Goal: Task Accomplishment & Management: Use online tool/utility

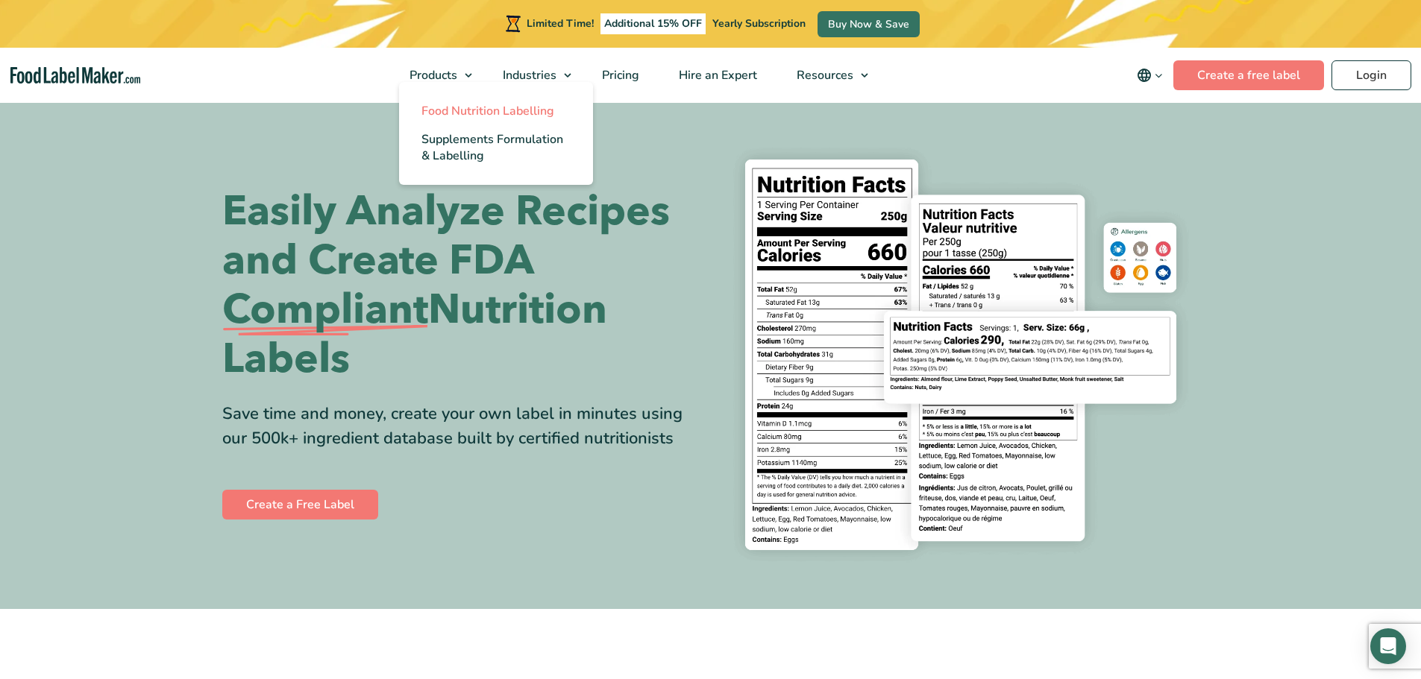
click at [455, 110] on span "Food Nutrition Labelling" at bounding box center [487, 111] width 133 height 16
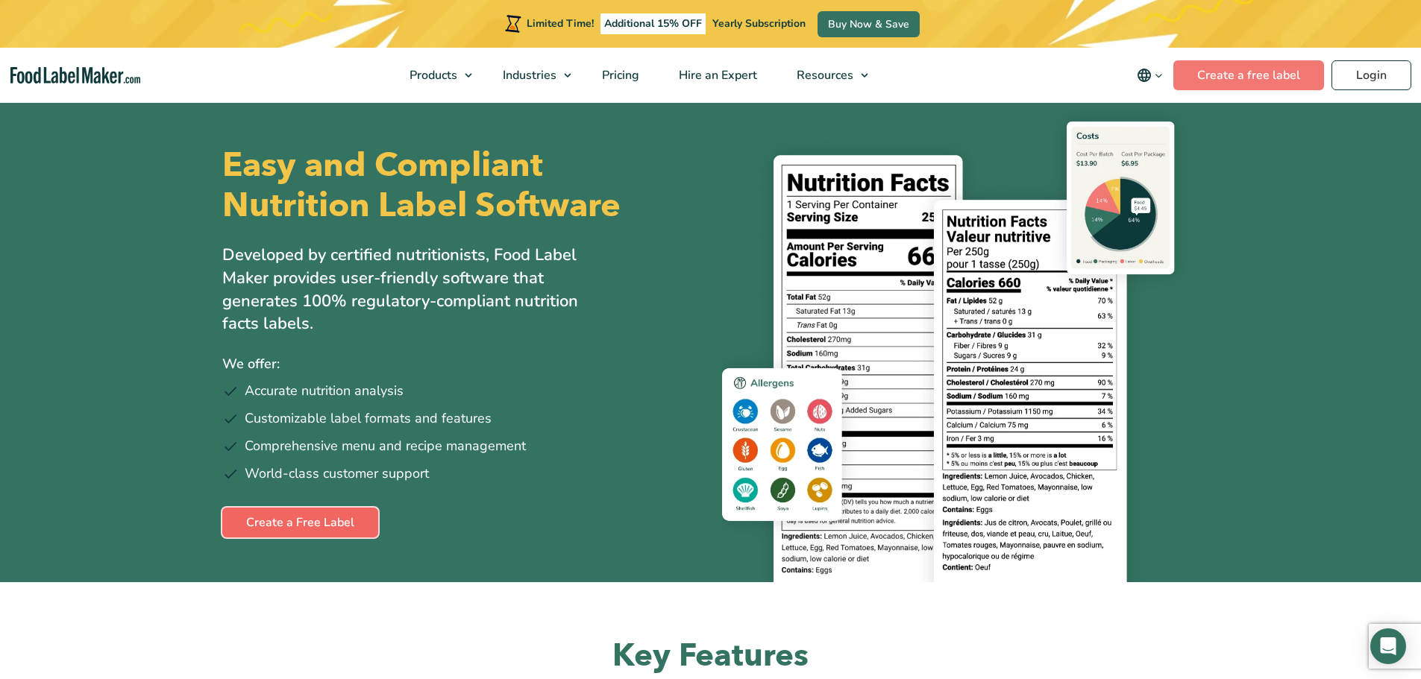
click at [281, 519] on link "Create a Free Label" at bounding box center [300, 523] width 156 height 30
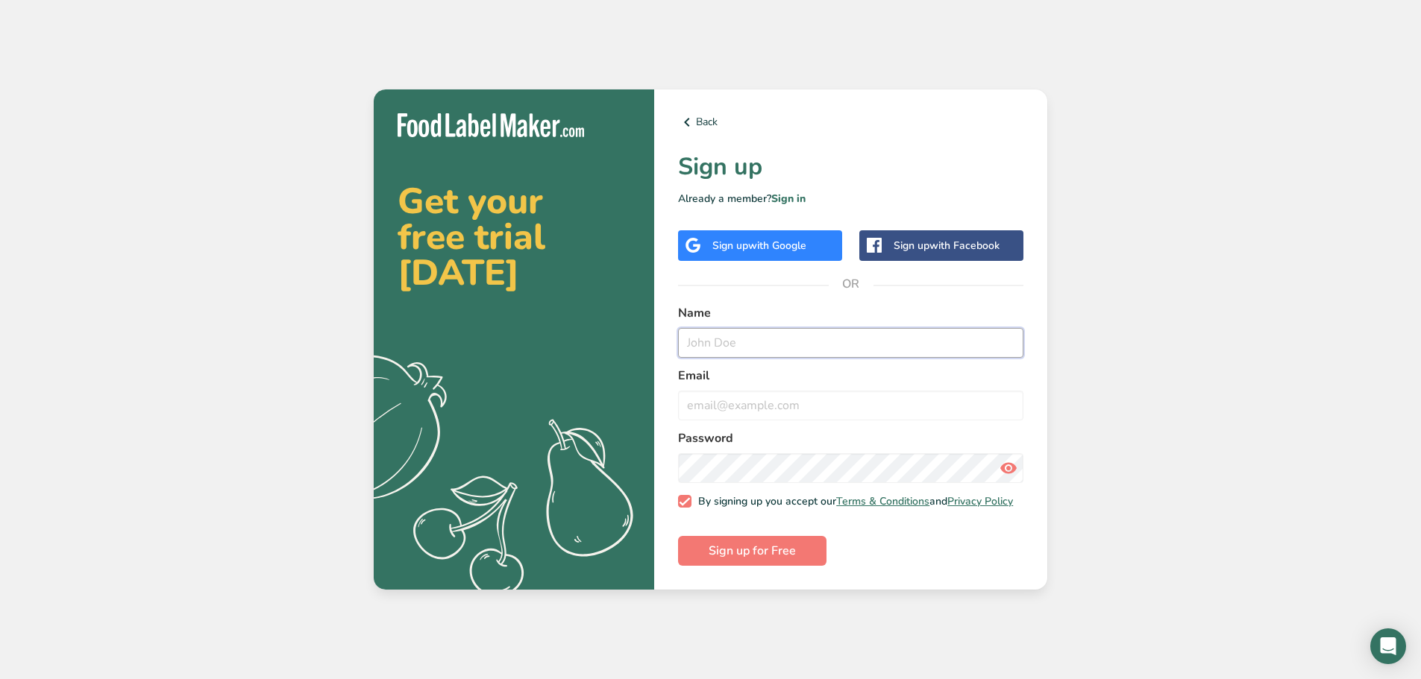
click at [700, 338] on input "text" at bounding box center [850, 343] width 345 height 30
type input "[PERSON_NAME] cakes"
click at [709, 404] on input "email" at bounding box center [850, 406] width 345 height 30
type input "[EMAIL_ADDRESS][DOMAIN_NAME]"
click at [1005, 465] on icon at bounding box center [1008, 468] width 18 height 27
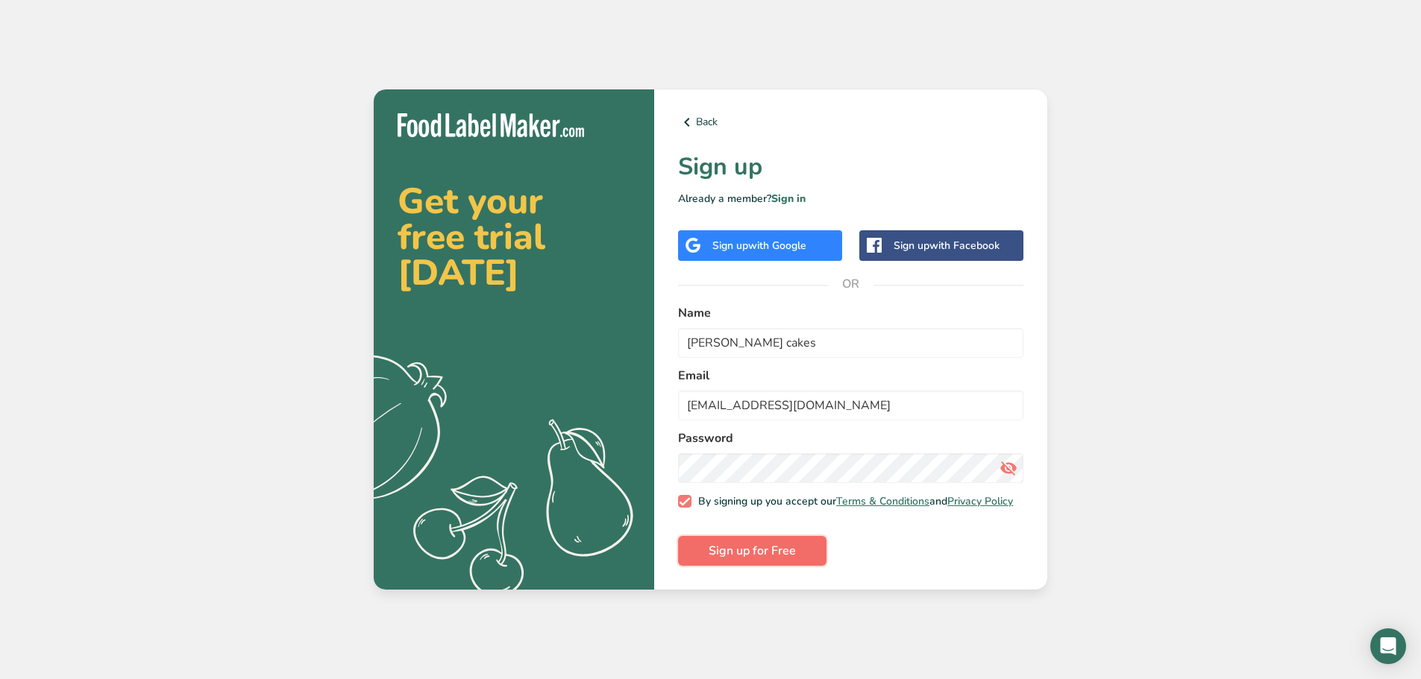
click at [750, 553] on span "Sign up for Free" at bounding box center [752, 551] width 87 height 18
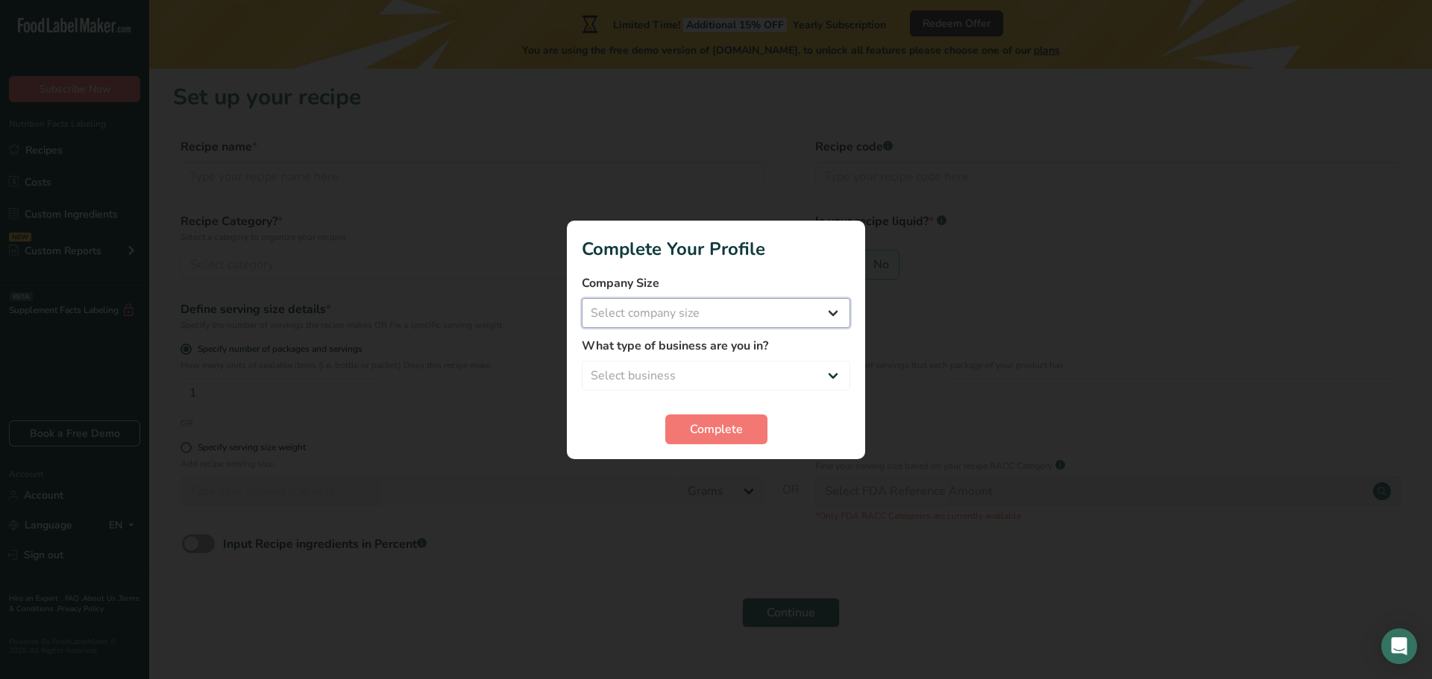
click at [833, 313] on select "Select company size Fewer than 10 Employees 10 to 50 Employees 51 to 500 Employ…" at bounding box center [716, 313] width 268 height 30
select select "1"
click at [582, 298] on select "Select company size Fewer than 10 Employees 10 to 50 Employees 51 to 500 Employ…" at bounding box center [716, 313] width 268 height 30
click at [671, 374] on select "Select business Packaged Food Manufacturer Restaurant & Cafe Bakery Meal Plans …" at bounding box center [716, 376] width 268 height 30
select select "3"
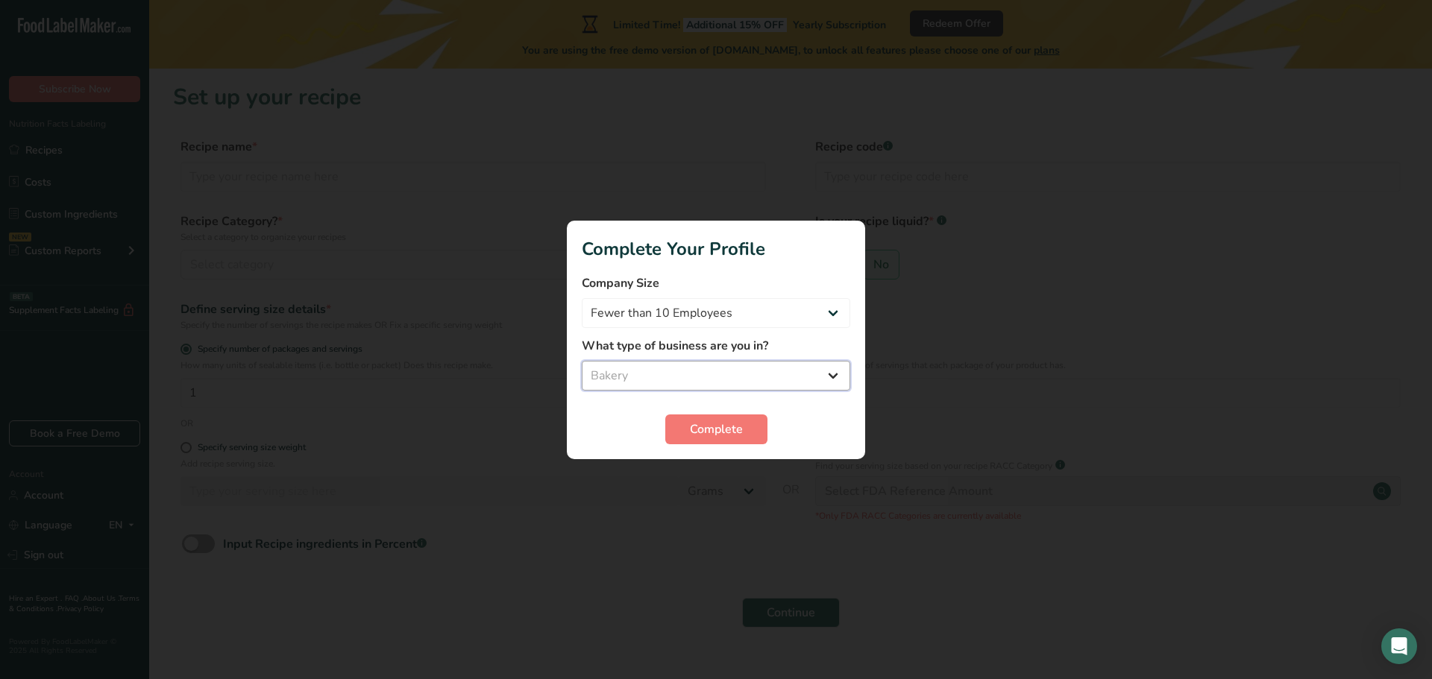
click at [582, 361] on select "Select business Packaged Food Manufacturer Restaurant & Cafe Bakery Meal Plans …" at bounding box center [716, 376] width 268 height 30
click at [706, 424] on span "Complete" at bounding box center [716, 430] width 53 height 18
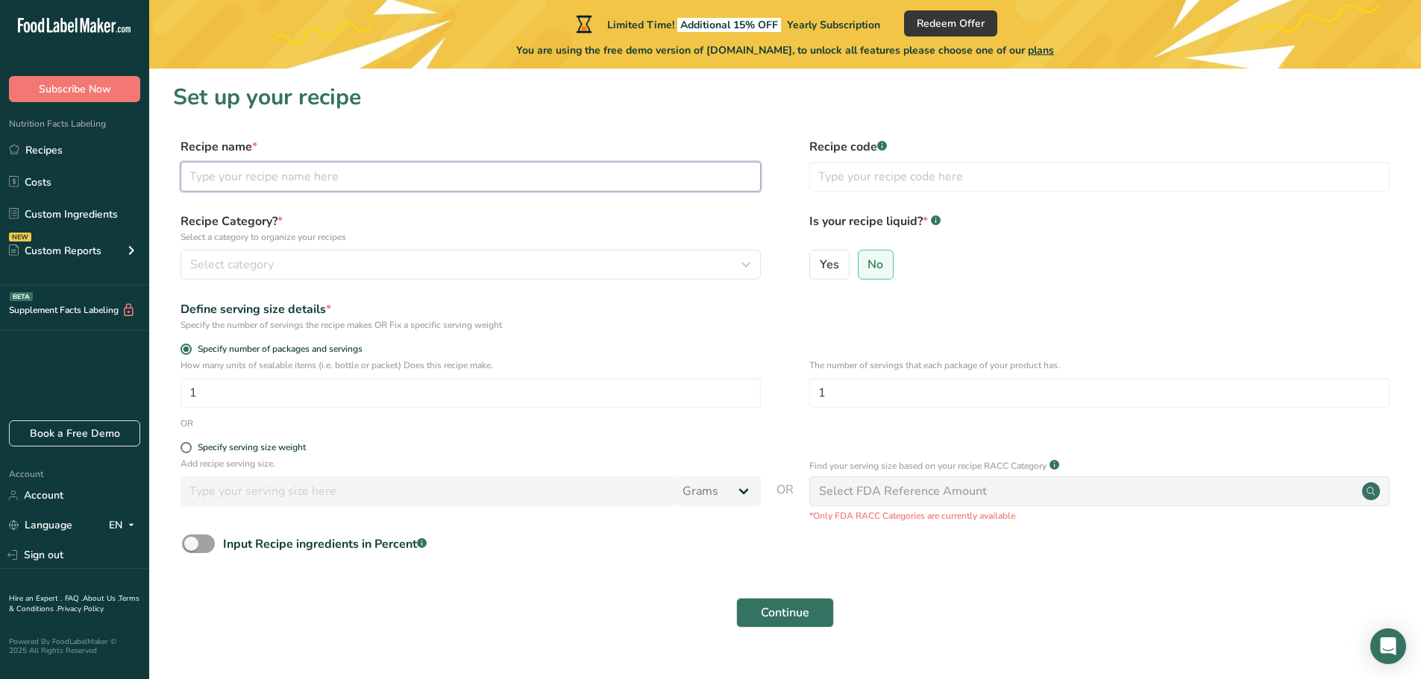
click at [218, 180] on input "text" at bounding box center [470, 177] width 580 height 30
type input "pound cake"
click at [747, 265] on icon "button" at bounding box center [746, 264] width 18 height 27
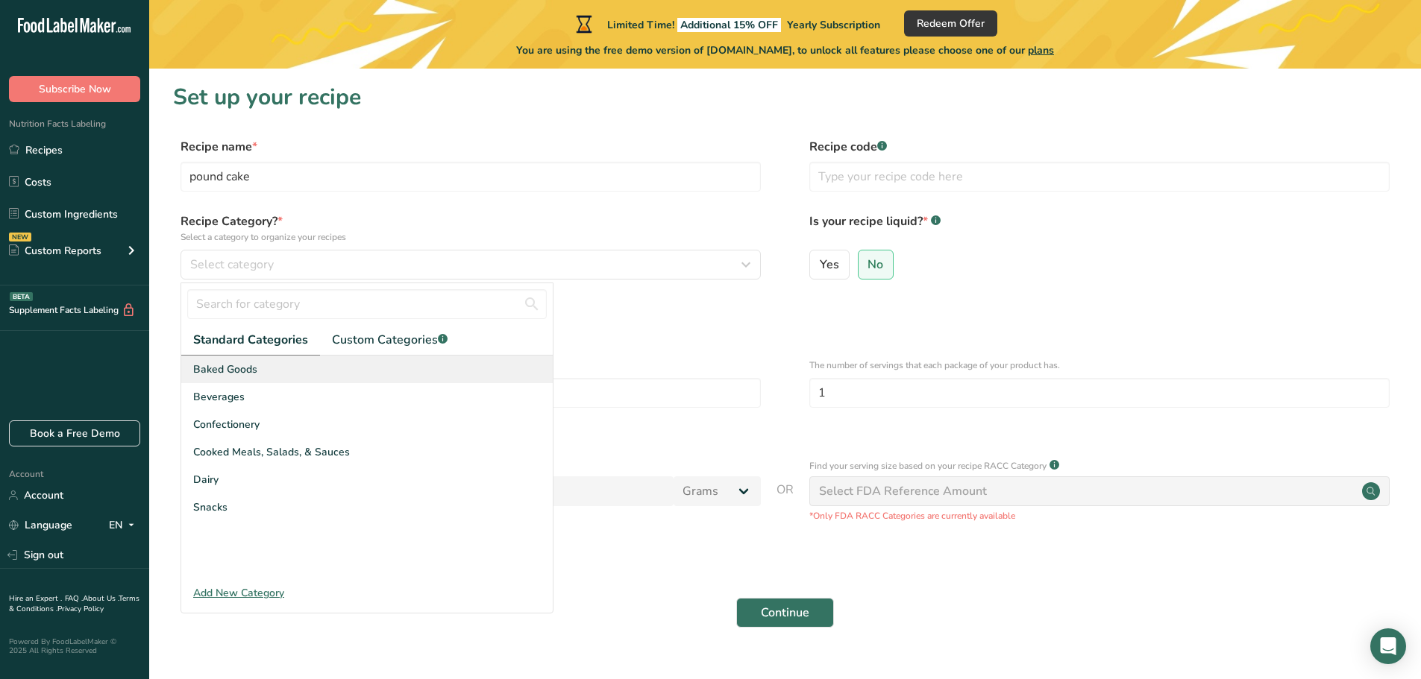
click at [290, 371] on div "Baked Goods" at bounding box center [366, 370] width 371 height 28
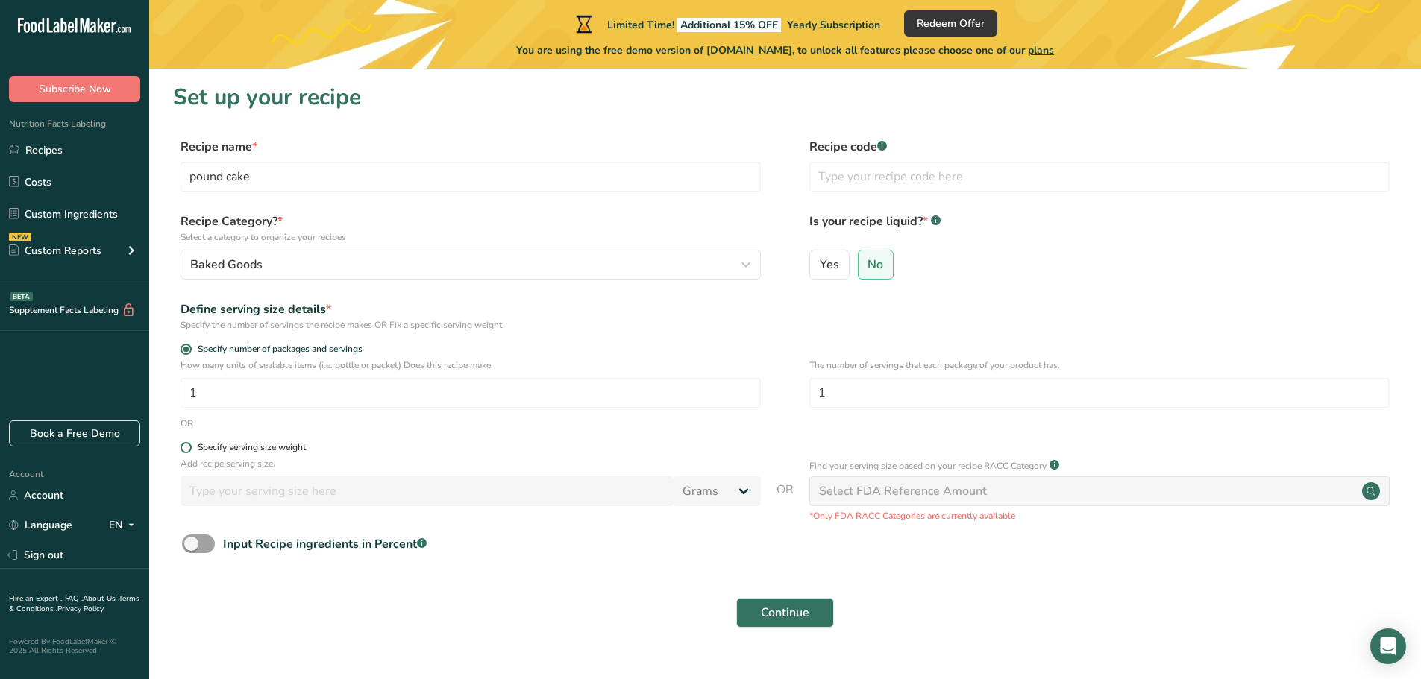
click at [186, 448] on span at bounding box center [185, 447] width 11 height 11
click at [186, 448] on input "Specify serving size weight" at bounding box center [185, 448] width 10 height 10
radio input "true"
radio input "false"
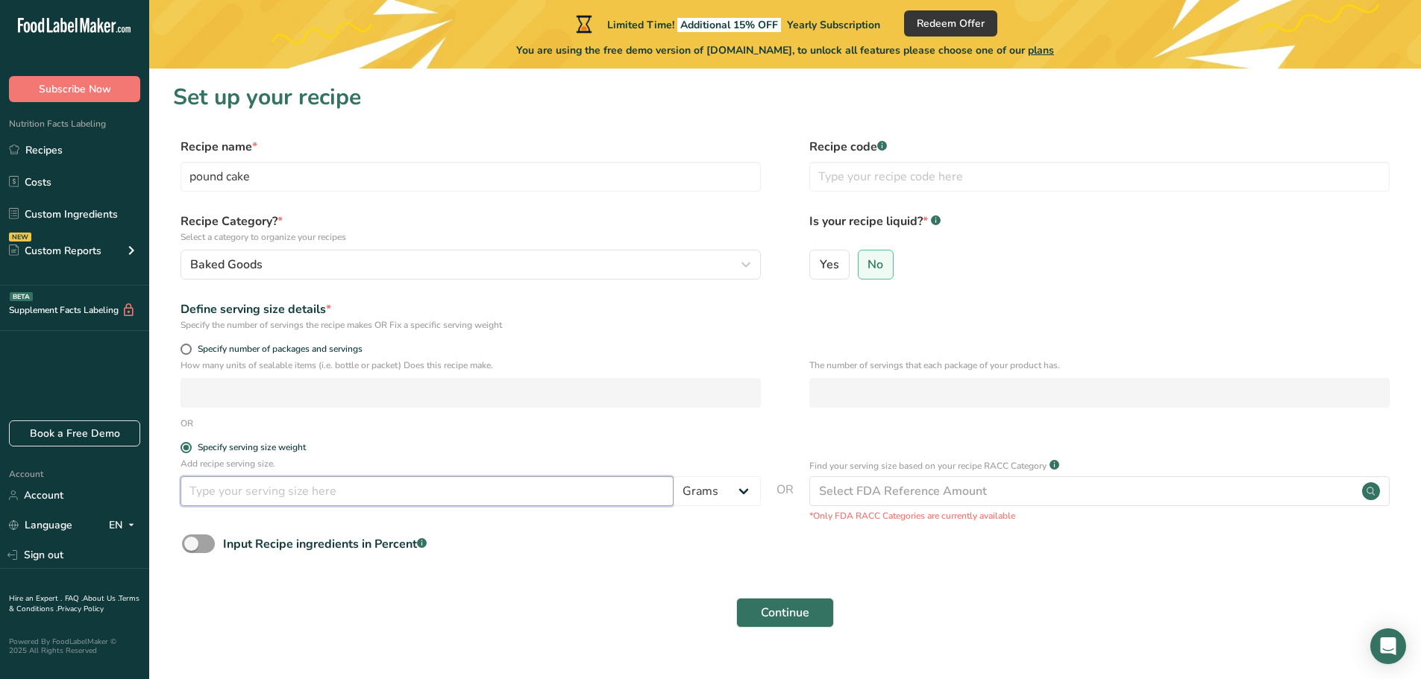
click at [380, 498] on input "number" at bounding box center [426, 492] width 493 height 30
type input "14"
click at [739, 488] on select "Grams kg mg mcg lb oz l mL fl oz tbsp tsp cup qt gallon" at bounding box center [716, 492] width 87 height 30
click at [735, 489] on select "Grams kg mg mcg lb oz l mL fl oz tbsp tsp cup qt gallon" at bounding box center [716, 492] width 87 height 30
click at [855, 173] on input "text" at bounding box center [1099, 177] width 580 height 30
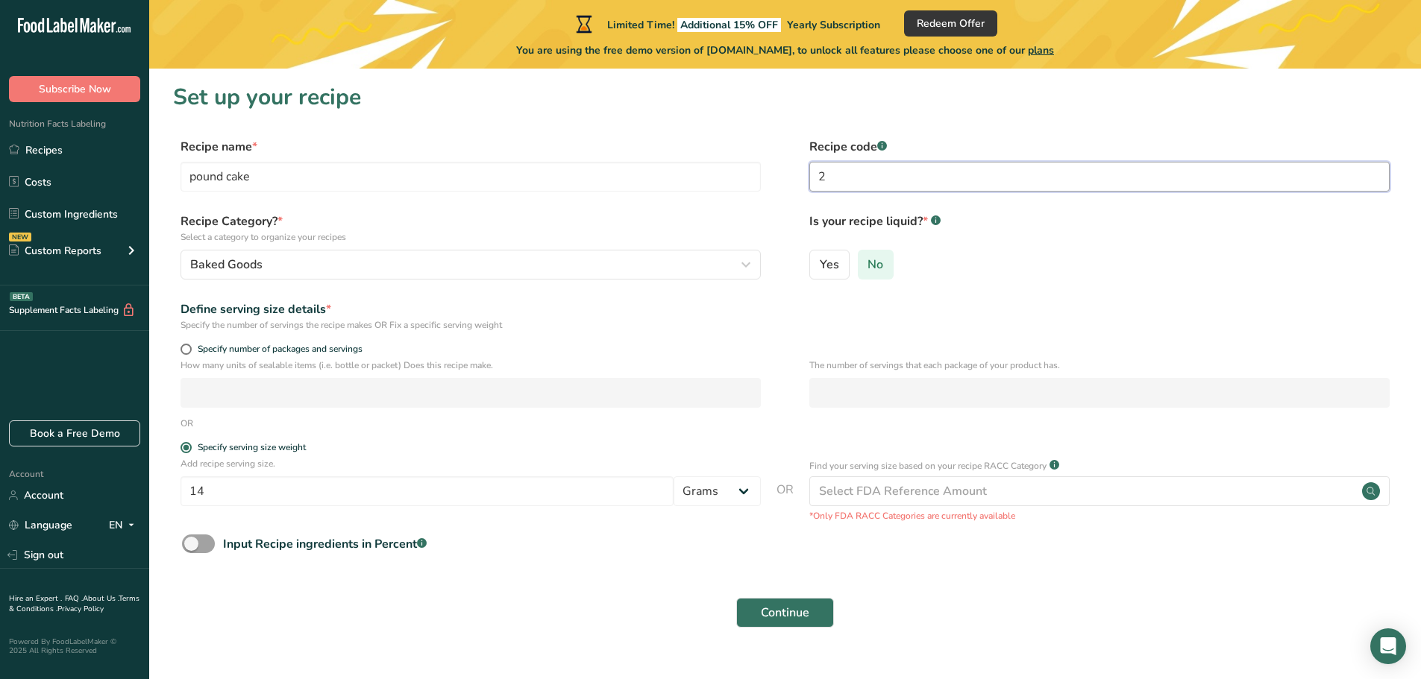
type input "2"
click at [871, 268] on span "No" at bounding box center [875, 264] width 16 height 15
click at [868, 268] on input "No" at bounding box center [863, 265] width 10 height 10
click at [850, 408] on div "The number of servings that each package of your product has." at bounding box center [1099, 388] width 580 height 58
click at [948, 484] on div "Select FDA Reference Amount" at bounding box center [1099, 492] width 580 height 30
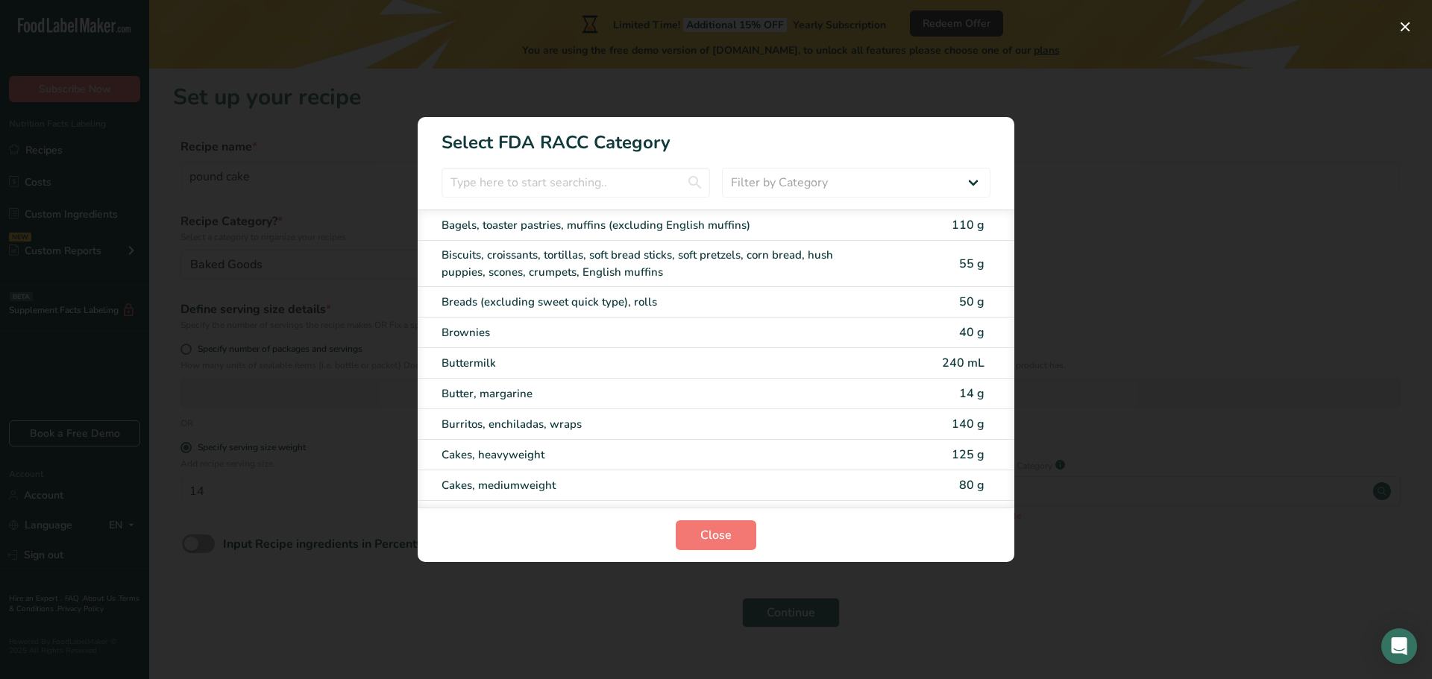
drag, startPoint x: 948, startPoint y: 484, endPoint x: 1138, endPoint y: 544, distance: 199.6
drag, startPoint x: 1138, startPoint y: 544, endPoint x: 1184, endPoint y: 144, distance: 403.1
drag, startPoint x: 1184, startPoint y: 144, endPoint x: 1096, endPoint y: 131, distance: 88.2
click at [1098, 130] on div "RACC Category Selection Modal" at bounding box center [716, 339] width 1432 height 679
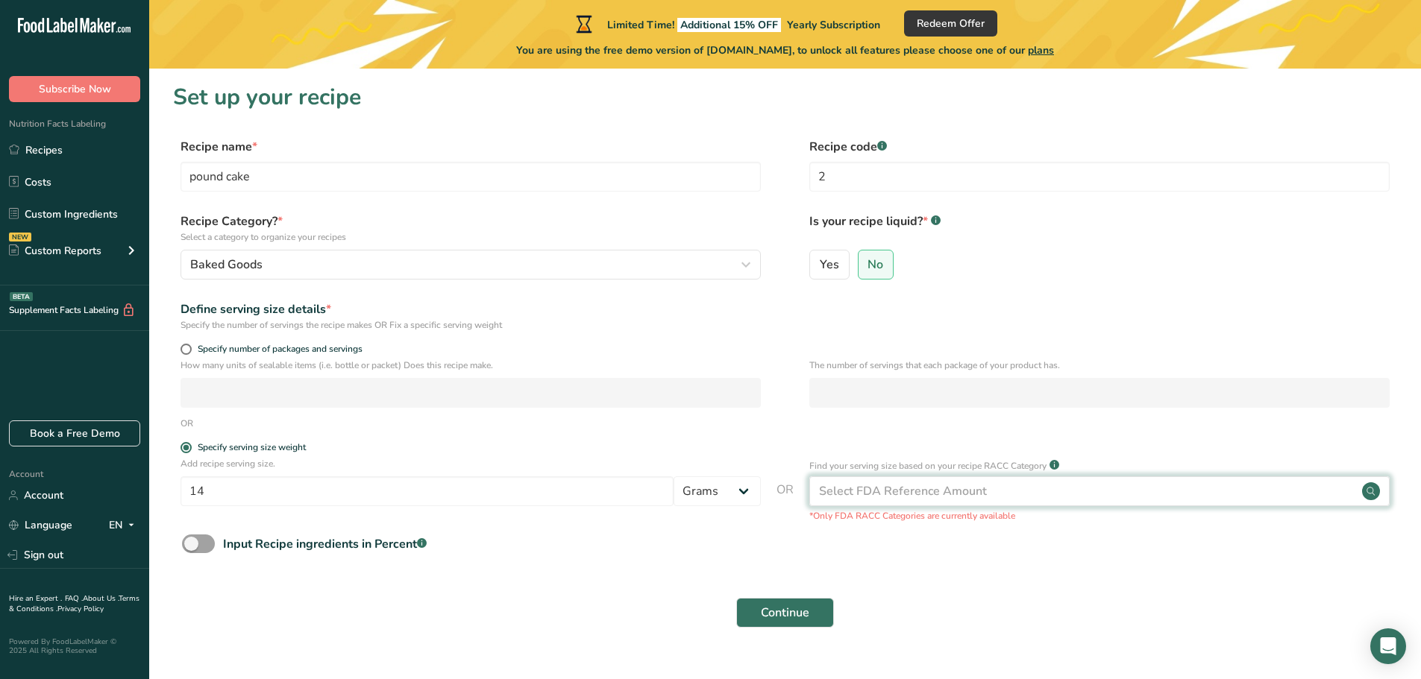
click at [861, 489] on div "Select FDA Reference Amount" at bounding box center [903, 492] width 168 height 18
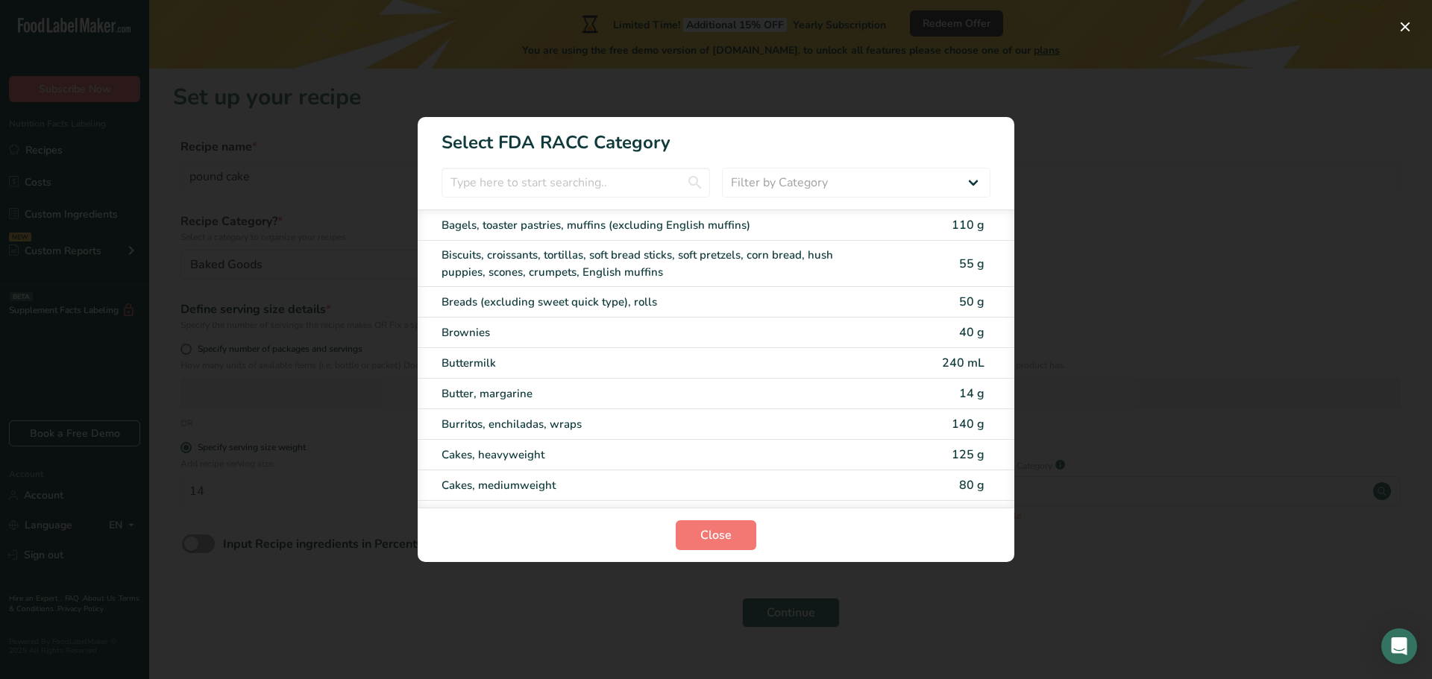
click at [905, 453] on div "Cakes, heavyweight" at bounding box center [691, 455] width 498 height 17
type input "125"
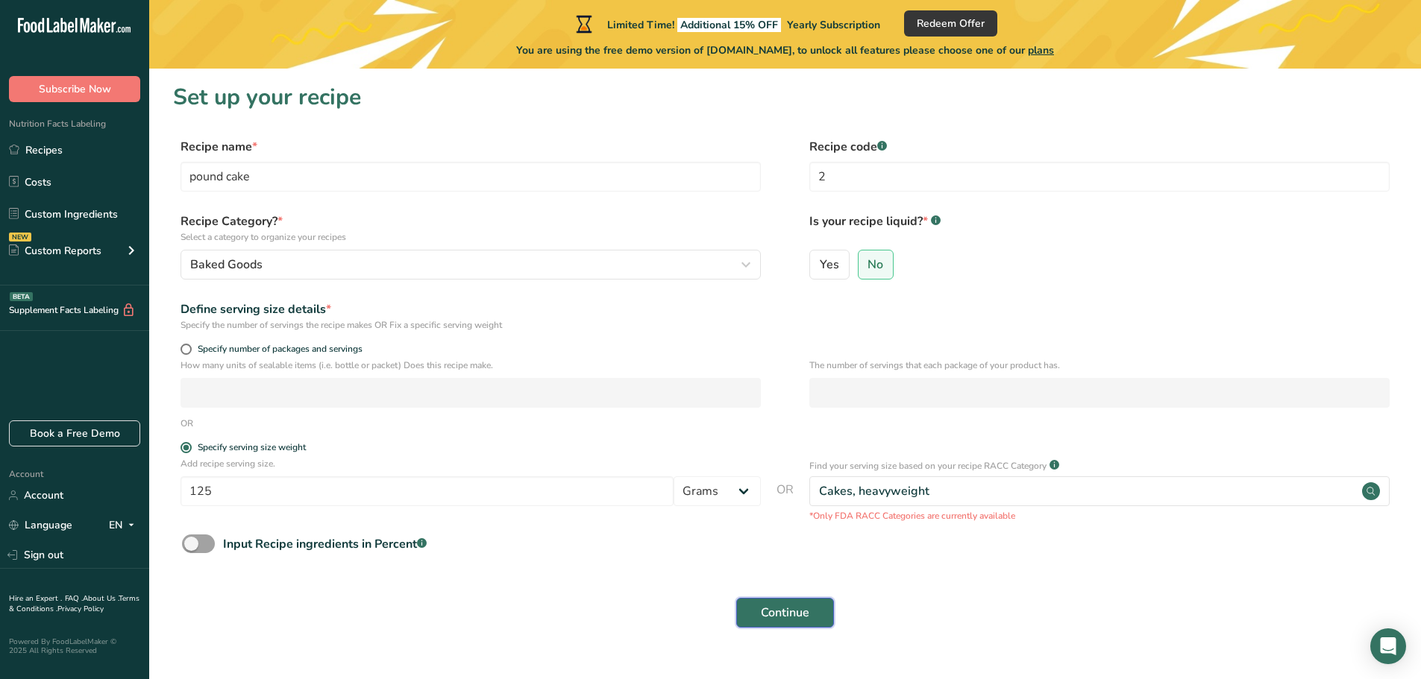
click at [779, 617] on span "Continue" at bounding box center [785, 613] width 48 height 18
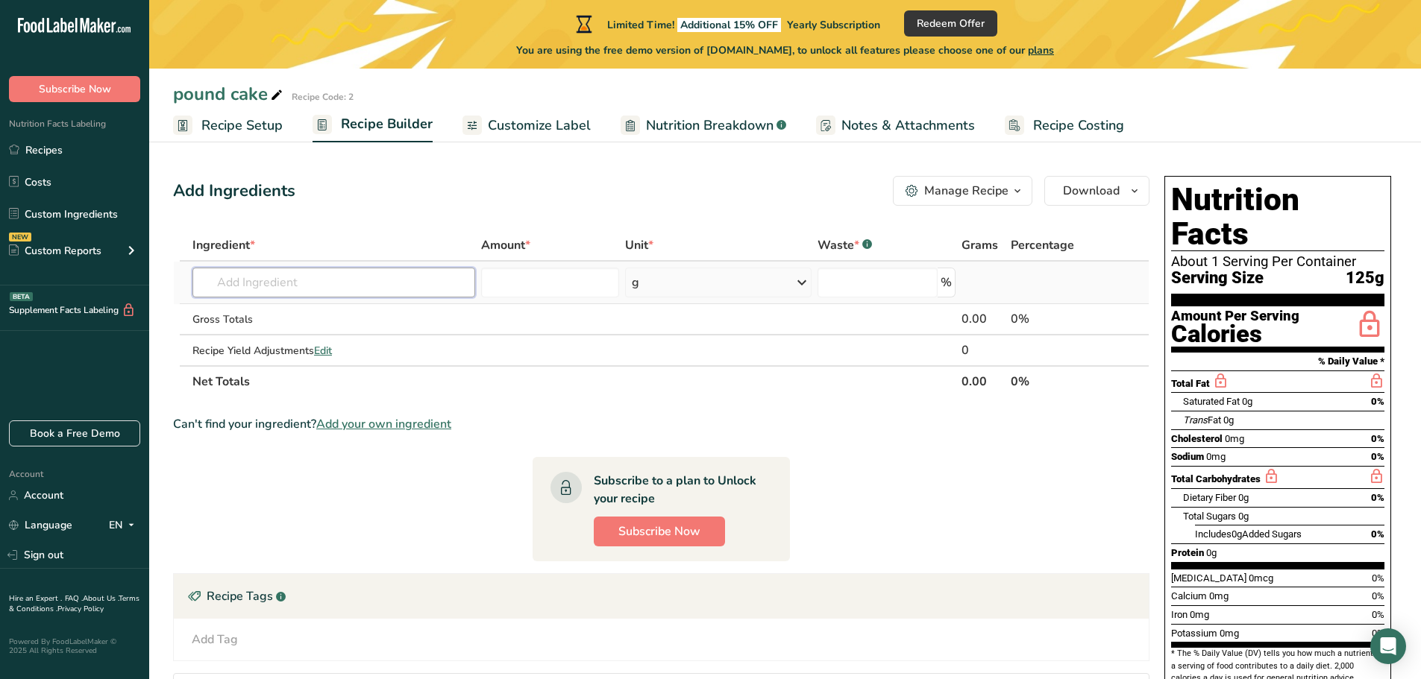
click at [232, 284] on input "text" at bounding box center [333, 283] width 283 height 30
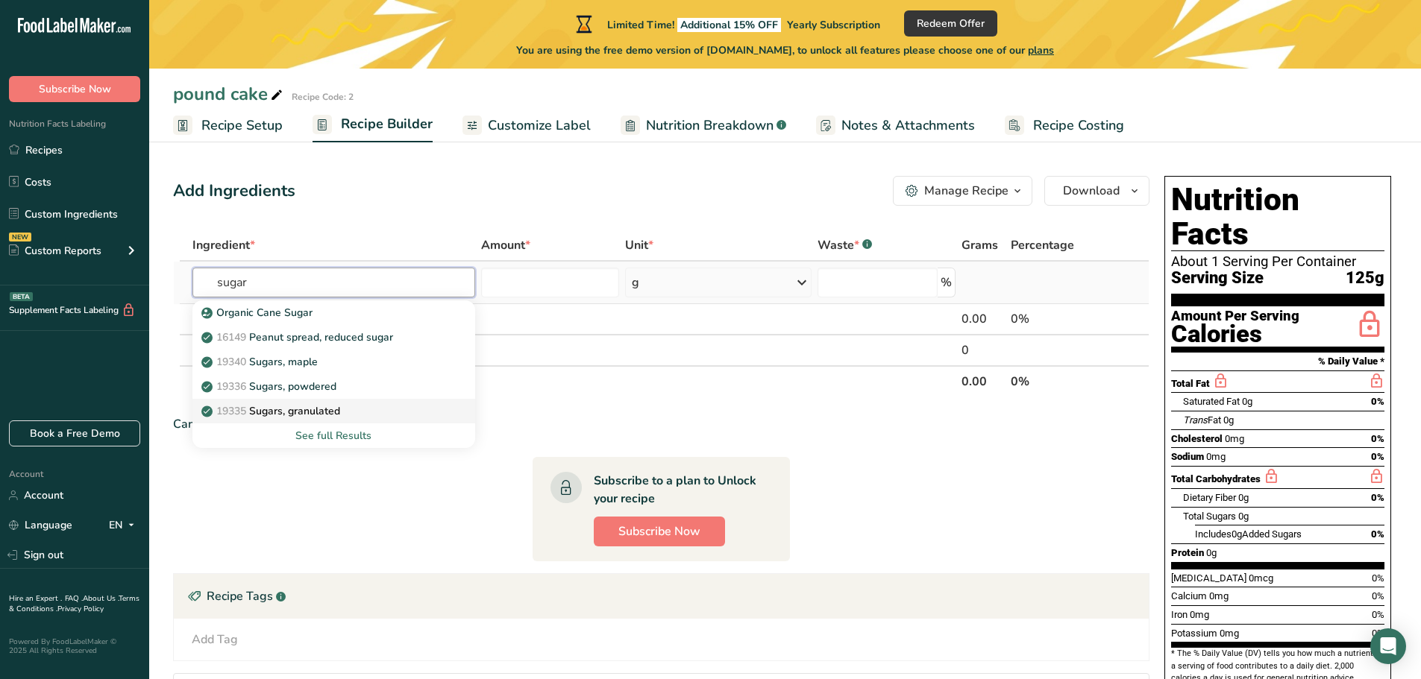
type input "sugar"
click at [241, 412] on span "19335" at bounding box center [231, 411] width 30 height 14
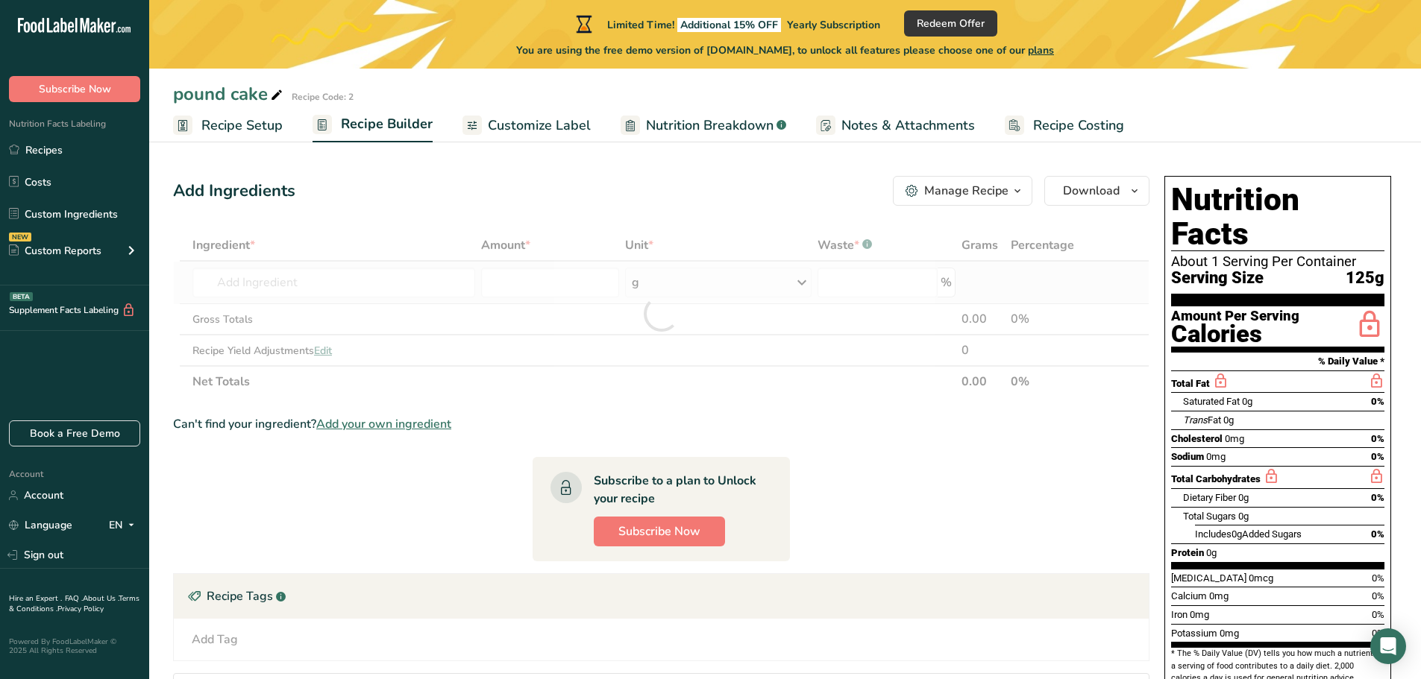
type input "Sugars, granulated"
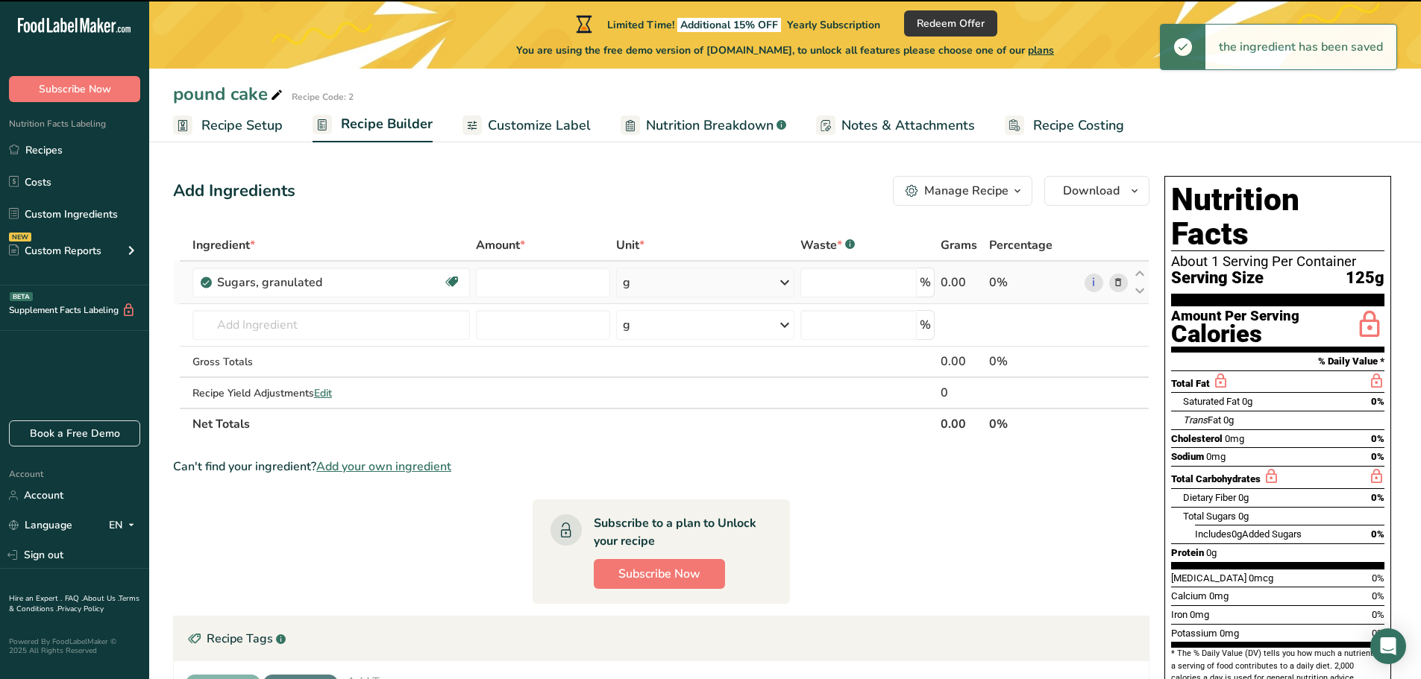
type input "0"
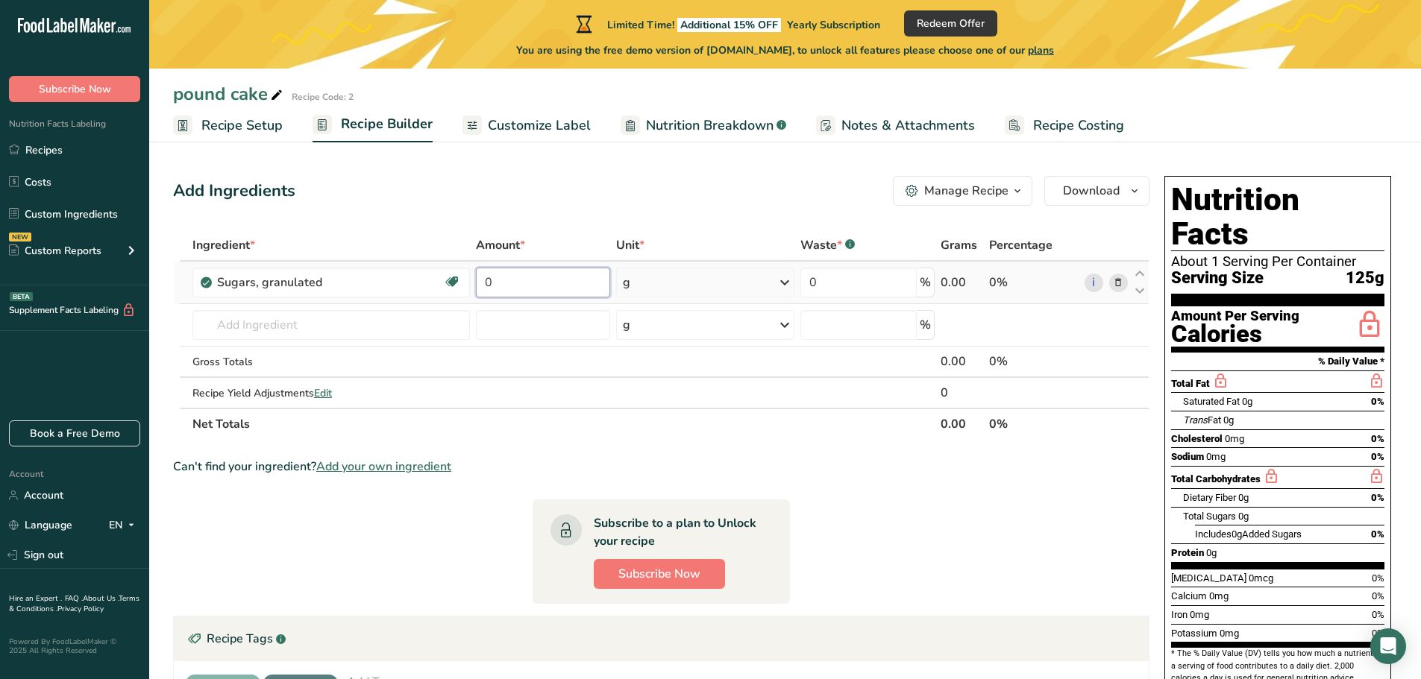
click at [506, 287] on input "0" at bounding box center [543, 283] width 134 height 30
click at [551, 274] on input "3" at bounding box center [543, 283] width 134 height 30
type input "3"
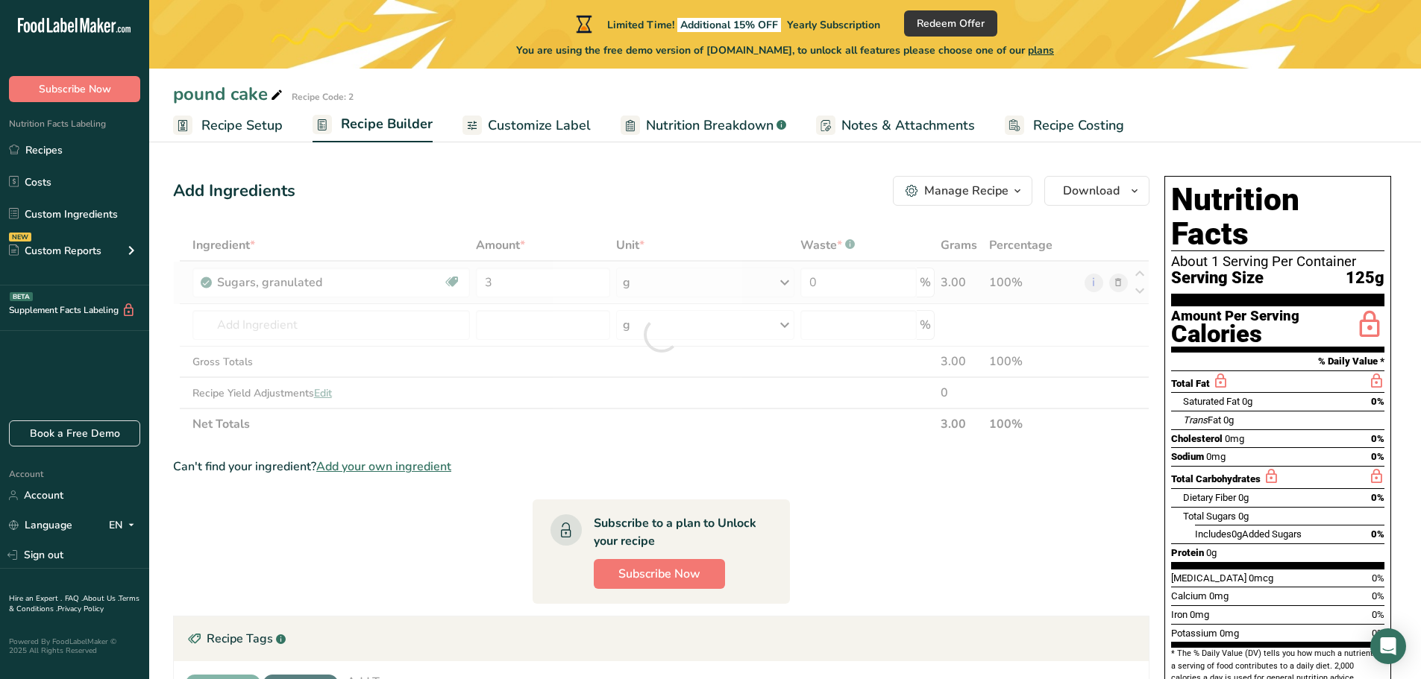
click at [787, 281] on div "Ingredient * Amount * Unit * Waste * .a-a{fill:#347362;}.b-a{fill:#fff;} Grams …" at bounding box center [661, 335] width 976 height 210
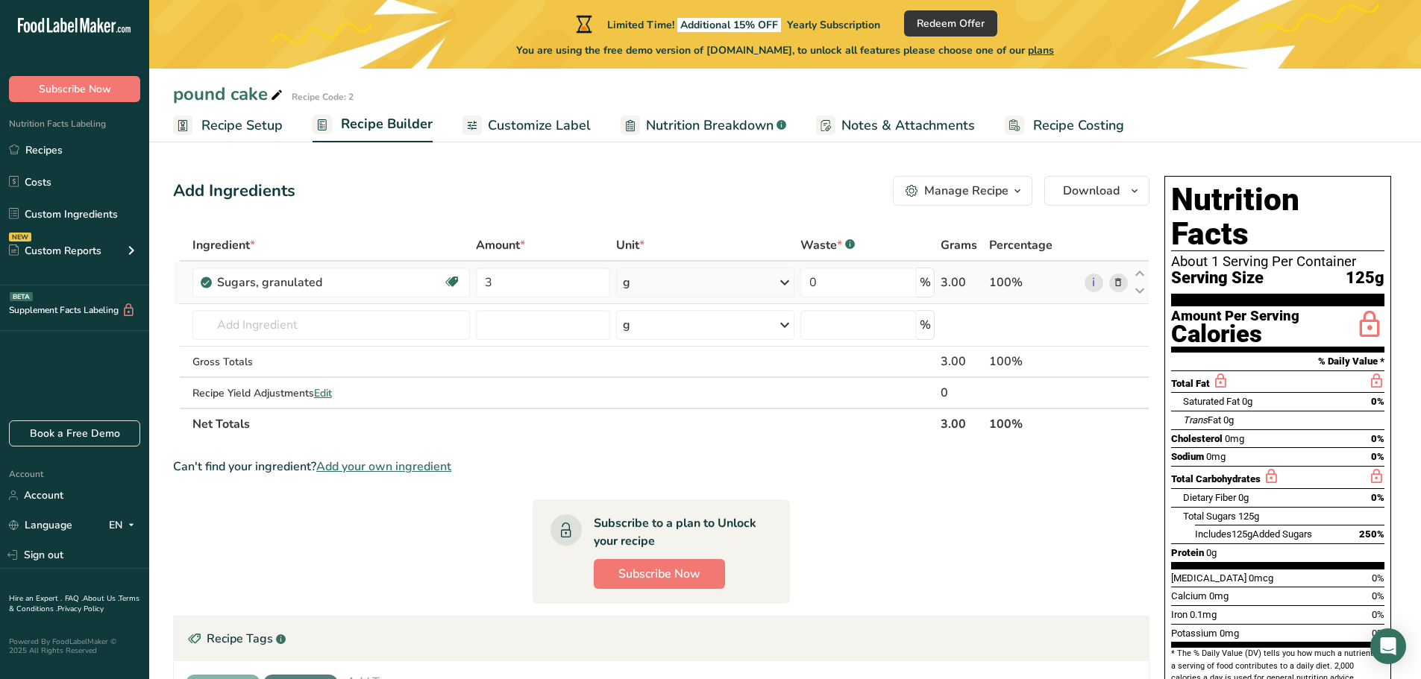
click at [782, 283] on icon at bounding box center [785, 282] width 18 height 27
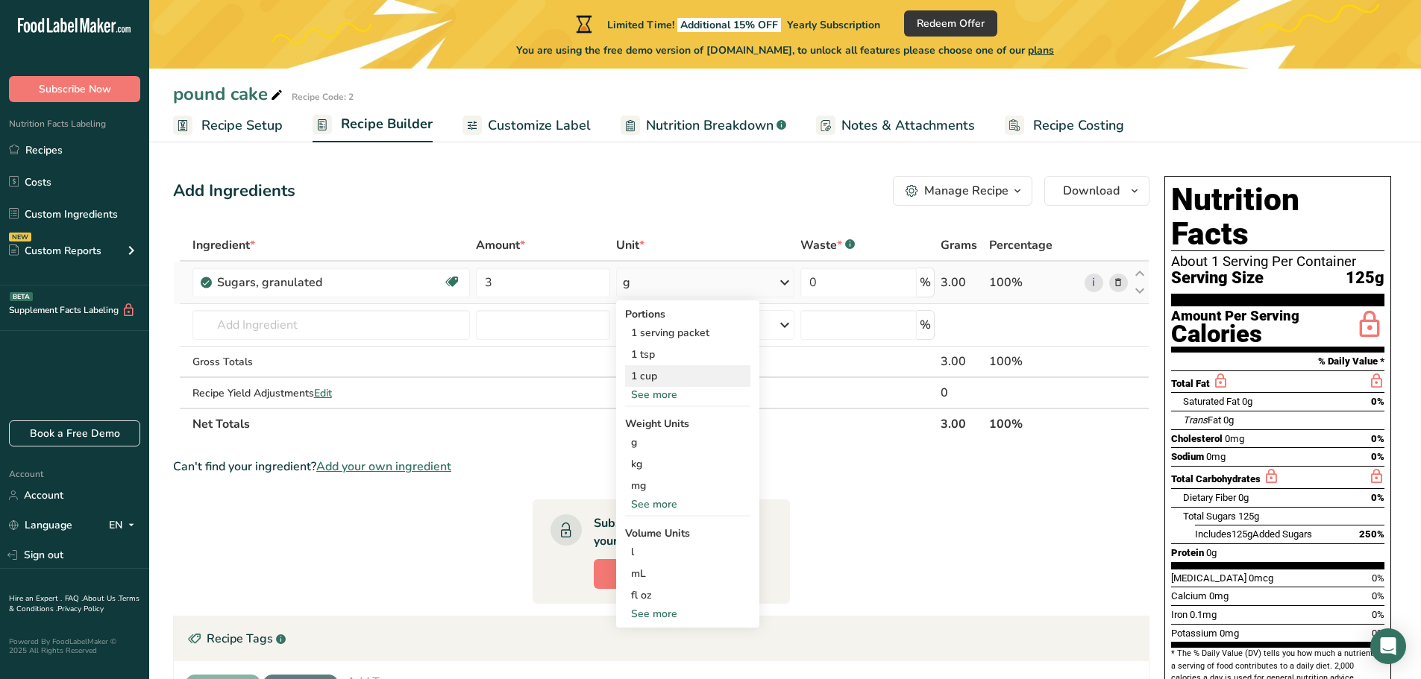
click at [672, 373] on div "1 cup" at bounding box center [687, 376] width 125 height 22
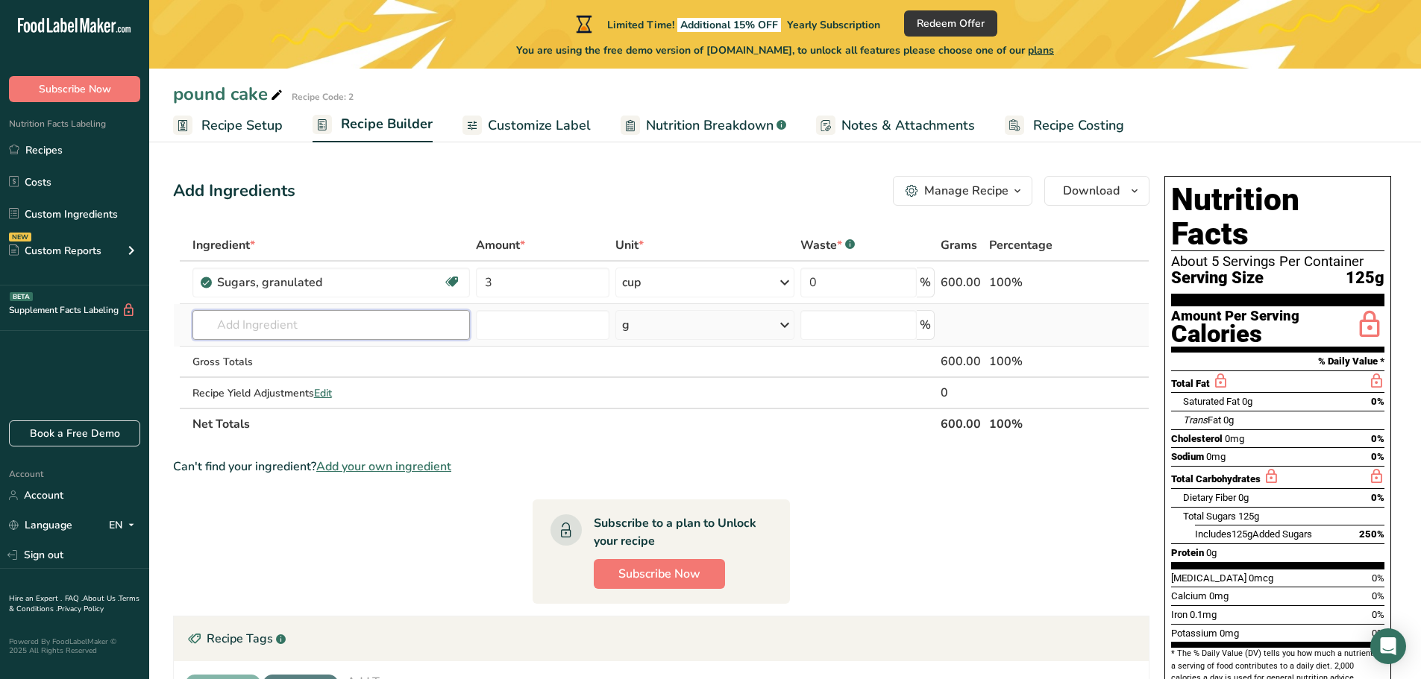
click at [224, 327] on input "text" at bounding box center [330, 325] width 277 height 30
type input "3"
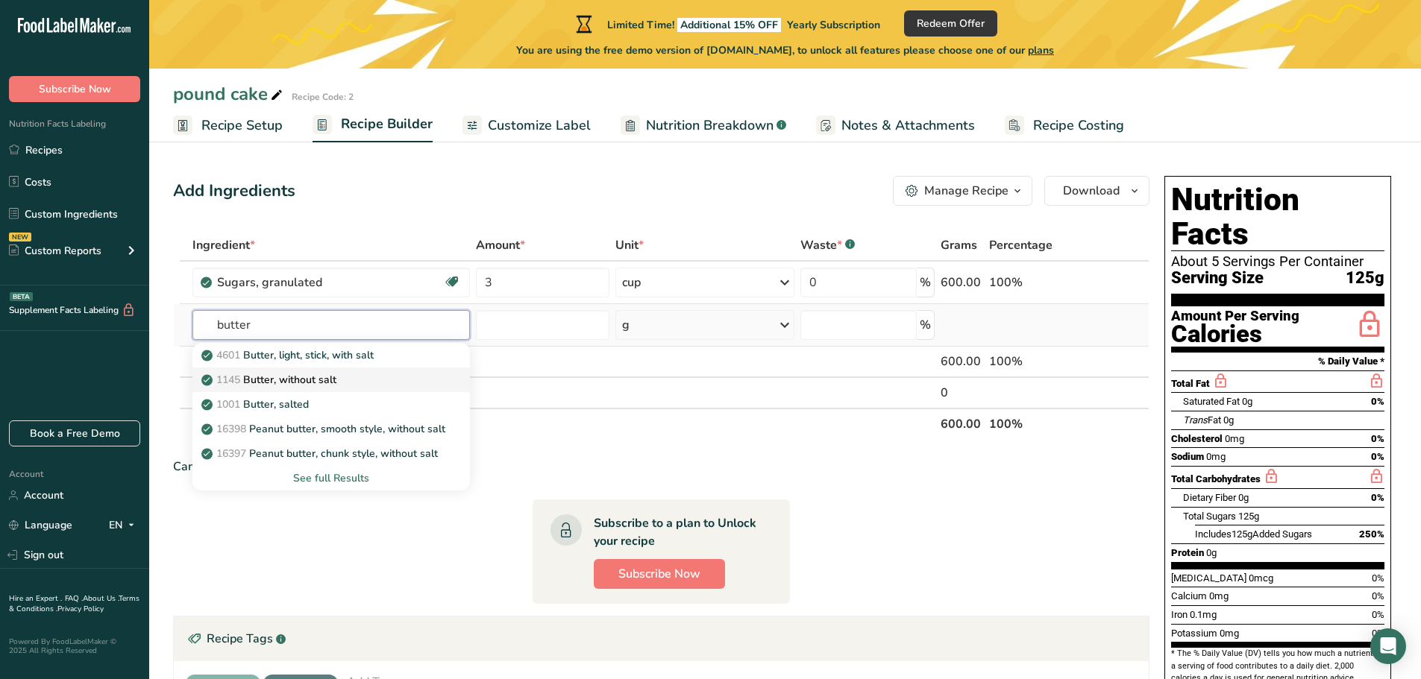
type input "butter"
click at [267, 377] on p "1145 Butter, without salt" at bounding box center [270, 380] width 132 height 16
type input "Butter, without salt"
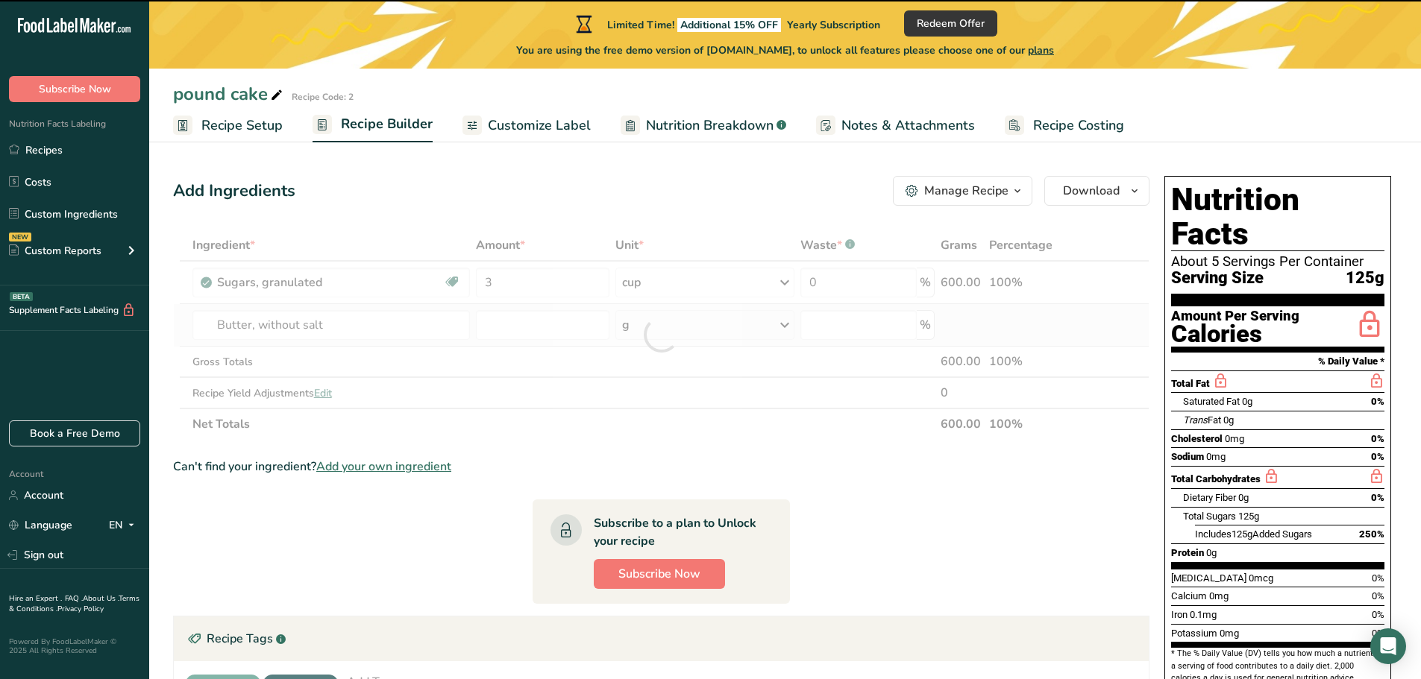
type input "0"
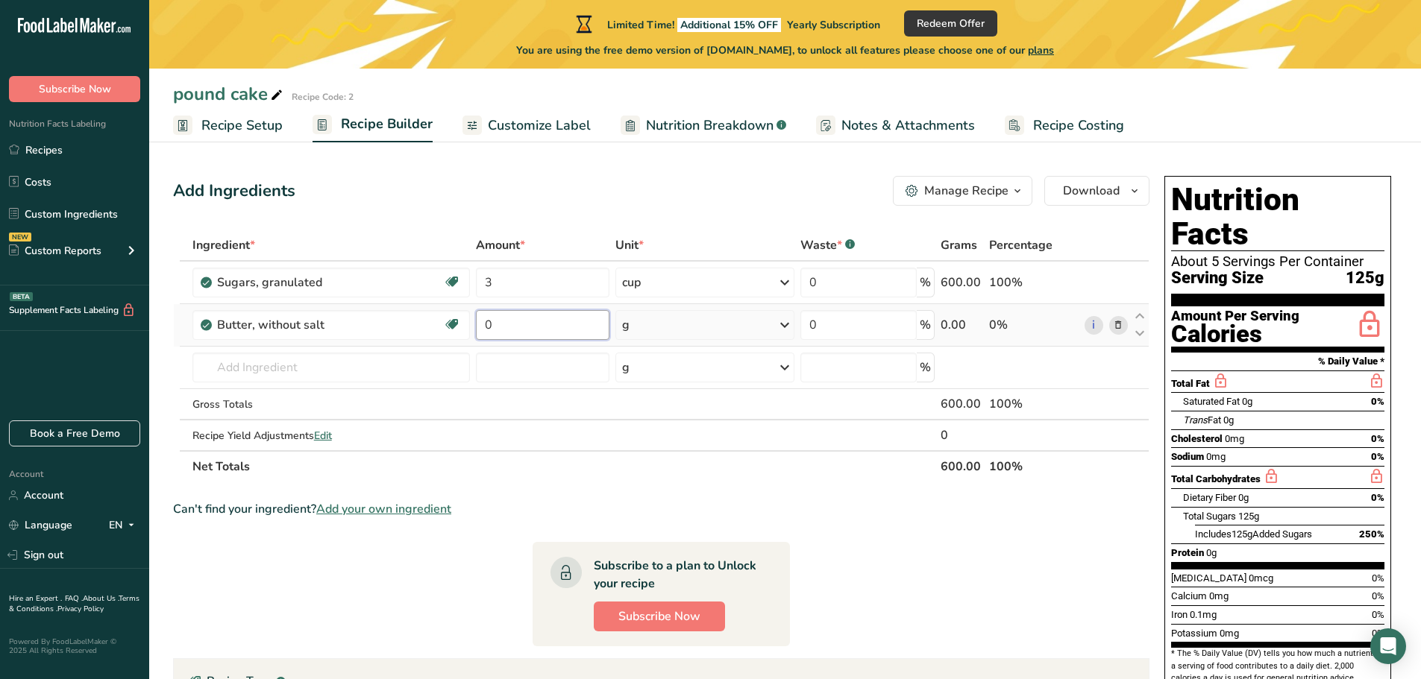
click at [494, 325] on input "0" at bounding box center [543, 325] width 134 height 30
type input "3"
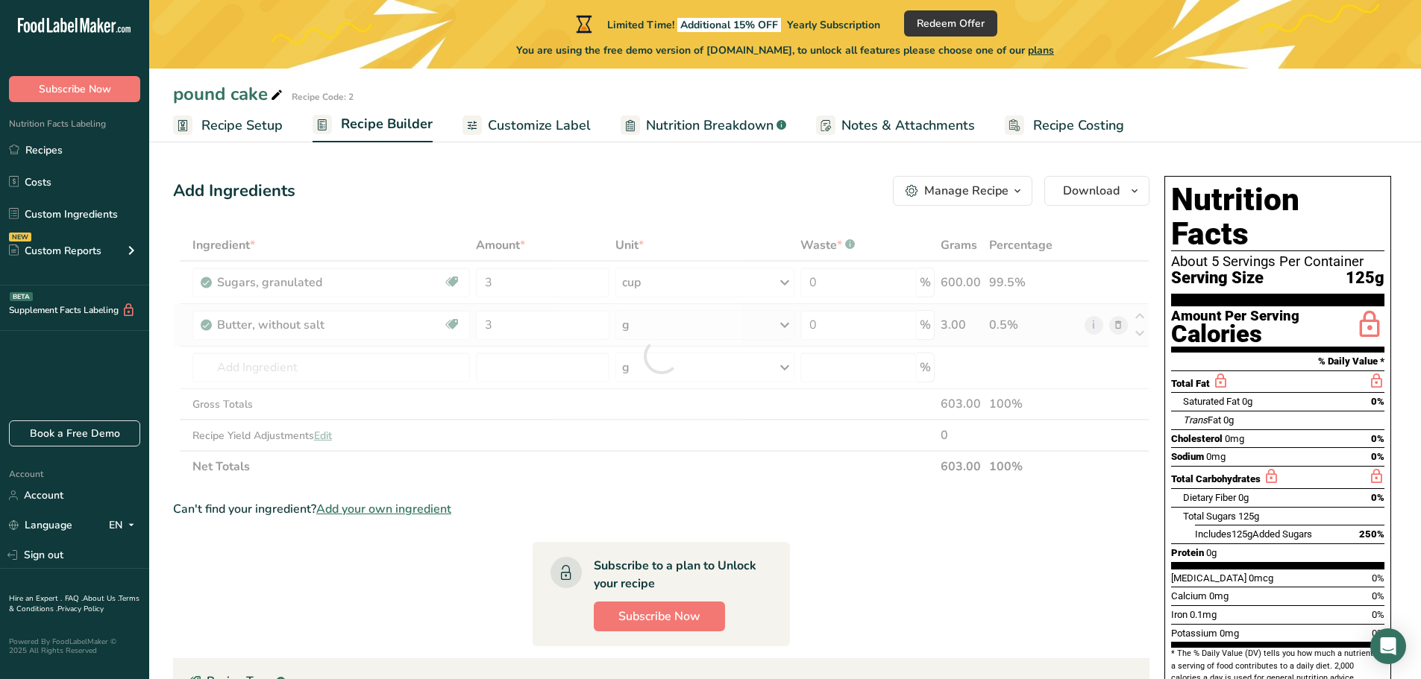
click at [780, 322] on div "Ingredient * Amount * Unit * Waste * .a-a{fill:#347362;}.b-a{fill:#fff;} Grams …" at bounding box center [661, 356] width 976 height 253
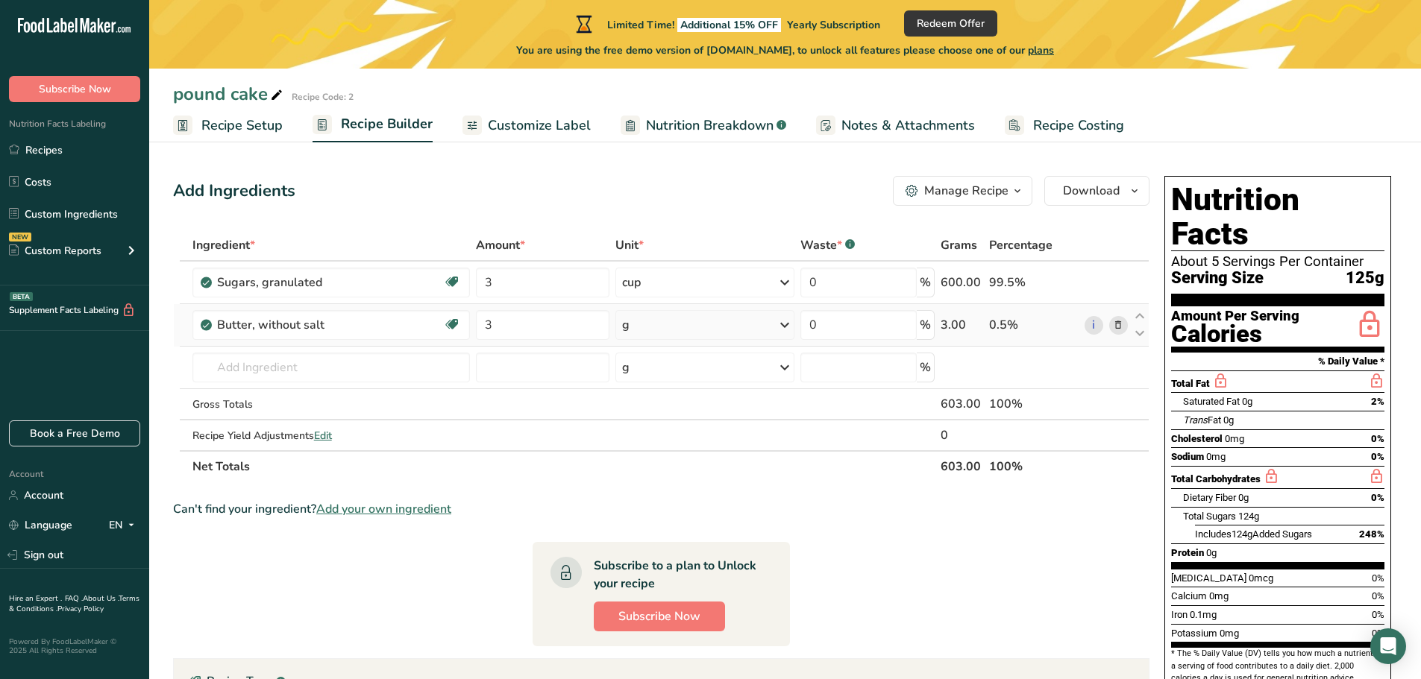
click at [785, 323] on icon at bounding box center [785, 325] width 18 height 27
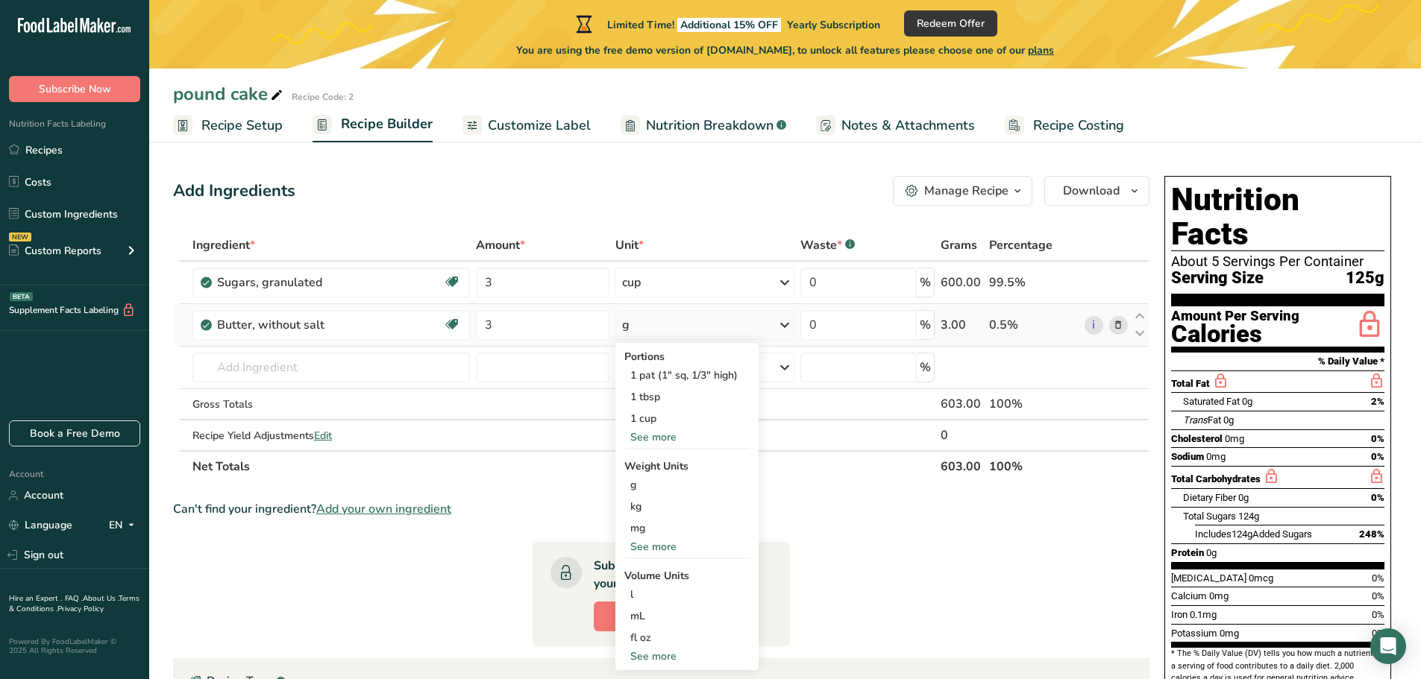
click at [649, 659] on div "See more" at bounding box center [686, 657] width 125 height 16
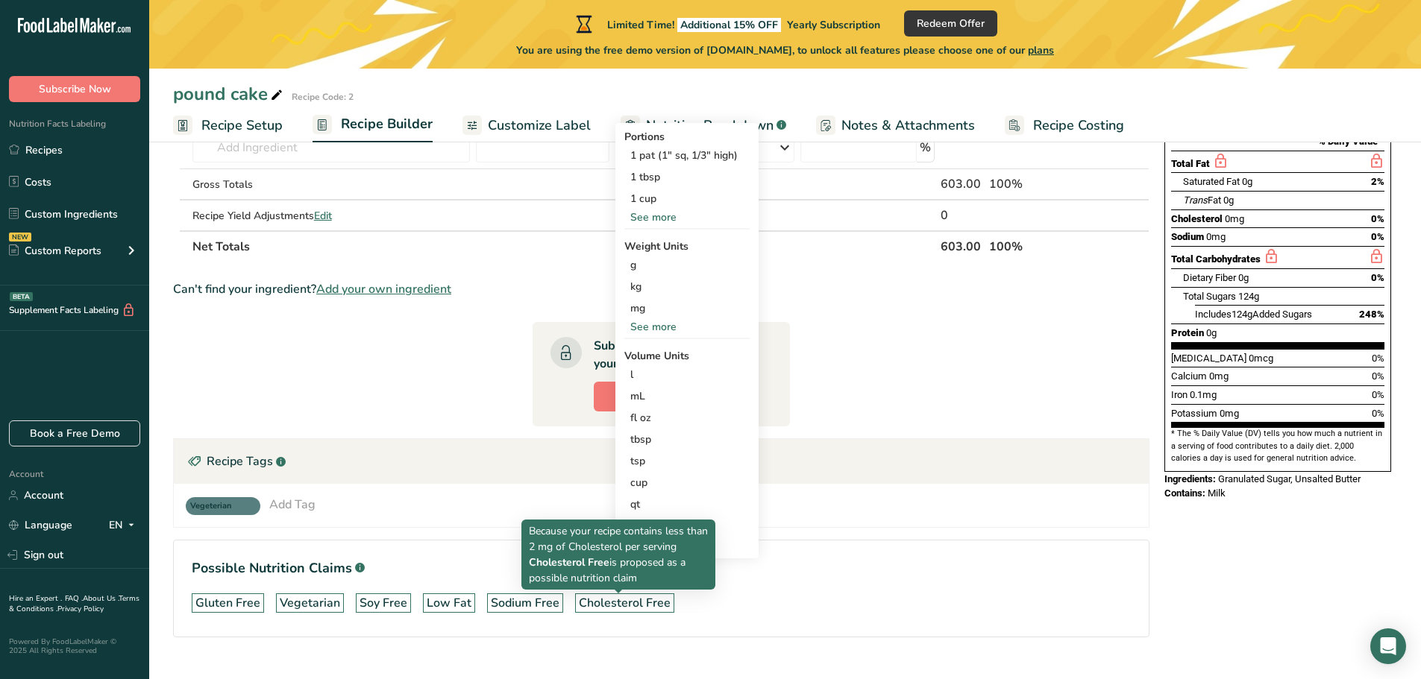
scroll to position [250, 0]
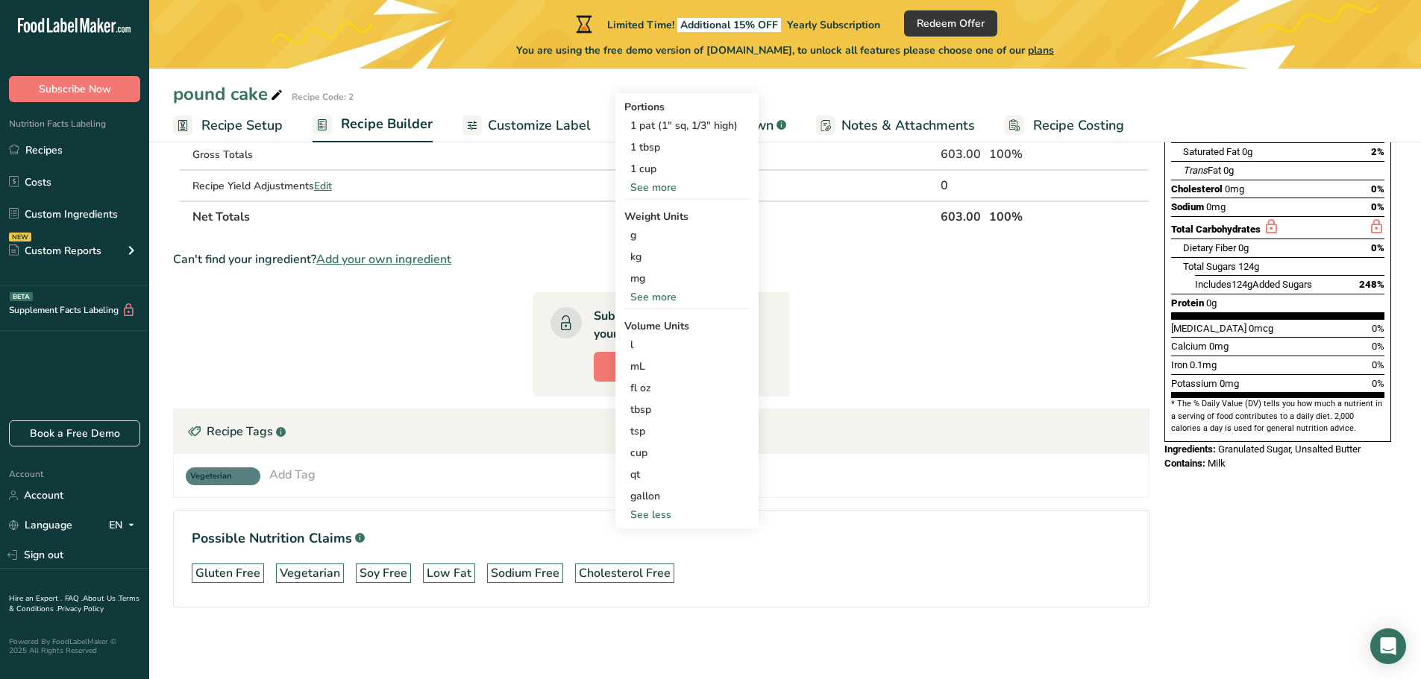
click at [643, 184] on div "See more" at bounding box center [686, 188] width 125 height 16
click at [650, 192] on div "1 stick" at bounding box center [686, 191] width 125 height 22
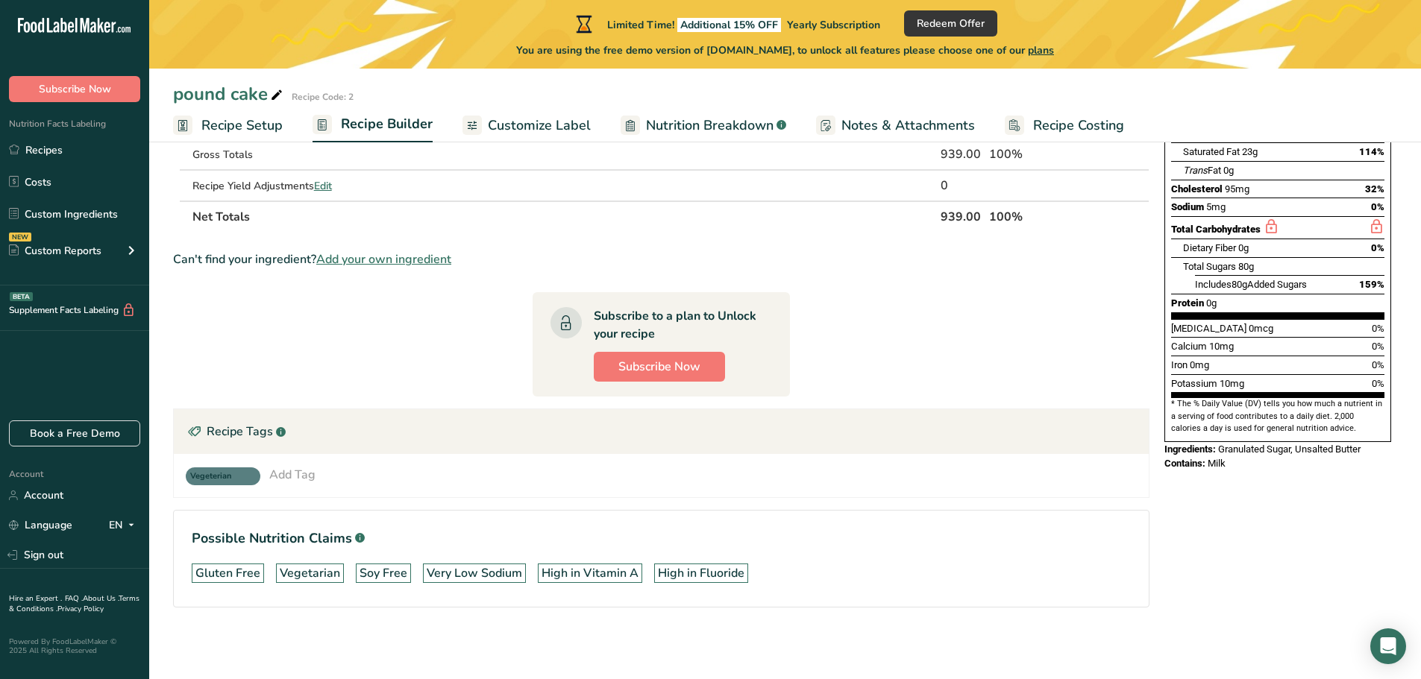
click at [838, 317] on section "Ingredient * Amount * Unit * Waste * .a-a{fill:#347362;}.b-a{fill:#fff;} Grams …" at bounding box center [661, 306] width 976 height 652
click at [468, 345] on section "Ingredient * Amount * Unit * Waste * .a-a{fill:#347362;}.b-a{fill:#fff;} Grams …" at bounding box center [661, 306] width 976 height 652
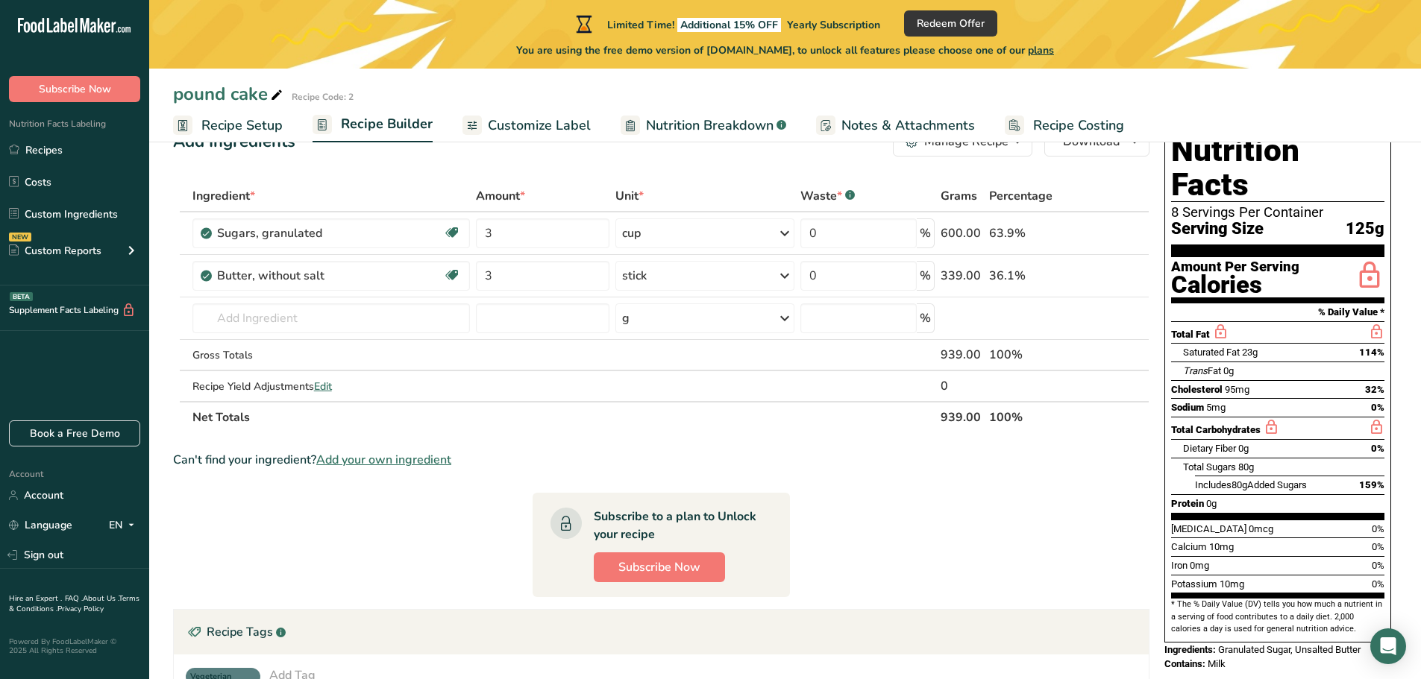
scroll to position [0, 0]
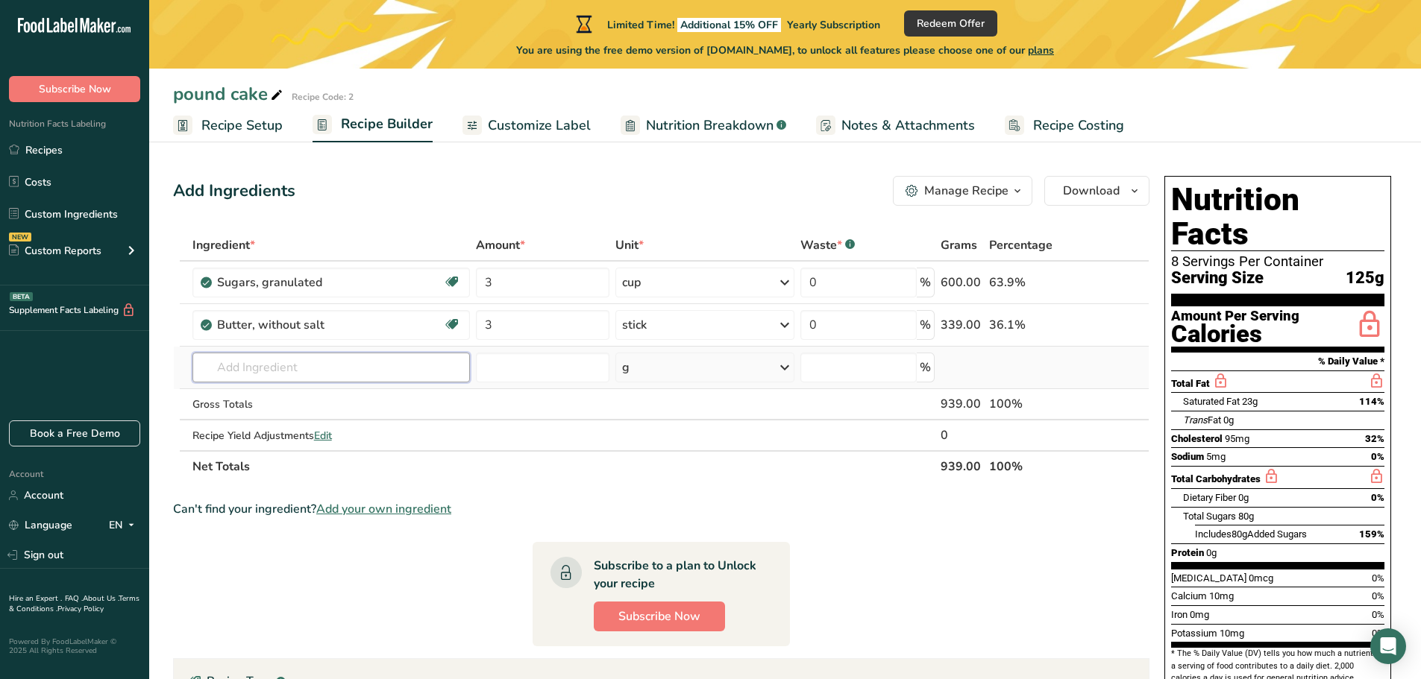
click at [295, 365] on input "text" at bounding box center [330, 368] width 277 height 30
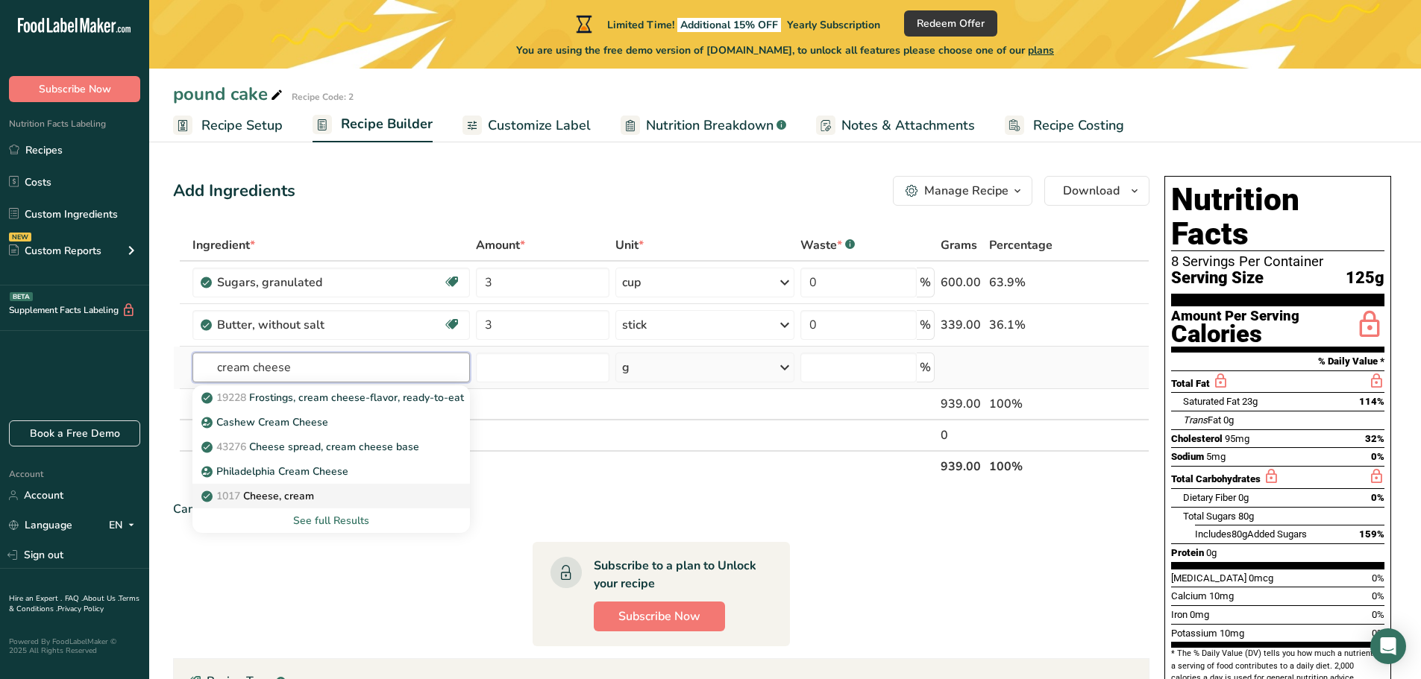
type input "cream cheese"
click at [255, 497] on p "1017 Cheese, cream" at bounding box center [259, 497] width 110 height 16
type input "Cheese, cream"
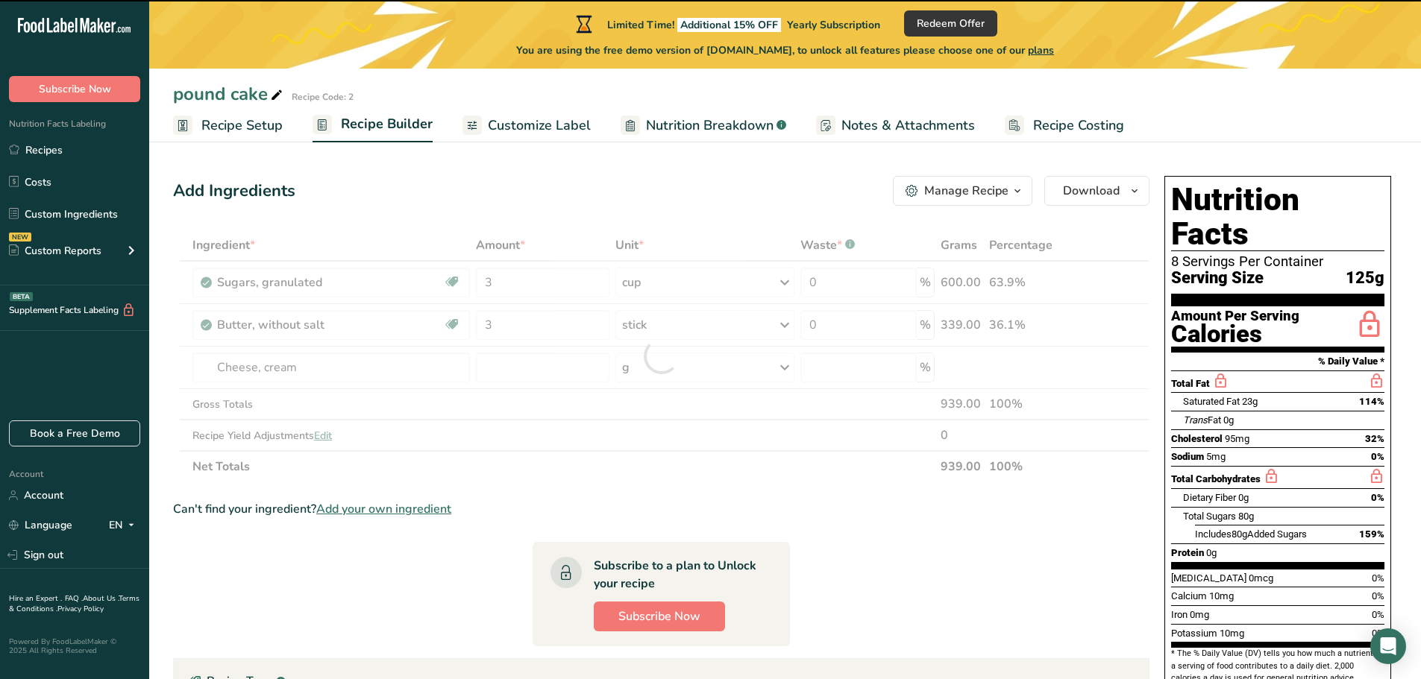
type input "0"
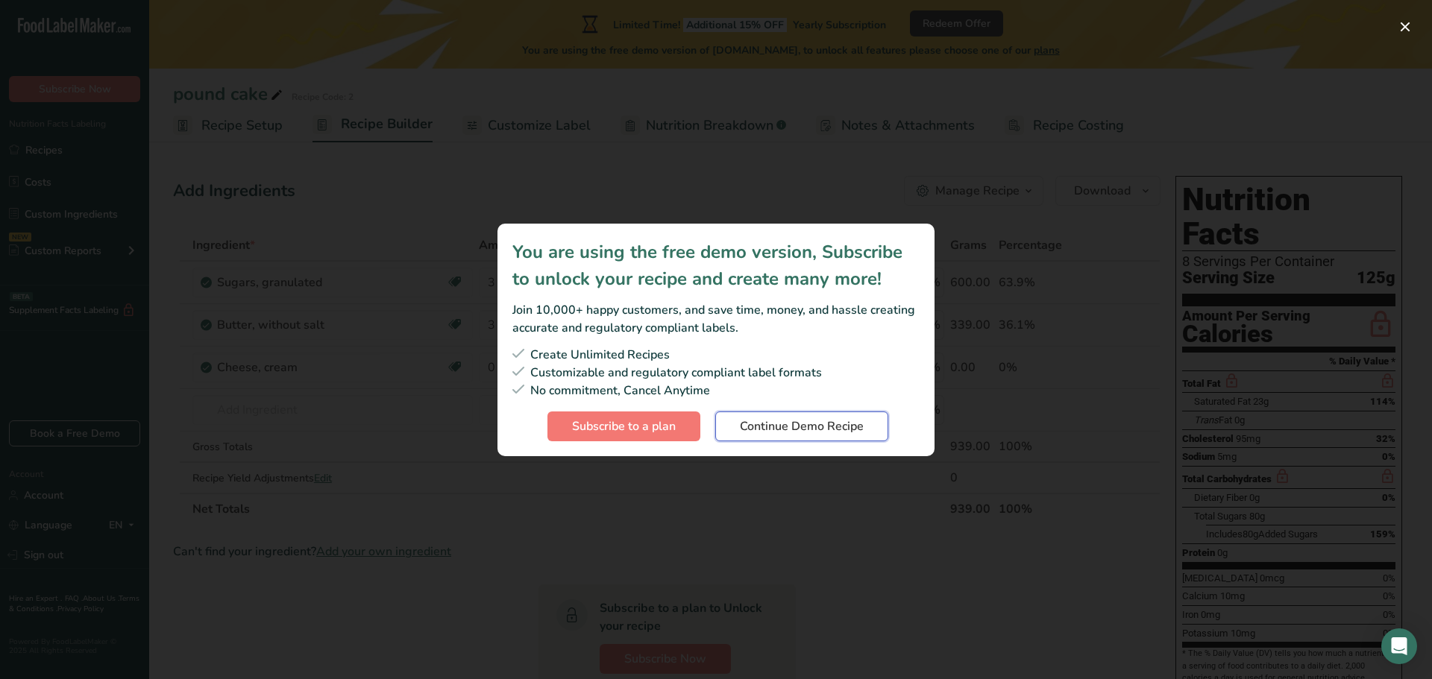
click at [761, 436] on button "Continue Demo Recipe" at bounding box center [801, 427] width 173 height 30
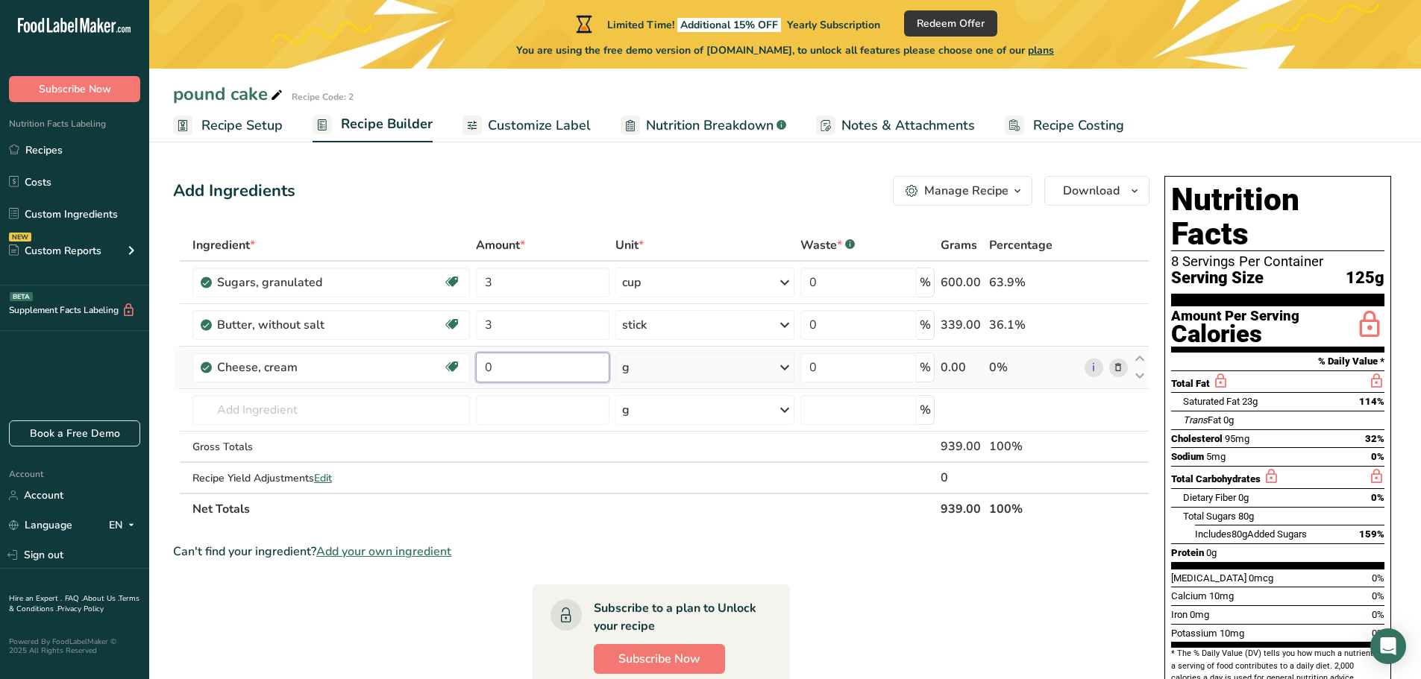
click at [492, 368] on input "0" at bounding box center [543, 368] width 134 height 30
type input "1"
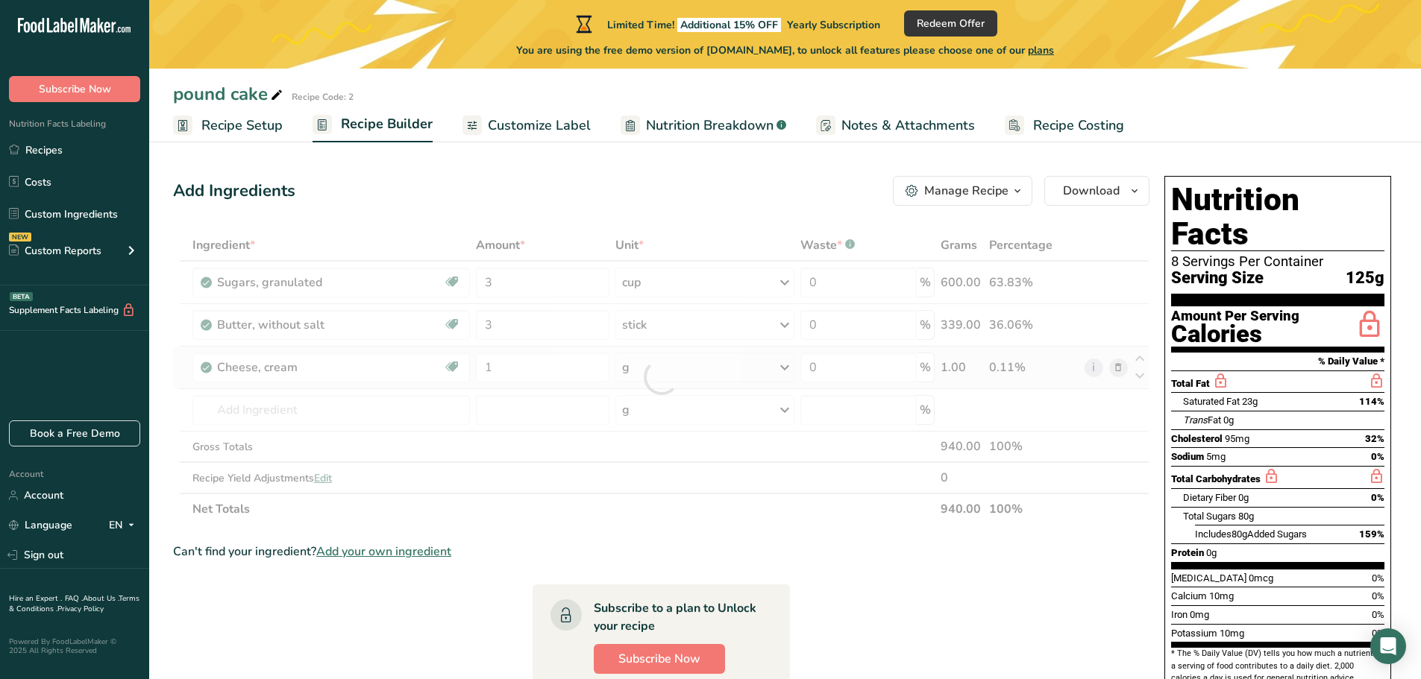
click at [785, 369] on div "Ingredient * Amount * Unit * Waste * .a-a{fill:#347362;}.b-a{fill:#fff;} Grams …" at bounding box center [661, 377] width 976 height 295
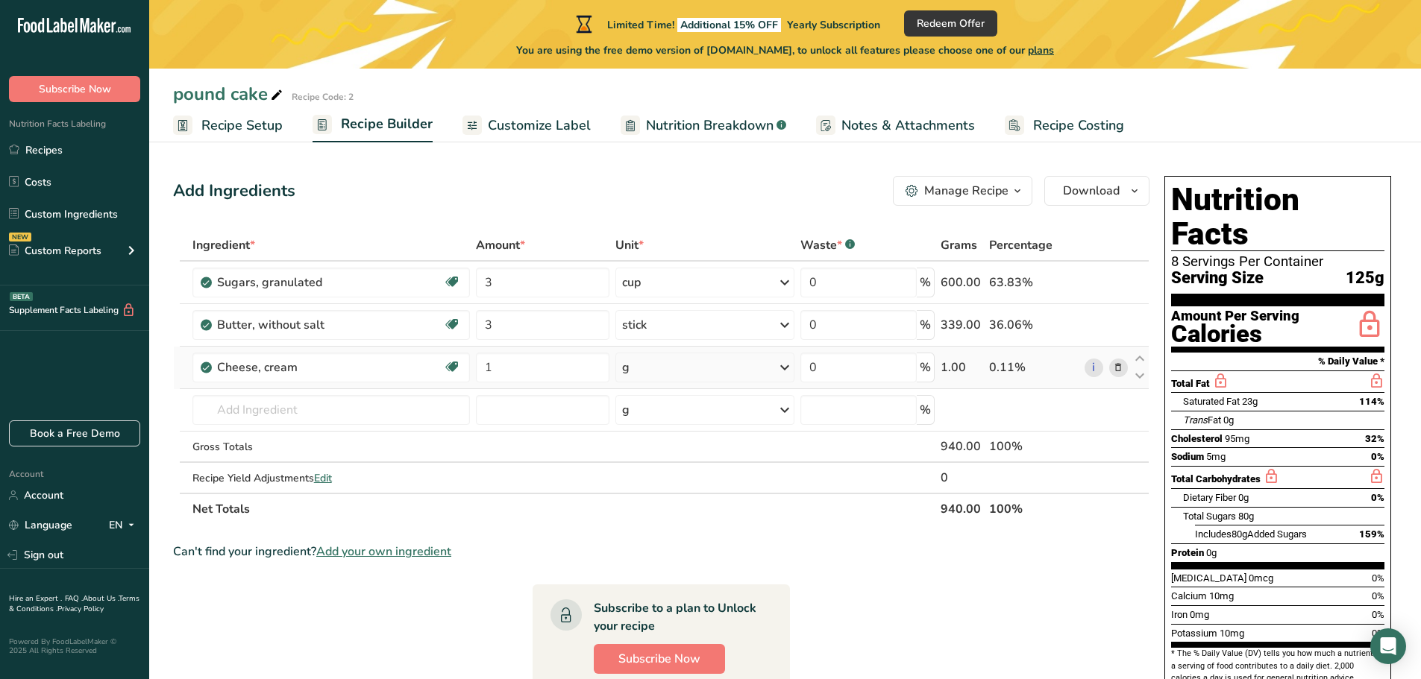
click at [780, 365] on icon at bounding box center [785, 367] width 18 height 27
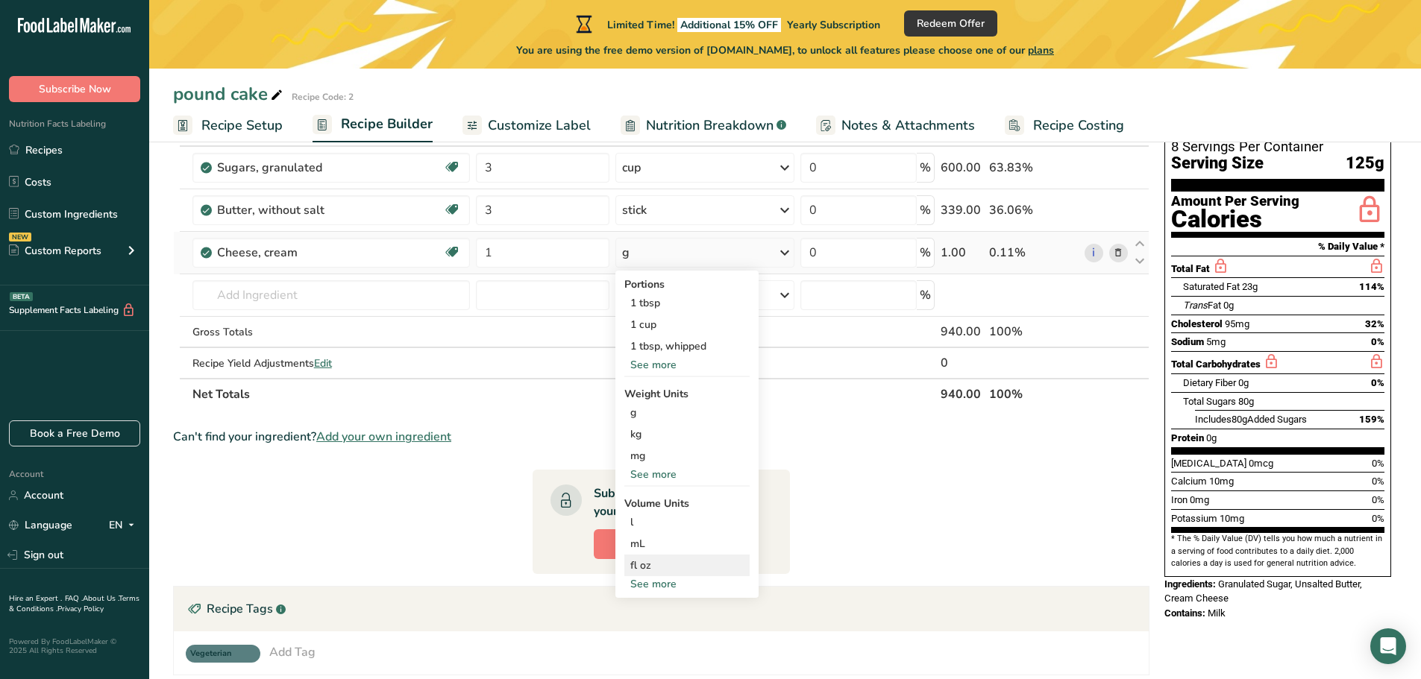
scroll to position [149, 0]
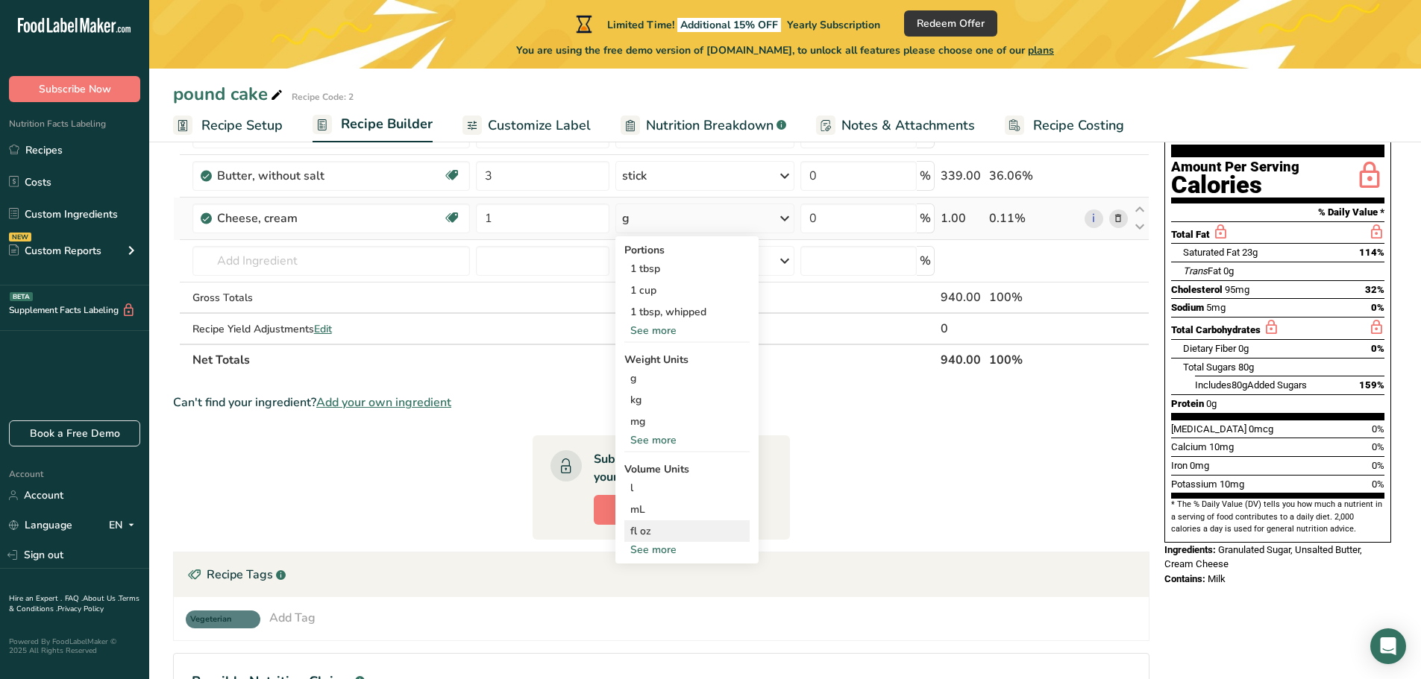
click at [647, 535] on div "fl oz" at bounding box center [686, 532] width 113 height 16
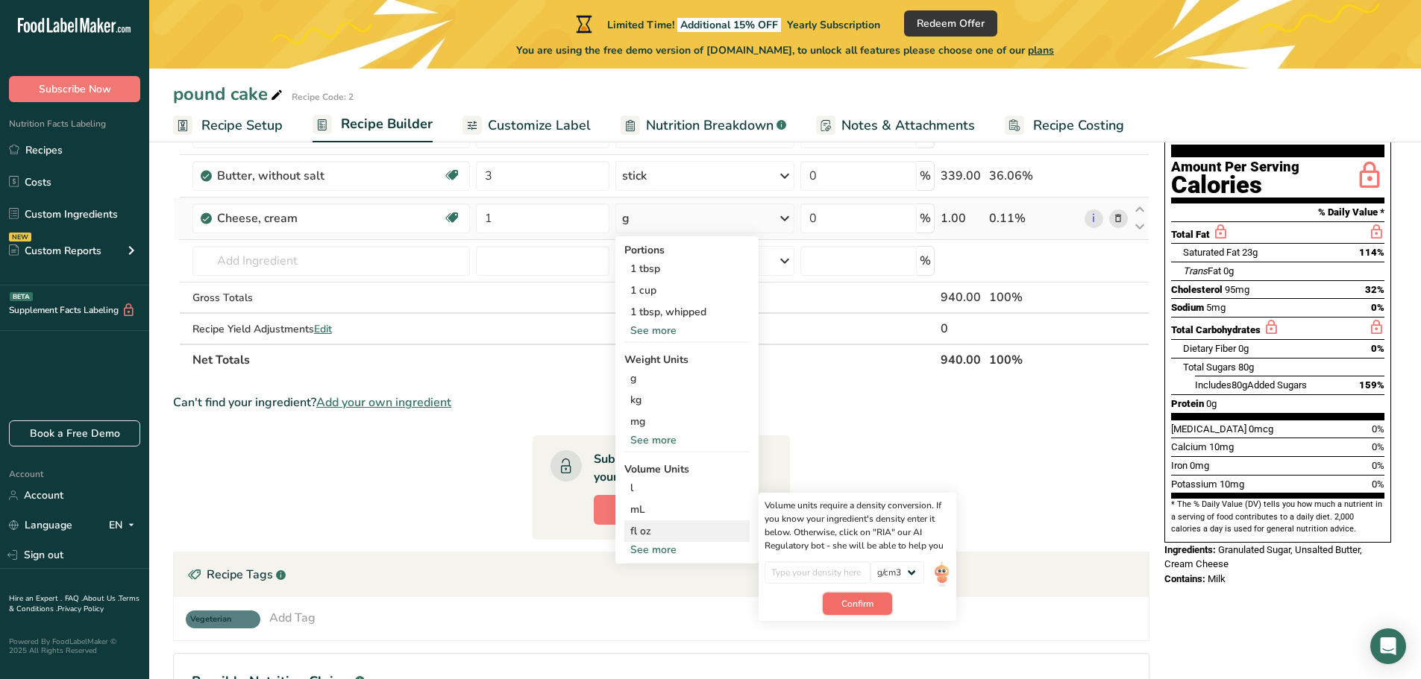
click at [853, 606] on span "Confirm" at bounding box center [857, 603] width 32 height 13
click at [884, 462] on section "Ingredient * Amount * Unit * Waste * .a-a{fill:#347362;}.b-a{fill:#fff;} Grams …" at bounding box center [661, 428] width 976 height 694
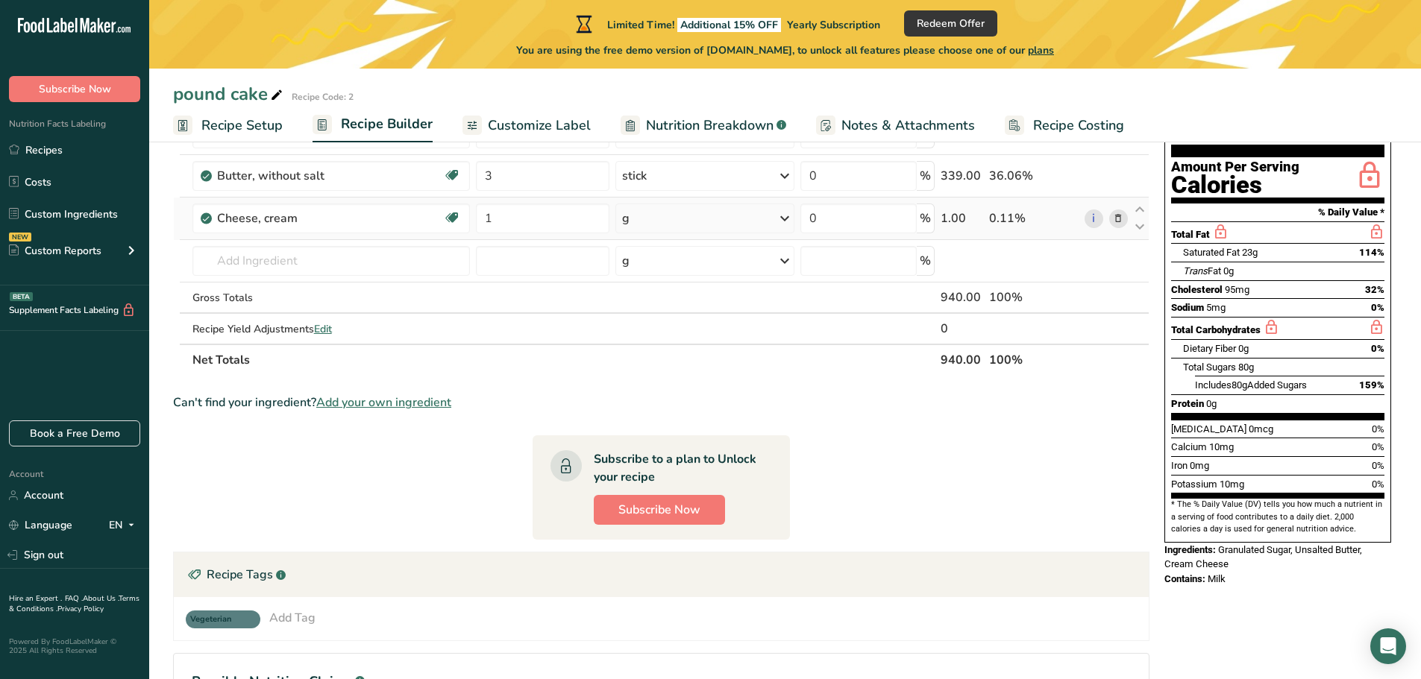
click at [782, 221] on icon at bounding box center [785, 218] width 18 height 27
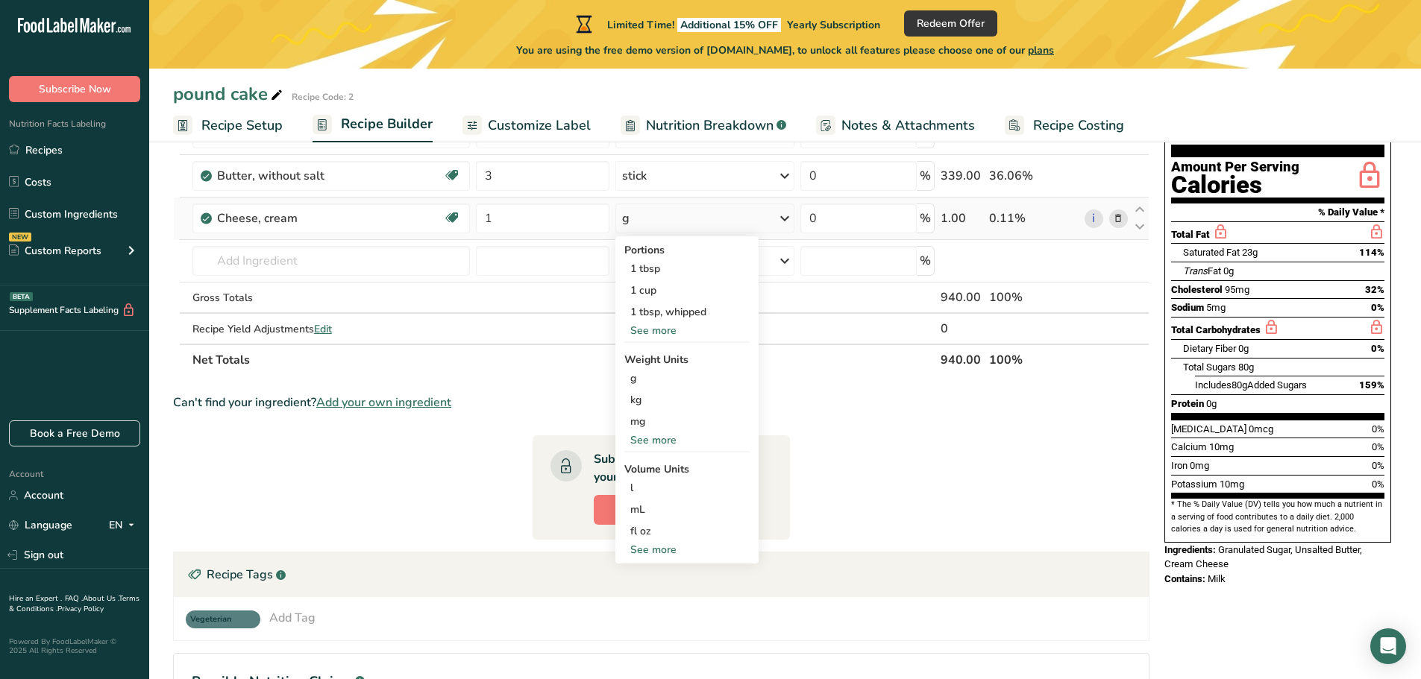
click at [660, 445] on div "See more" at bounding box center [686, 441] width 125 height 16
click at [501, 216] on input "1" at bounding box center [543, 219] width 134 height 30
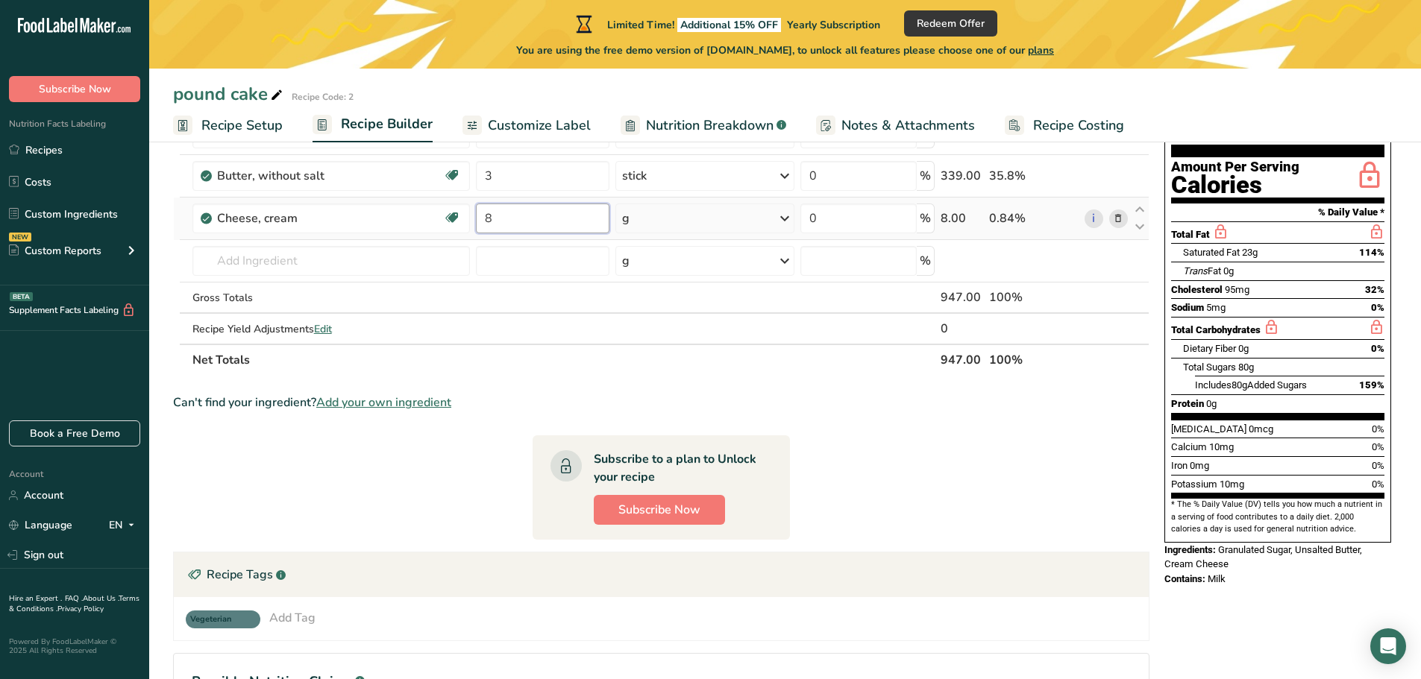
type input "8"
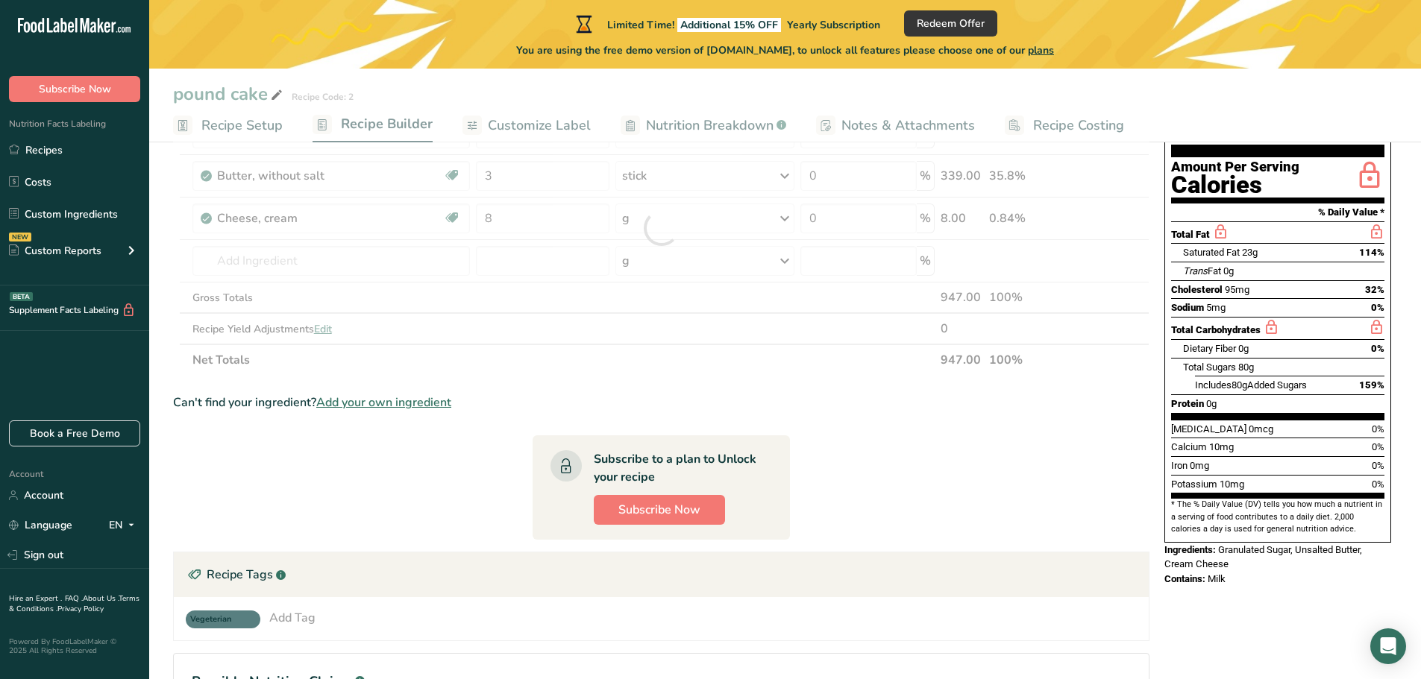
click at [782, 219] on div "Ingredient * Amount * Unit * Waste * .a-a{fill:#347362;}.b-a{fill:#fff;} Grams …" at bounding box center [661, 228] width 976 height 295
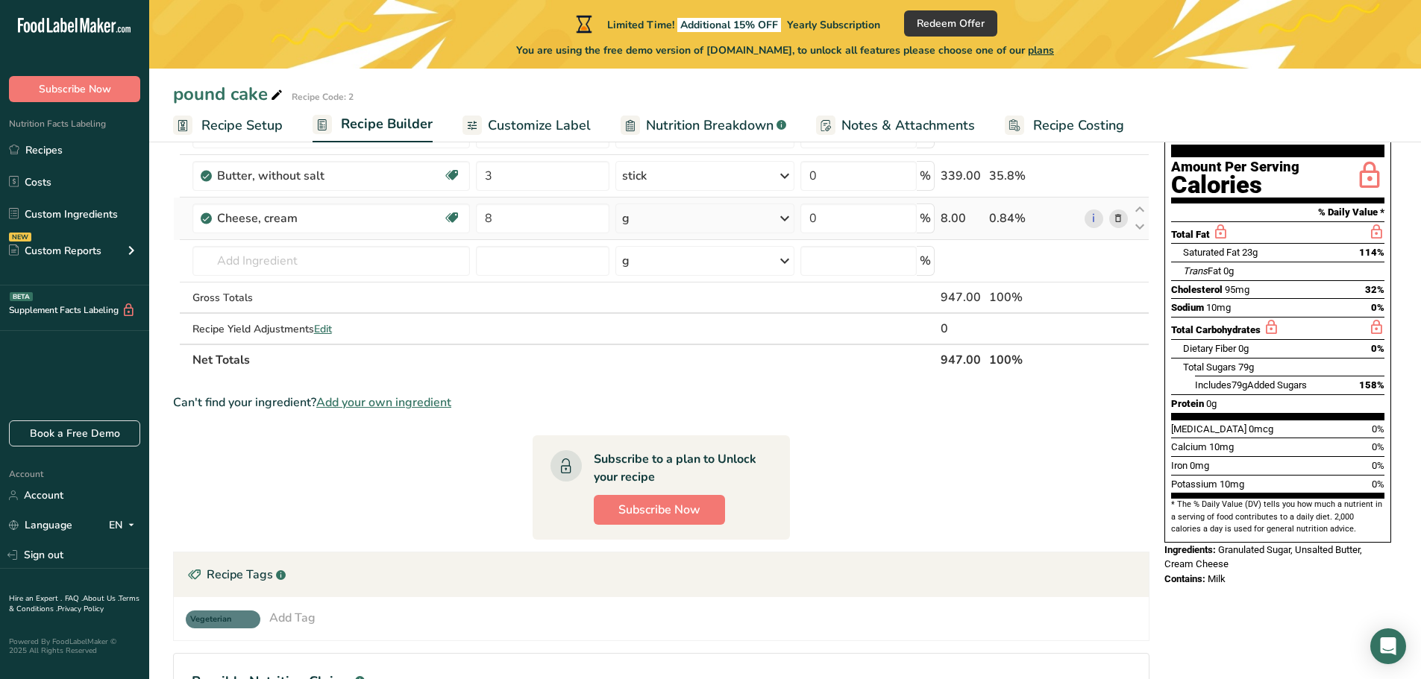
click at [786, 216] on icon at bounding box center [785, 218] width 18 height 27
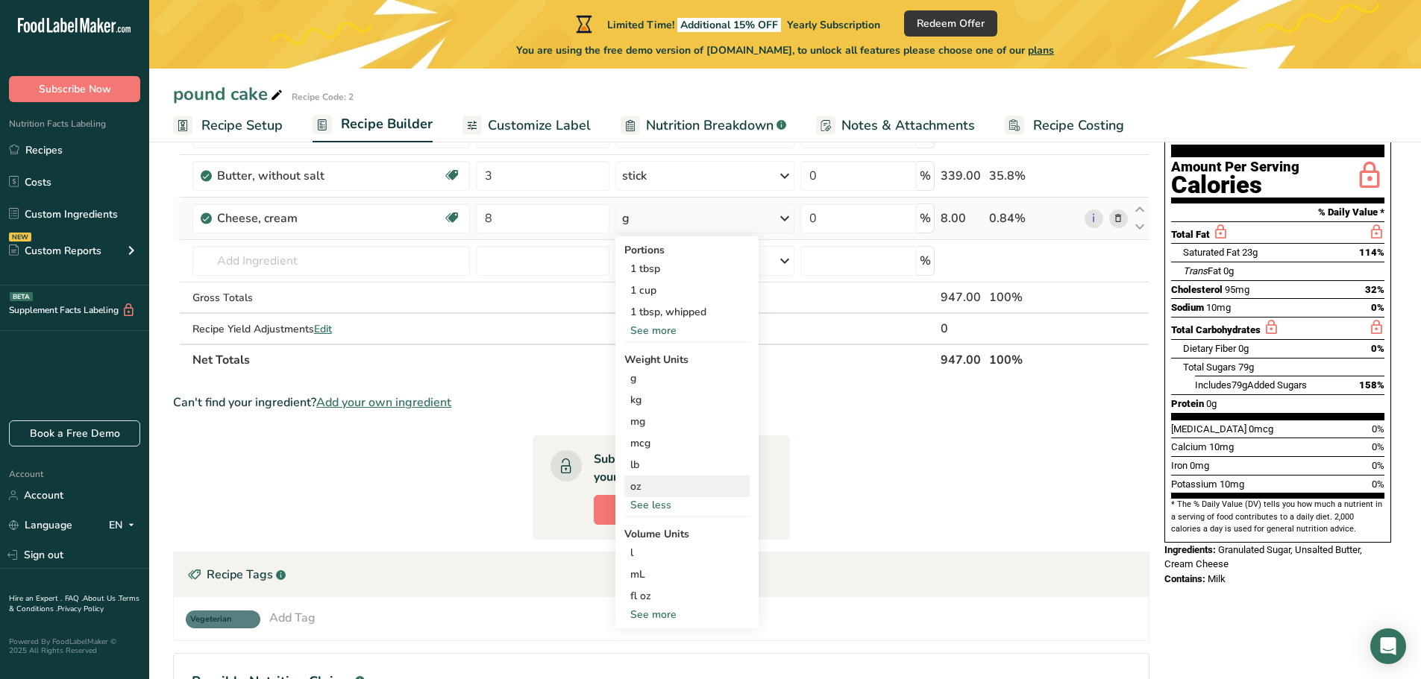
click at [646, 488] on div "oz" at bounding box center [686, 487] width 125 height 22
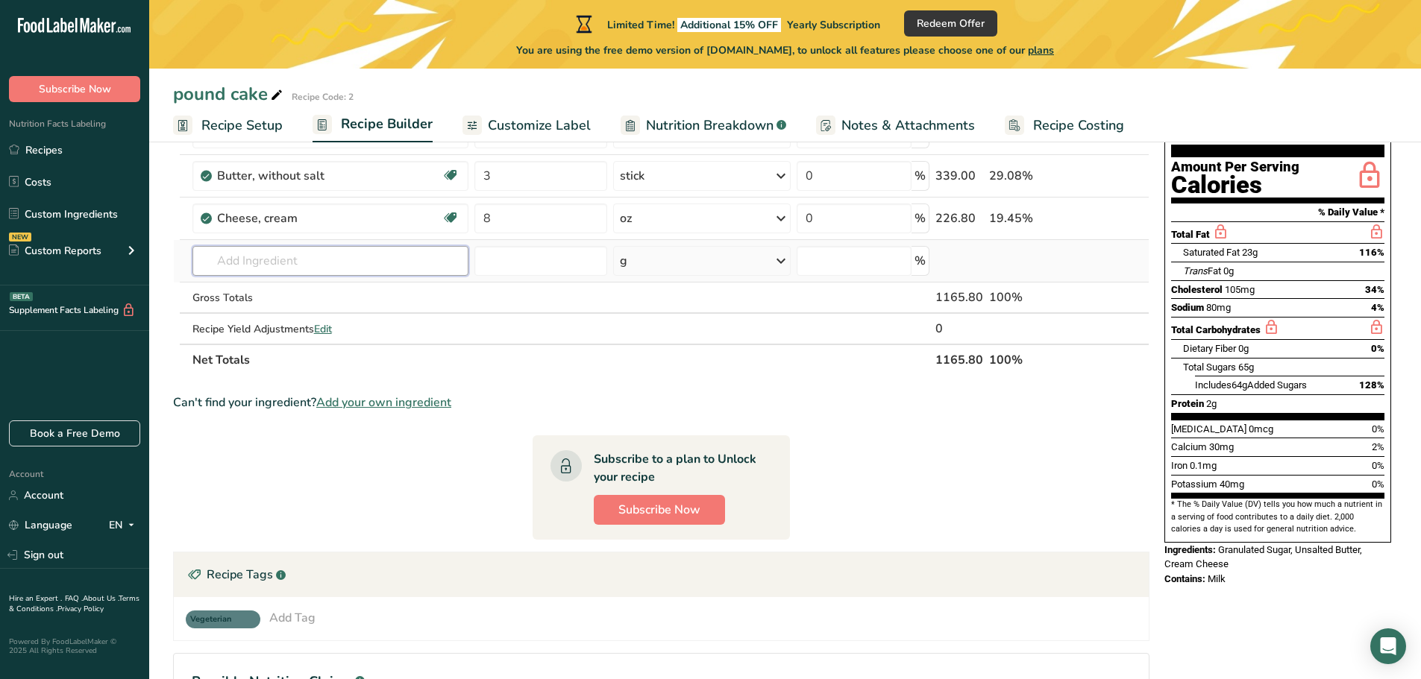
click at [224, 263] on input "text" at bounding box center [330, 261] width 276 height 30
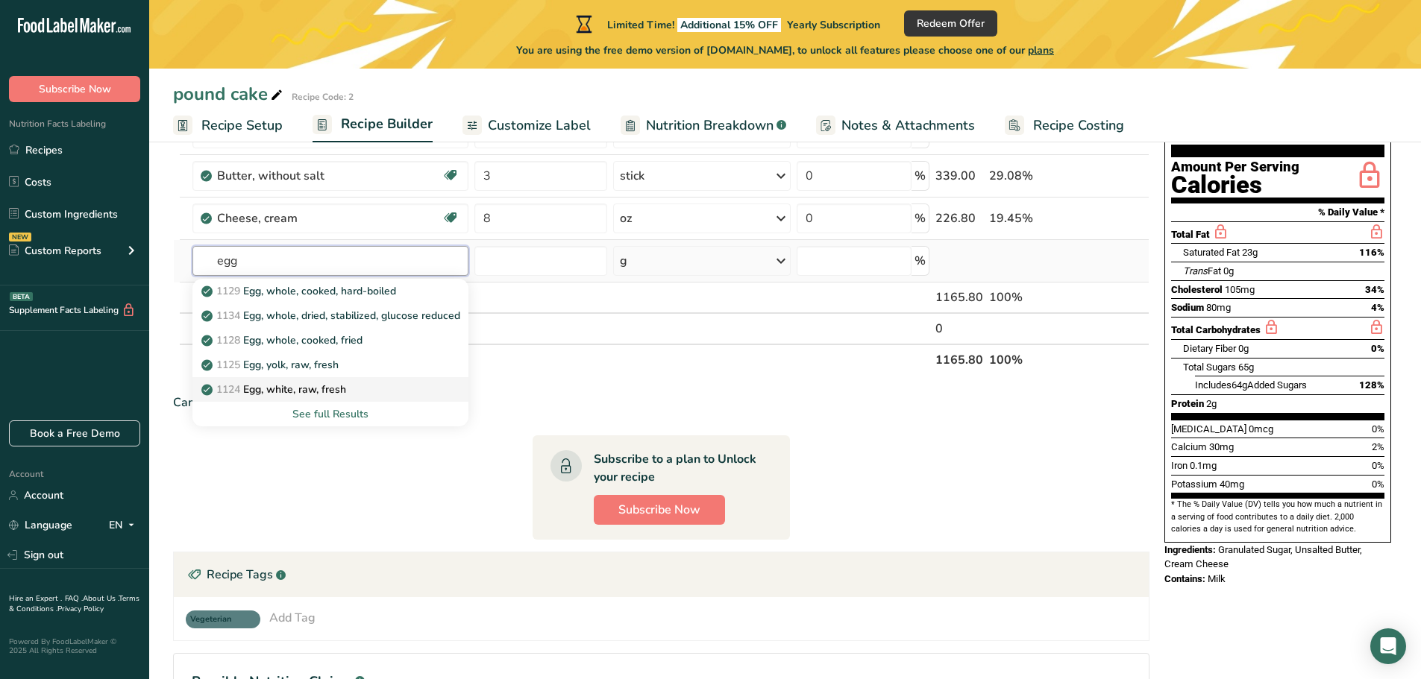
type input "egg"
click at [255, 394] on p "1124 Egg, white, raw, fresh" at bounding box center [275, 390] width 142 height 16
type input "Egg, white, raw, fresh"
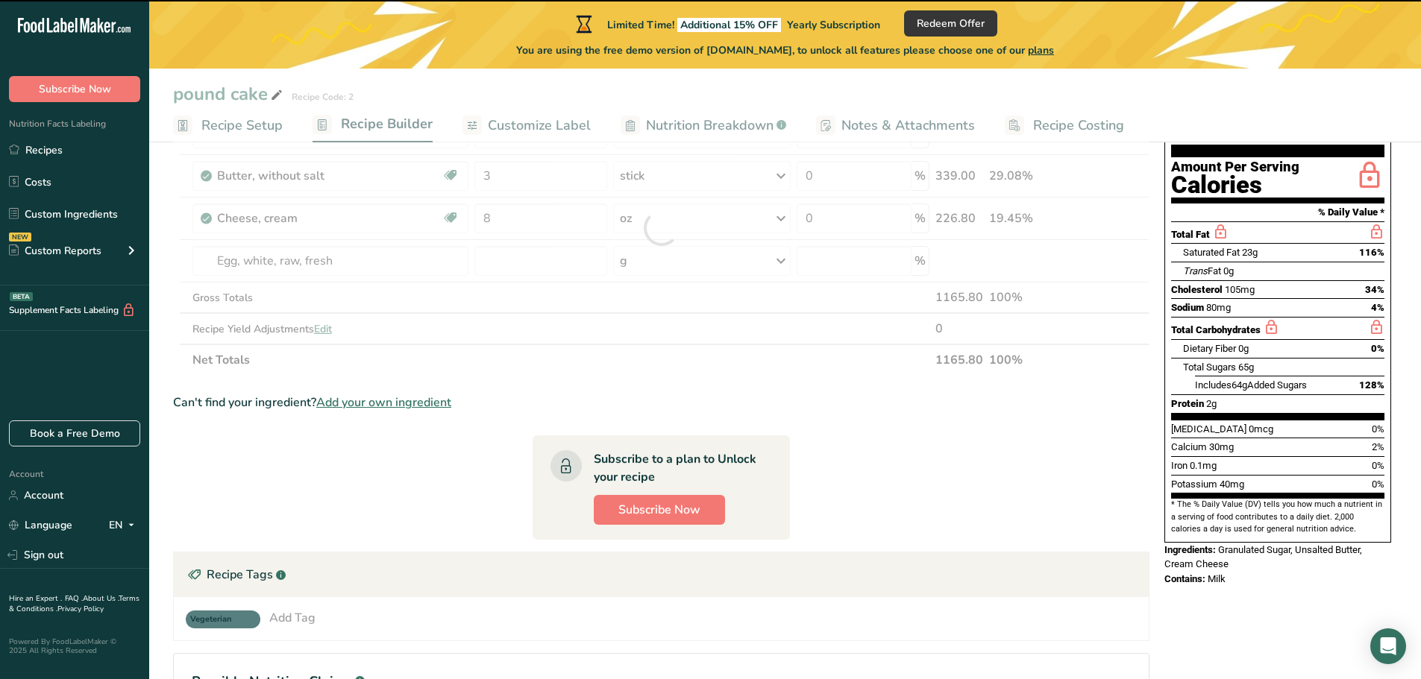
click at [858, 414] on section "Ingredient * Amount * Unit * Waste * .a-a{fill:#347362;}.b-a{fill:#fff;} Grams …" at bounding box center [661, 428] width 976 height 694
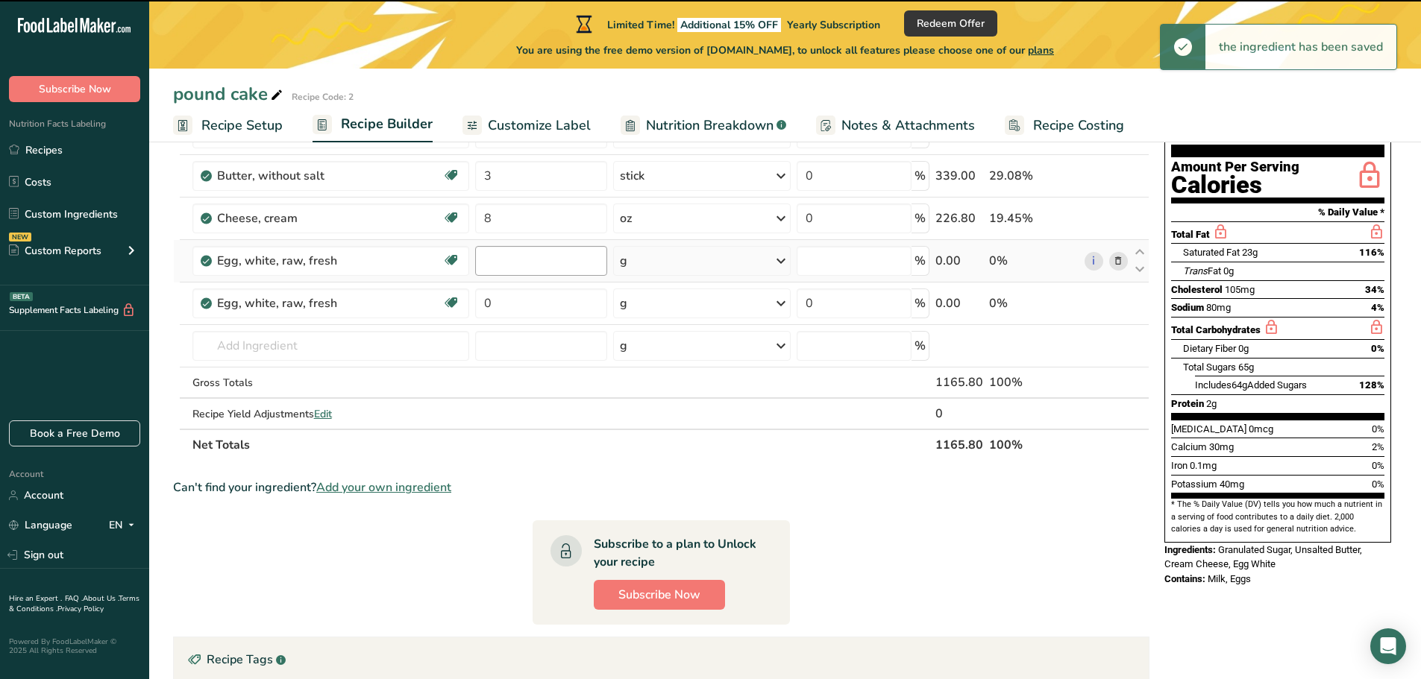
type input "0"
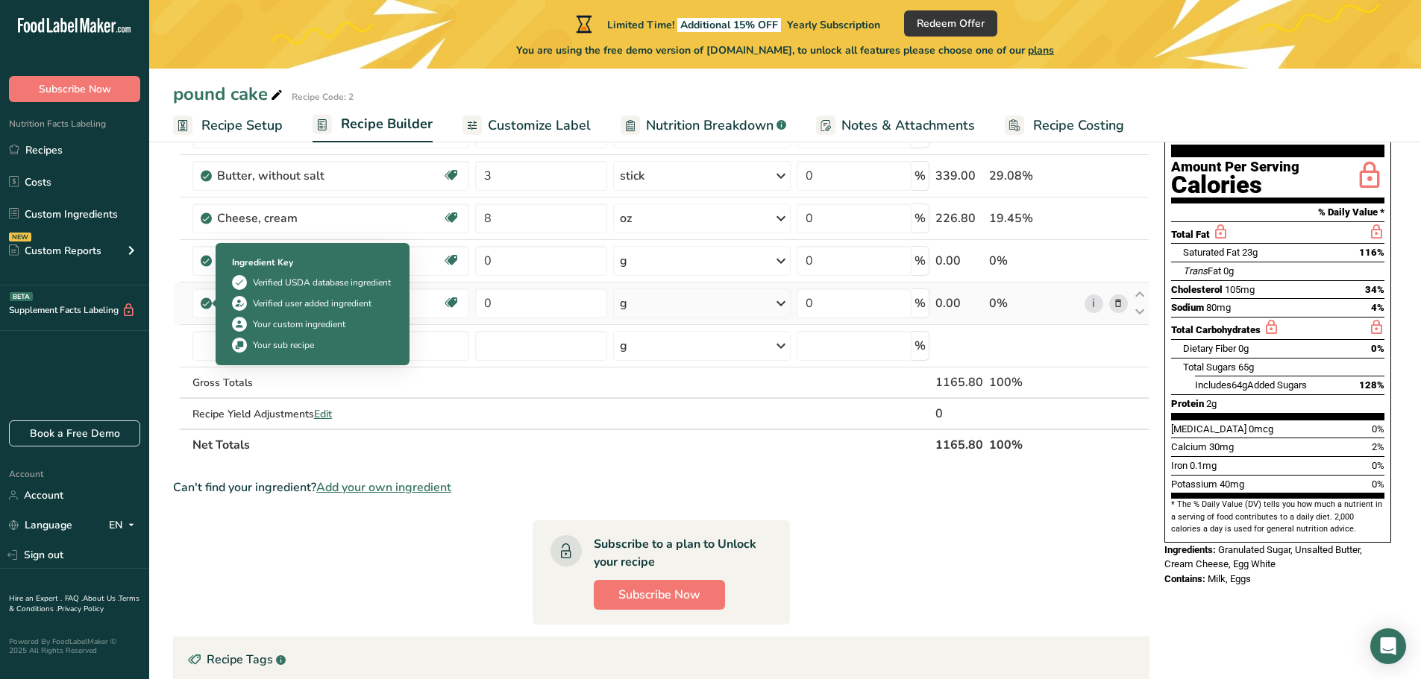
click at [207, 301] on icon at bounding box center [205, 303] width 9 height 13
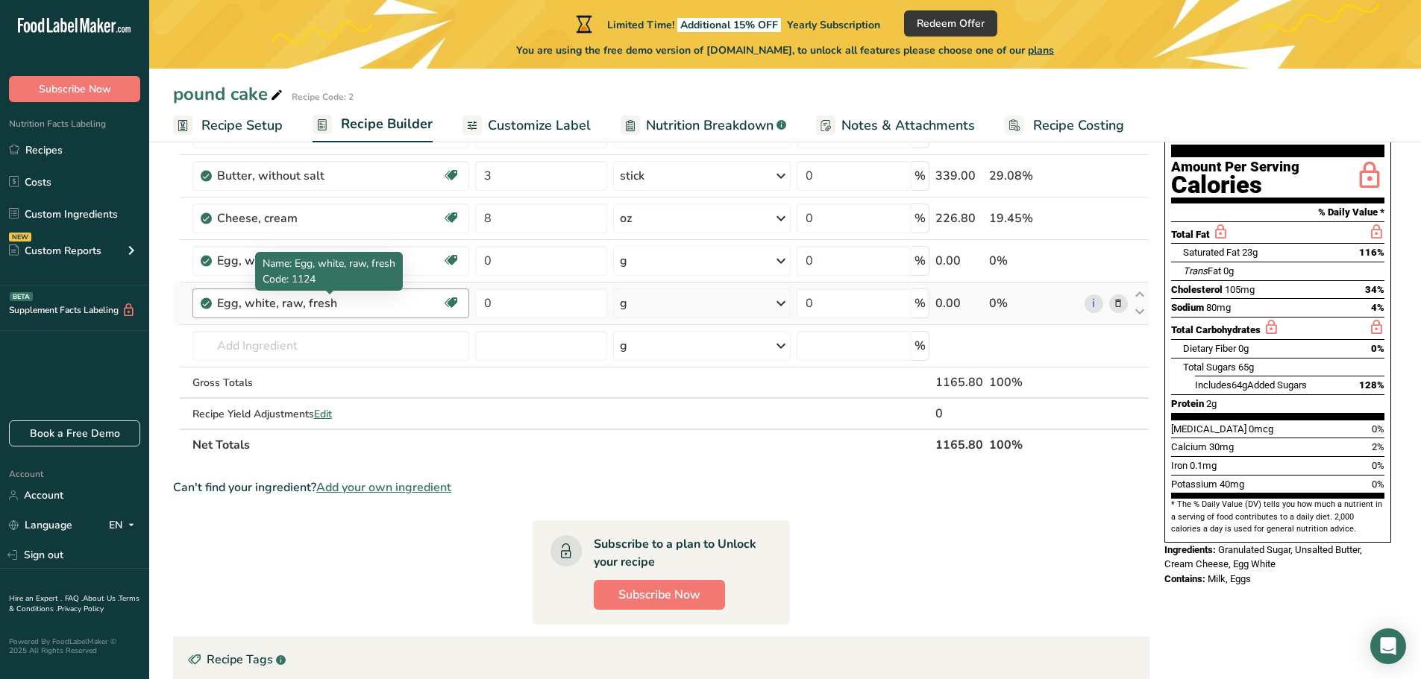
click at [345, 301] on div "Egg, white, raw, fresh" at bounding box center [310, 304] width 186 height 18
click at [342, 301] on div "Egg, white, raw, fresh" at bounding box center [310, 304] width 186 height 18
drag, startPoint x: 336, startPoint y: 301, endPoint x: 348, endPoint y: 302, distance: 11.3
click at [348, 302] on div "Egg, white, raw, fresh" at bounding box center [310, 304] width 186 height 18
click at [347, 304] on div "Egg, white, raw, fresh" at bounding box center [310, 304] width 186 height 18
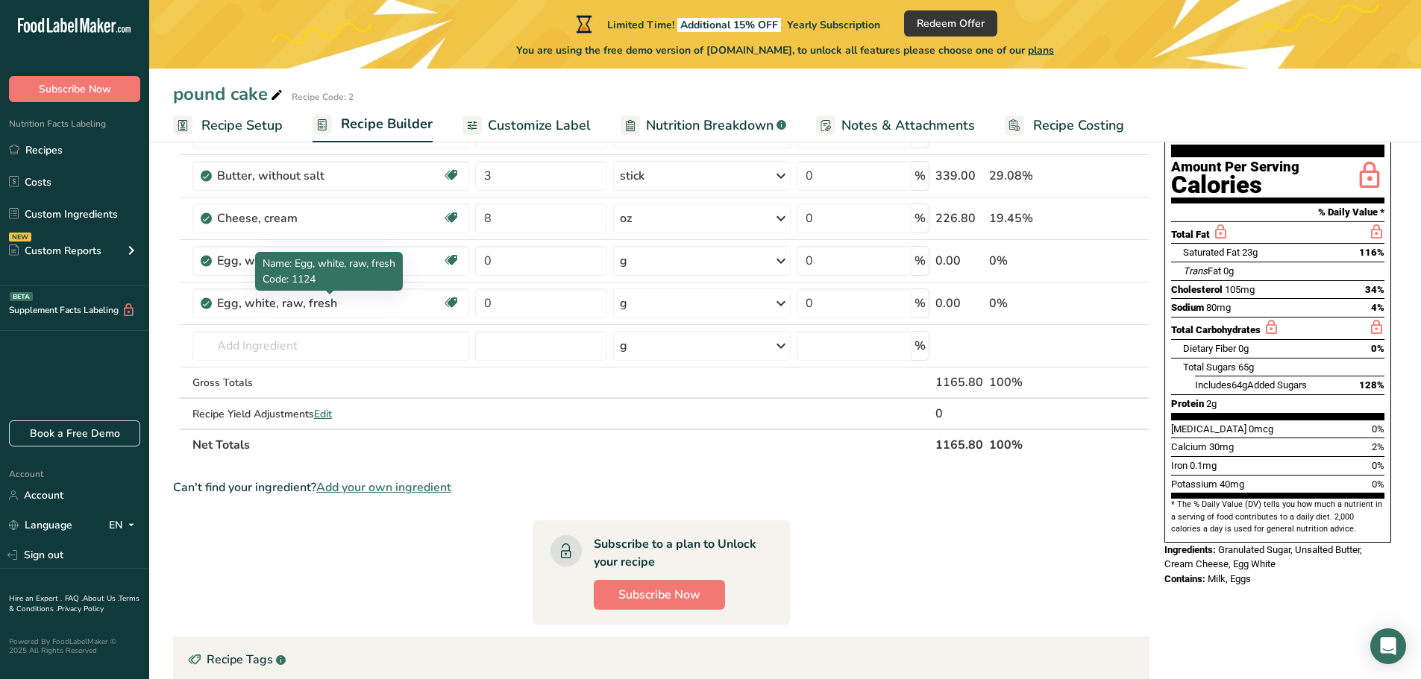
click at [280, 279] on span "Code: 1124" at bounding box center [289, 279] width 53 height 14
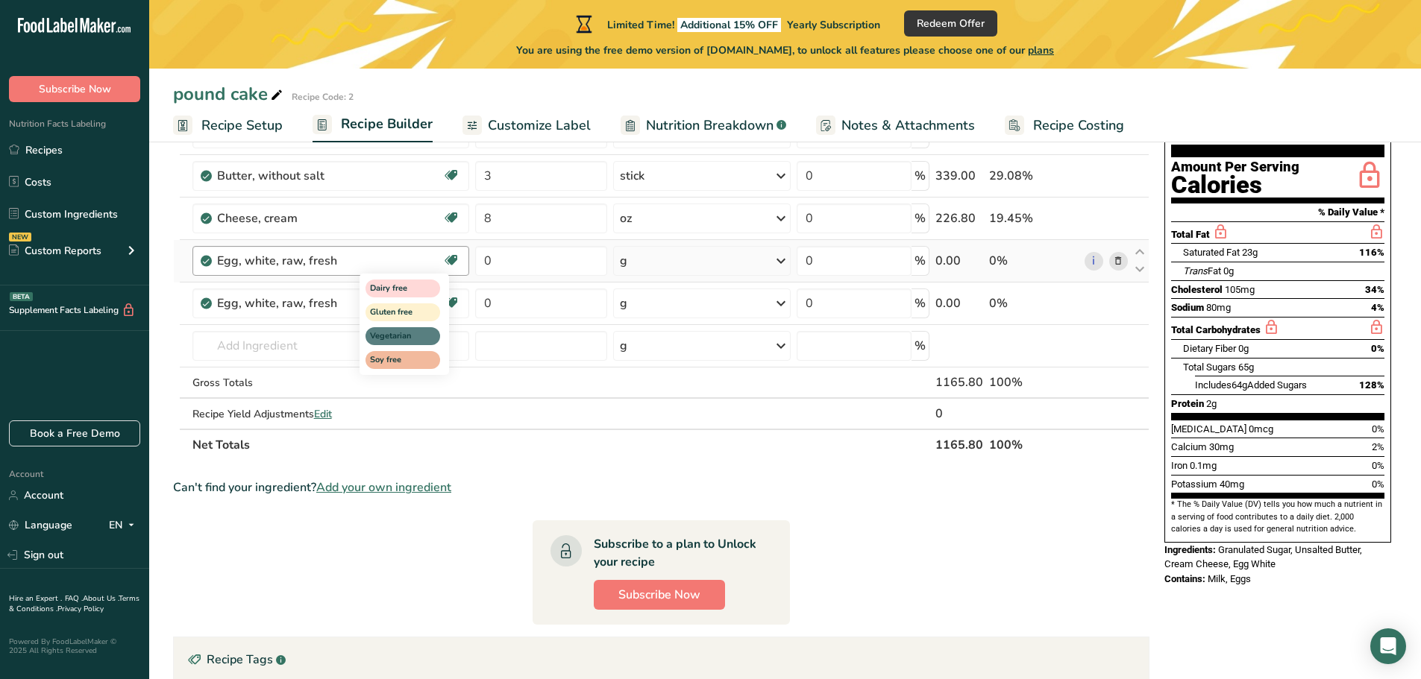
click at [453, 299] on div "Dairy free Gluten free Vegetarian Soy free" at bounding box center [430, 323] width 143 height 104
click at [454, 303] on div "Dairy free Gluten free Vegetarian Soy free" at bounding box center [430, 323] width 143 height 104
drag, startPoint x: 343, startPoint y: 294, endPoint x: 331, endPoint y: 297, distance: 12.3
click at [344, 294] on div "Egg, white, raw, fresh Dairy free Gluten free Vegetarian Soy free" at bounding box center [330, 304] width 277 height 30
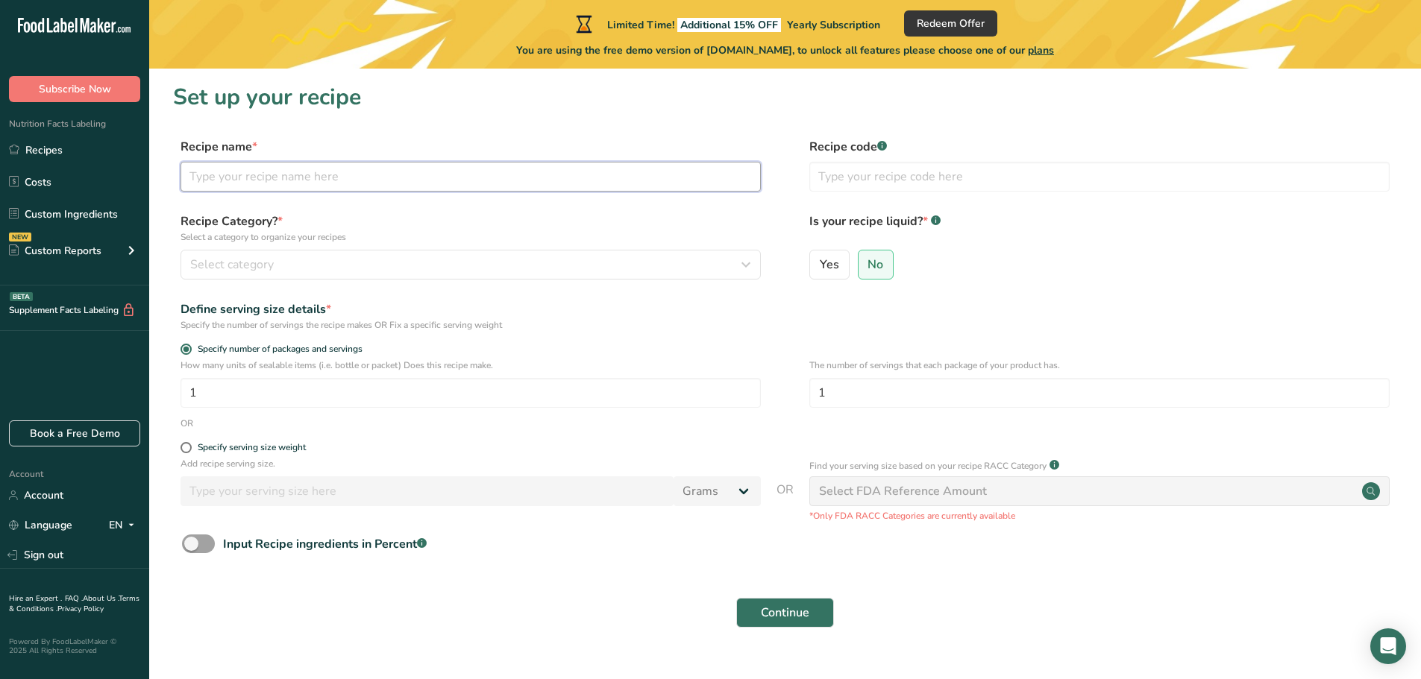
click at [216, 185] on input "text" at bounding box center [470, 177] width 580 height 30
type input "pound cake"
click at [253, 268] on span "Select category" at bounding box center [232, 265] width 84 height 18
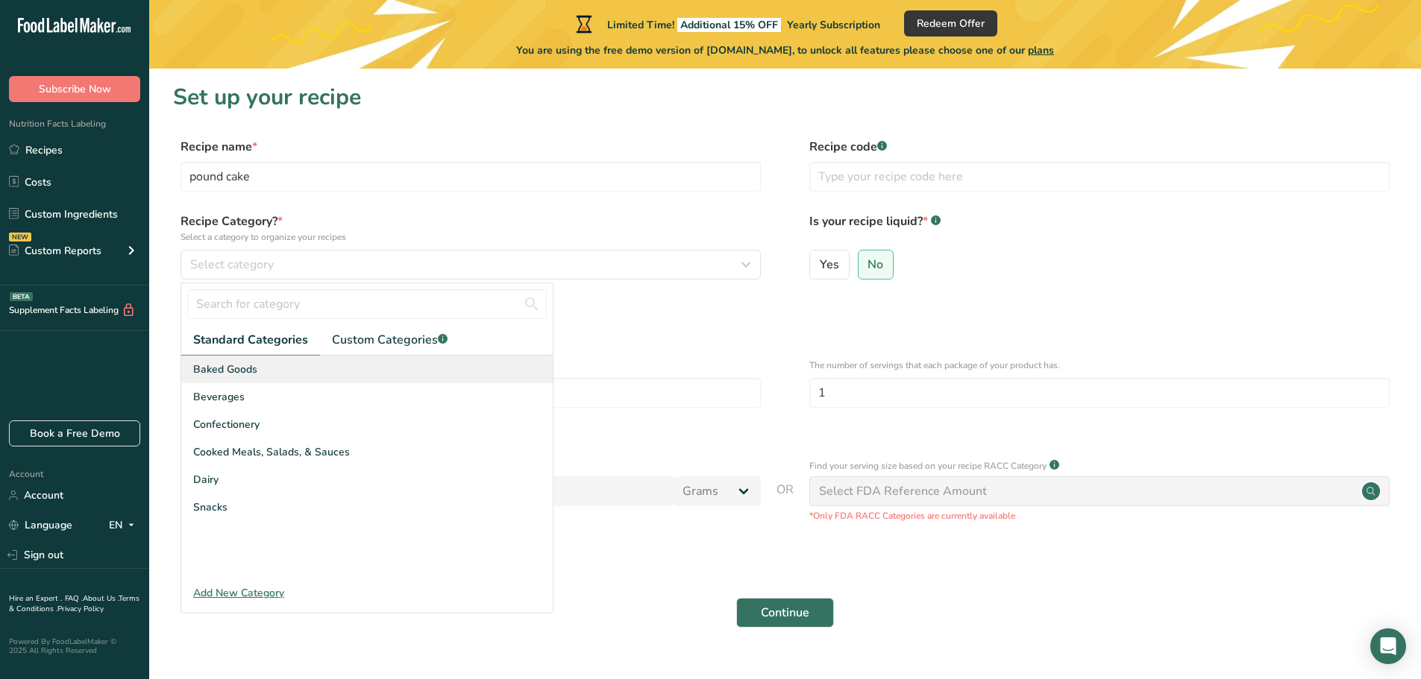
click at [245, 368] on span "Baked Goods" at bounding box center [225, 370] width 64 height 16
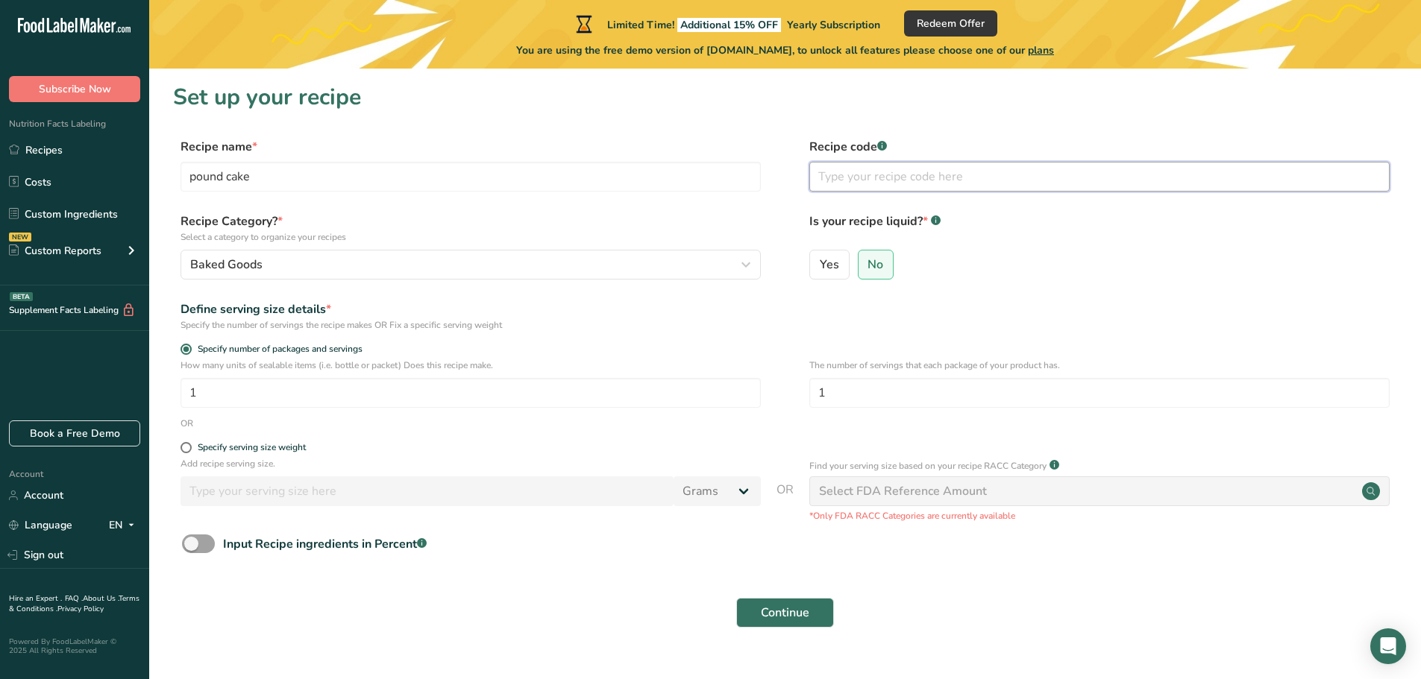
click at [929, 177] on input "text" at bounding box center [1099, 177] width 580 height 30
type input "2"
click at [838, 392] on input "1" at bounding box center [1099, 393] width 580 height 30
type input "14"
click at [187, 445] on span at bounding box center [185, 447] width 11 height 11
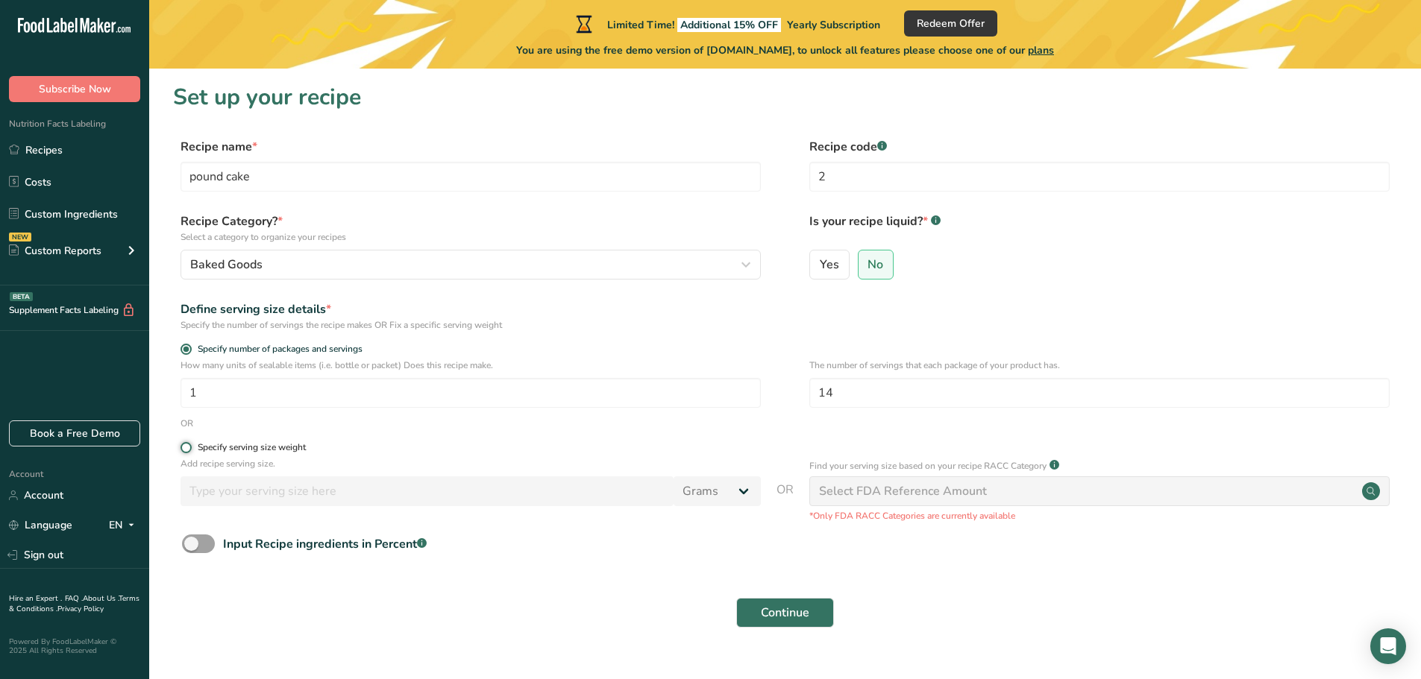
click at [187, 445] on input "Specify serving size weight" at bounding box center [185, 448] width 10 height 10
radio input "true"
radio input "false"
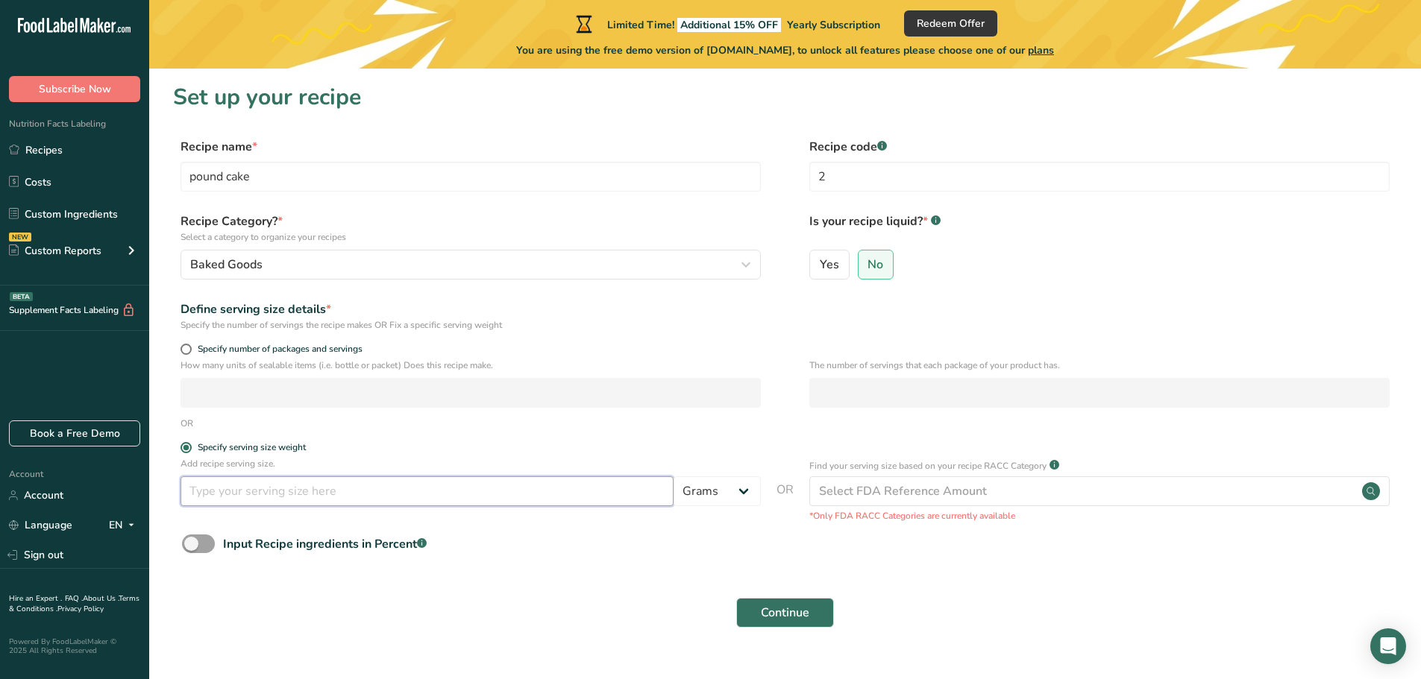
click at [363, 492] on input "number" at bounding box center [426, 492] width 493 height 30
drag, startPoint x: 880, startPoint y: 391, endPoint x: 862, endPoint y: 412, distance: 28.1
click at [861, 411] on div "The number of servings that each package of your product has." at bounding box center [1099, 388] width 580 height 58
click at [862, 487] on div "Select FDA Reference Amount" at bounding box center [903, 492] width 168 height 18
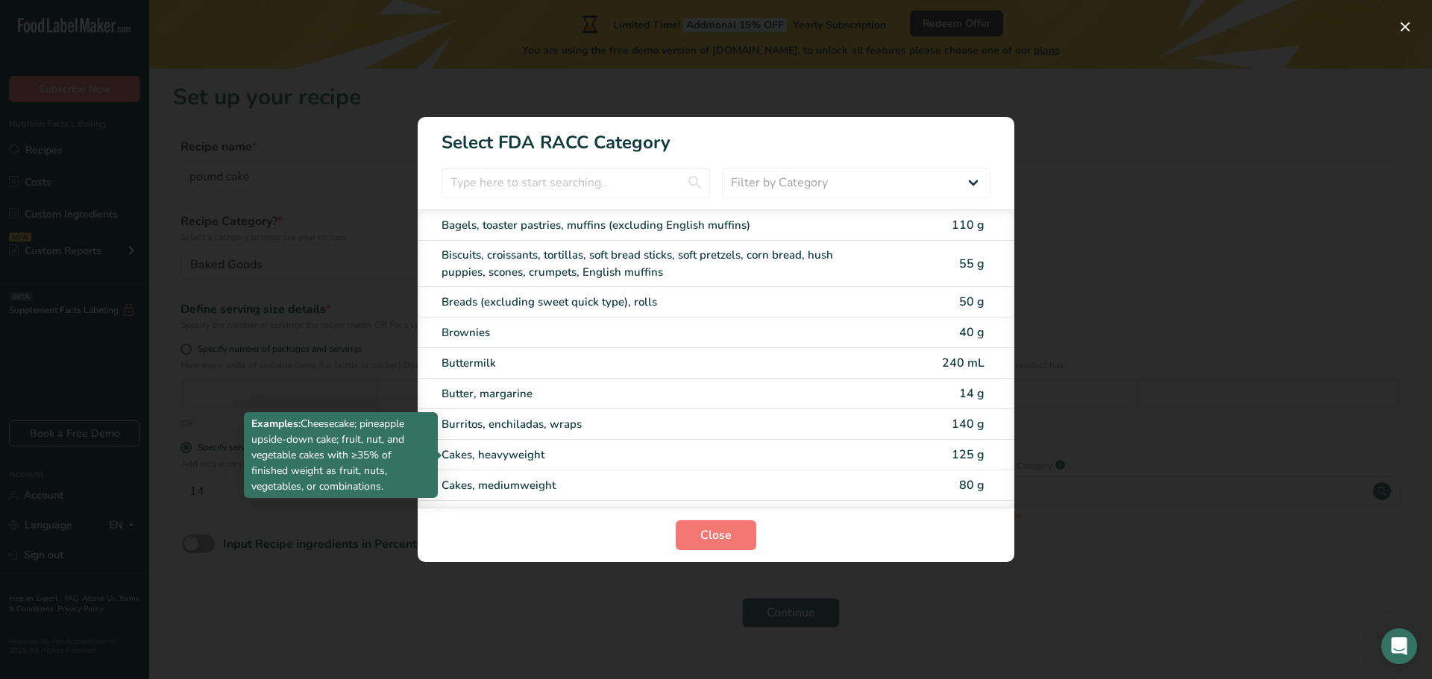
click at [507, 453] on div "Cakes, heavyweight" at bounding box center [654, 455] width 424 height 17
type input "125"
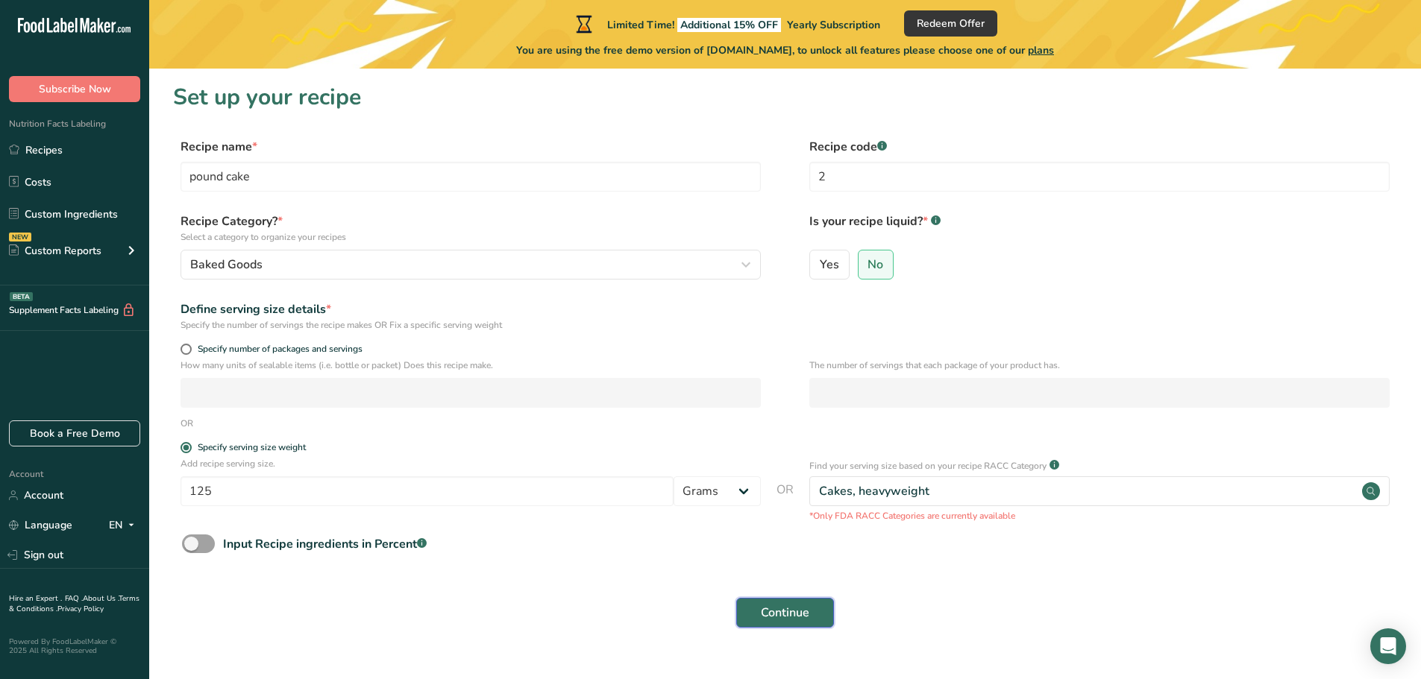
click at [786, 614] on span "Continue" at bounding box center [785, 613] width 48 height 18
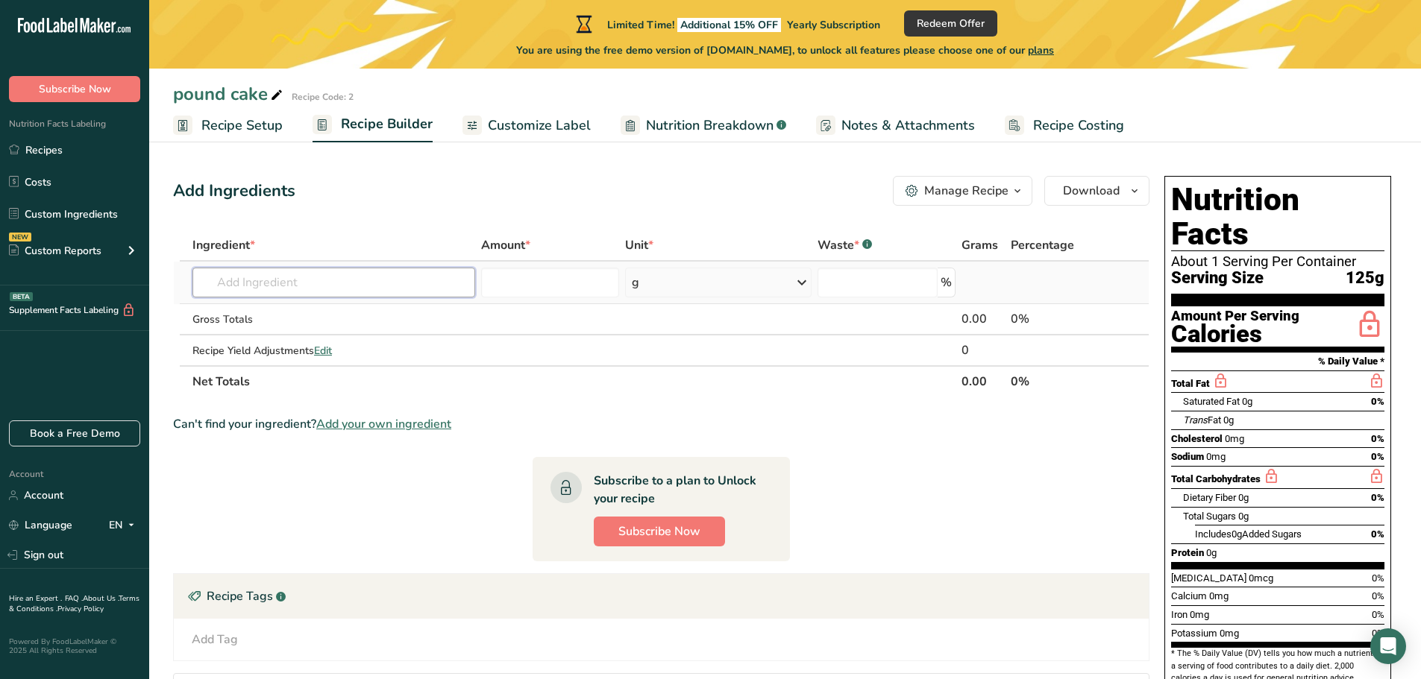
click at [288, 280] on input "text" at bounding box center [333, 283] width 283 height 30
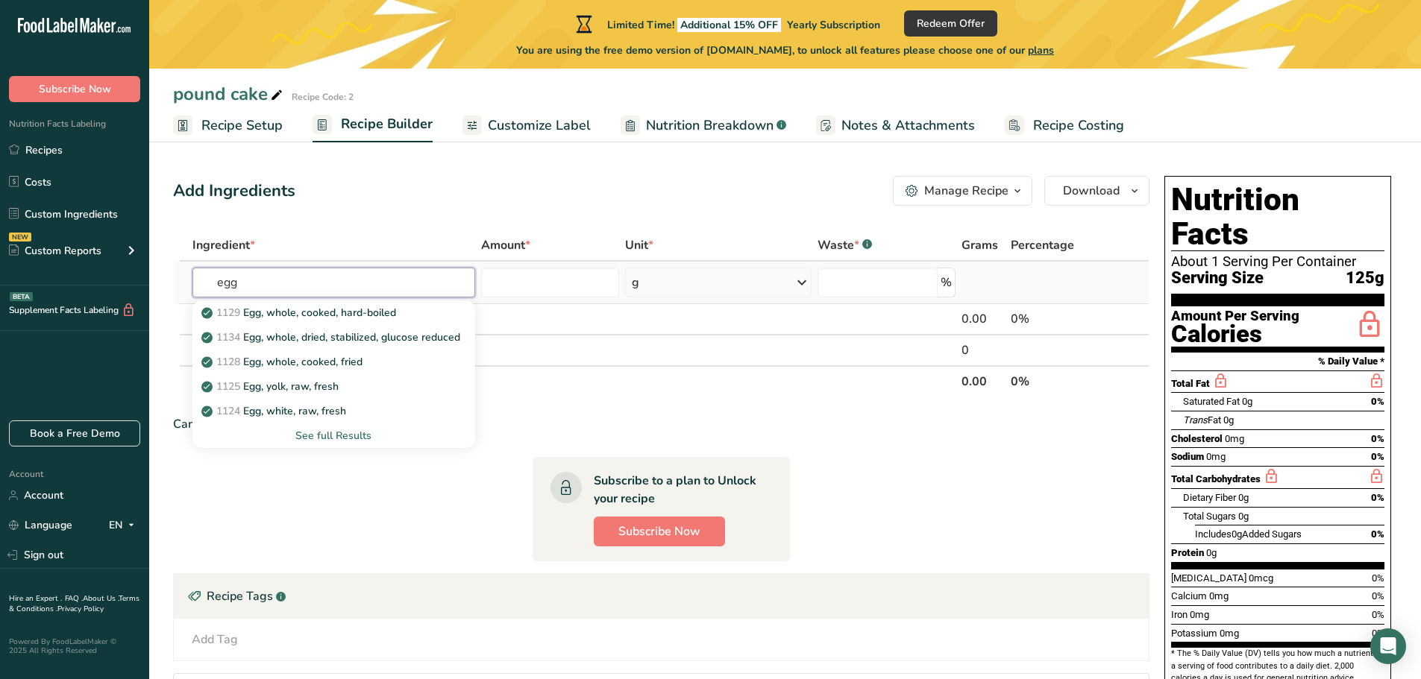
type input "egg"
click at [305, 436] on div "See full Results" at bounding box center [333, 436] width 259 height 16
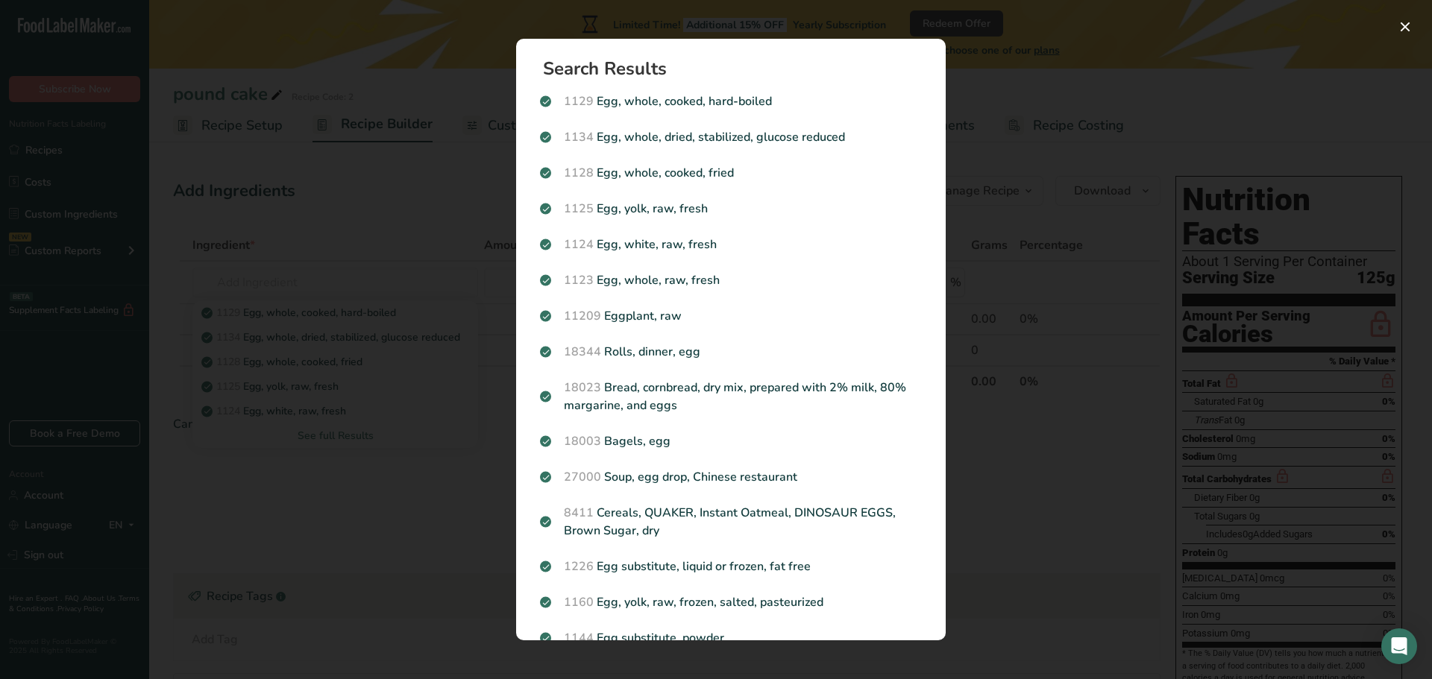
click at [613, 283] on p "1123 Egg, whole, raw, fresh" at bounding box center [731, 280] width 382 height 18
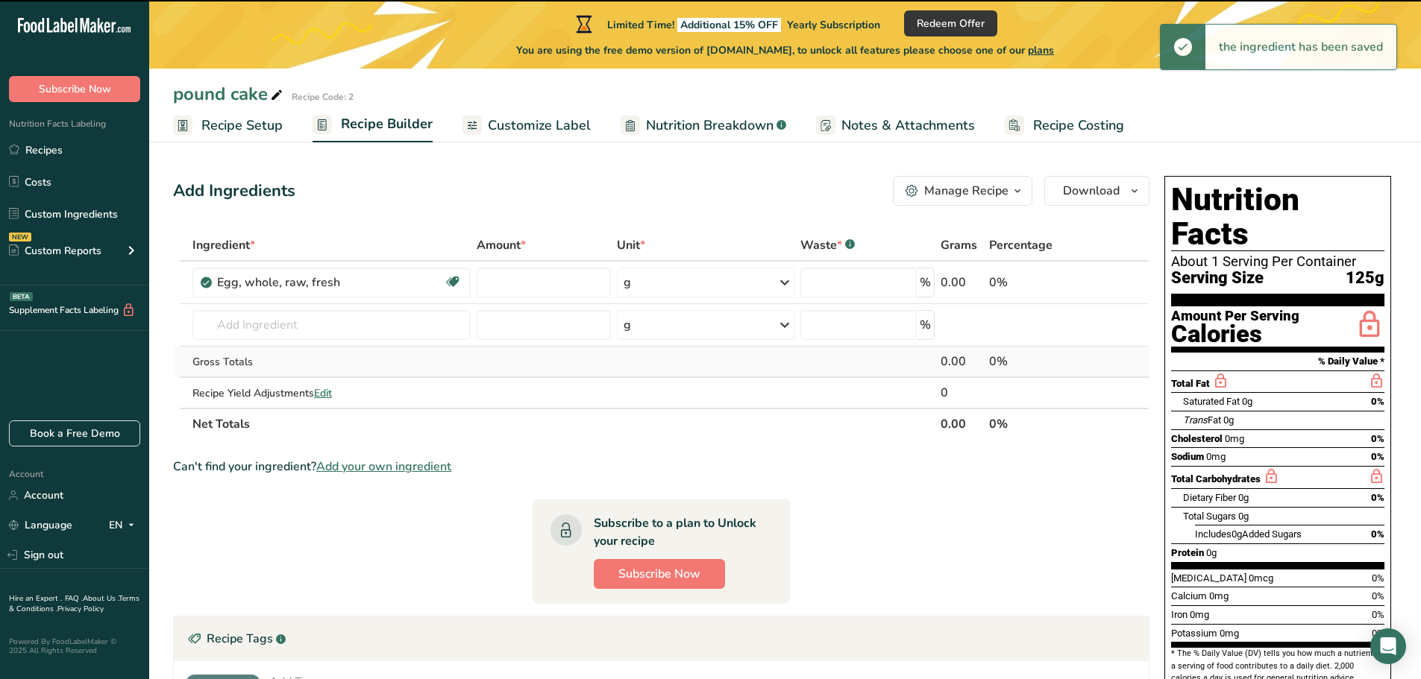
type input "0"
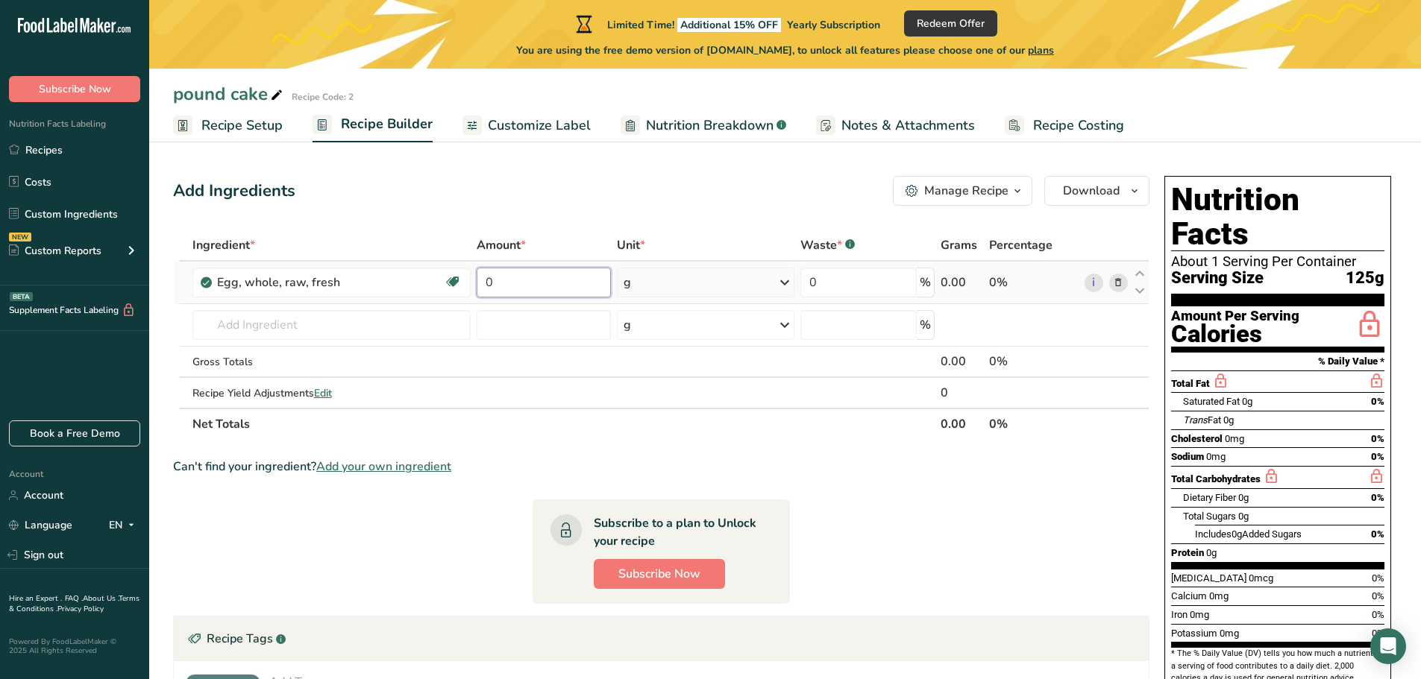
click at [506, 286] on input "0" at bounding box center [544, 283] width 134 height 30
type input "6"
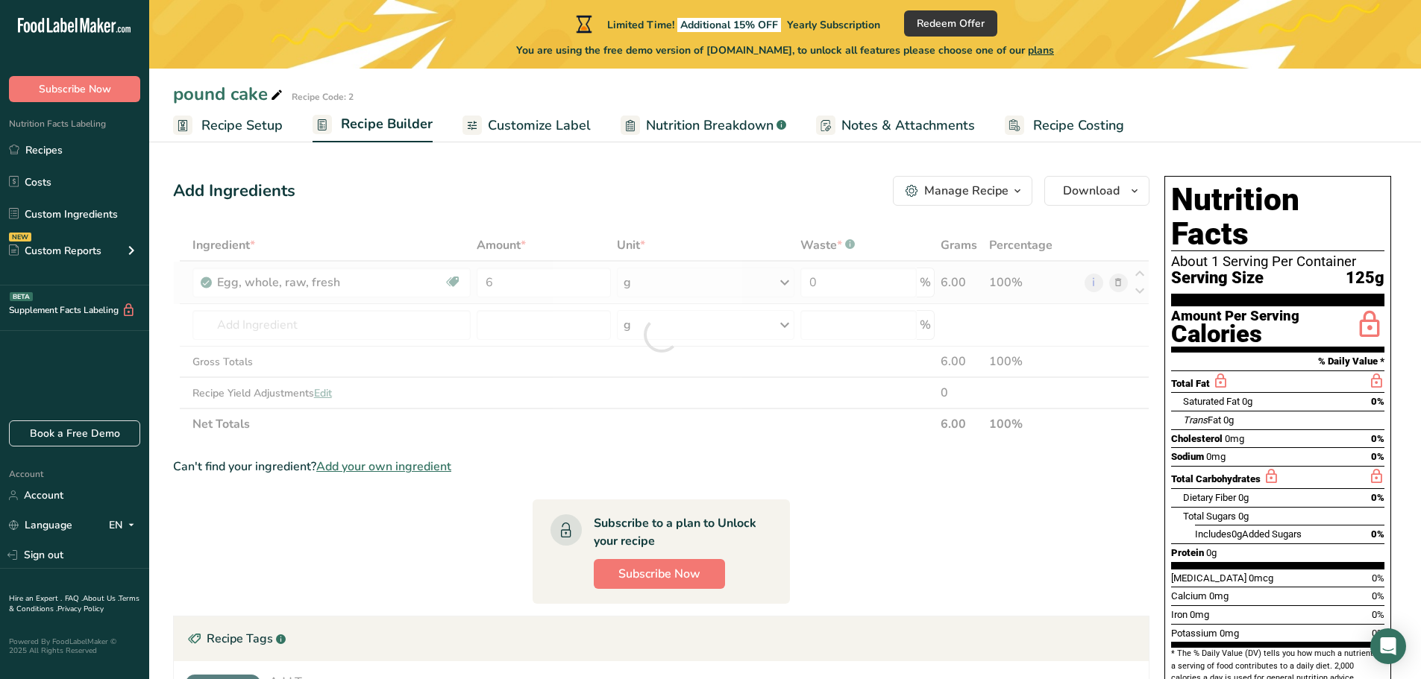
click at [774, 288] on div "Ingredient * Amount * Unit * Waste * .a-a{fill:#347362;}.b-a{fill:#fff;} Grams …" at bounding box center [661, 335] width 976 height 210
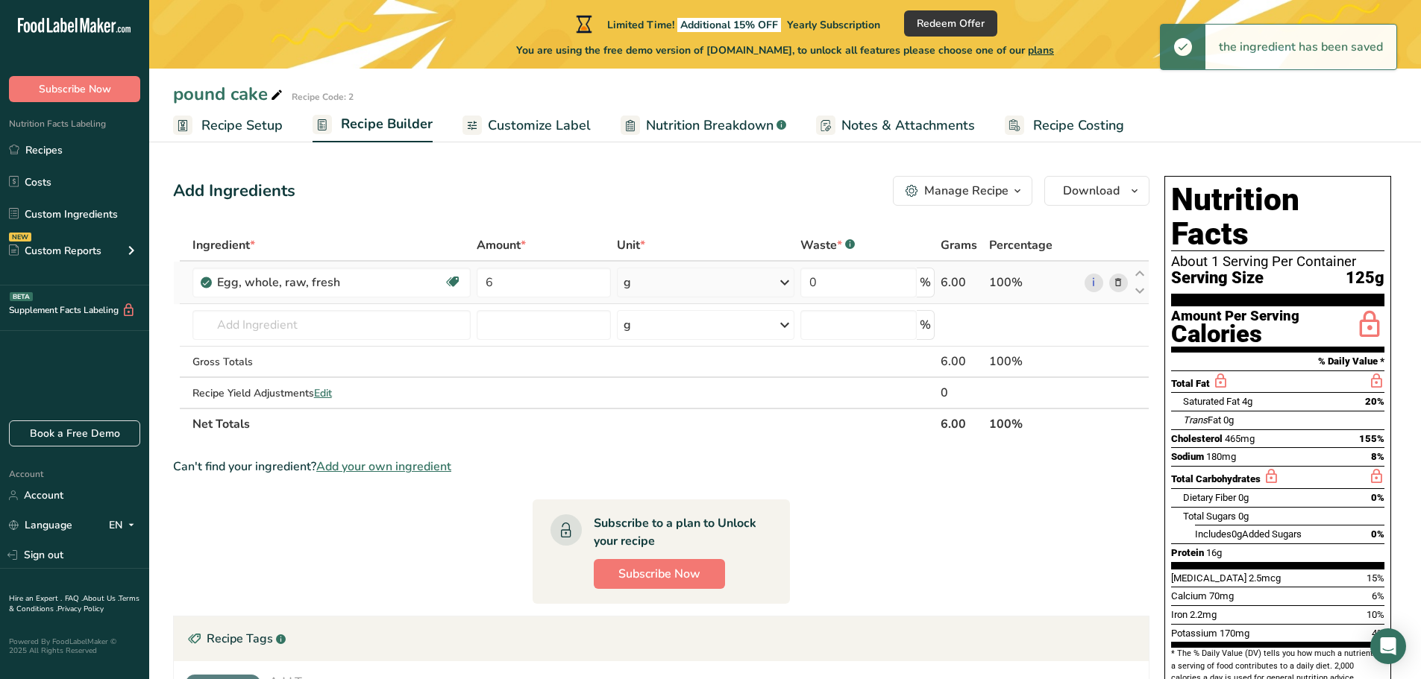
click at [782, 281] on icon at bounding box center [785, 282] width 18 height 27
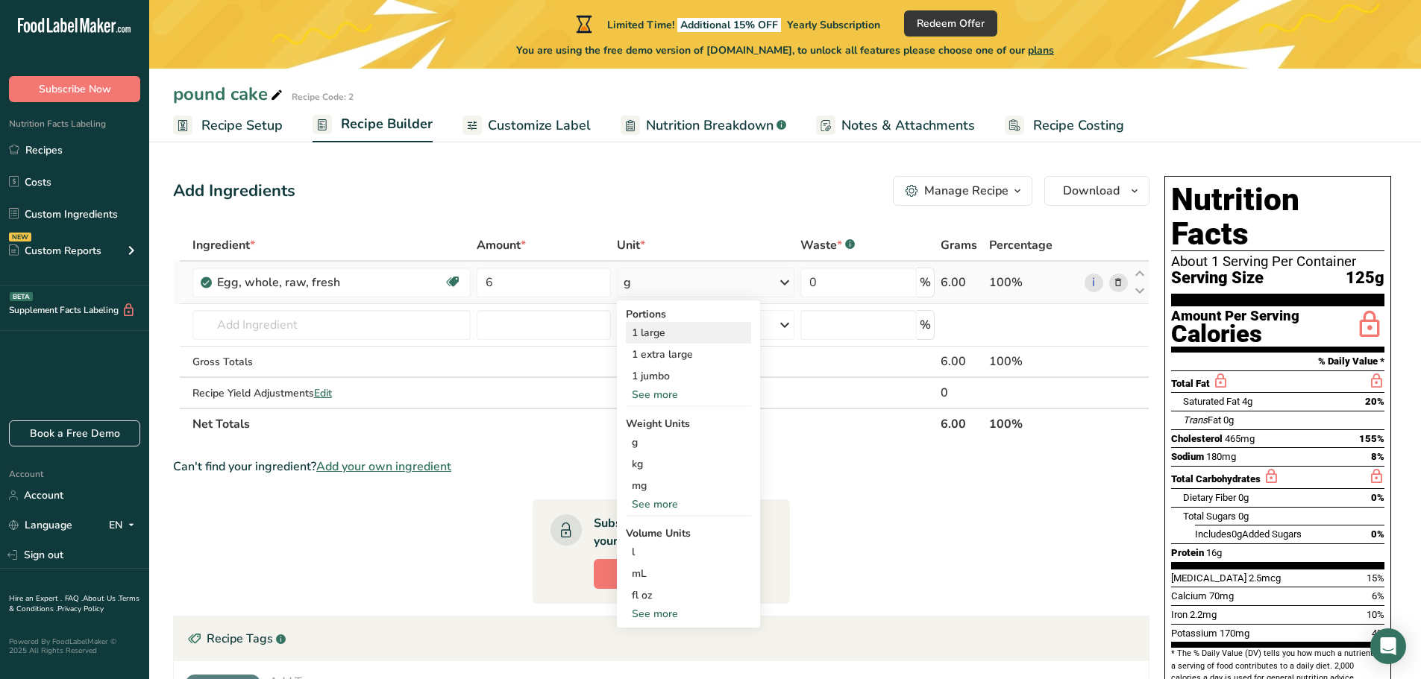
click at [683, 336] on div "1 large" at bounding box center [688, 333] width 125 height 22
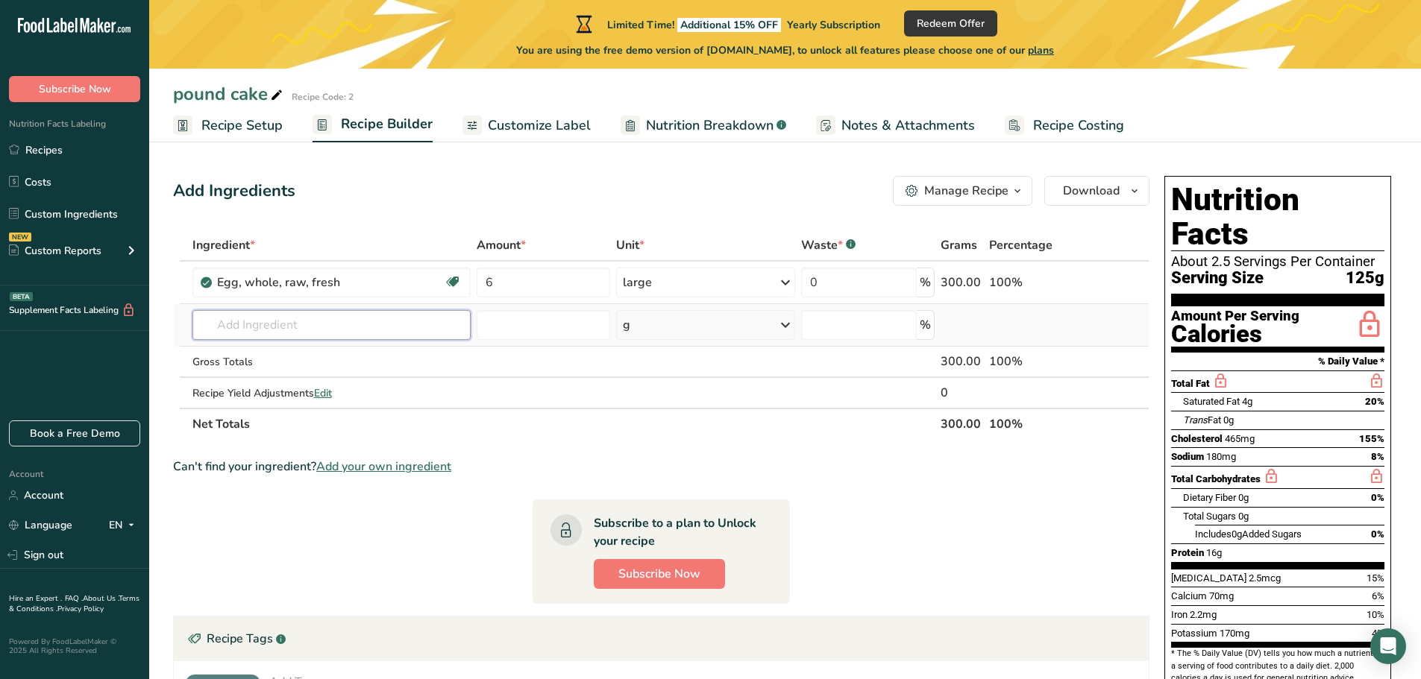
click at [224, 326] on input "text" at bounding box center [331, 325] width 278 height 30
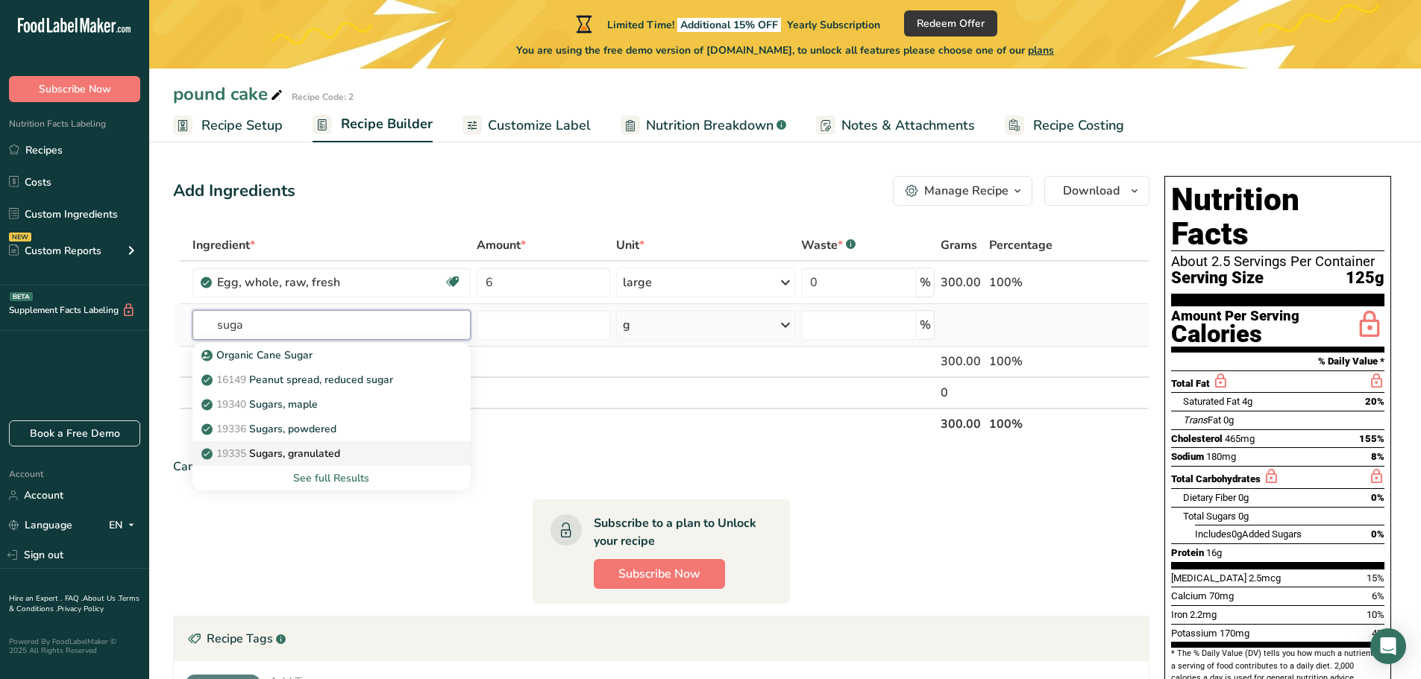
type input "suga"
click at [257, 453] on p "19335 [GEOGRAPHIC_DATA], granulated" at bounding box center [272, 454] width 136 height 16
type input "Sugars, granulated"
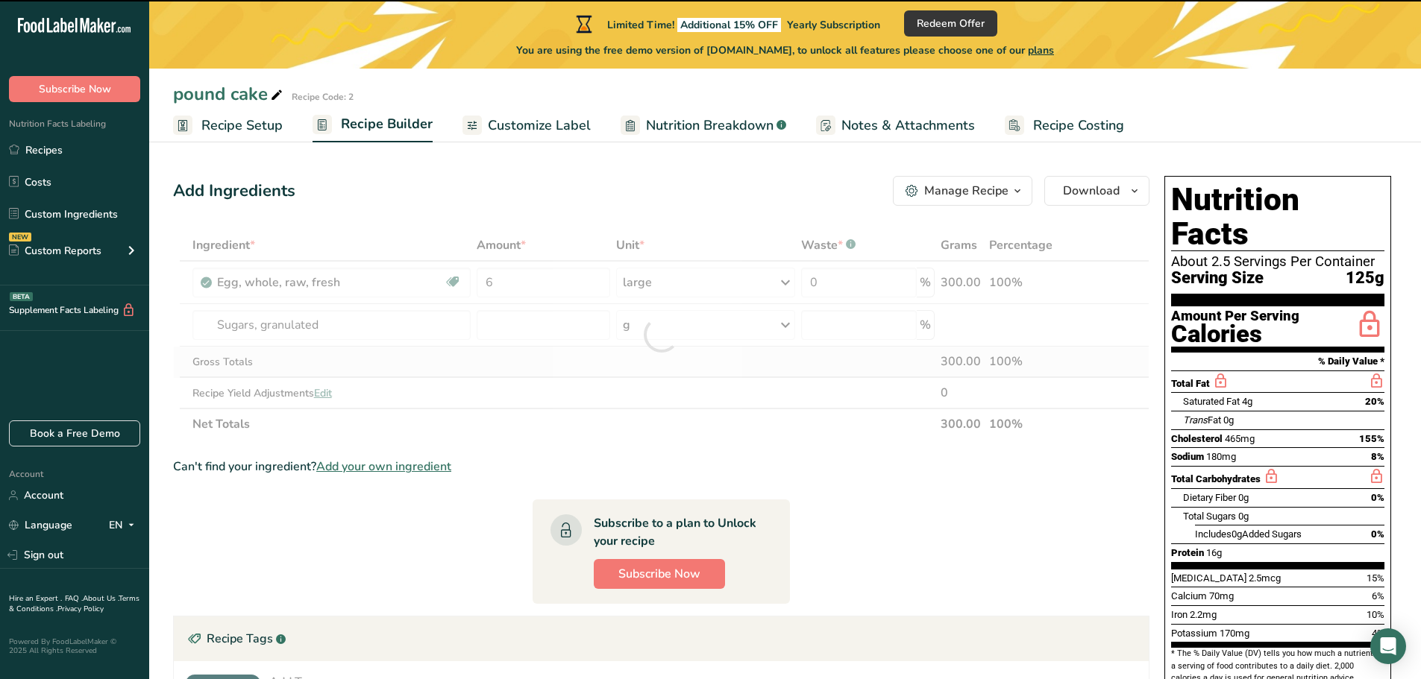
type input "0"
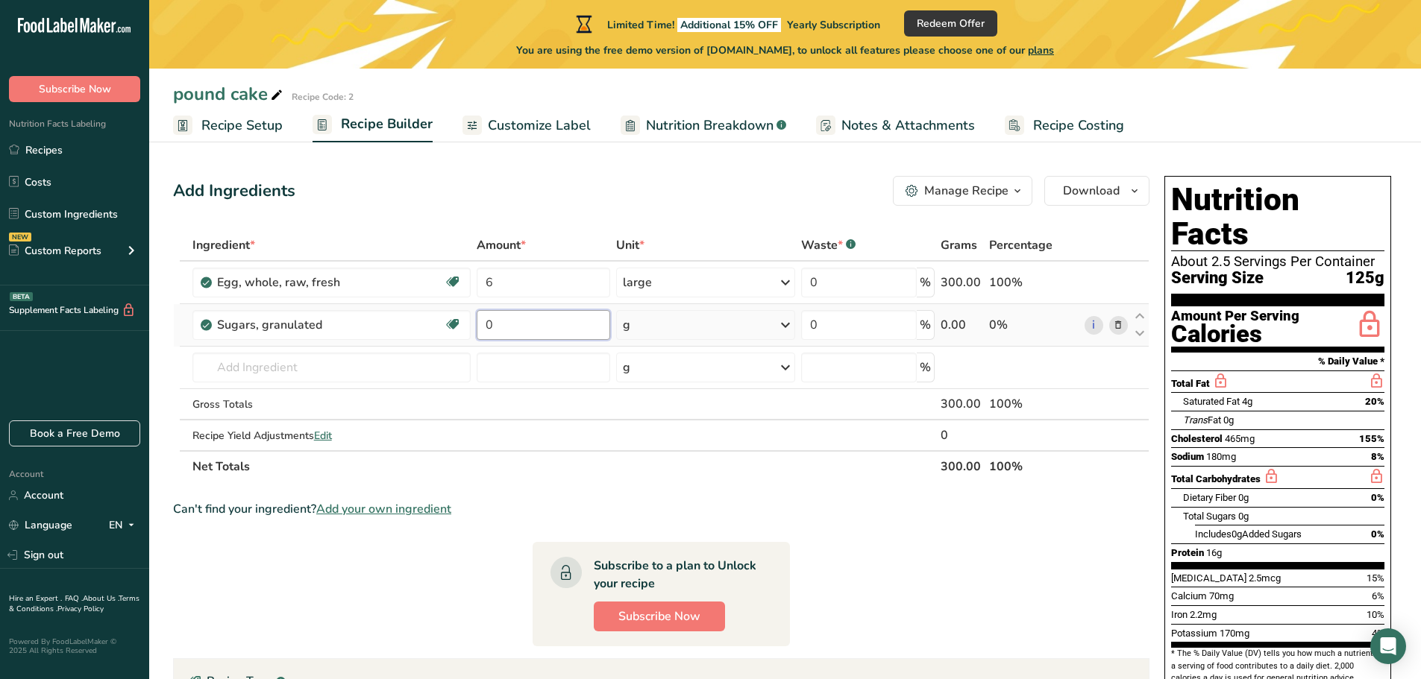
click at [500, 326] on input "0" at bounding box center [544, 325] width 134 height 30
type input "3"
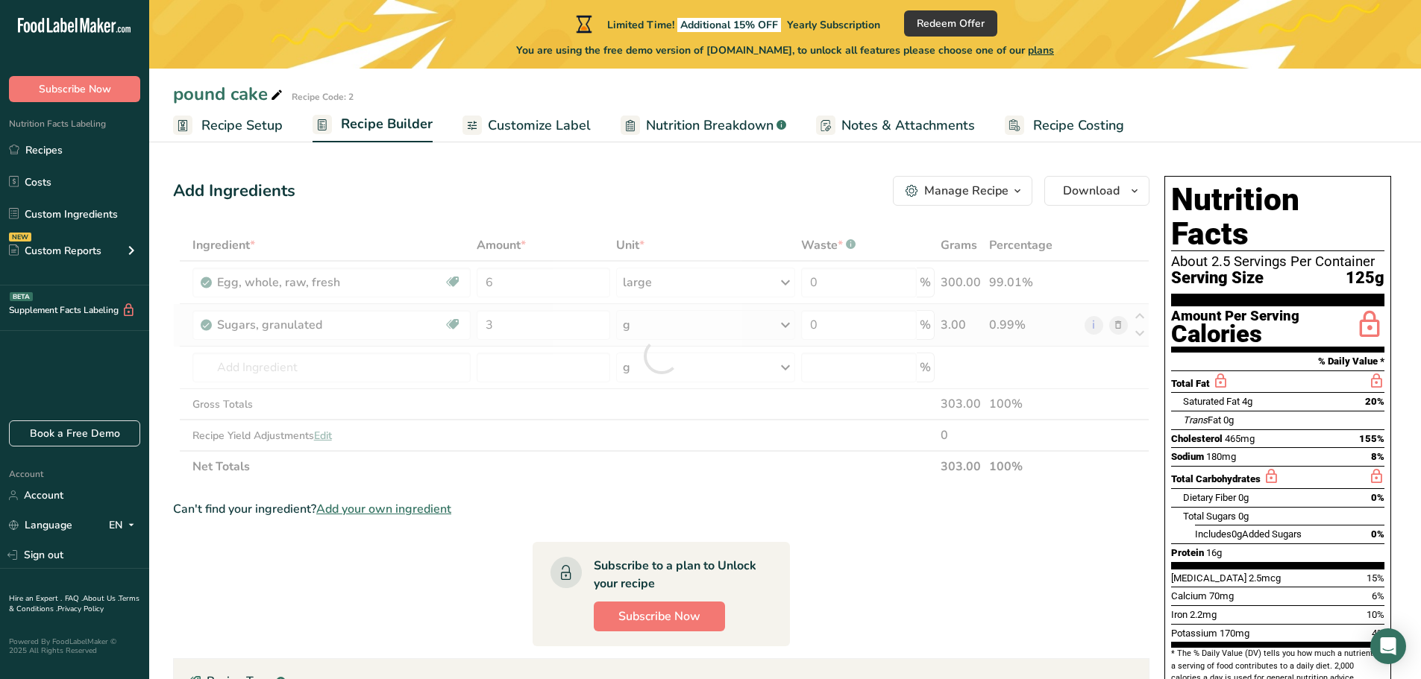
click at [782, 322] on div "Ingredient * Amount * Unit * Waste * .a-a{fill:#347362;}.b-a{fill:#fff;} Grams …" at bounding box center [661, 356] width 976 height 253
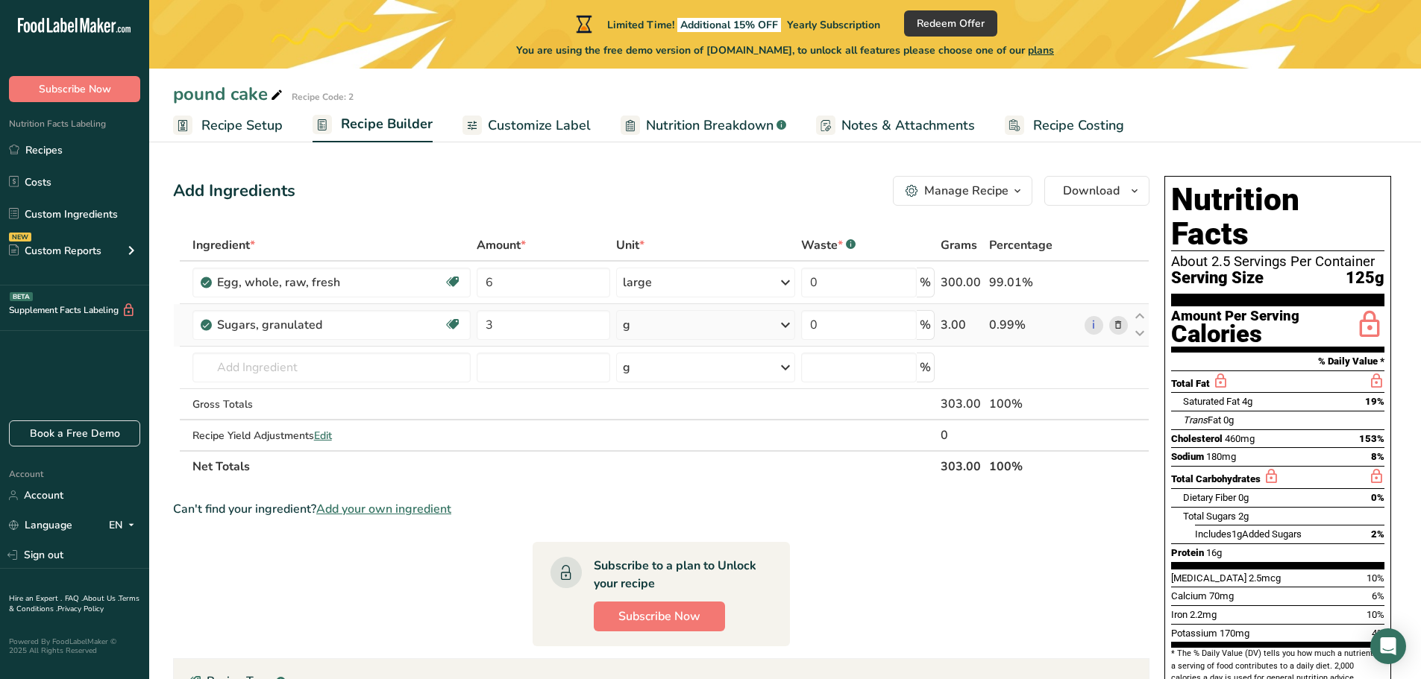
click at [782, 323] on icon at bounding box center [785, 325] width 18 height 27
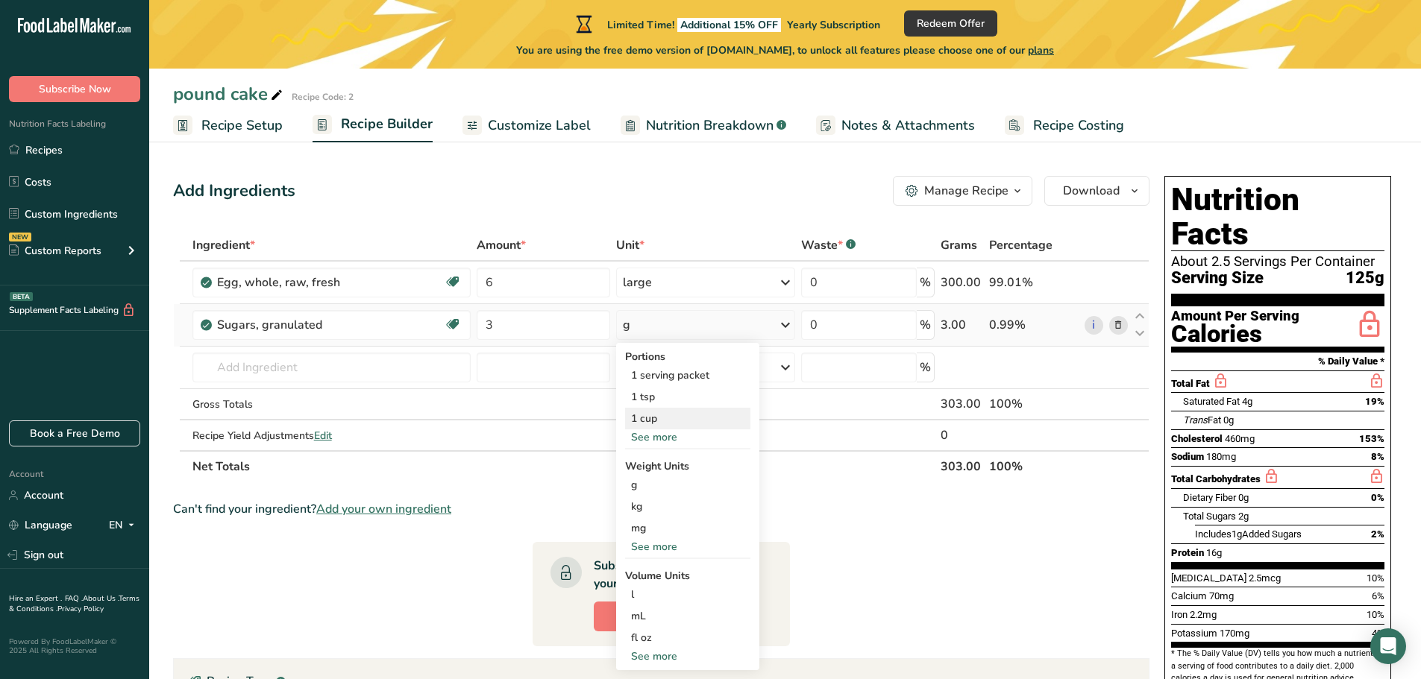
click at [649, 418] on div "1 cup" at bounding box center [687, 419] width 125 height 22
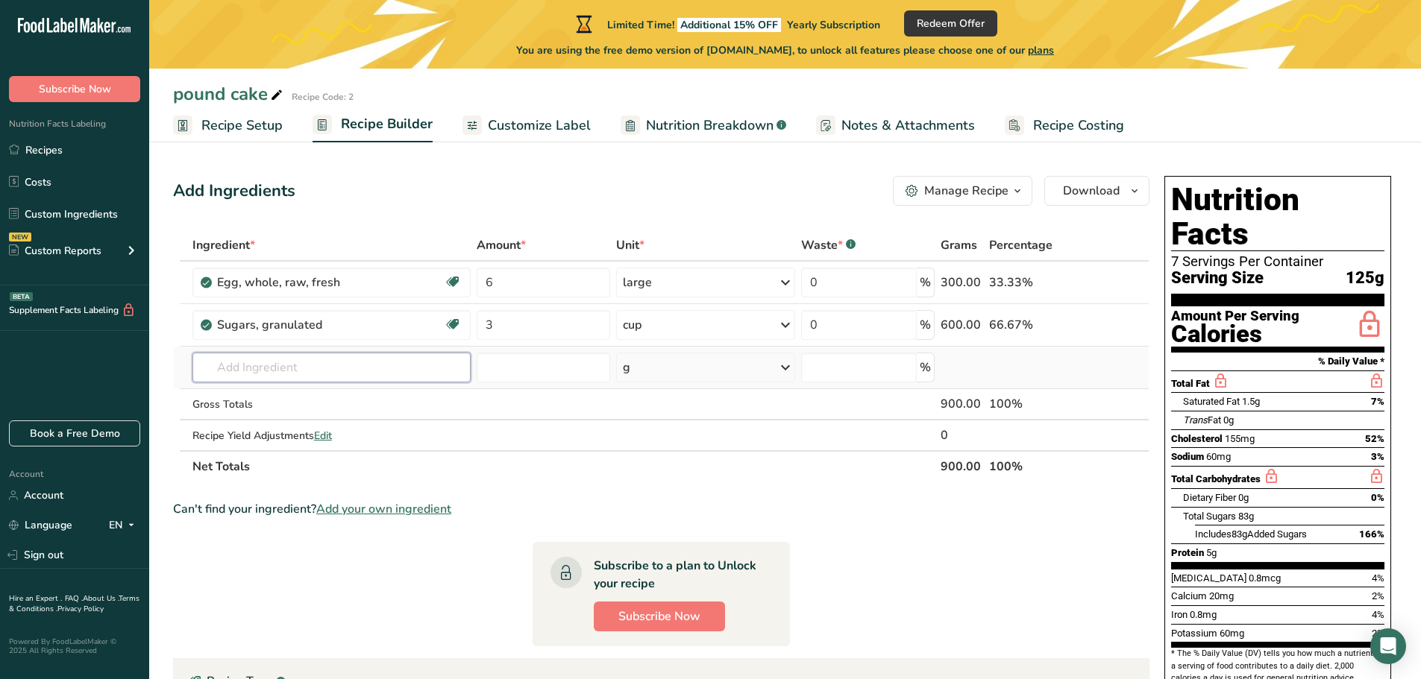
click at [274, 372] on input "text" at bounding box center [331, 368] width 278 height 30
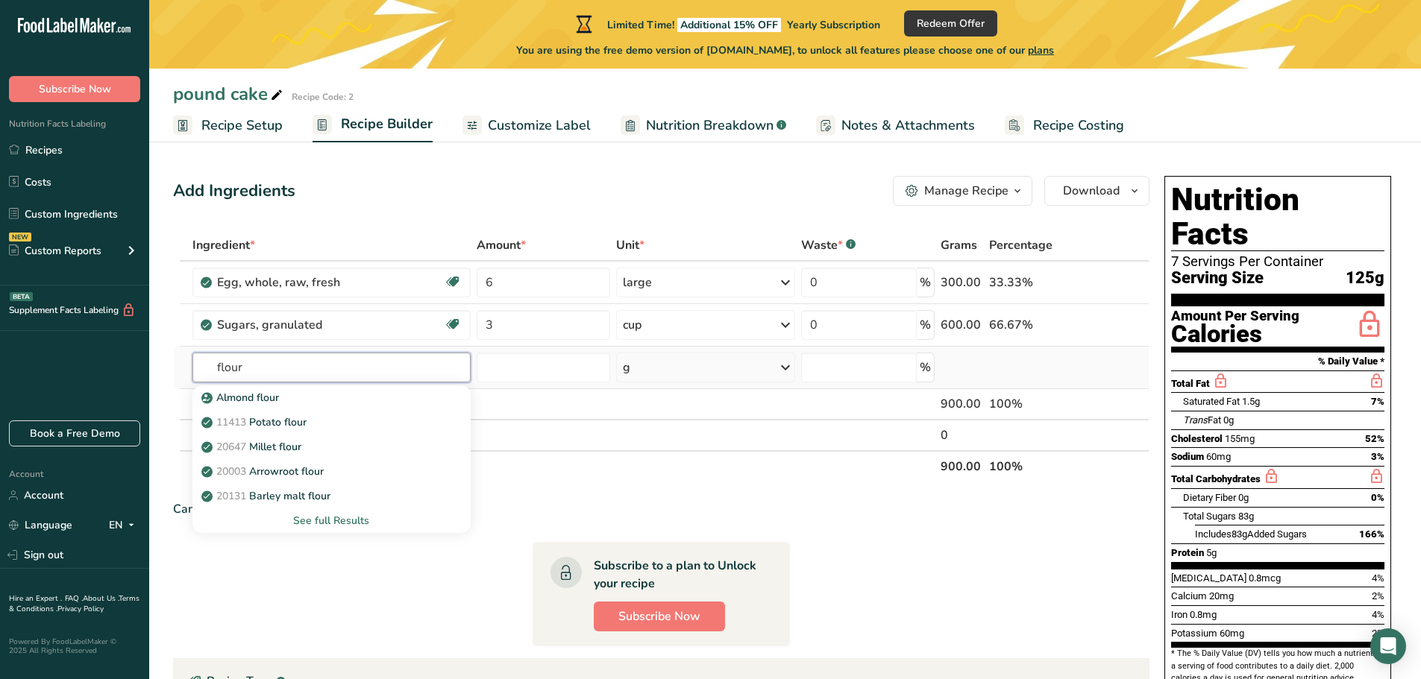
type input "flour"
drag, startPoint x: 301, startPoint y: 523, endPoint x: 307, endPoint y: 527, distance: 8.1
click at [301, 524] on div "See full Results" at bounding box center [331, 521] width 254 height 16
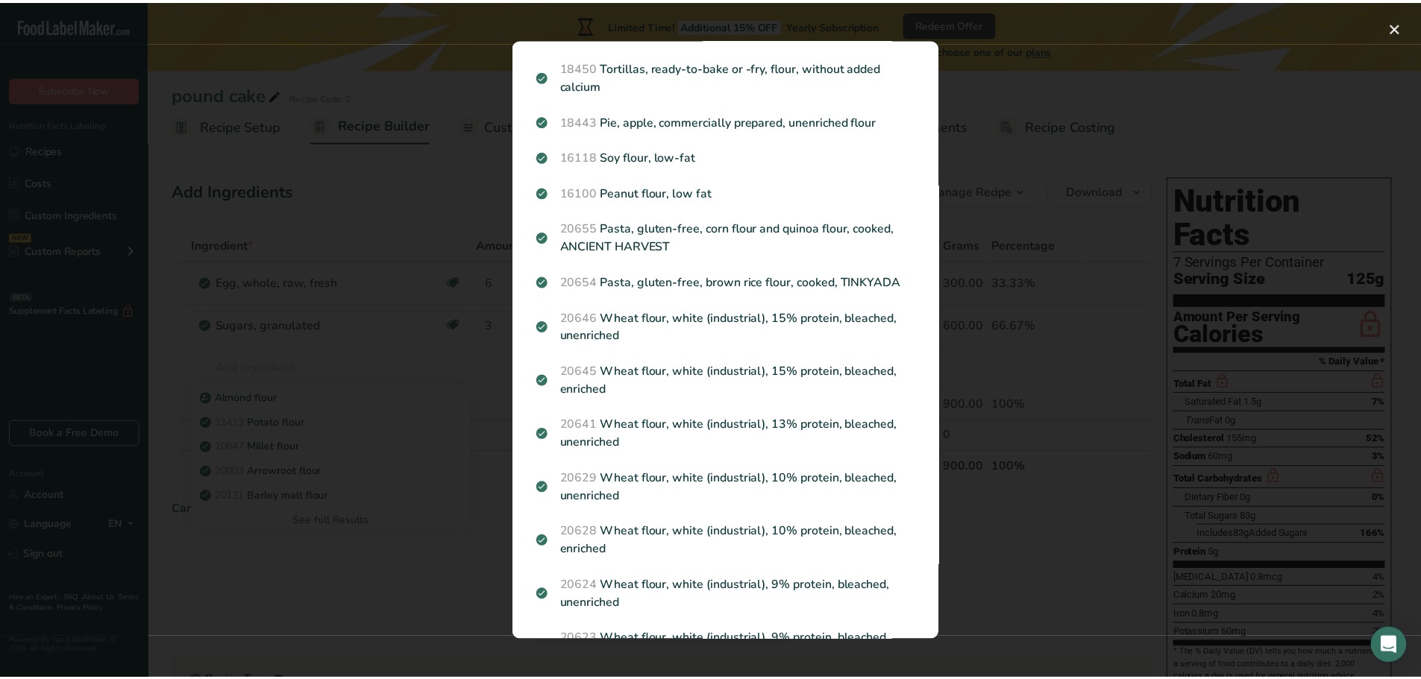
scroll to position [1624, 0]
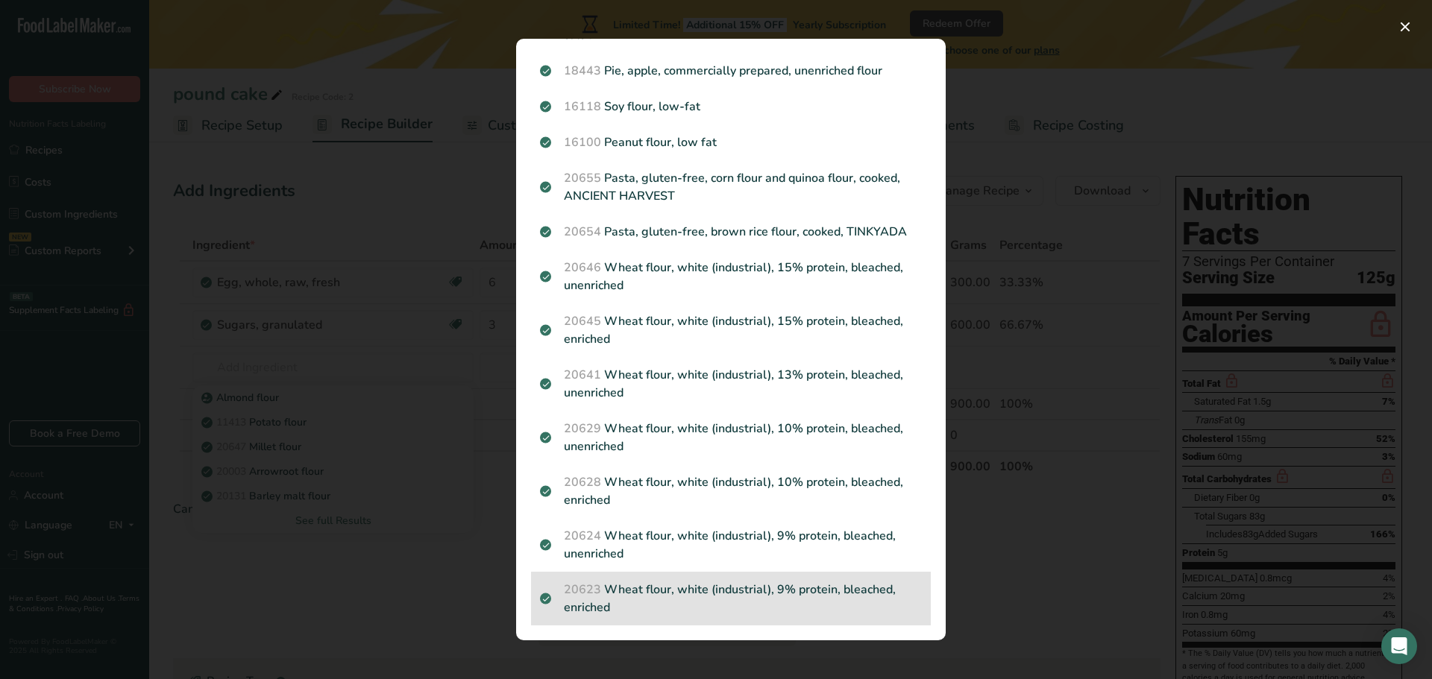
click at [651, 592] on p "20623 Wheat flour, white (industrial), 9% protein, bleached, enriched" at bounding box center [731, 599] width 382 height 36
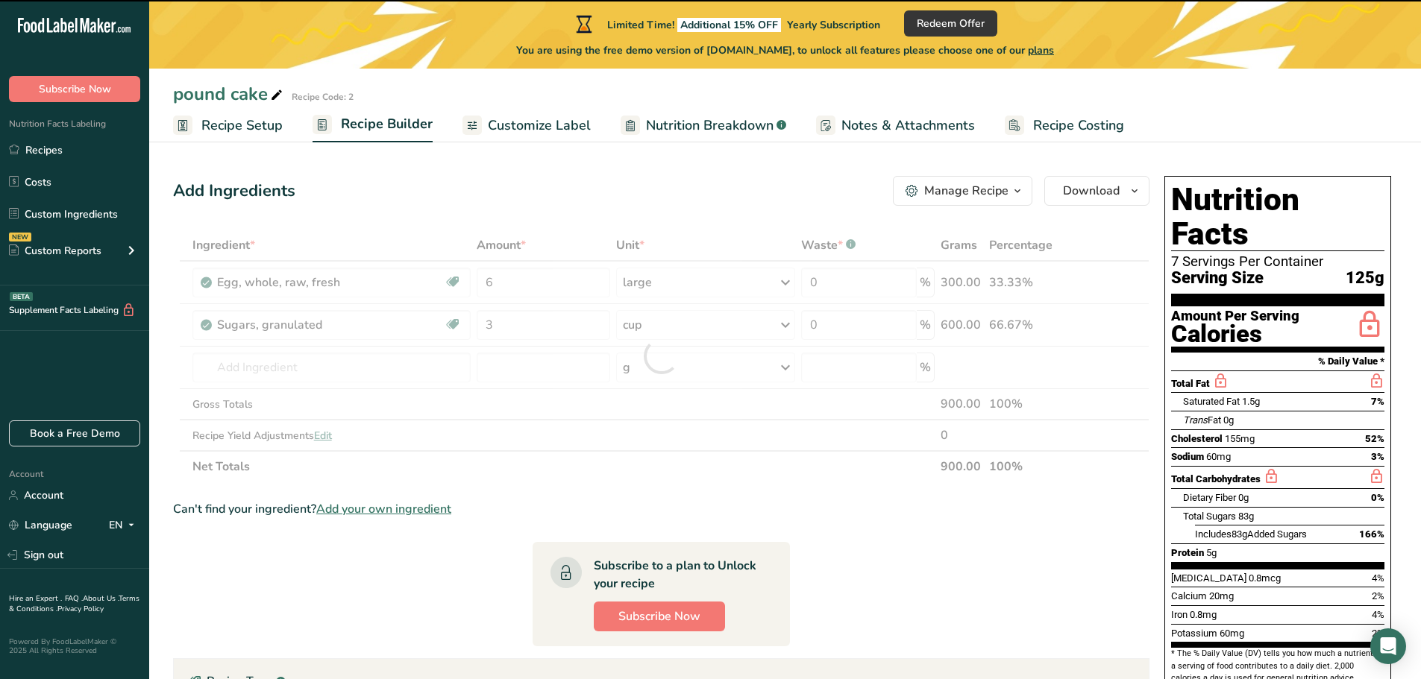
type input "0"
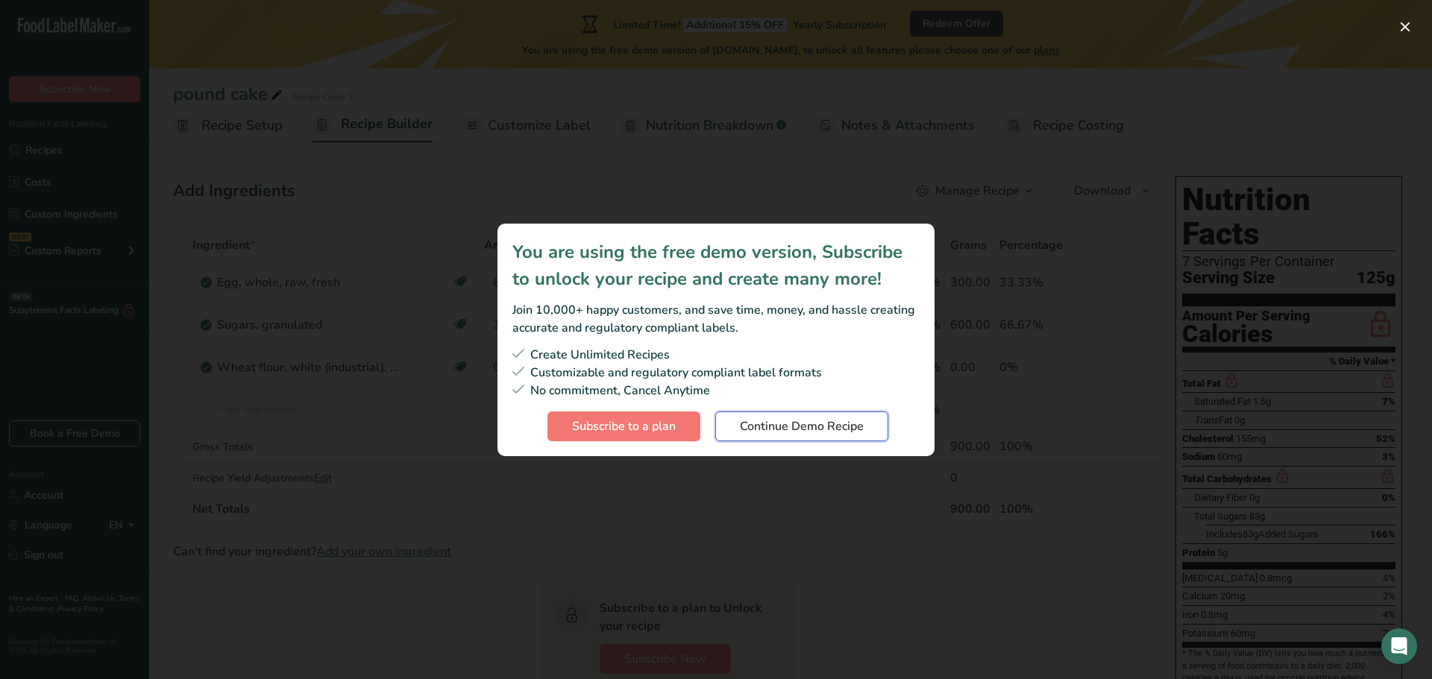
drag, startPoint x: 796, startPoint y: 427, endPoint x: 796, endPoint y: 438, distance: 11.2
click at [797, 429] on span "Continue Demo Recipe" at bounding box center [802, 427] width 124 height 18
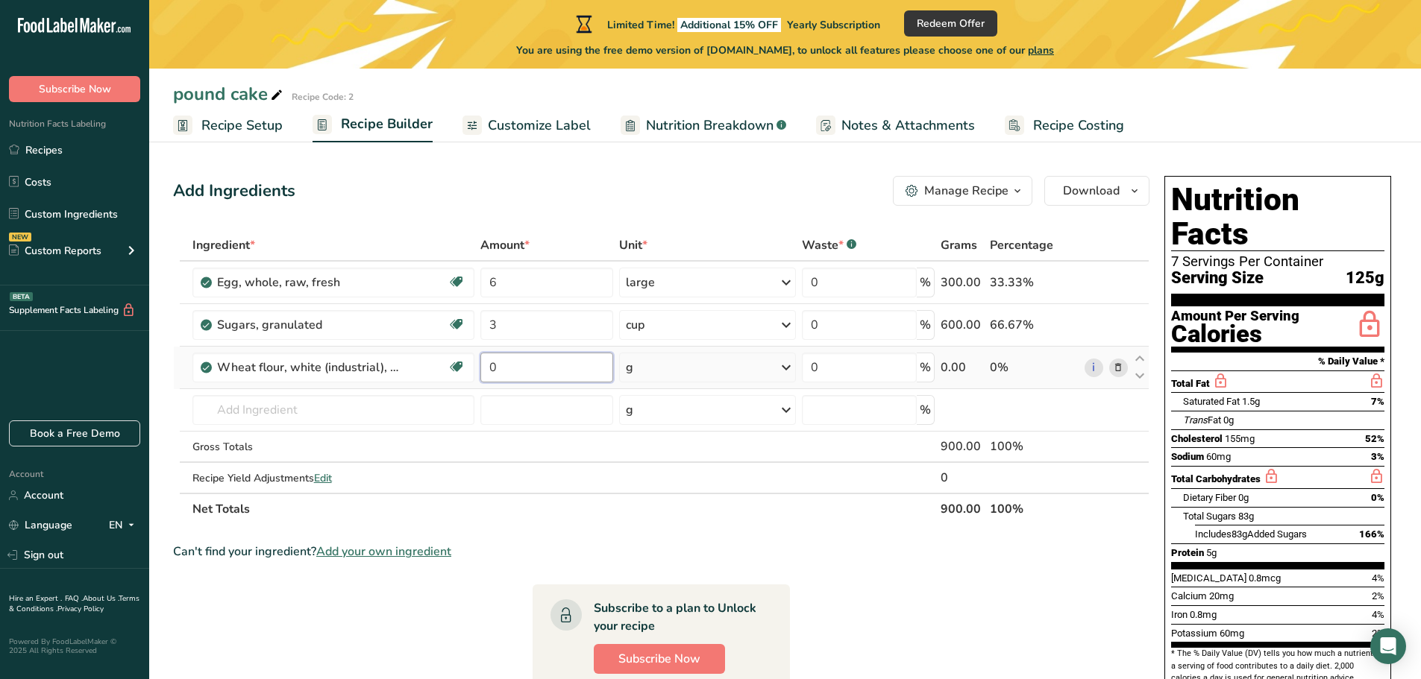
click at [507, 371] on input "0" at bounding box center [546, 368] width 133 height 30
type input "3"
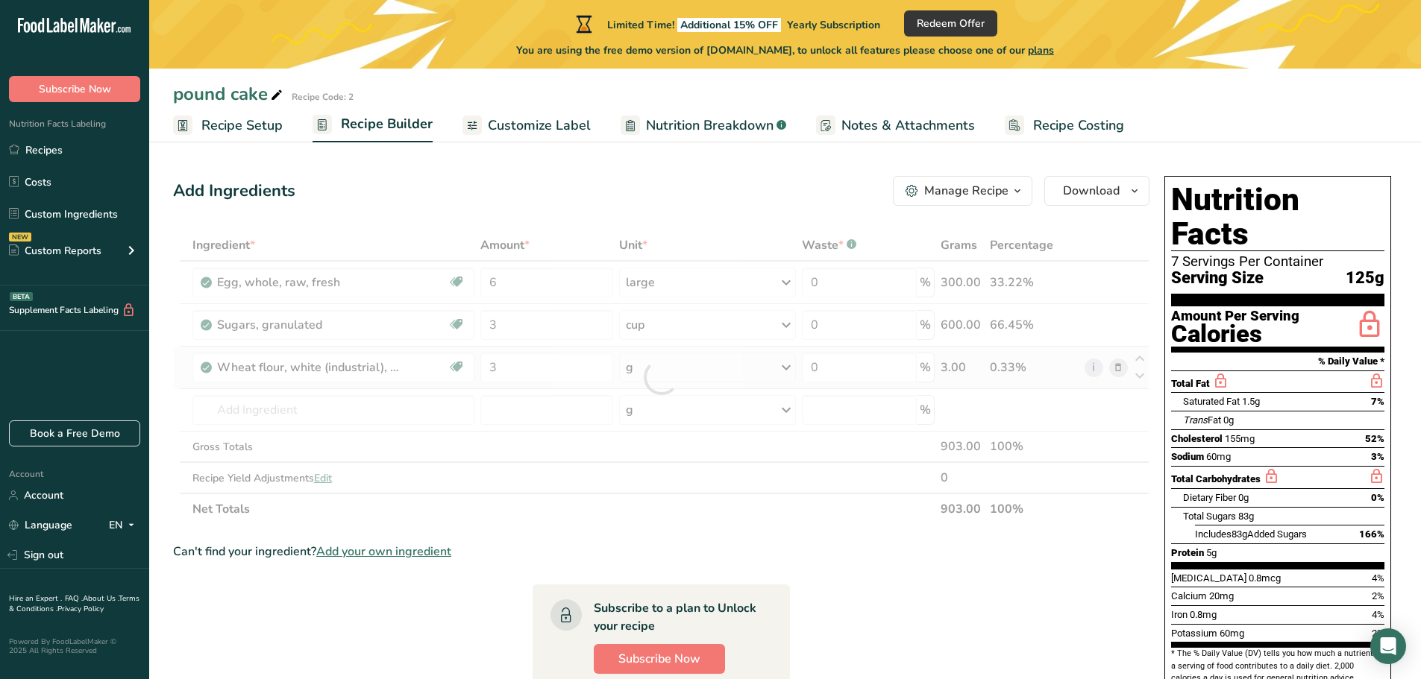
click at [786, 366] on div "Ingredient * Amount * Unit * Waste * .a-a{fill:#347362;}.b-a{fill:#fff;} Grams …" at bounding box center [661, 377] width 976 height 295
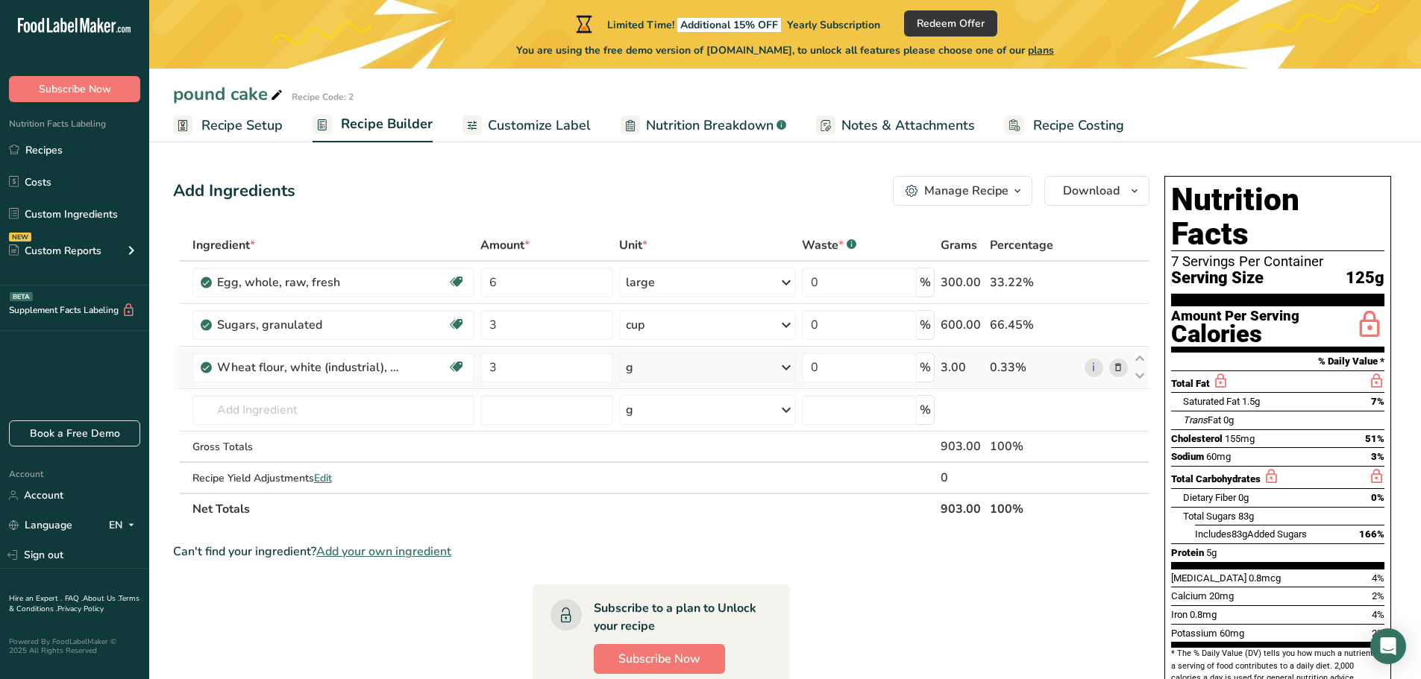
click at [790, 368] on icon at bounding box center [786, 367] width 18 height 27
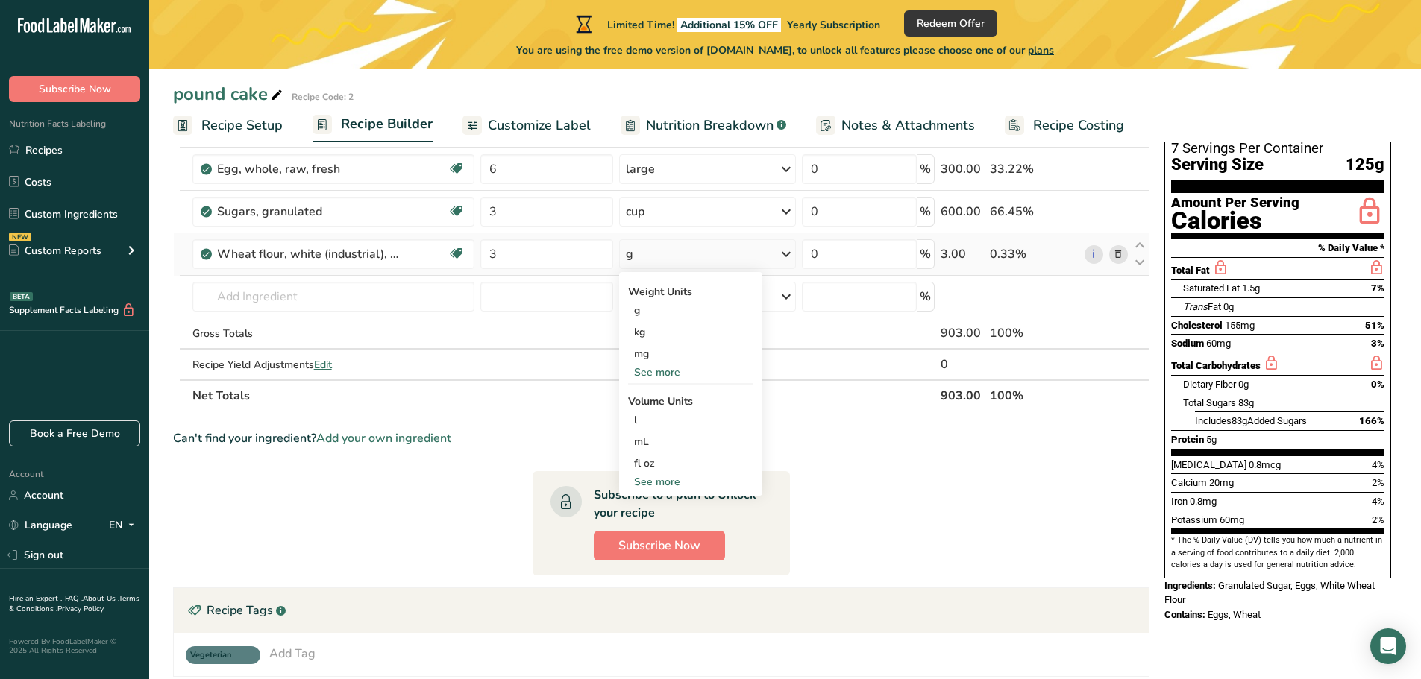
scroll to position [149, 0]
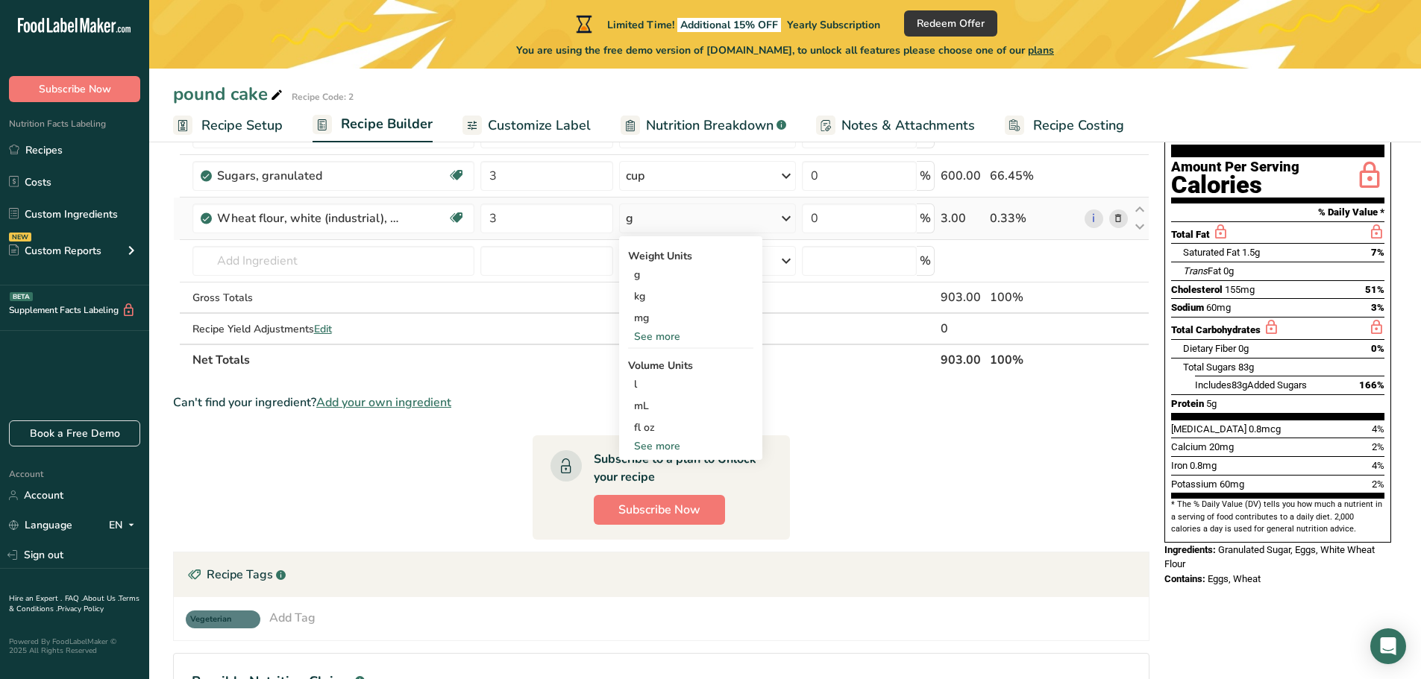
click at [666, 449] on div "See more" at bounding box center [690, 447] width 125 height 16
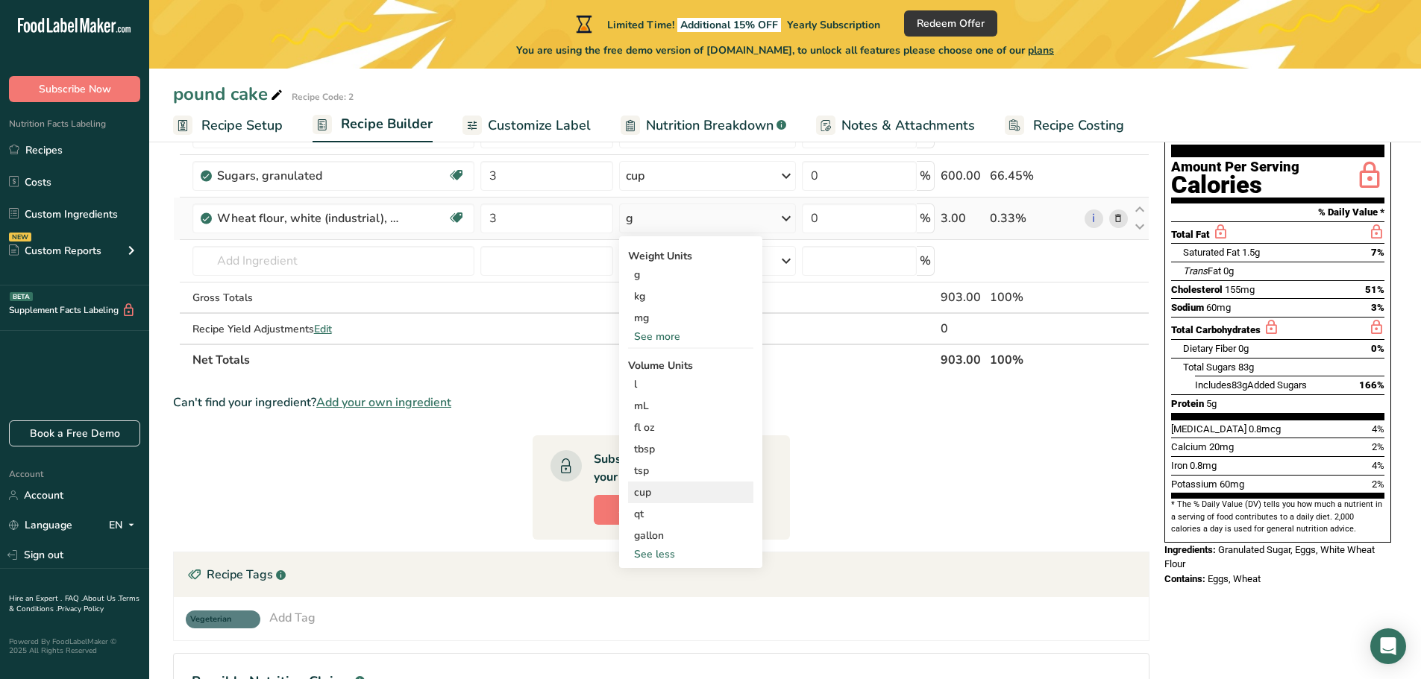
click at [649, 490] on div "cup" at bounding box center [690, 493] width 113 height 16
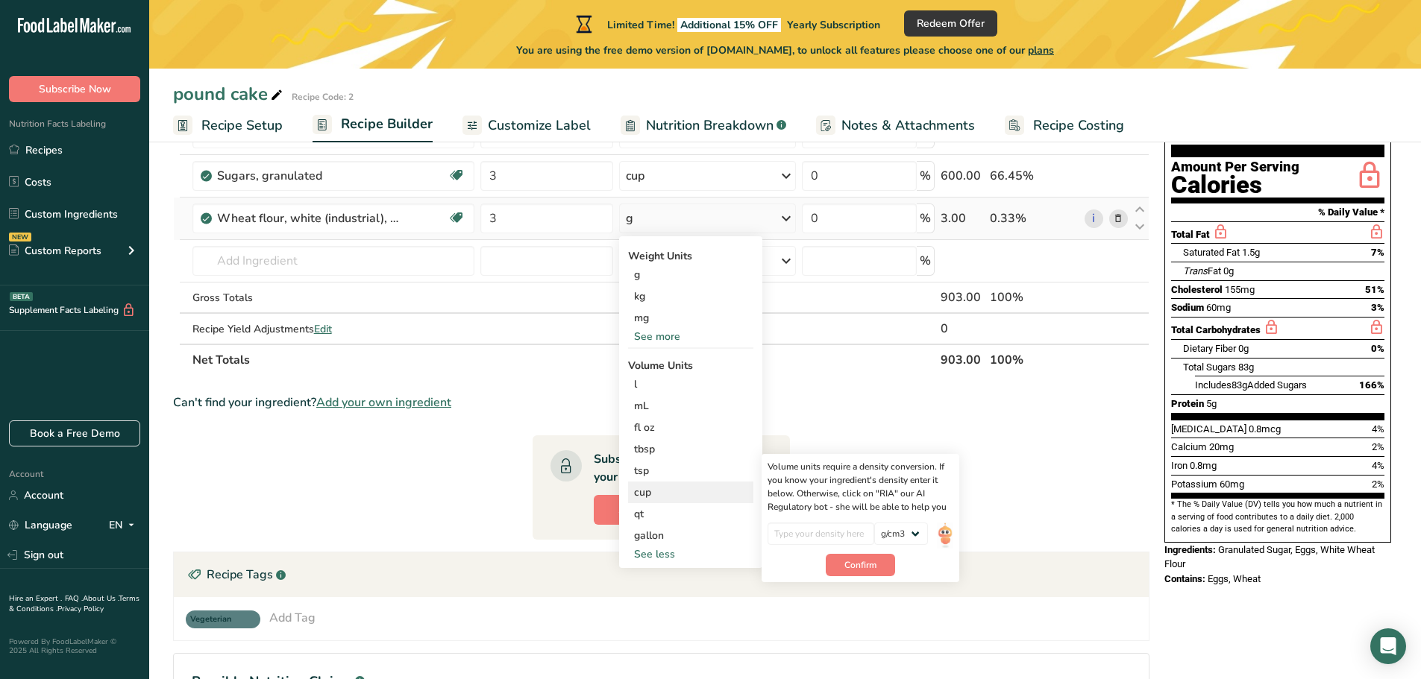
click at [641, 492] on div "cup" at bounding box center [690, 493] width 113 height 16
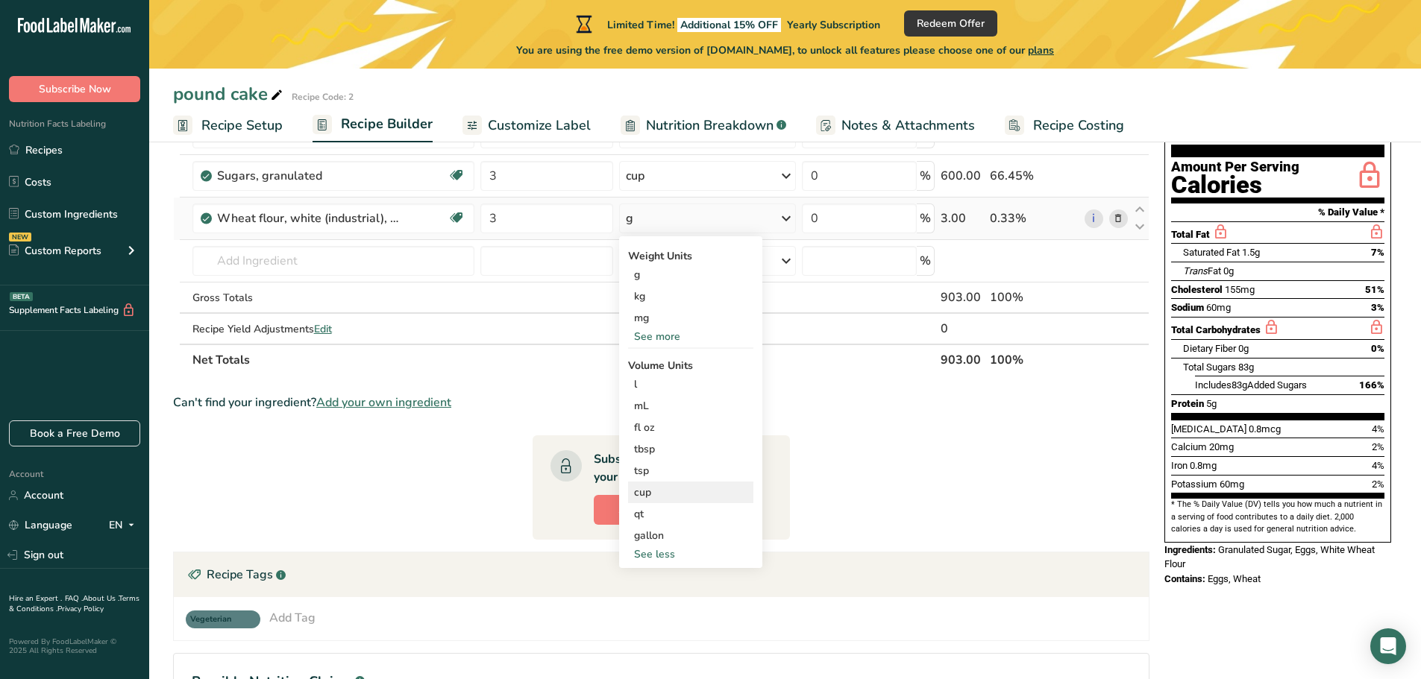
click at [636, 492] on div "cup" at bounding box center [690, 493] width 113 height 16
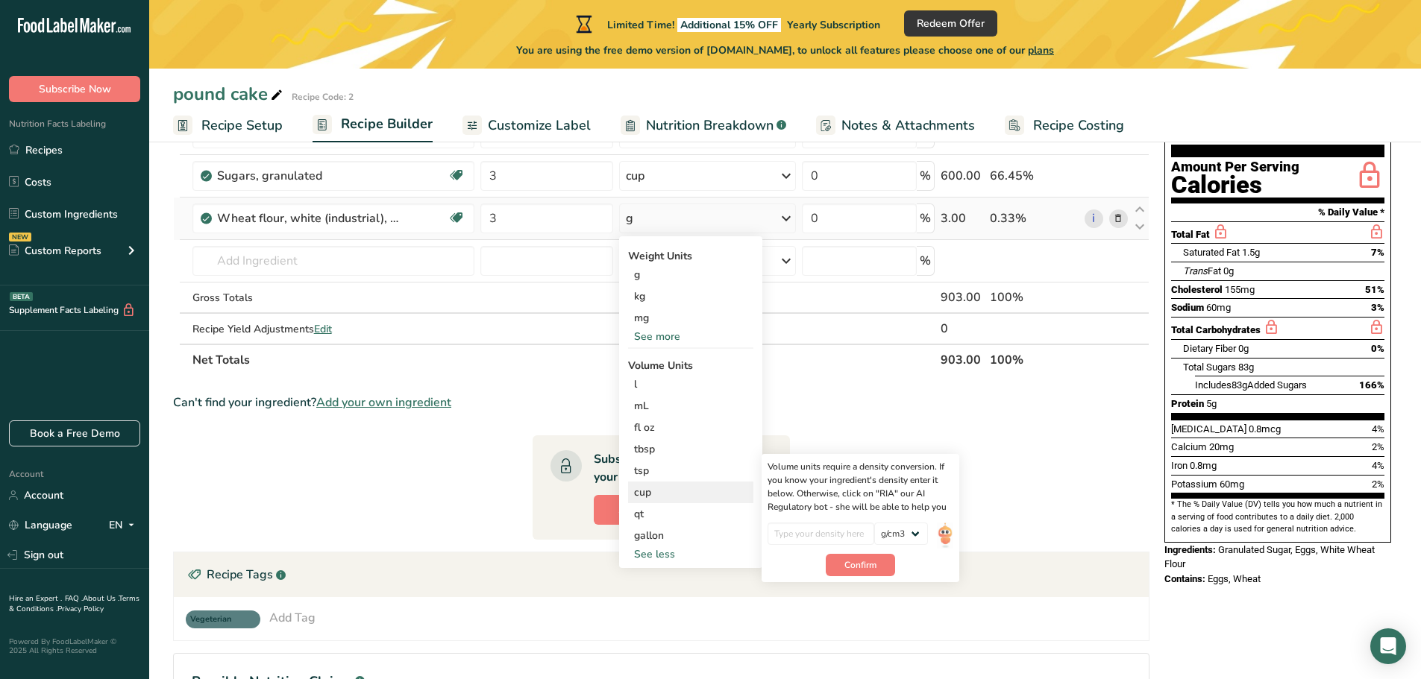
click at [634, 491] on div "cup" at bounding box center [690, 493] width 113 height 16
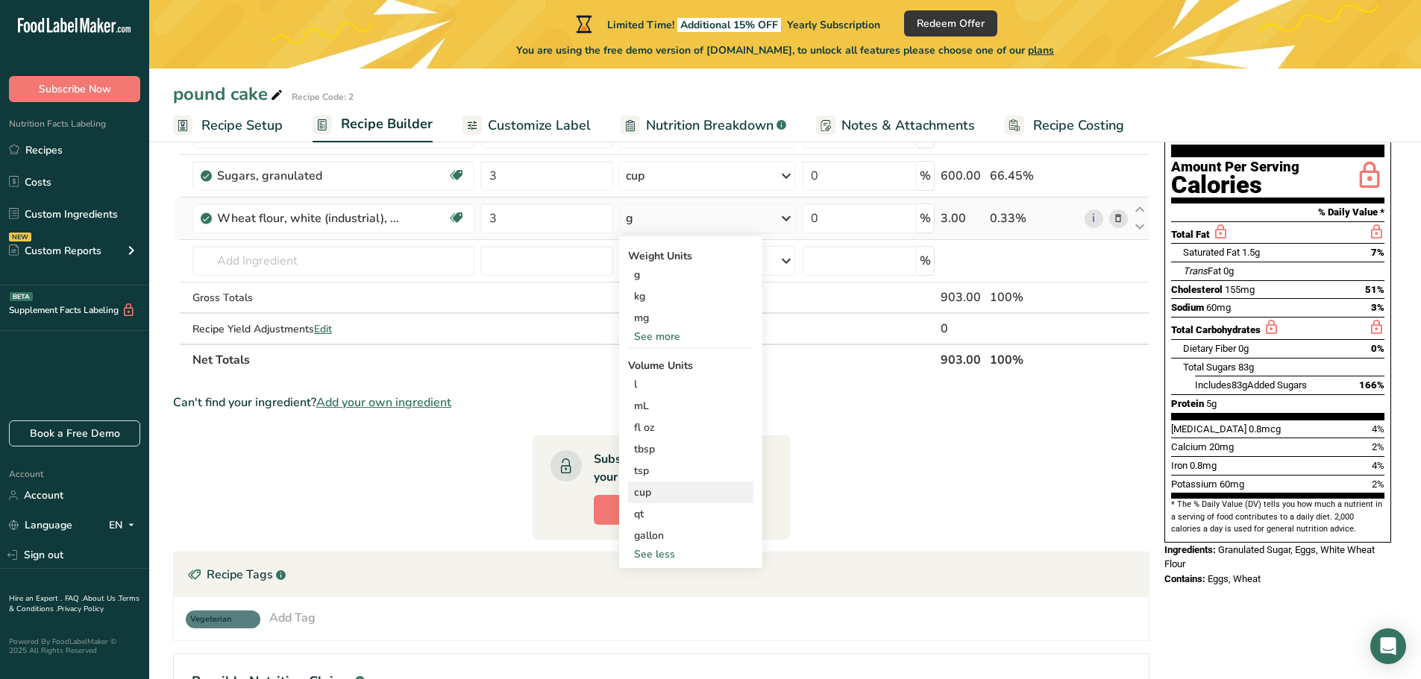
click at [636, 494] on div "cup" at bounding box center [690, 493] width 113 height 16
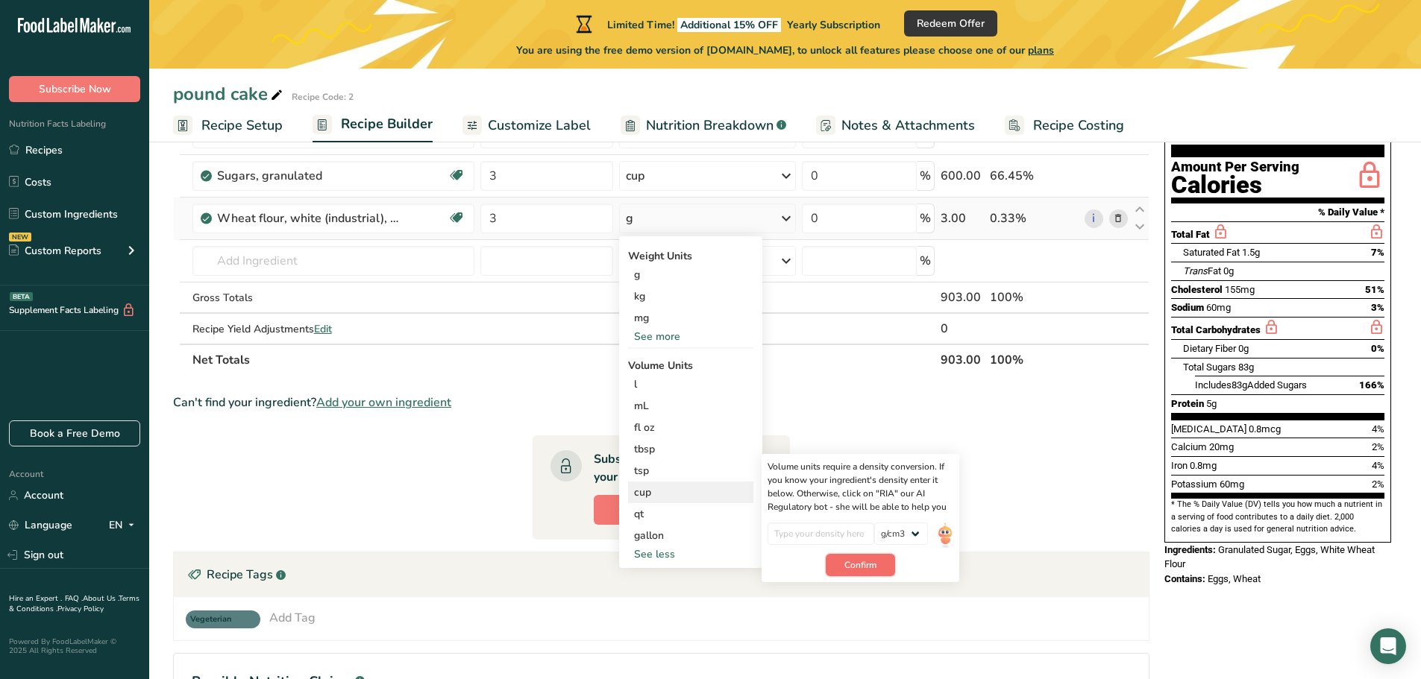
click at [847, 562] on span "Confirm" at bounding box center [860, 565] width 32 height 13
click at [843, 570] on button "Confirm" at bounding box center [860, 573] width 69 height 22
click at [864, 533] on input "number" at bounding box center [820, 534] width 107 height 22
click at [912, 531] on select "lb/ft3 g/cm3" at bounding box center [901, 534] width 54 height 22
click at [874, 523] on select "lb/ft3 g/cm3" at bounding box center [901, 534] width 54 height 22
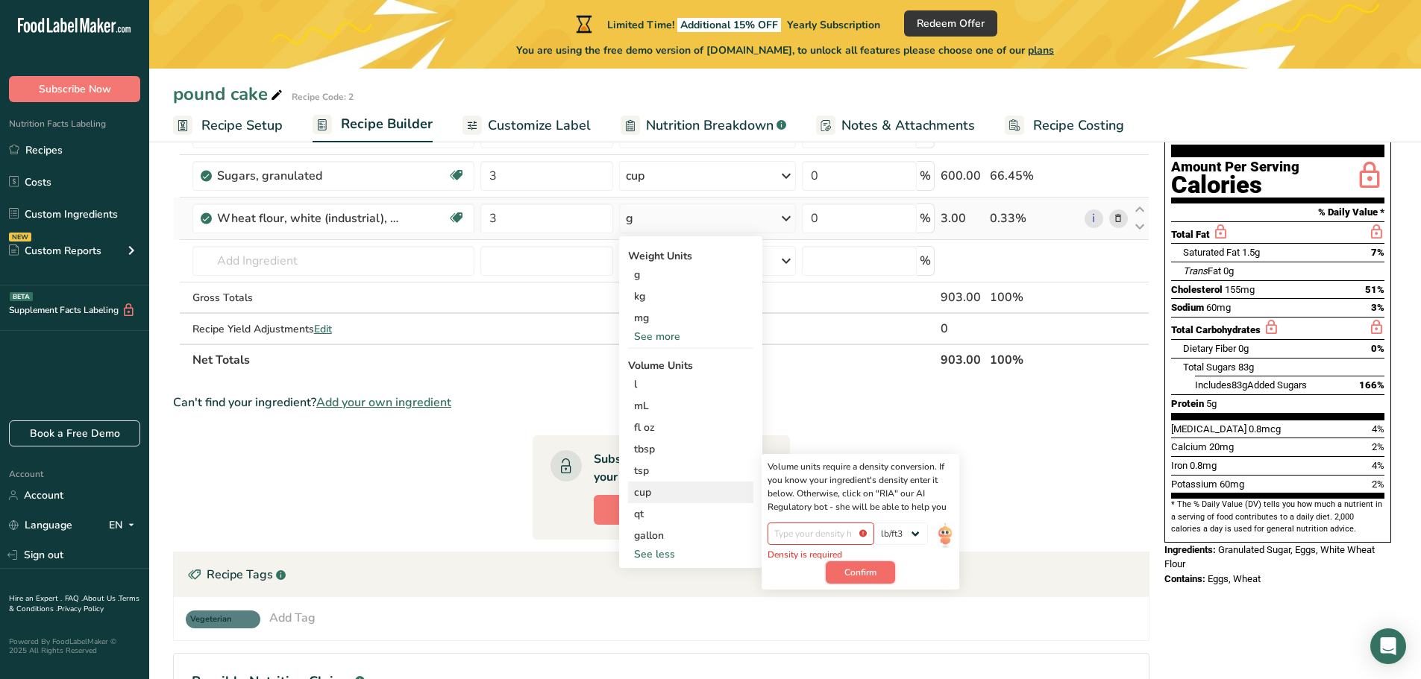
click at [851, 570] on span "Confirm" at bounding box center [860, 572] width 32 height 13
click at [851, 569] on span "Confirm" at bounding box center [860, 572] width 32 height 13
click at [917, 533] on select "lb/ft3 g/cm3" at bounding box center [901, 534] width 54 height 22
select select "22"
click at [874, 523] on select "lb/ft3 g/cm3" at bounding box center [901, 534] width 54 height 22
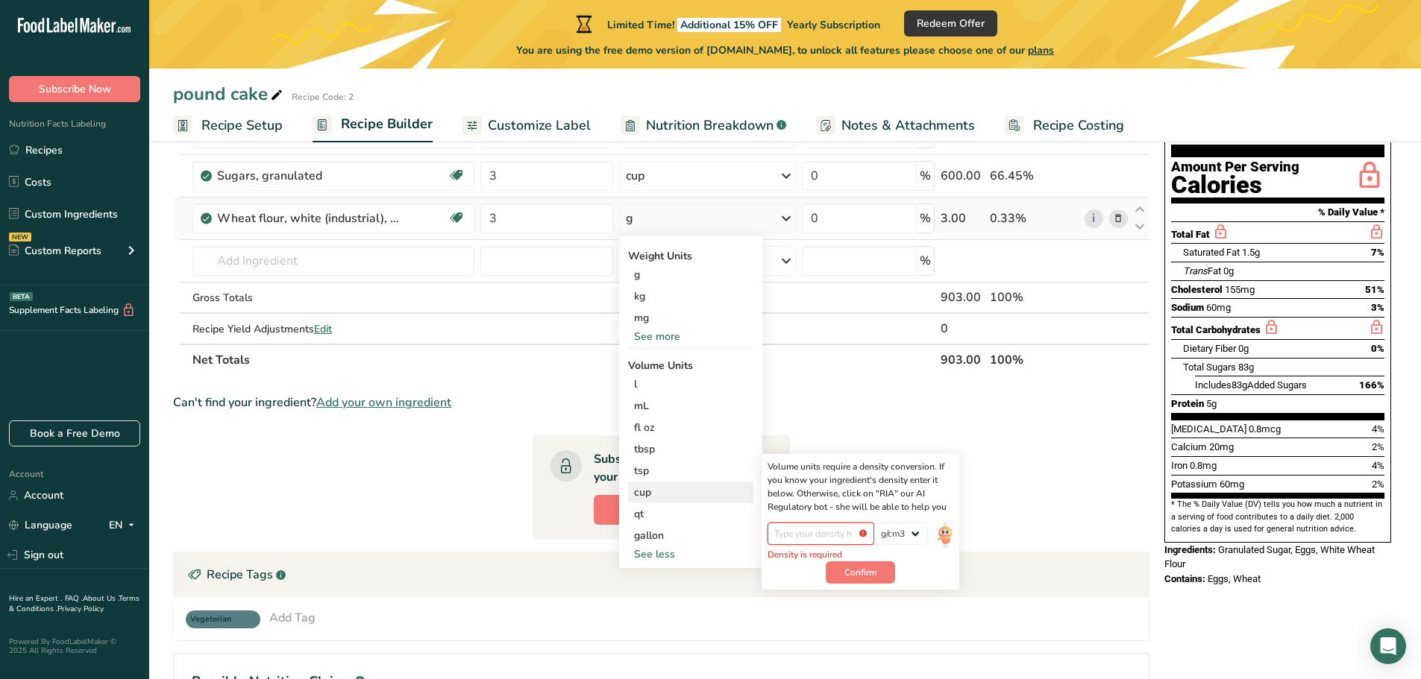
click at [840, 537] on input "number" at bounding box center [820, 534] width 107 height 22
click at [918, 493] on div "Volume units require a density conversion. If you know your ingredient's densit…" at bounding box center [860, 487] width 186 height 54
click at [922, 495] on div "Volume units require a density conversion. If you know your ingredient's densit…" at bounding box center [860, 487] width 186 height 54
click at [847, 511] on div "Volume units require a density conversion. If you know your ingredient's densit…" at bounding box center [860, 487] width 186 height 54
click at [944, 531] on img at bounding box center [945, 536] width 16 height 26
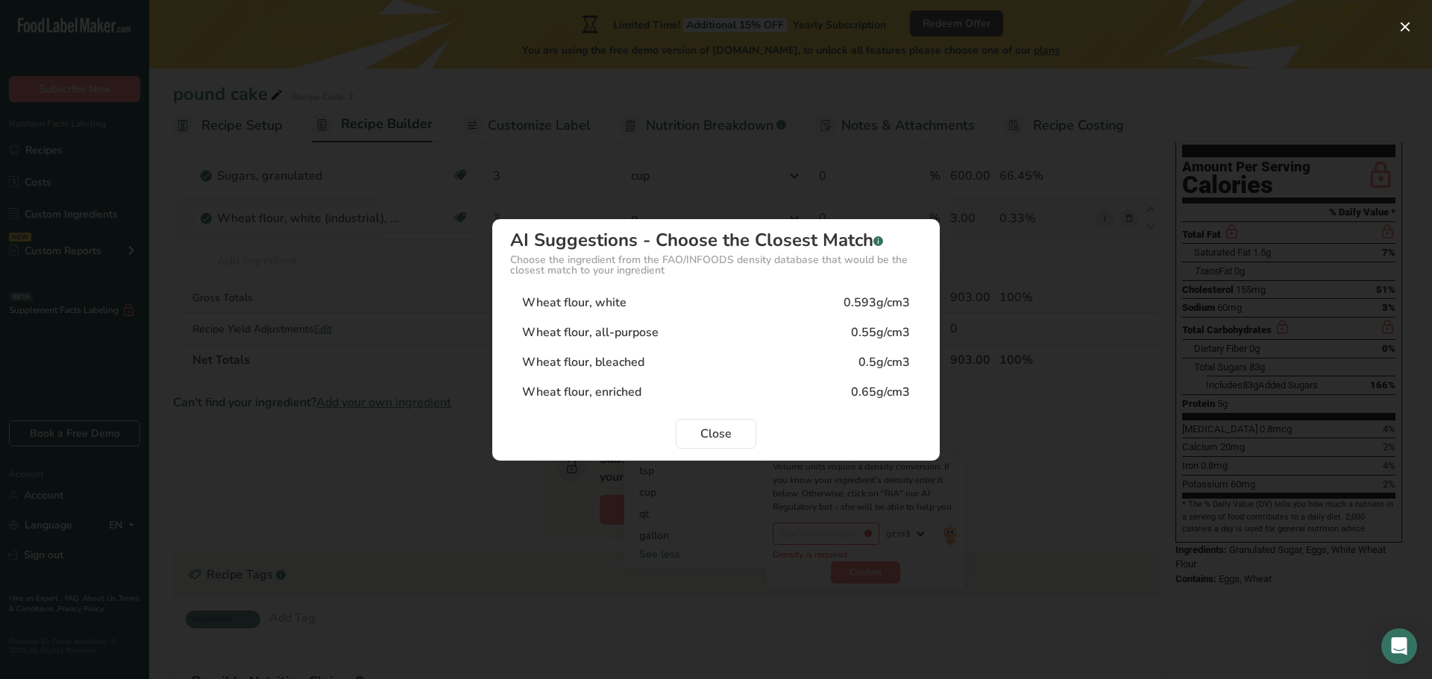
click at [628, 304] on div "Wheat flour, white 0.593g/cm3" at bounding box center [716, 303] width 412 height 30
type input "0.593"
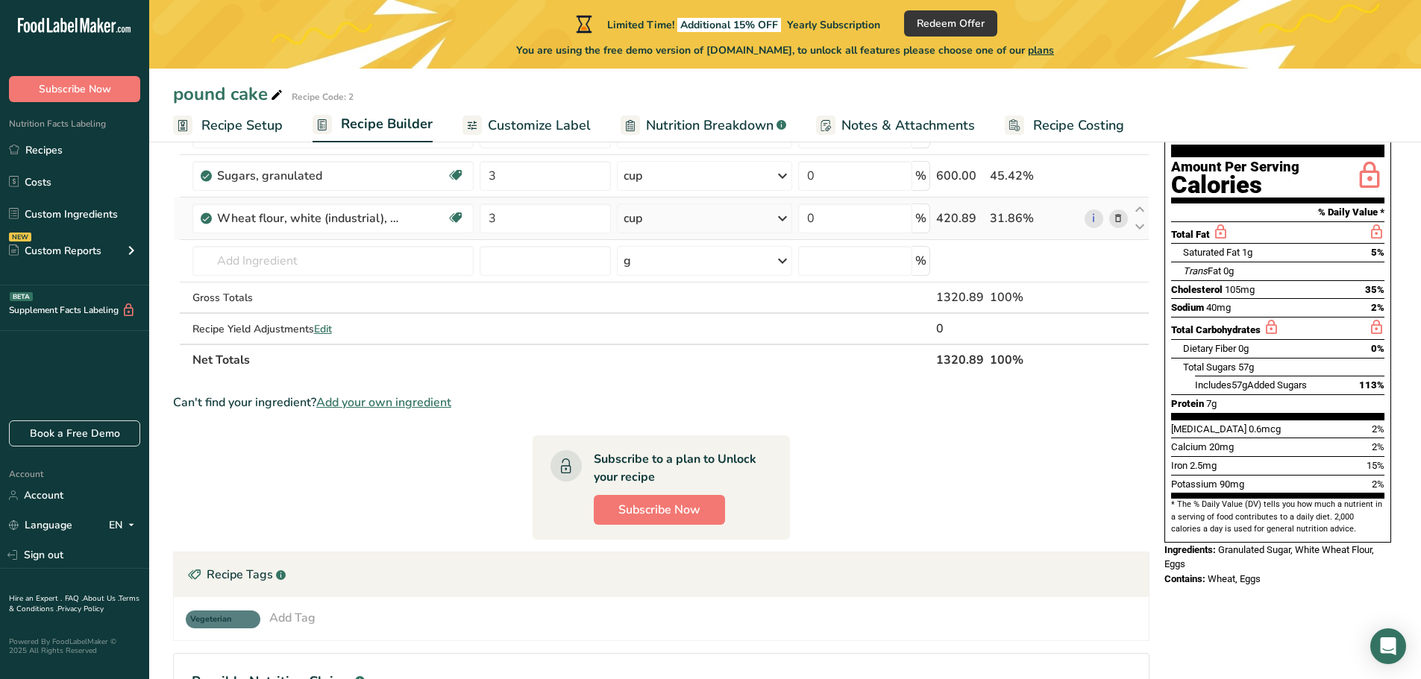
scroll to position [0, 0]
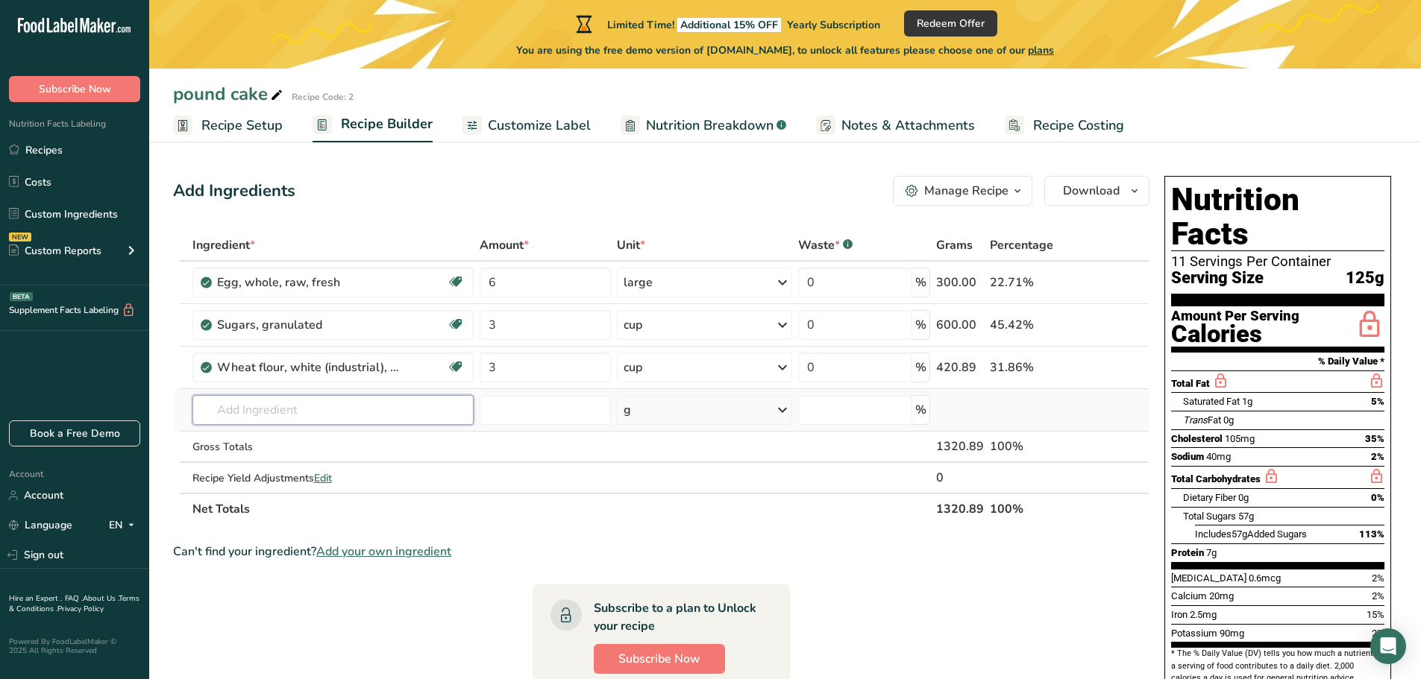
click at [206, 411] on input "text" at bounding box center [333, 410] width 282 height 30
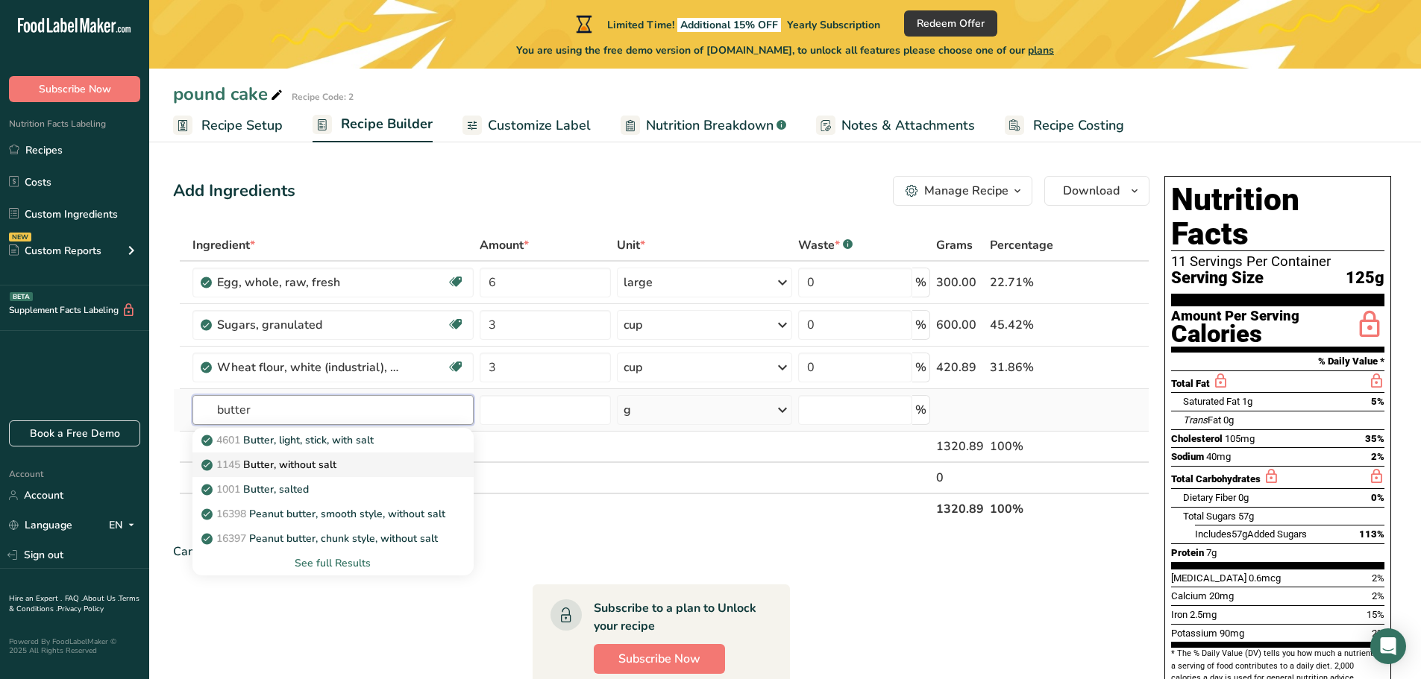
type input "butter"
click at [254, 462] on p "1145 Butter, without salt" at bounding box center [270, 465] width 132 height 16
type input "Butter, without salt"
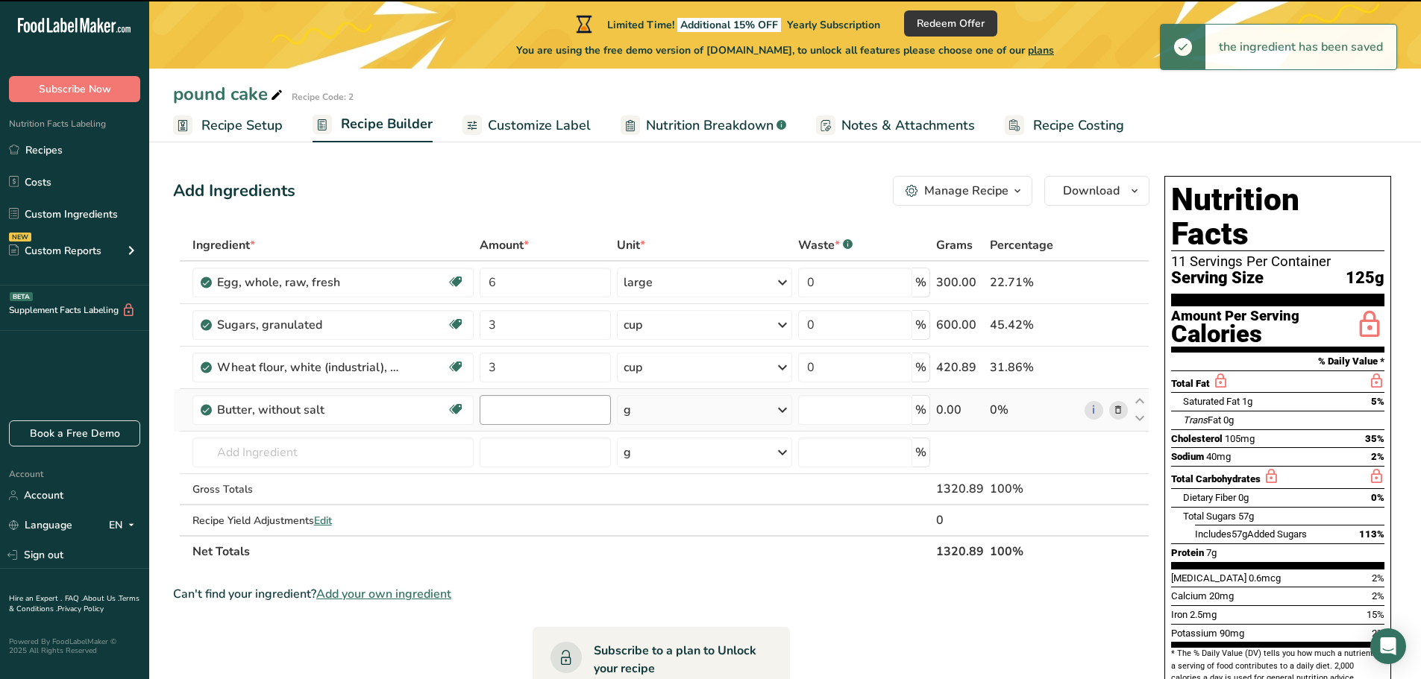
type input "0"
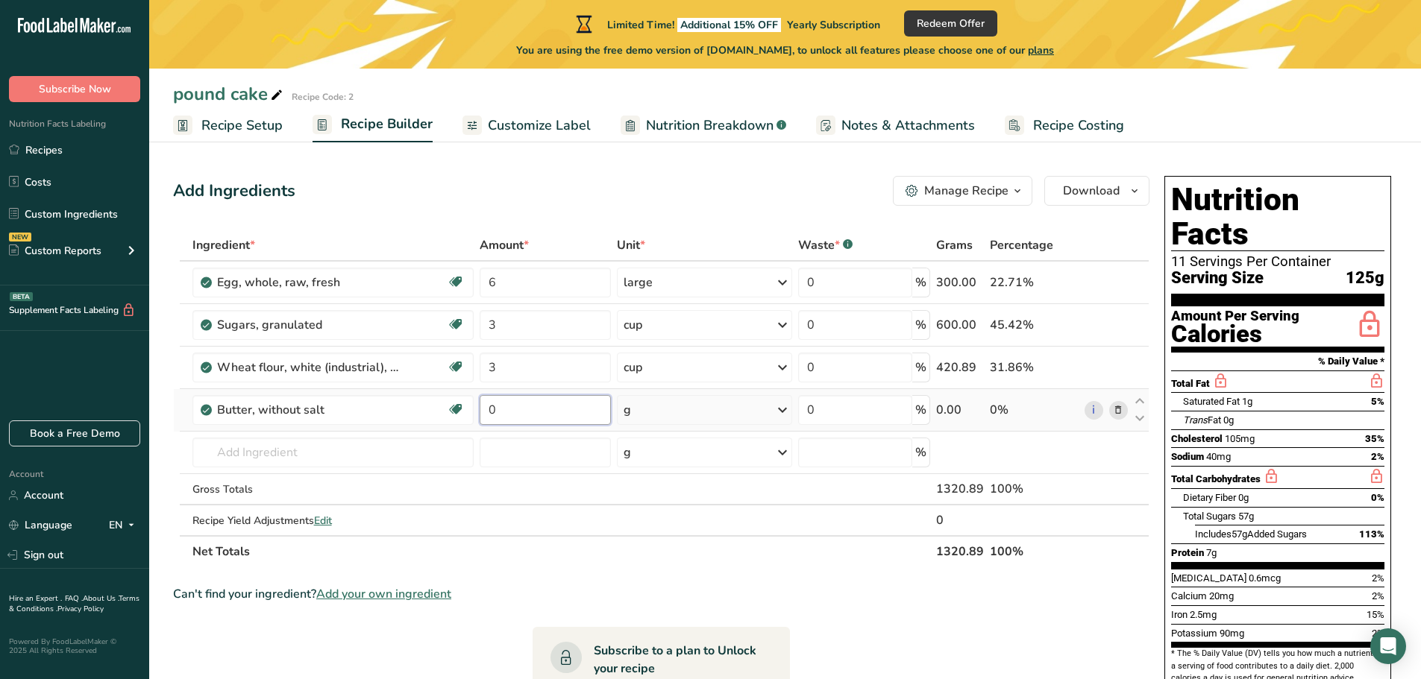
drag, startPoint x: 508, startPoint y: 399, endPoint x: 509, endPoint y: 408, distance: 9.0
click at [510, 403] on input "0" at bounding box center [545, 410] width 131 height 30
type input "3"
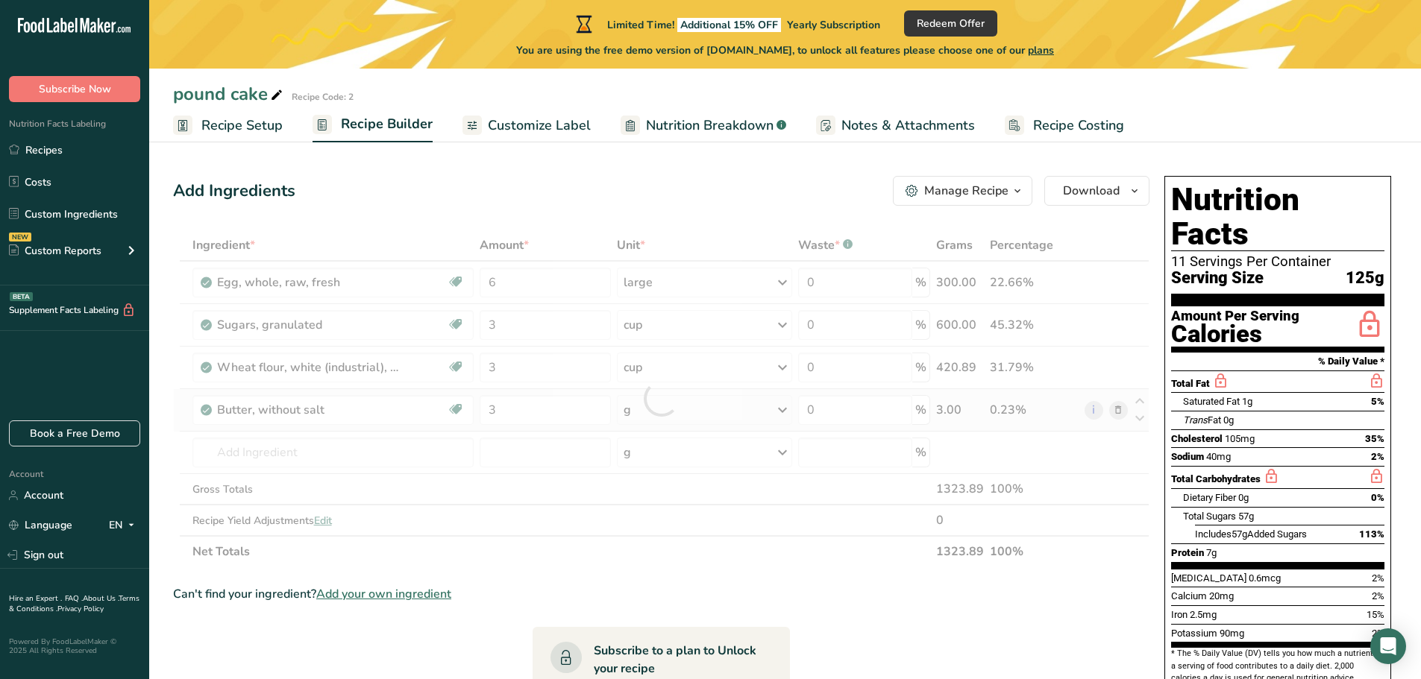
click at [793, 412] on div "Ingredient * Amount * Unit * Waste * .a-a{fill:#347362;}.b-a{fill:#fff;} Grams …" at bounding box center [661, 399] width 976 height 338
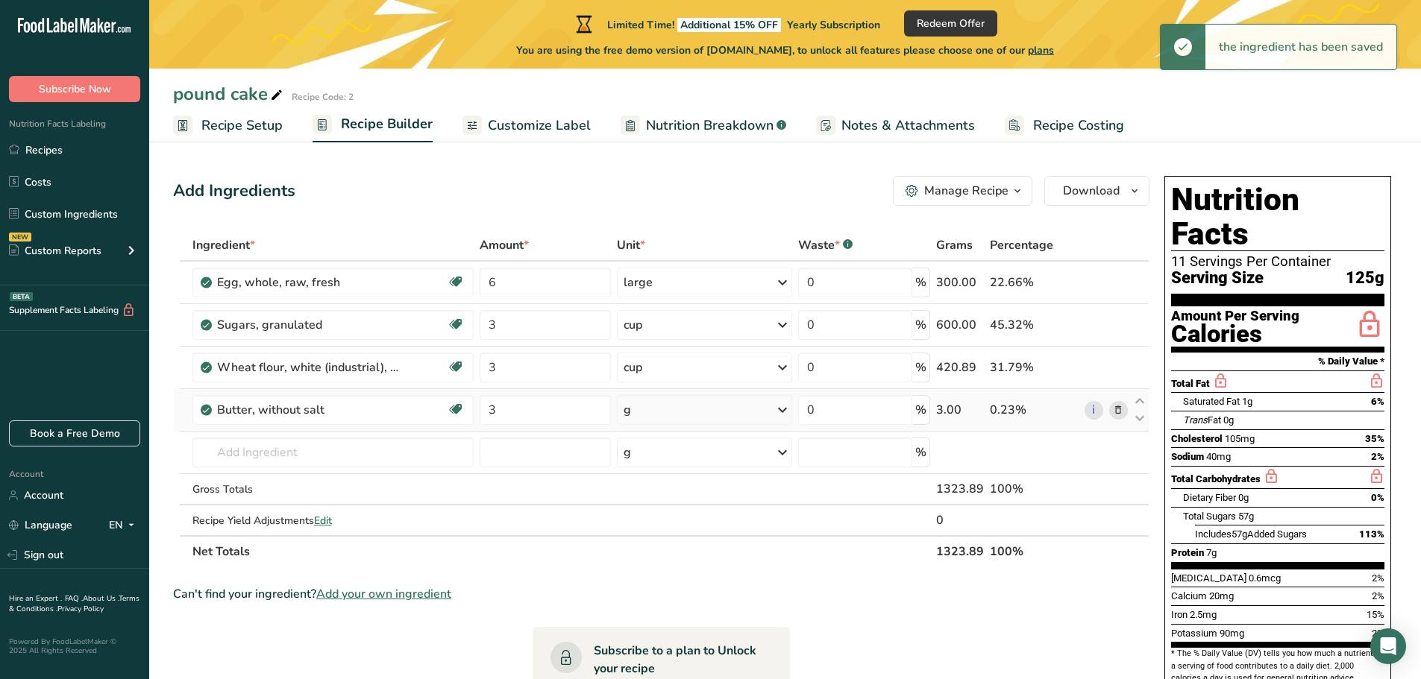
click at [785, 412] on icon at bounding box center [782, 410] width 18 height 27
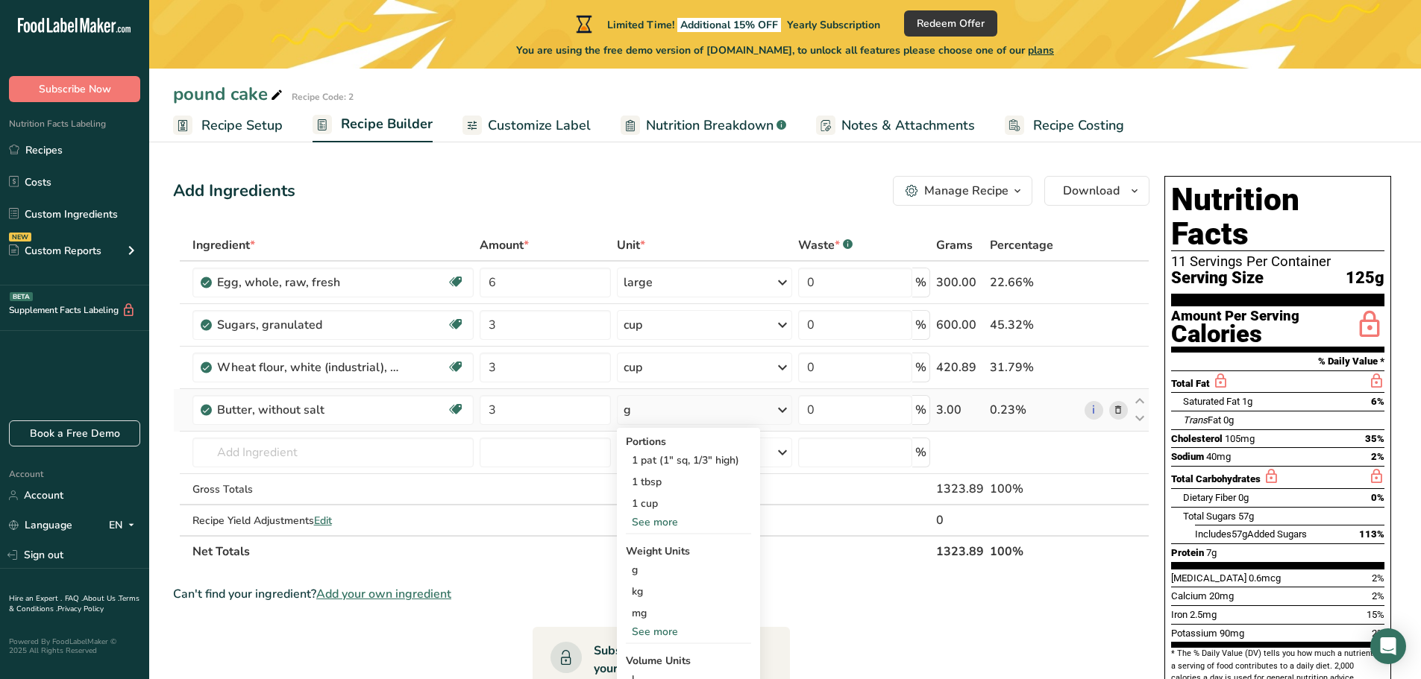
click at [662, 524] on div "See more" at bounding box center [688, 523] width 125 height 16
click at [659, 527] on div "1 stick" at bounding box center [688, 526] width 125 height 22
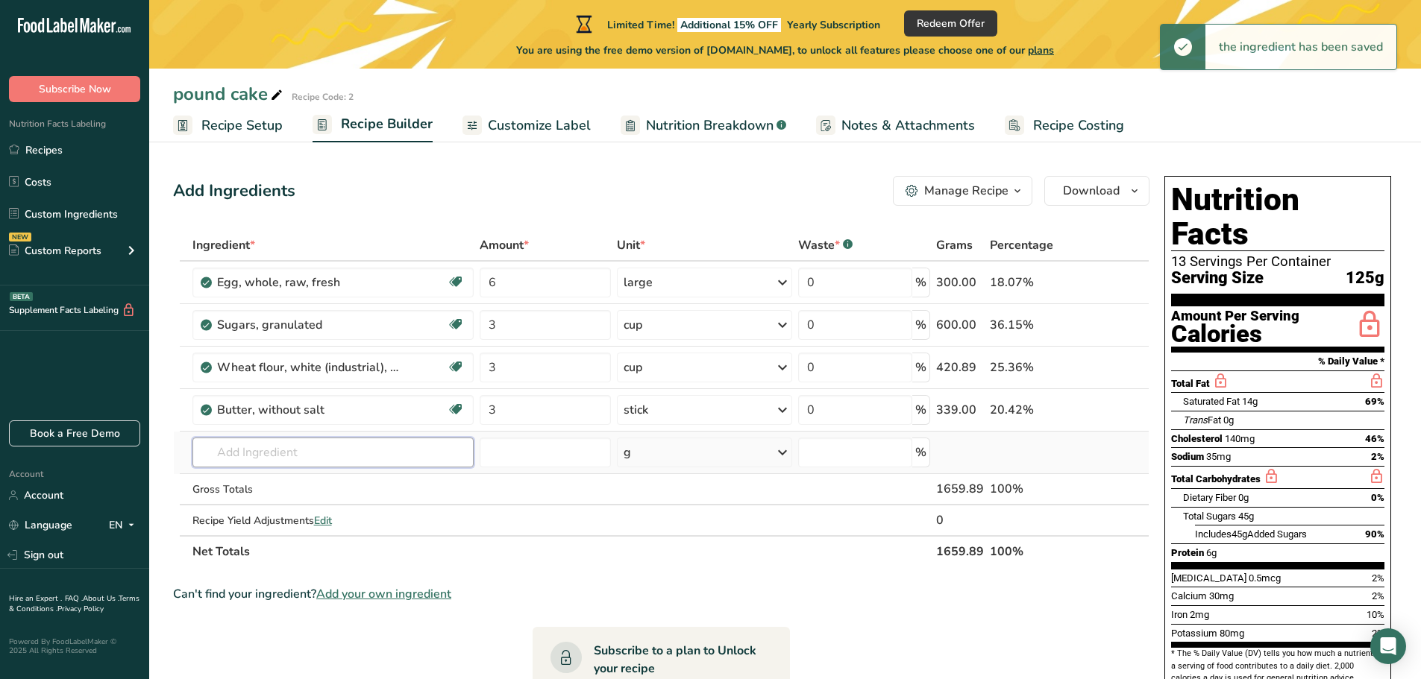
click at [226, 454] on input "text" at bounding box center [333, 453] width 282 height 30
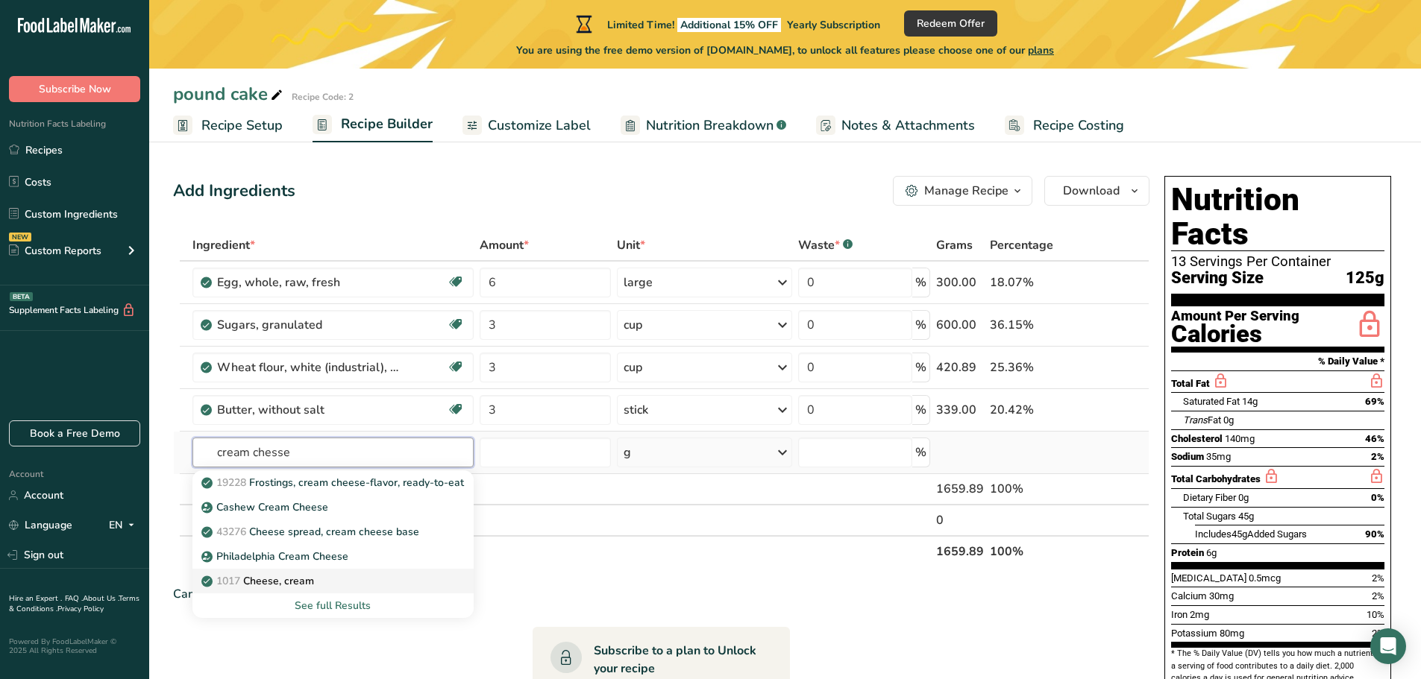
type input "cream chesse"
click at [298, 581] on p "1017 Cheese, cream" at bounding box center [259, 582] width 110 height 16
type input "Cheese, cream"
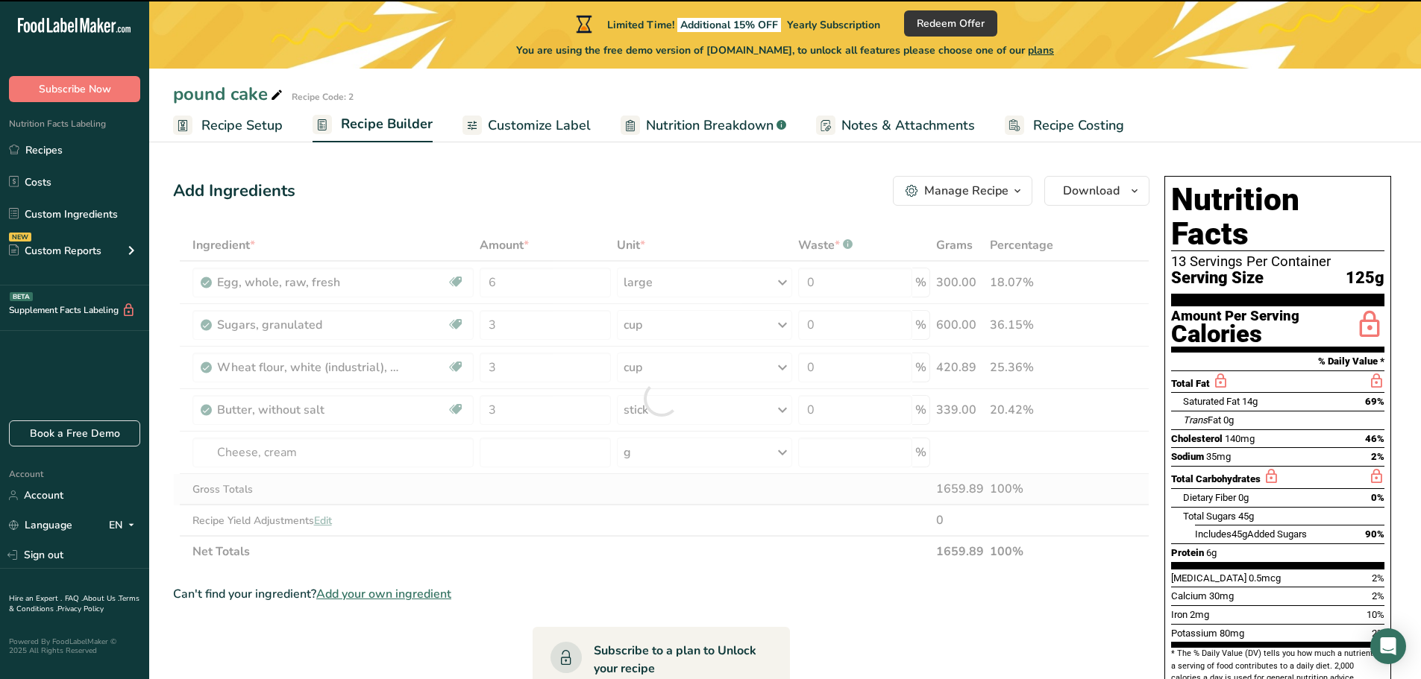
type input "0"
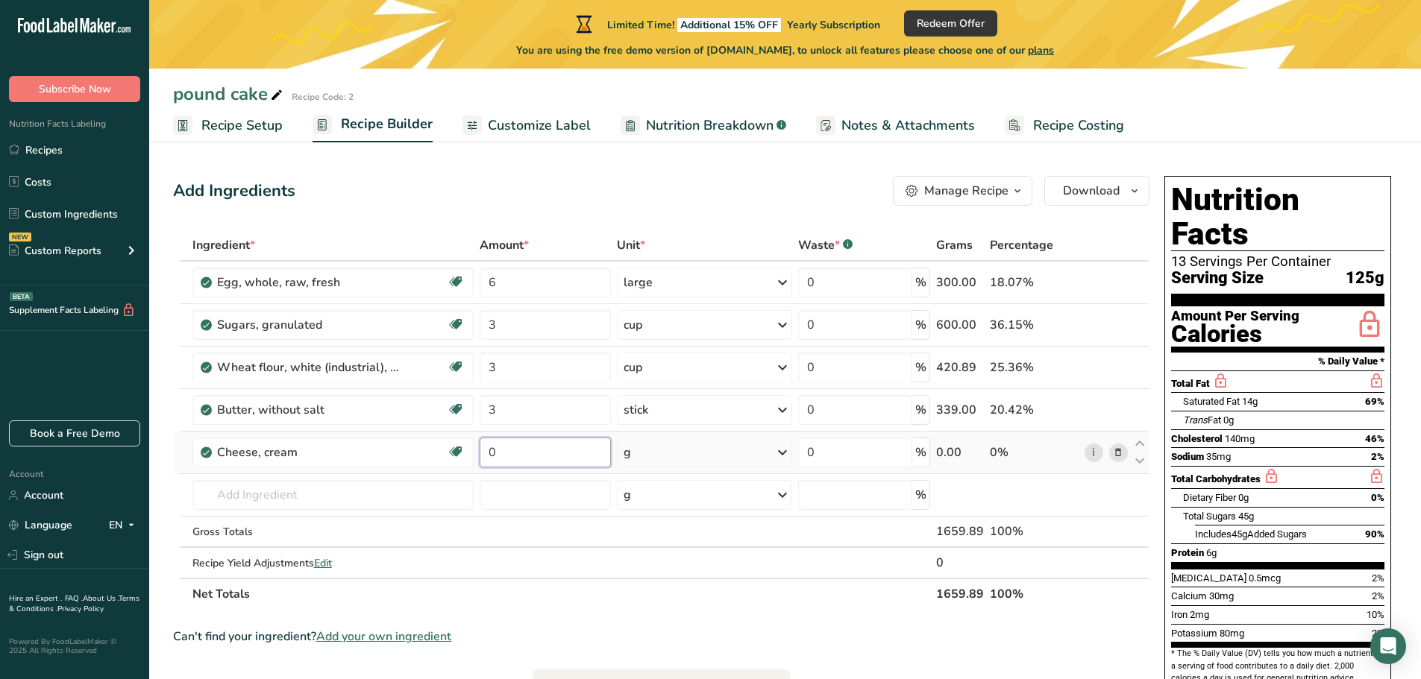
click at [510, 452] on input "0" at bounding box center [545, 453] width 131 height 30
type input "8"
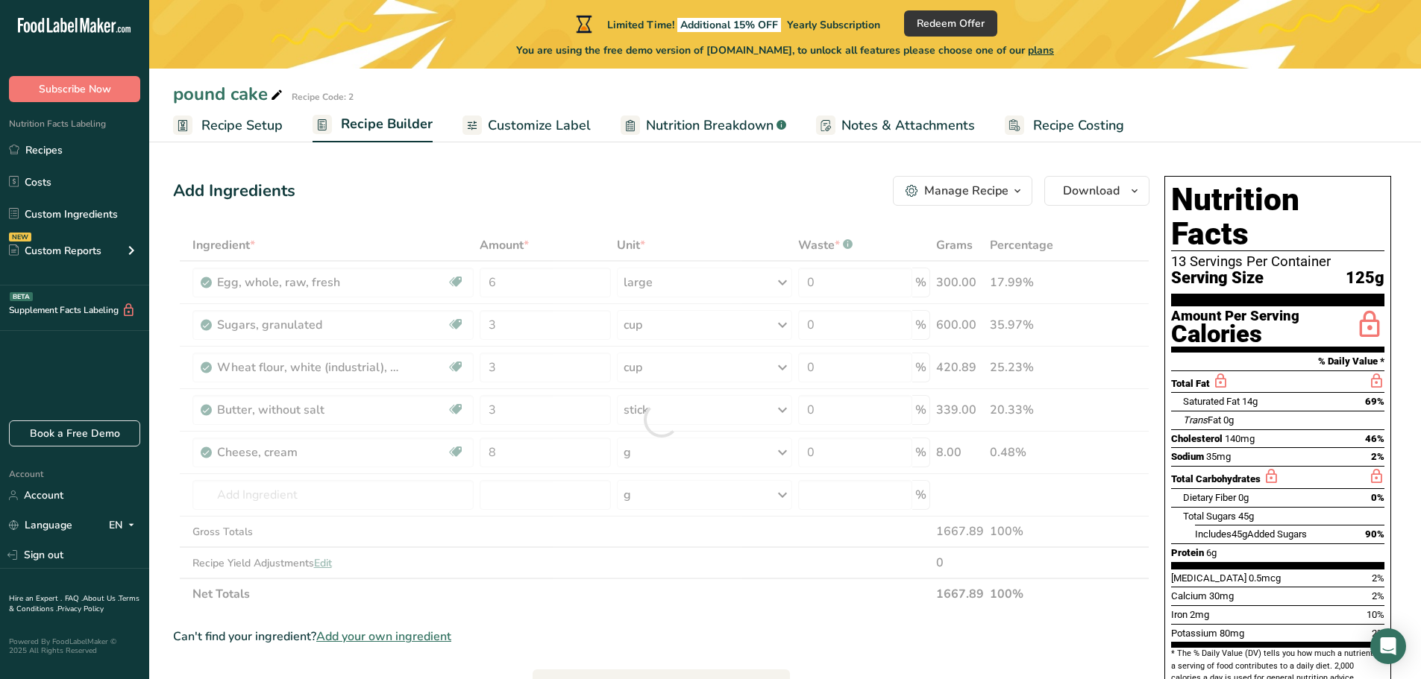
click at [780, 451] on div "Ingredient * Amount * Unit * Waste * .a-a{fill:#347362;}.b-a{fill:#fff;} Grams …" at bounding box center [661, 420] width 976 height 380
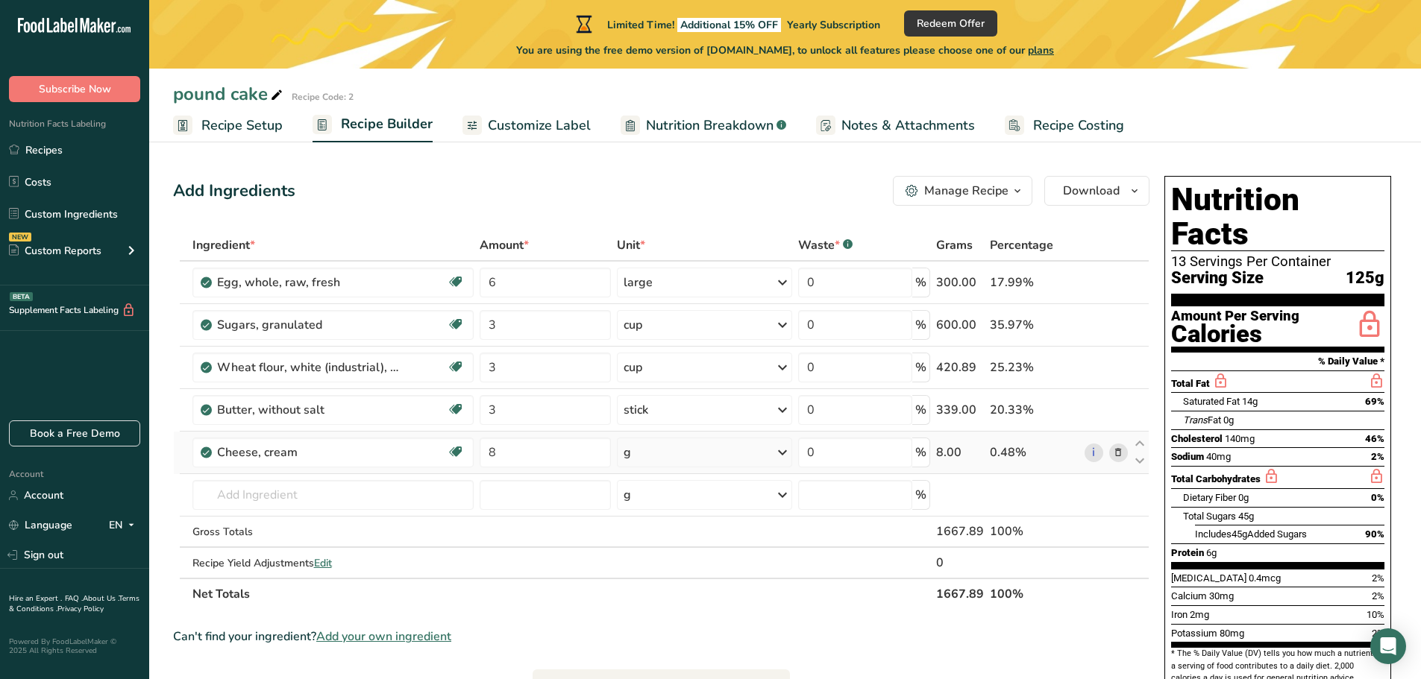
click at [791, 450] on icon at bounding box center [782, 452] width 18 height 27
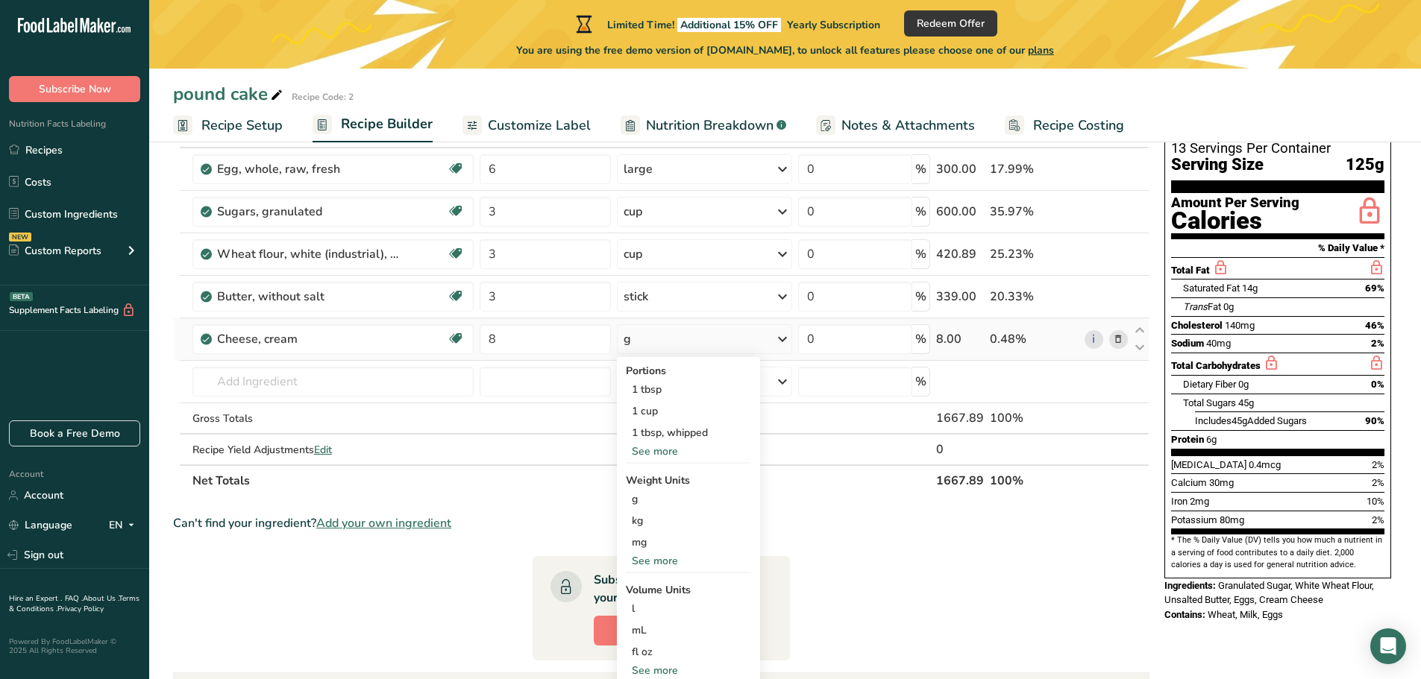
scroll to position [149, 0]
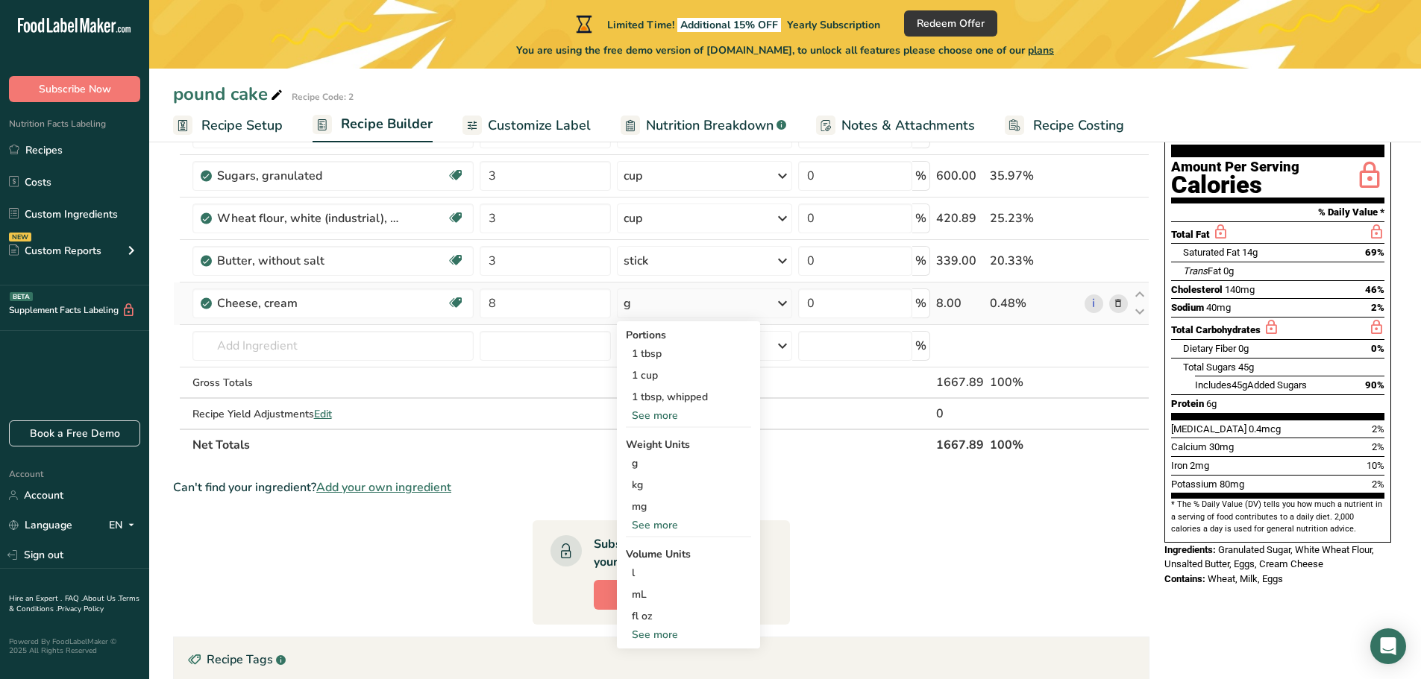
click at [663, 527] on div "See more" at bounding box center [688, 526] width 125 height 16
click at [640, 573] on div "oz" at bounding box center [688, 572] width 125 height 22
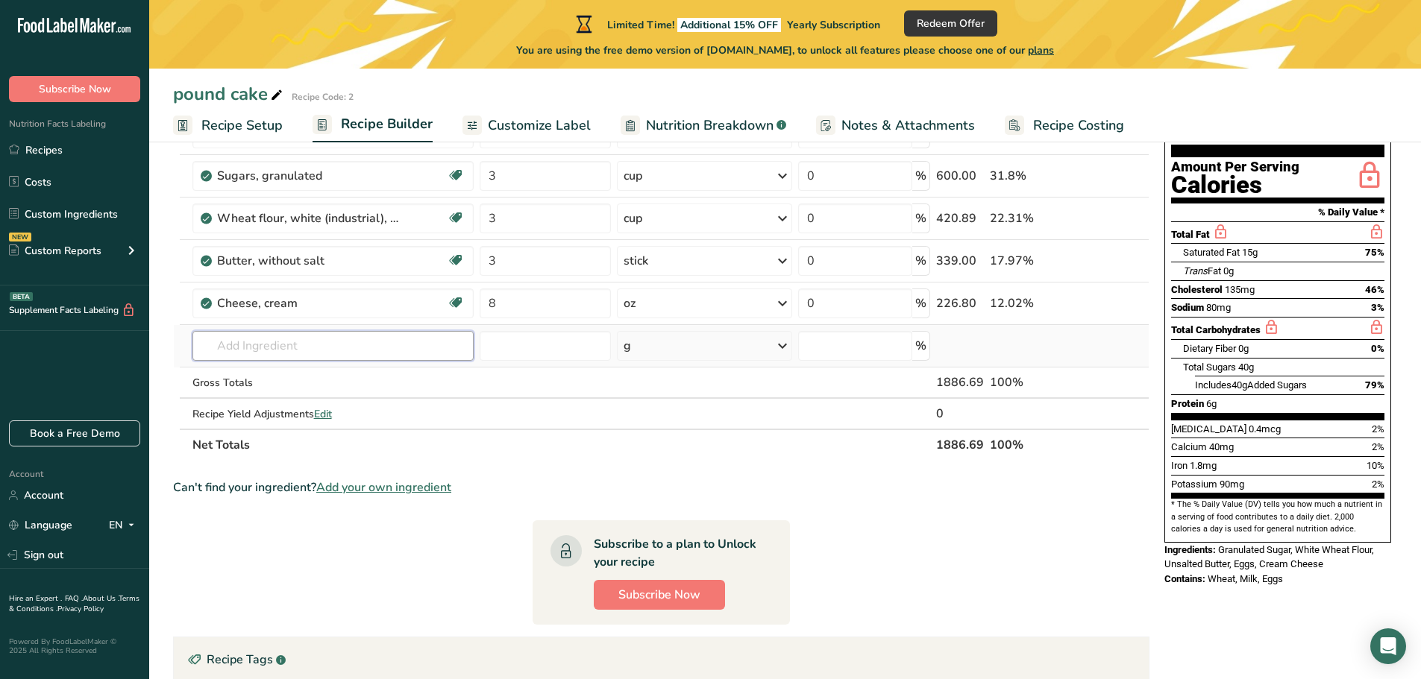
click at [233, 347] on input "text" at bounding box center [333, 346] width 282 height 30
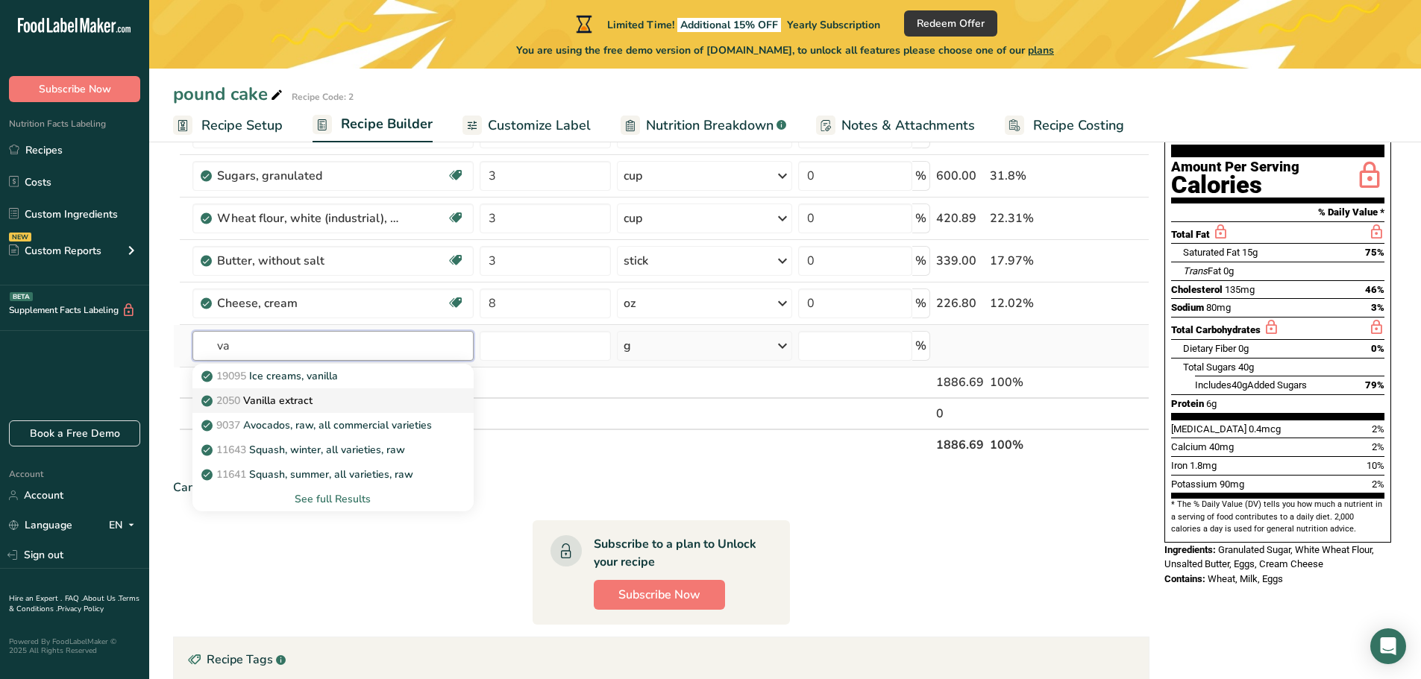
type input "va"
click at [260, 401] on p "2050 Vanilla extract" at bounding box center [258, 401] width 108 height 16
type input "Vanilla extract"
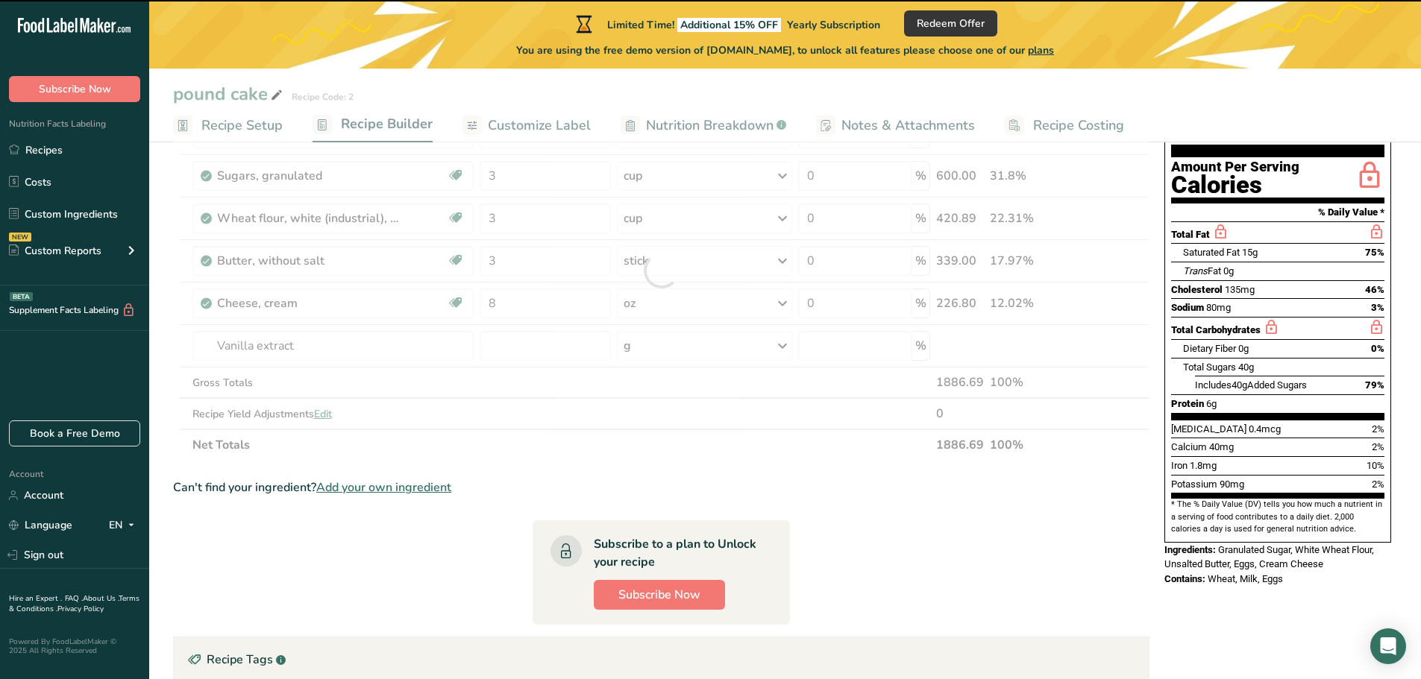
type input "0"
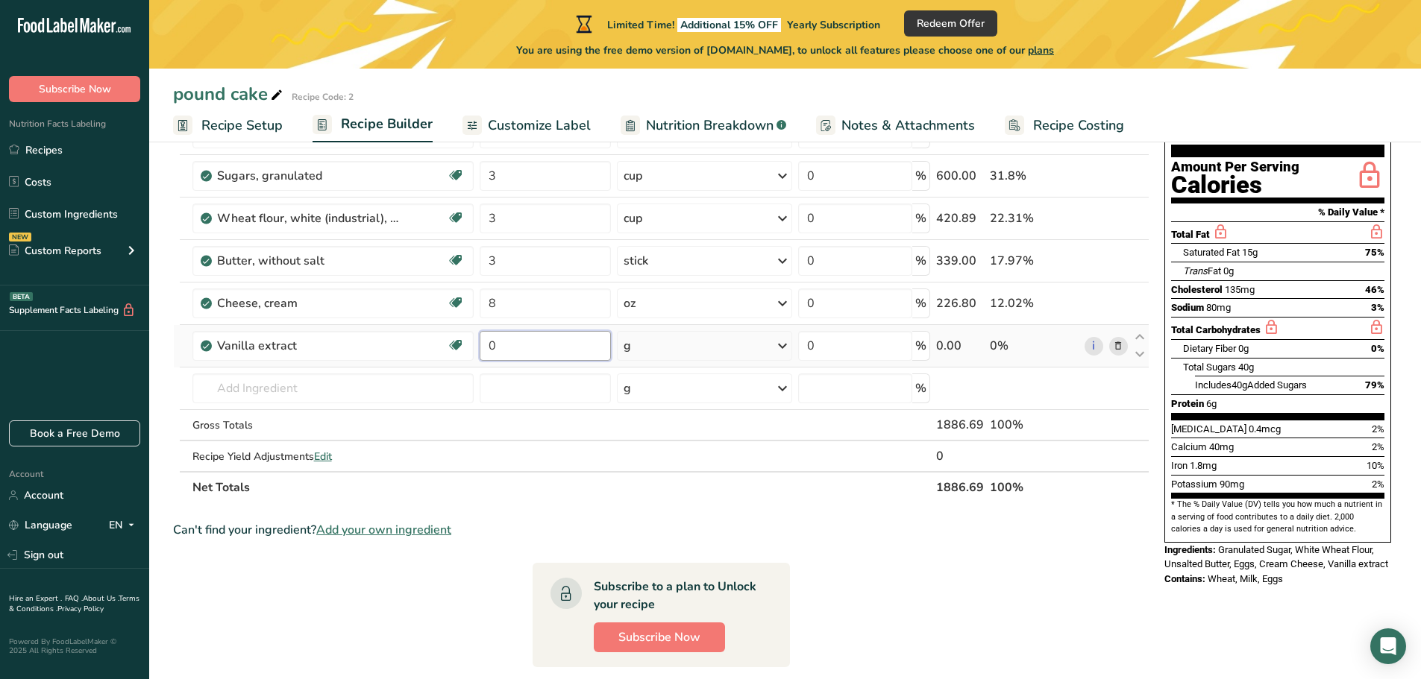
click at [514, 358] on input "0" at bounding box center [545, 346] width 131 height 30
type input "1"
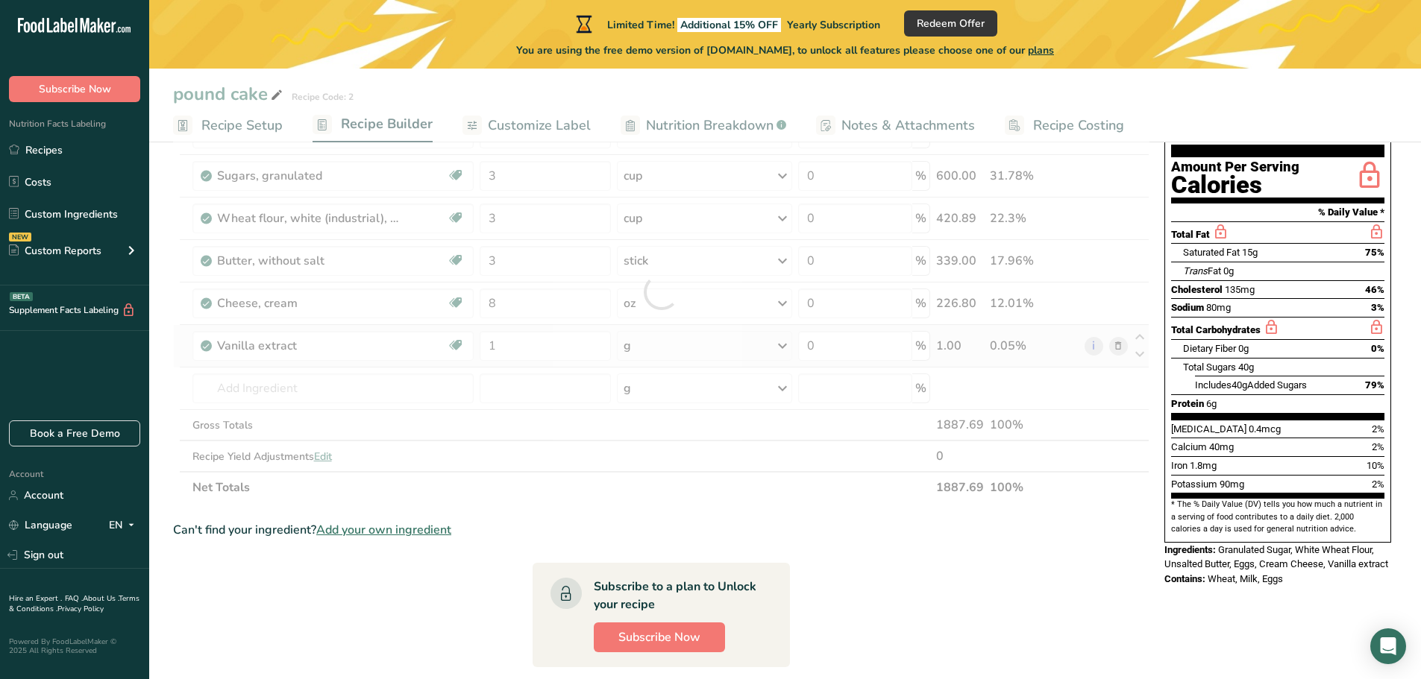
click at [783, 341] on div "Ingredient * Amount * Unit * Waste * .a-a{fill:#347362;}.b-a{fill:#fff;} Grams …" at bounding box center [661, 292] width 976 height 423
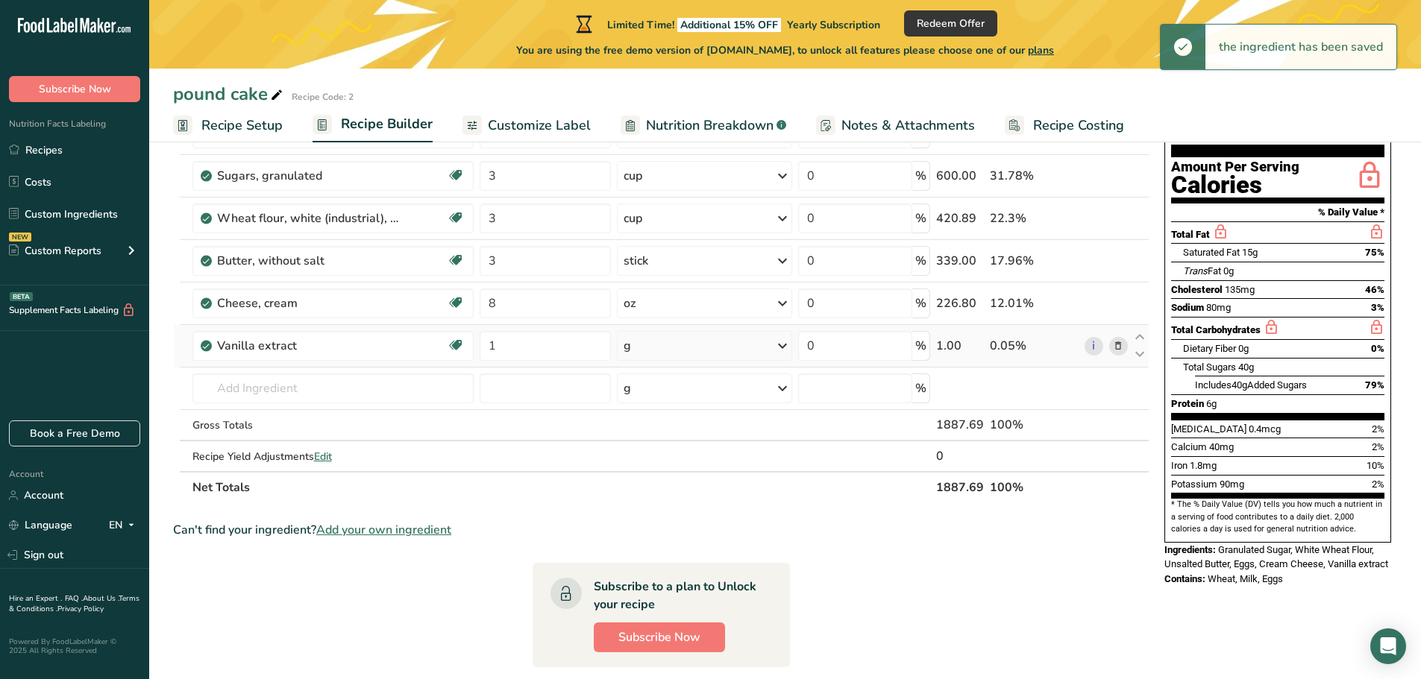
click at [779, 345] on icon at bounding box center [782, 346] width 18 height 27
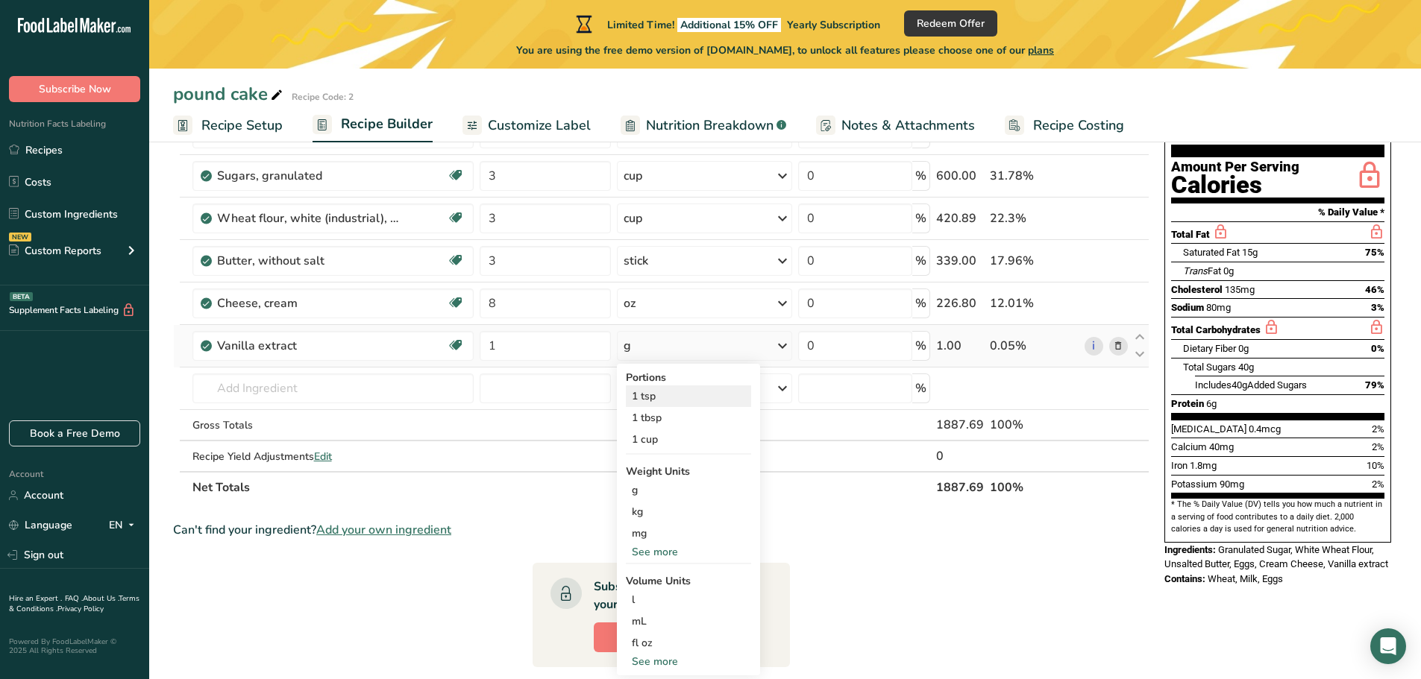
click at [652, 394] on div "1 tsp" at bounding box center [688, 397] width 125 height 22
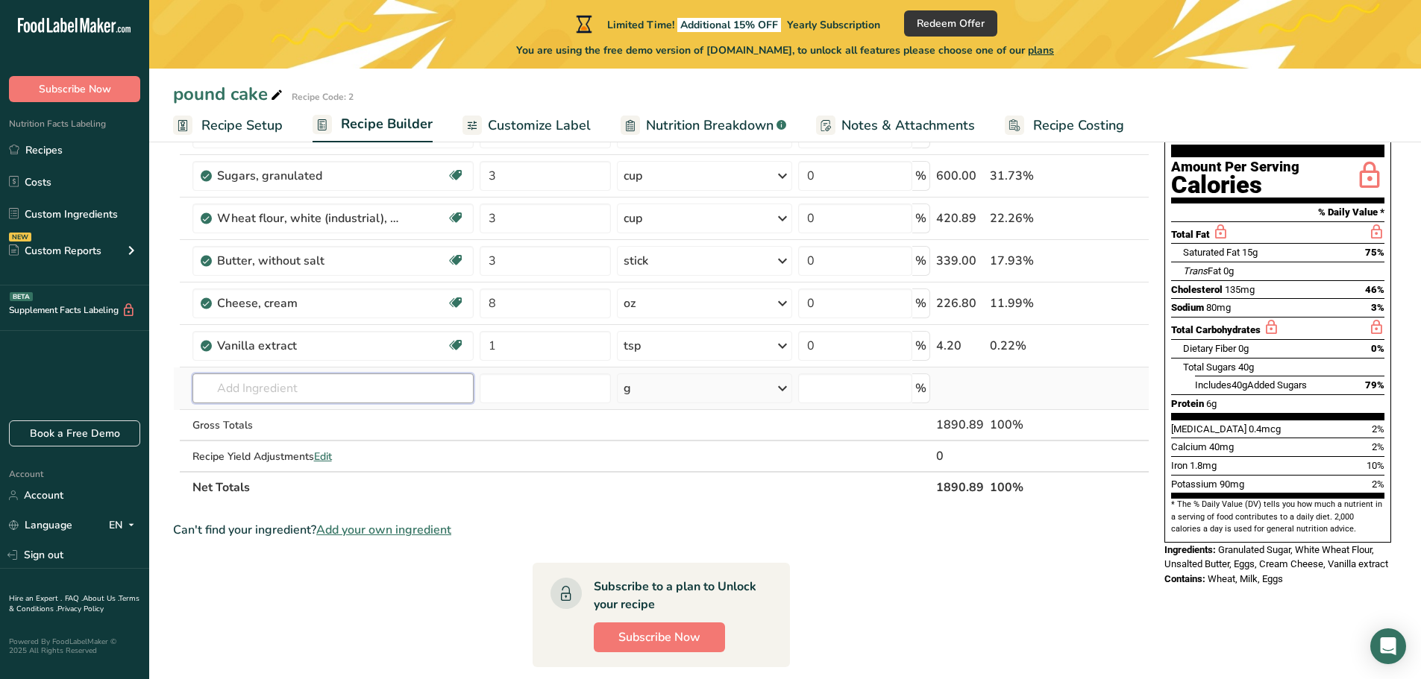
click at [207, 386] on input "text" at bounding box center [333, 389] width 282 height 30
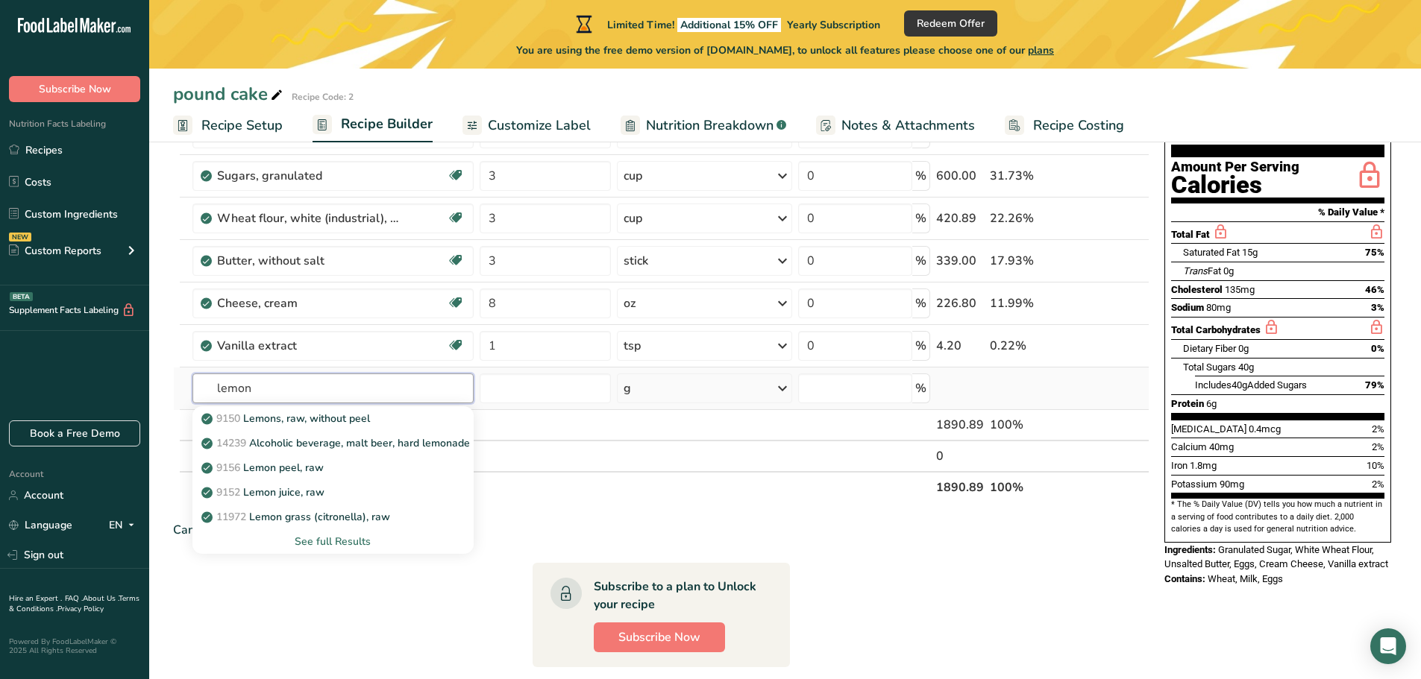
type input "lemon"
click at [301, 542] on div "See full Results" at bounding box center [333, 542] width 258 height 16
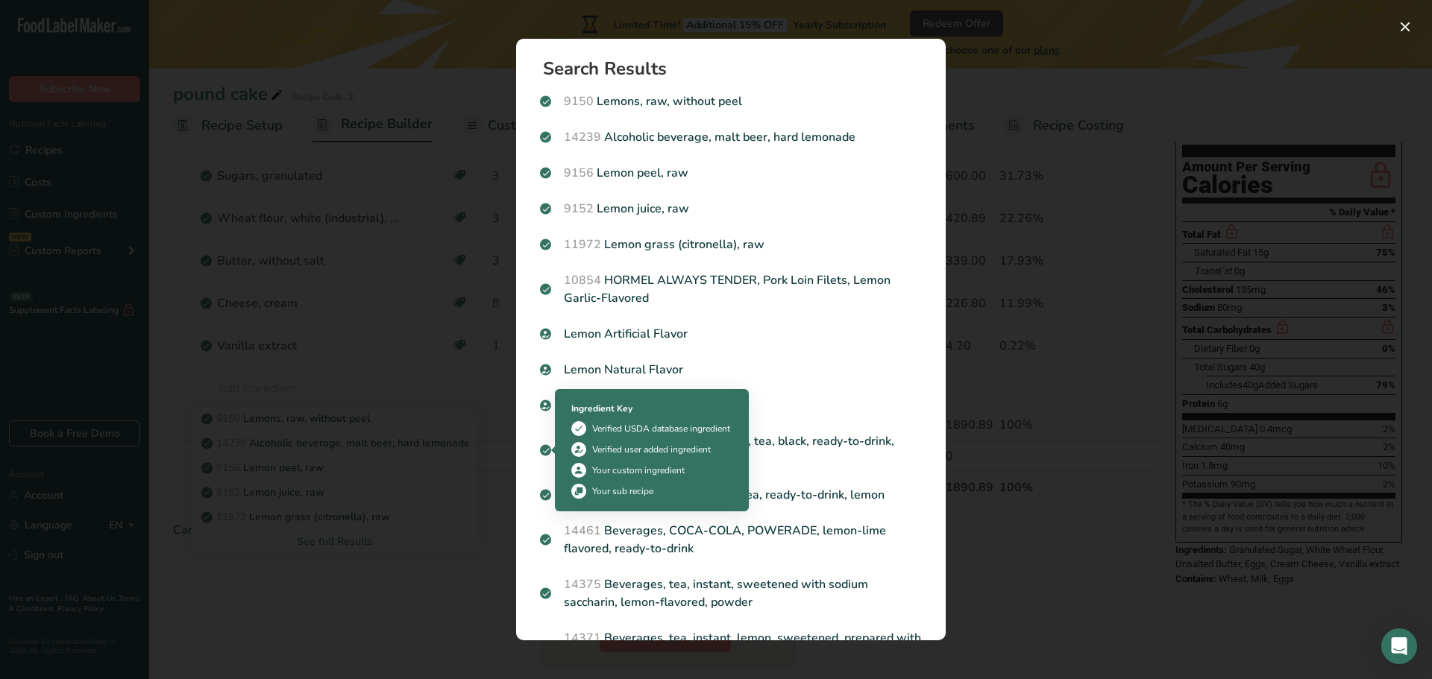
click at [574, 407] on div "Ingredient Key" at bounding box center [651, 408] width 161 height 13
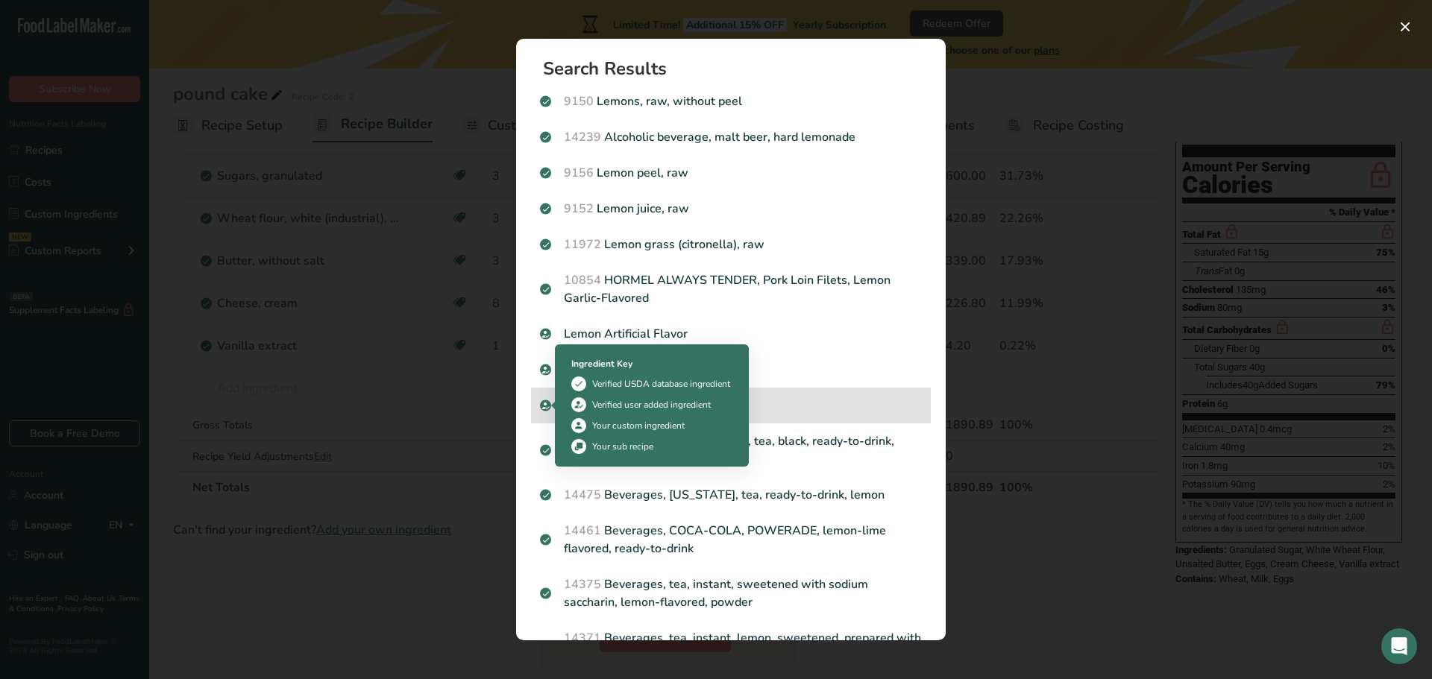
click at [543, 402] on icon "Search results modal" at bounding box center [545, 405] width 9 height 13
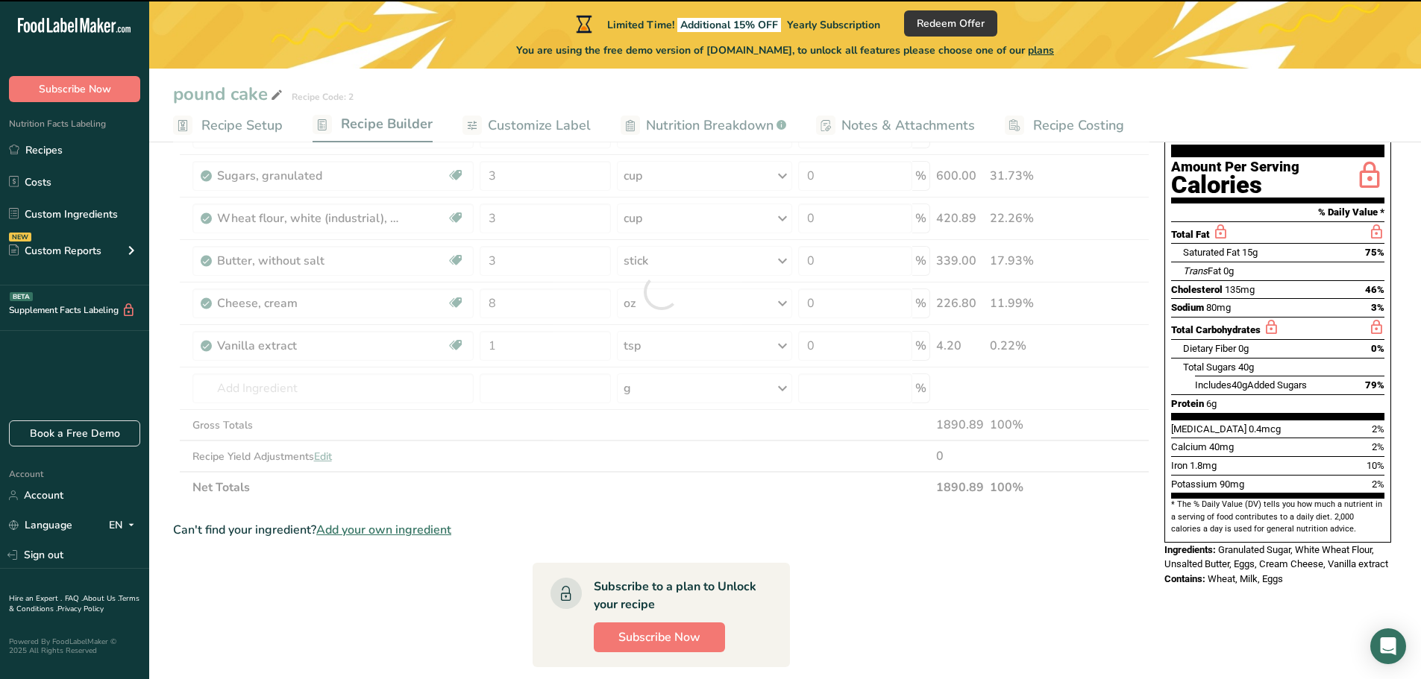
type input "0"
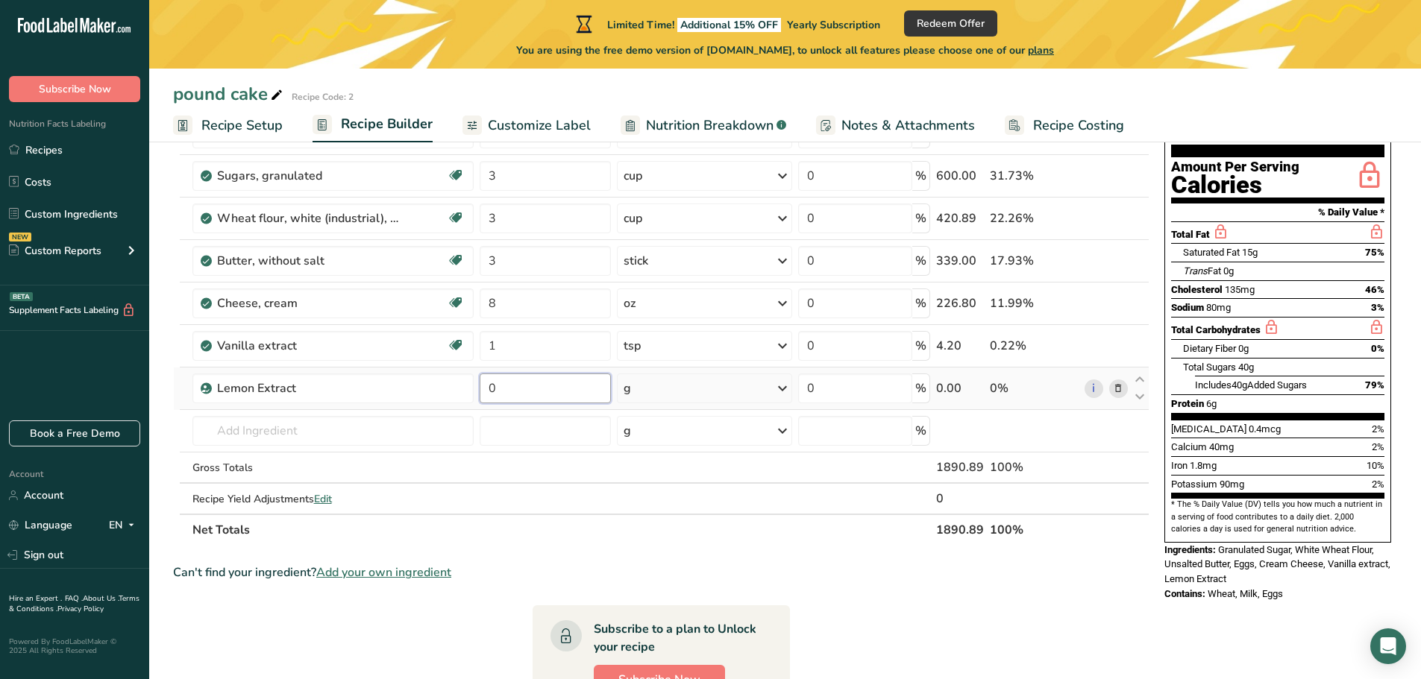
click at [497, 389] on input "0" at bounding box center [545, 389] width 131 height 30
type input "1"
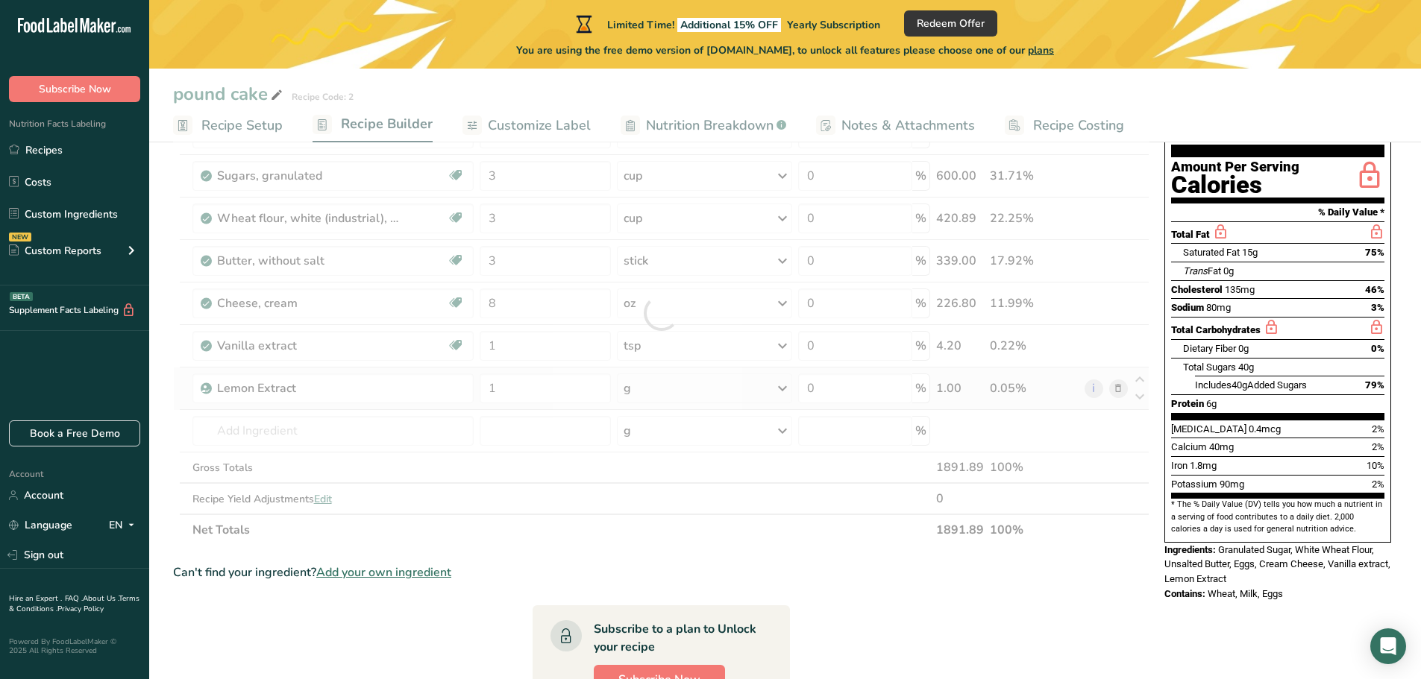
click at [779, 384] on div "Ingredient * Amount * Unit * Waste * .a-a{fill:#347362;}.b-a{fill:#fff;} Grams …" at bounding box center [661, 313] width 976 height 465
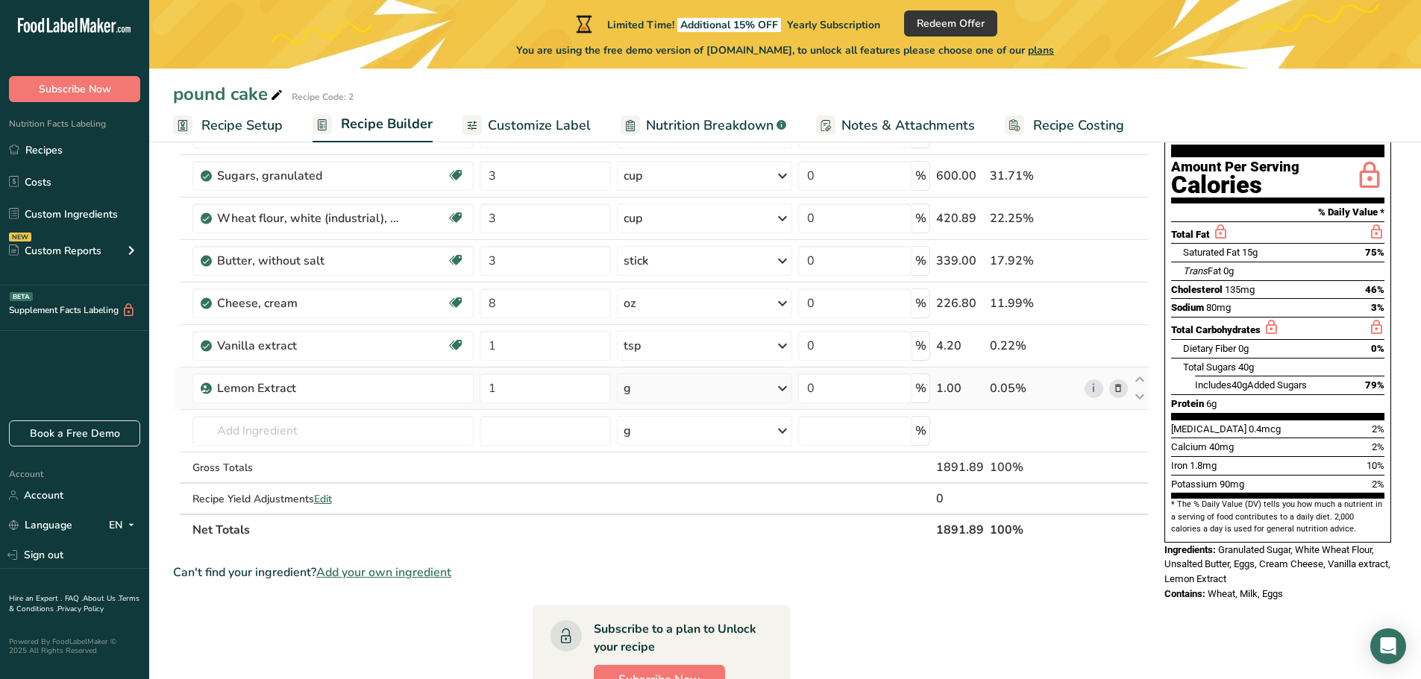
click at [785, 387] on icon at bounding box center [782, 388] width 18 height 27
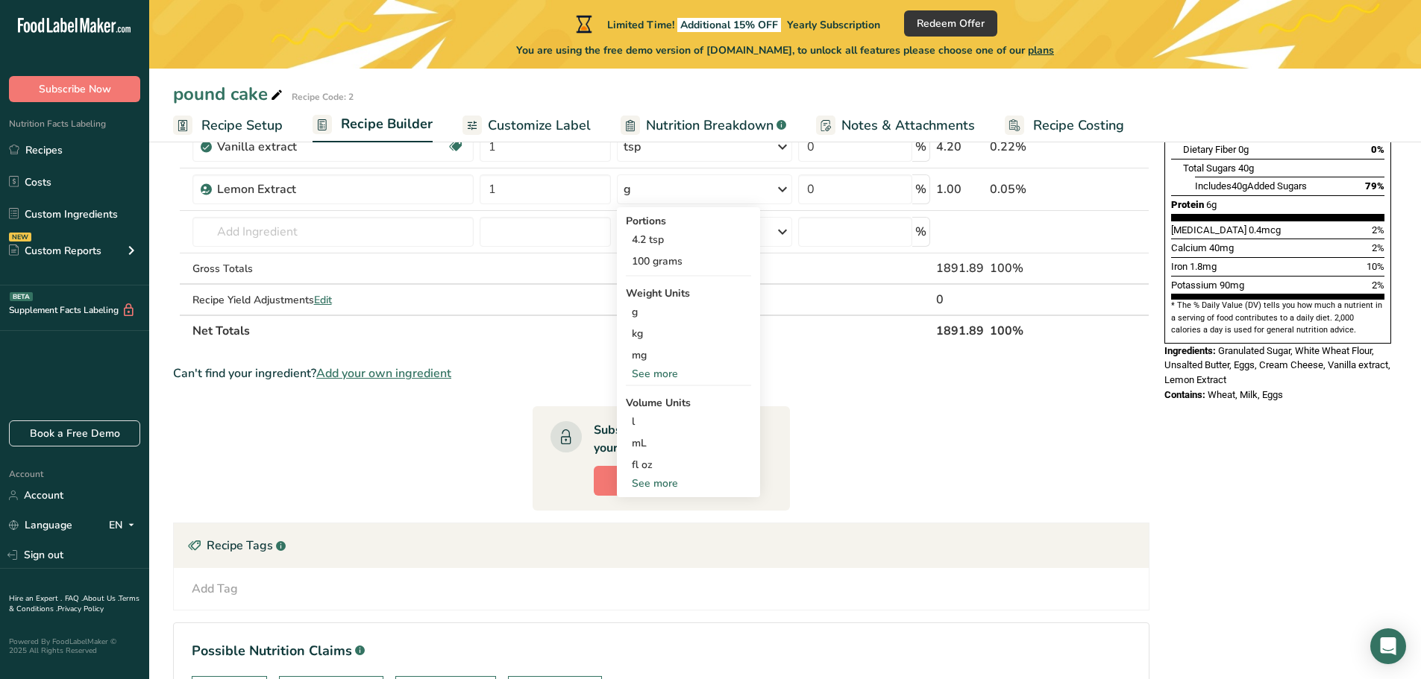
scroll to position [447, 0]
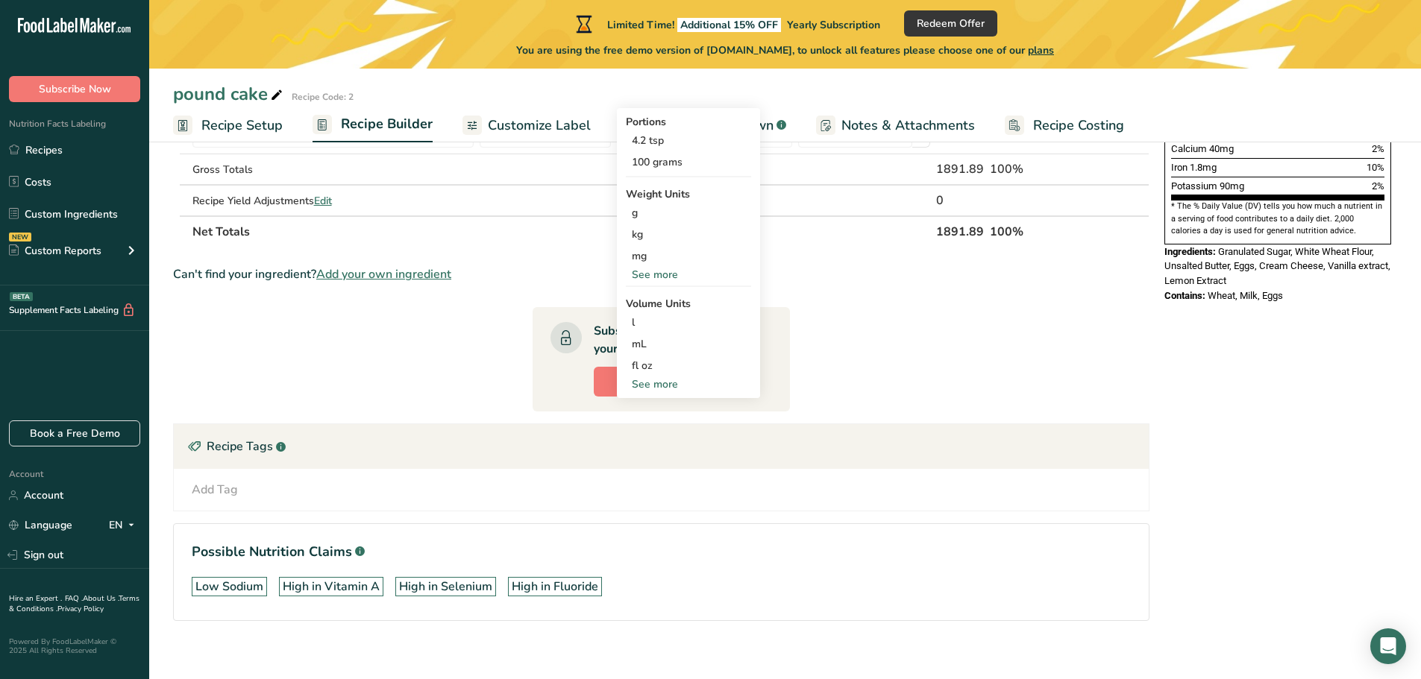
click at [643, 384] on div "See more" at bounding box center [688, 385] width 125 height 16
select select "22"
click at [639, 409] on div "tsp" at bounding box center [688, 409] width 113 height 16
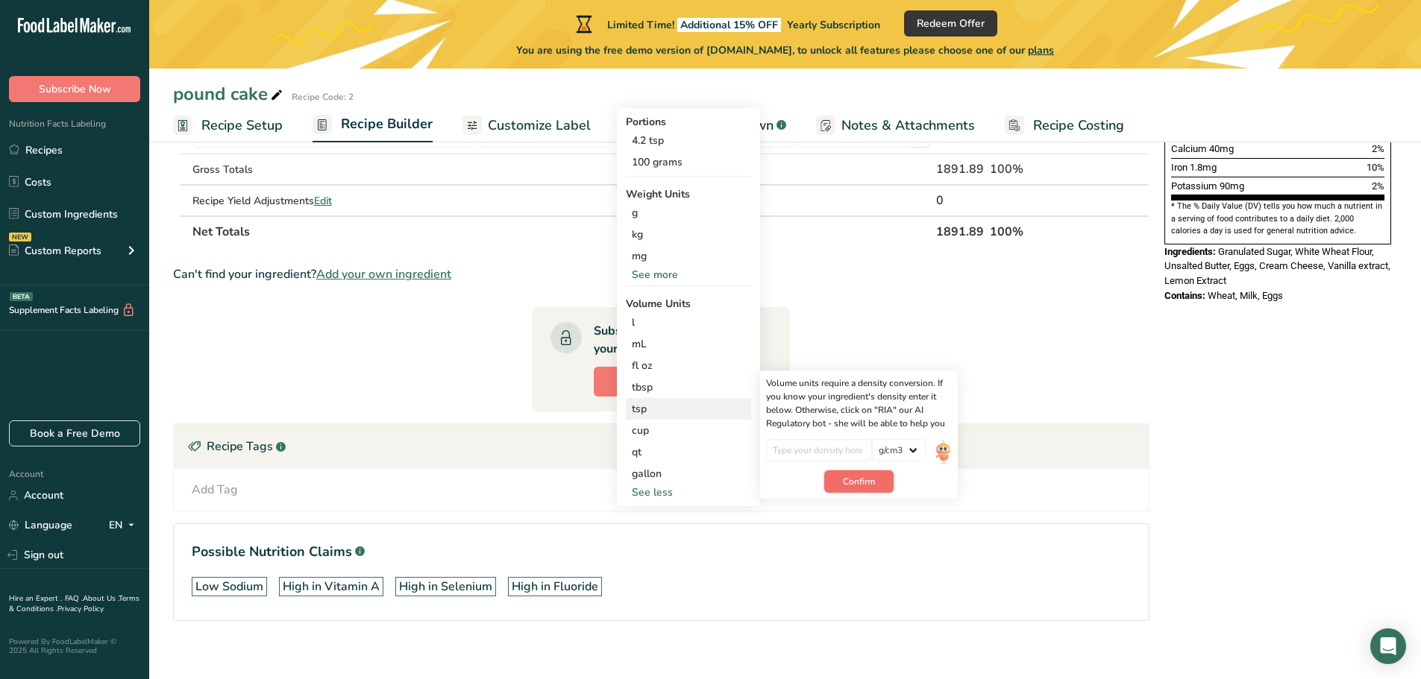
click at [858, 483] on span "Confirm" at bounding box center [859, 481] width 32 height 13
click at [815, 558] on h1 "Possible Nutrition Claims .a-a{fill:#347362;}.b-a{fill:#fff;}" at bounding box center [661, 552] width 939 height 20
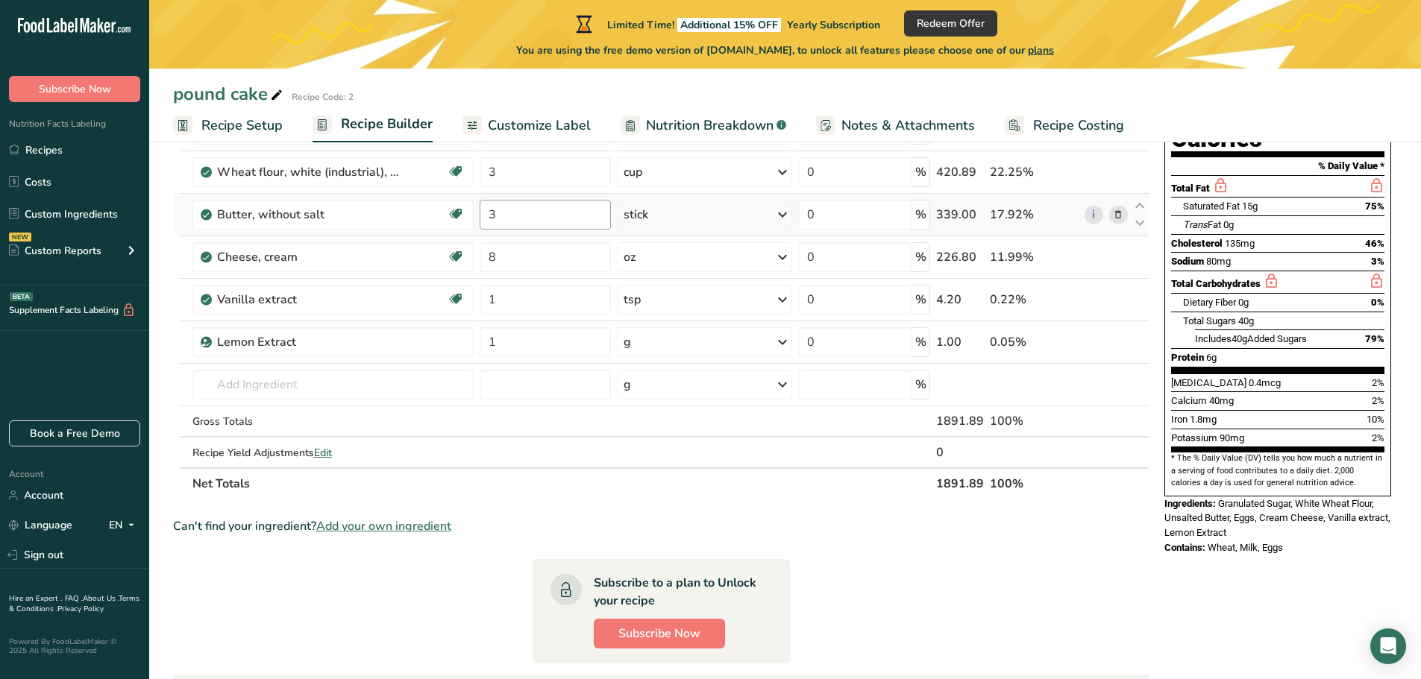
scroll to position [149, 0]
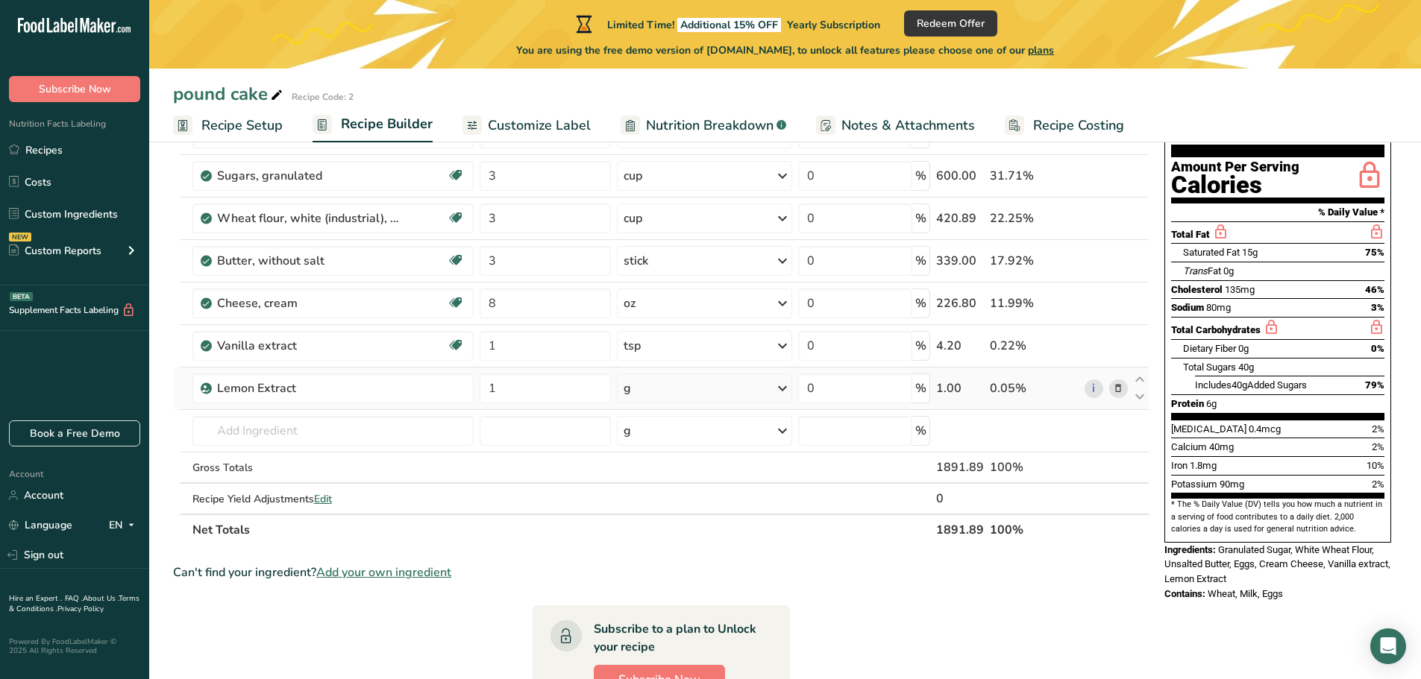
click at [785, 387] on icon at bounding box center [782, 388] width 18 height 27
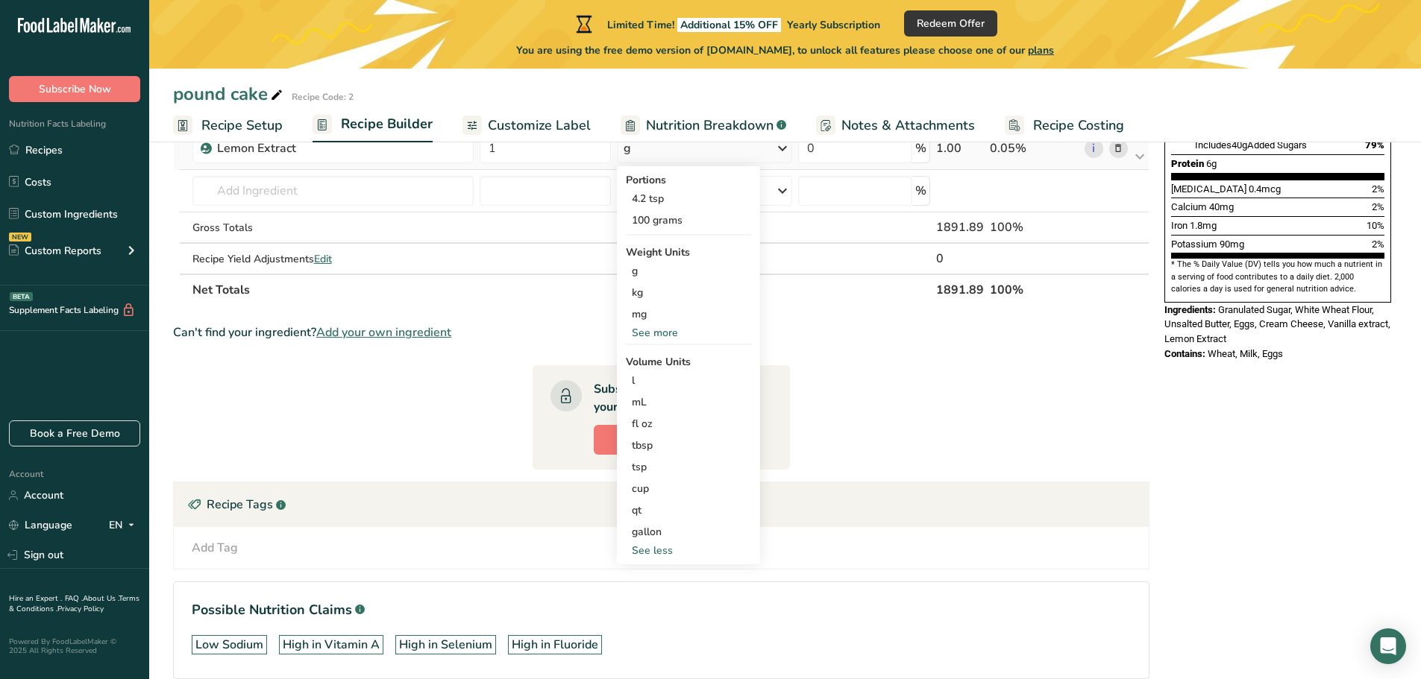
scroll to position [447, 0]
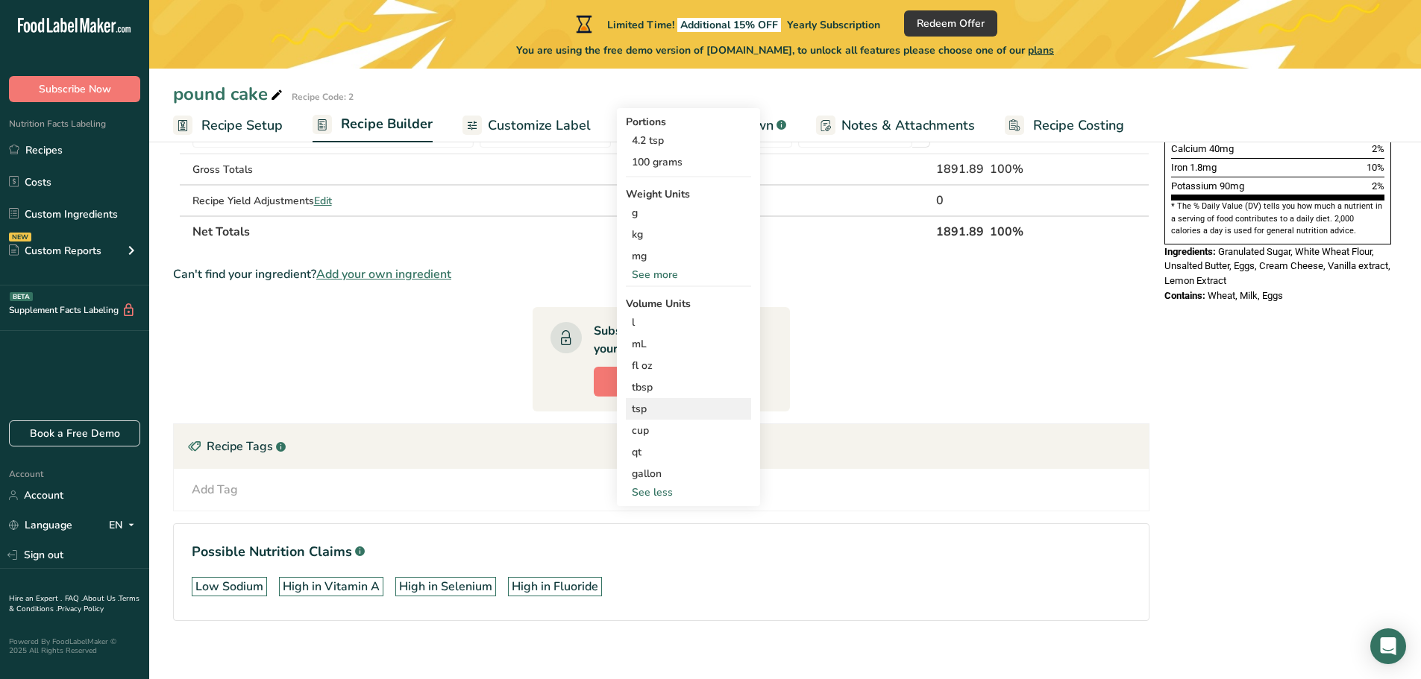
click at [638, 409] on div "tsp" at bounding box center [688, 409] width 113 height 16
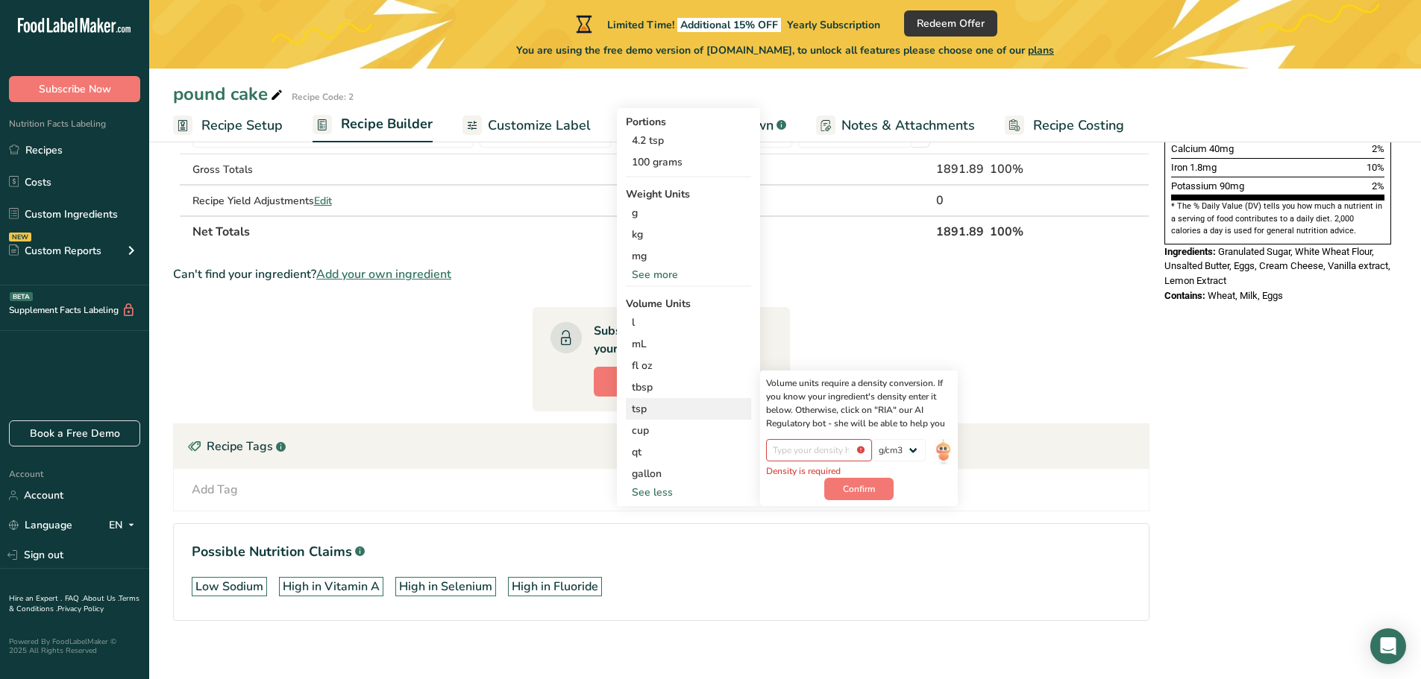
click at [919, 410] on div "Volume units require a density conversion. If you know your ingredient's densit…" at bounding box center [859, 404] width 186 height 54
click at [923, 410] on div "Volume units require a density conversion. If you know your ingredient's densit…" at bounding box center [859, 404] width 186 height 54
click at [849, 484] on span "Confirm" at bounding box center [859, 489] width 32 height 13
click at [794, 447] on input "number" at bounding box center [819, 450] width 107 height 22
click at [938, 448] on img at bounding box center [943, 452] width 16 height 26
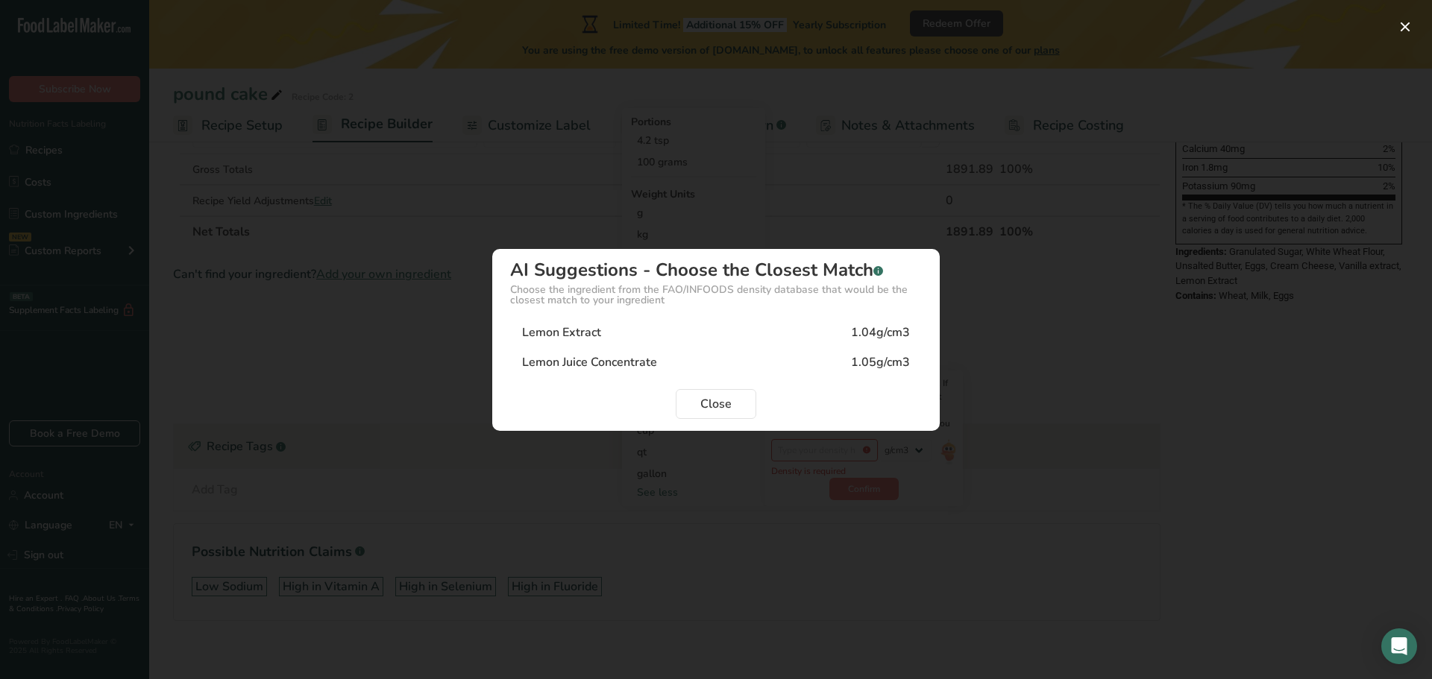
click at [607, 333] on div "Lemon Extract 1.04g/cm3" at bounding box center [716, 333] width 412 height 30
type input "1.04"
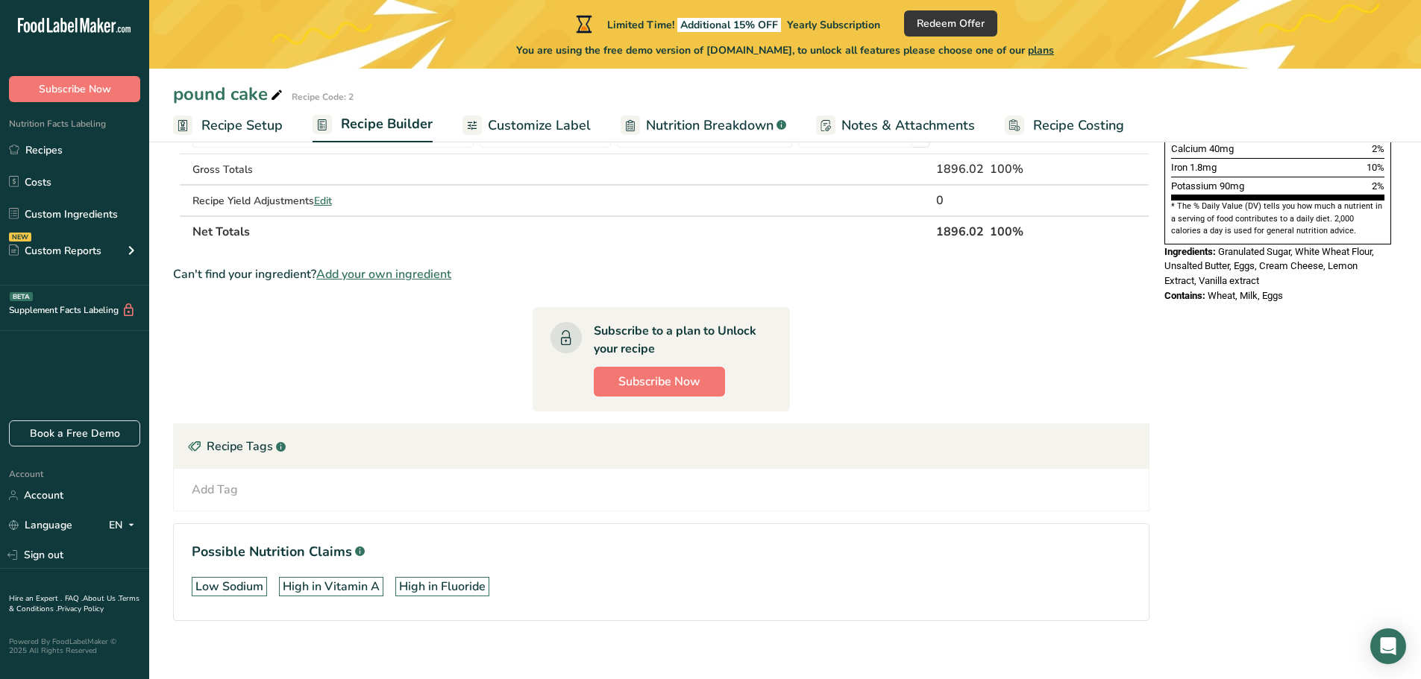
scroll to position [298, 0]
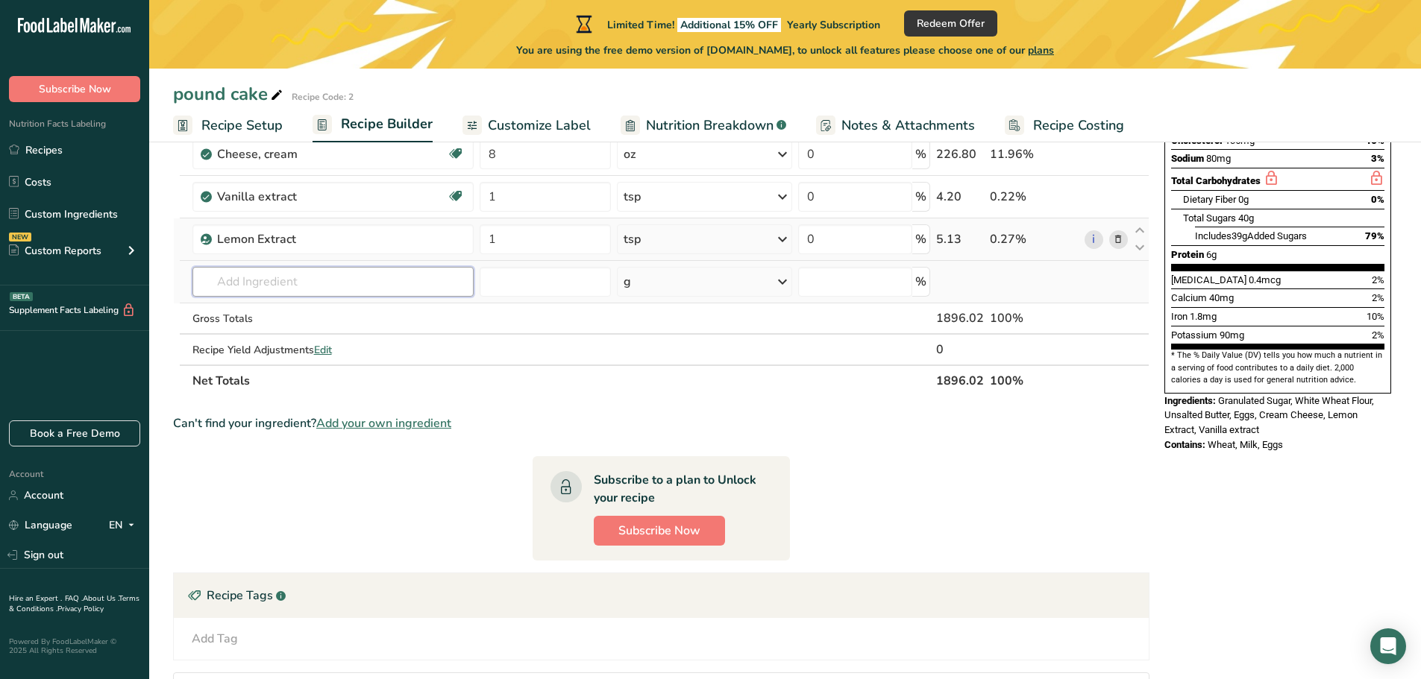
click at [247, 281] on input "text" at bounding box center [333, 282] width 282 height 30
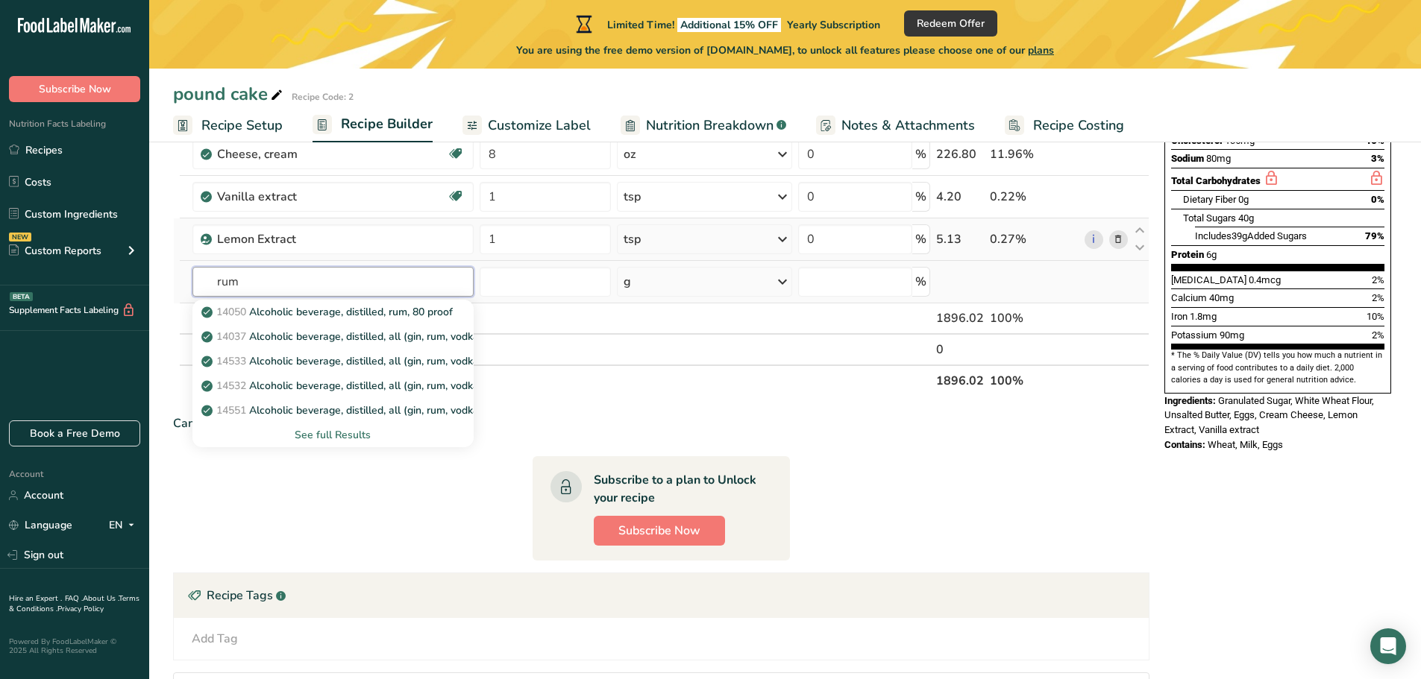
type input "rum"
click at [304, 435] on div "See full Results" at bounding box center [333, 435] width 258 height 16
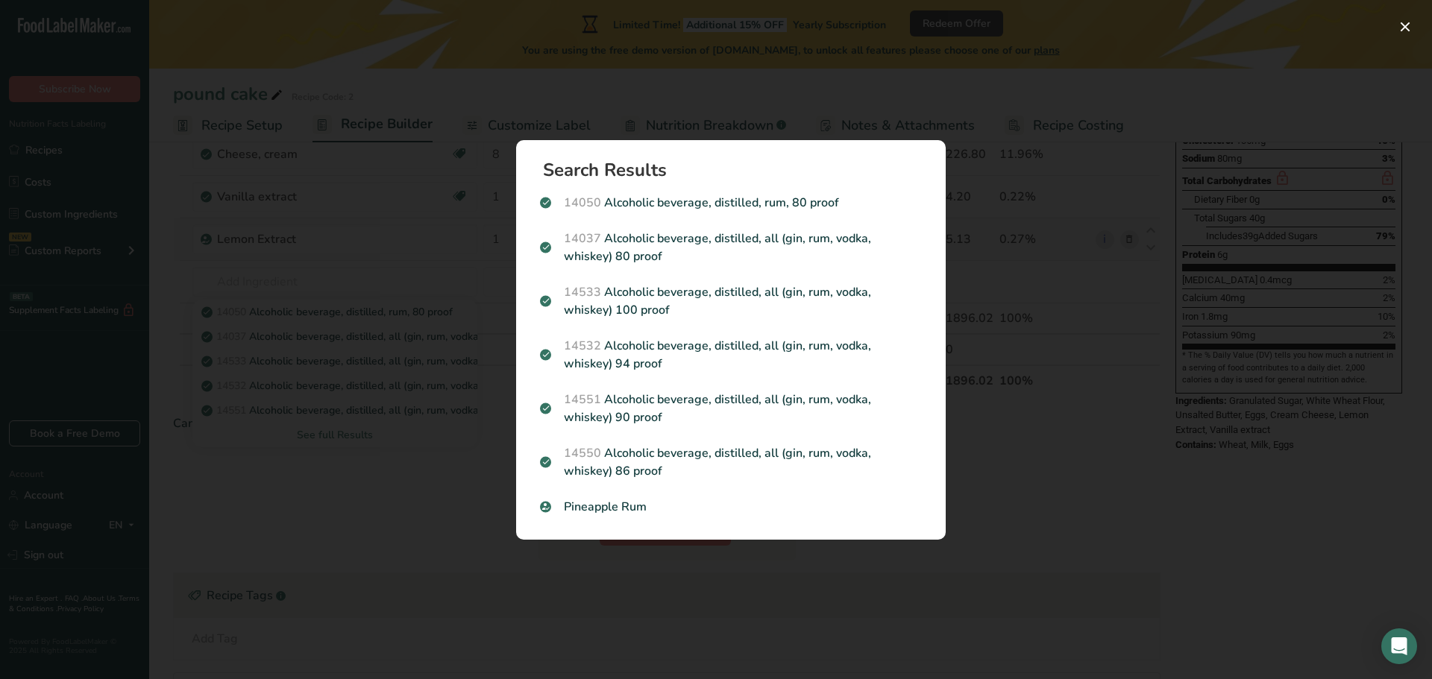
click at [381, 530] on div "Search results modal" at bounding box center [716, 339] width 1432 height 679
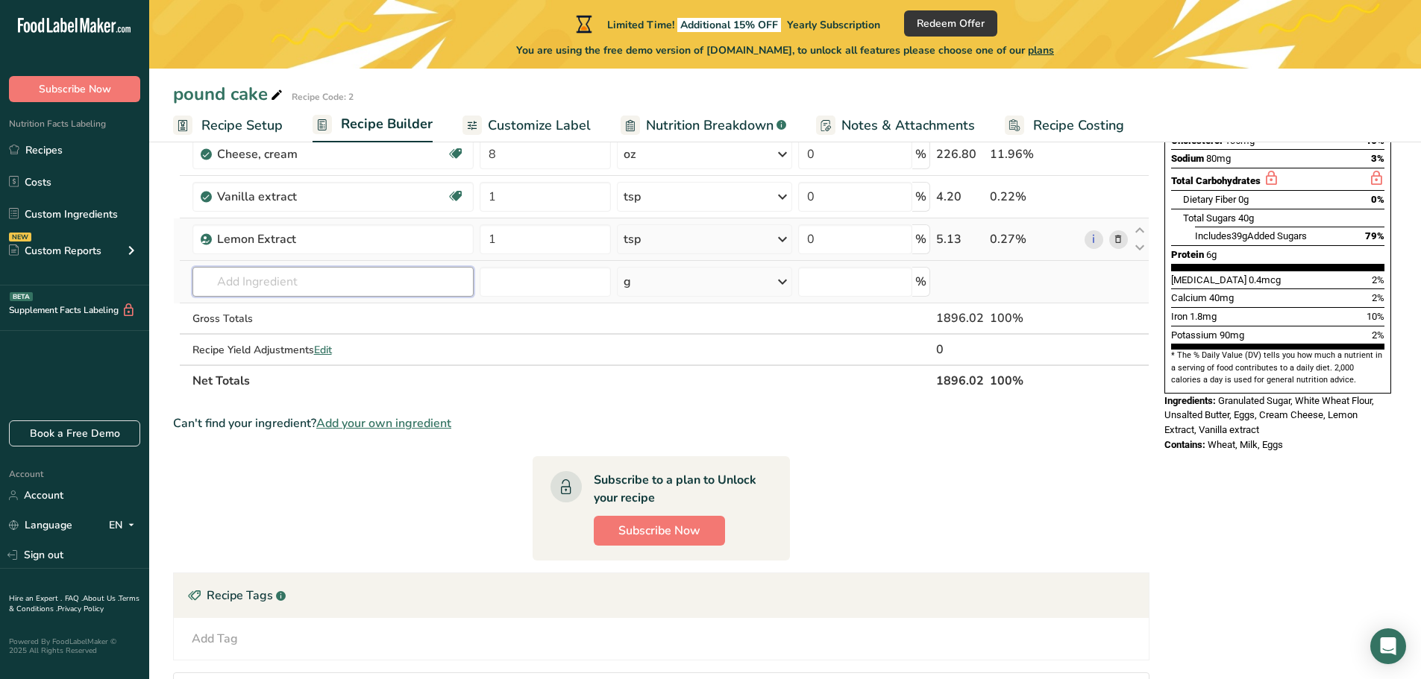
click at [210, 280] on input "text" at bounding box center [333, 282] width 282 height 30
type input "rum Extract"
click at [342, 420] on span "Add your own ingredient" at bounding box center [383, 424] width 135 height 18
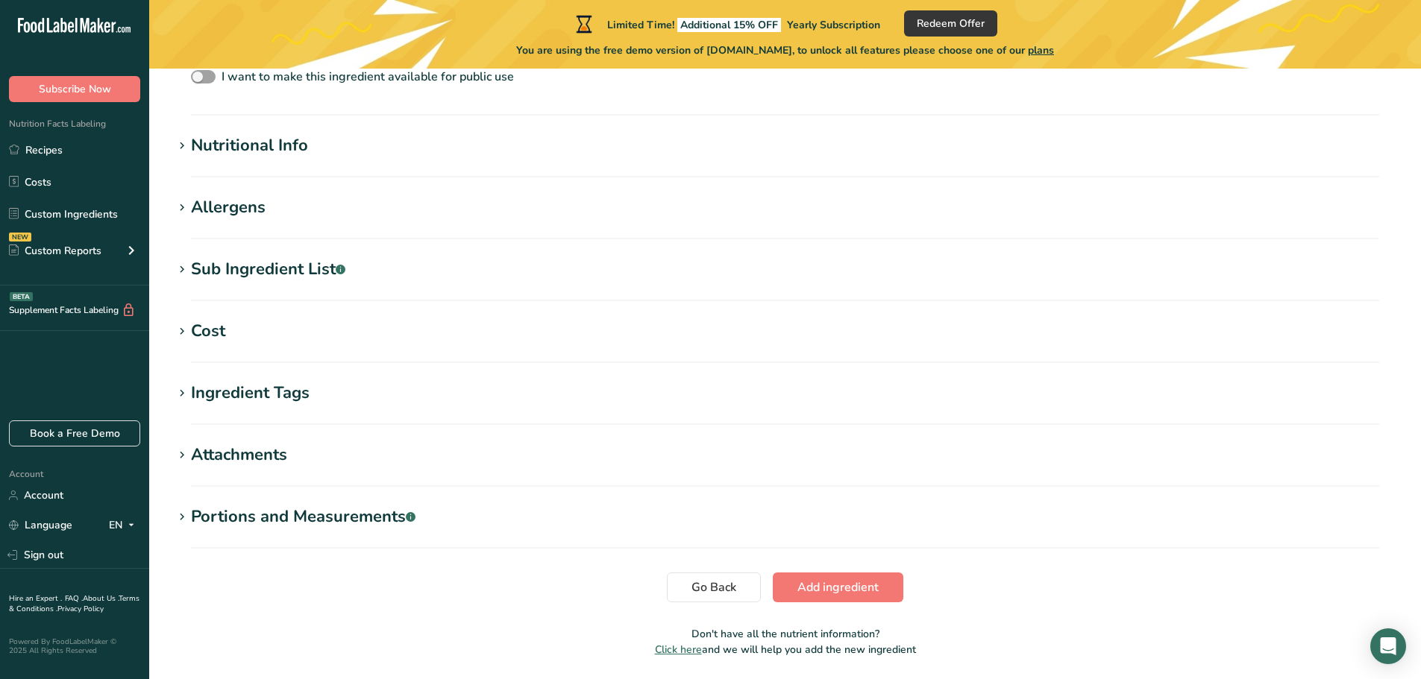
scroll to position [576, 0]
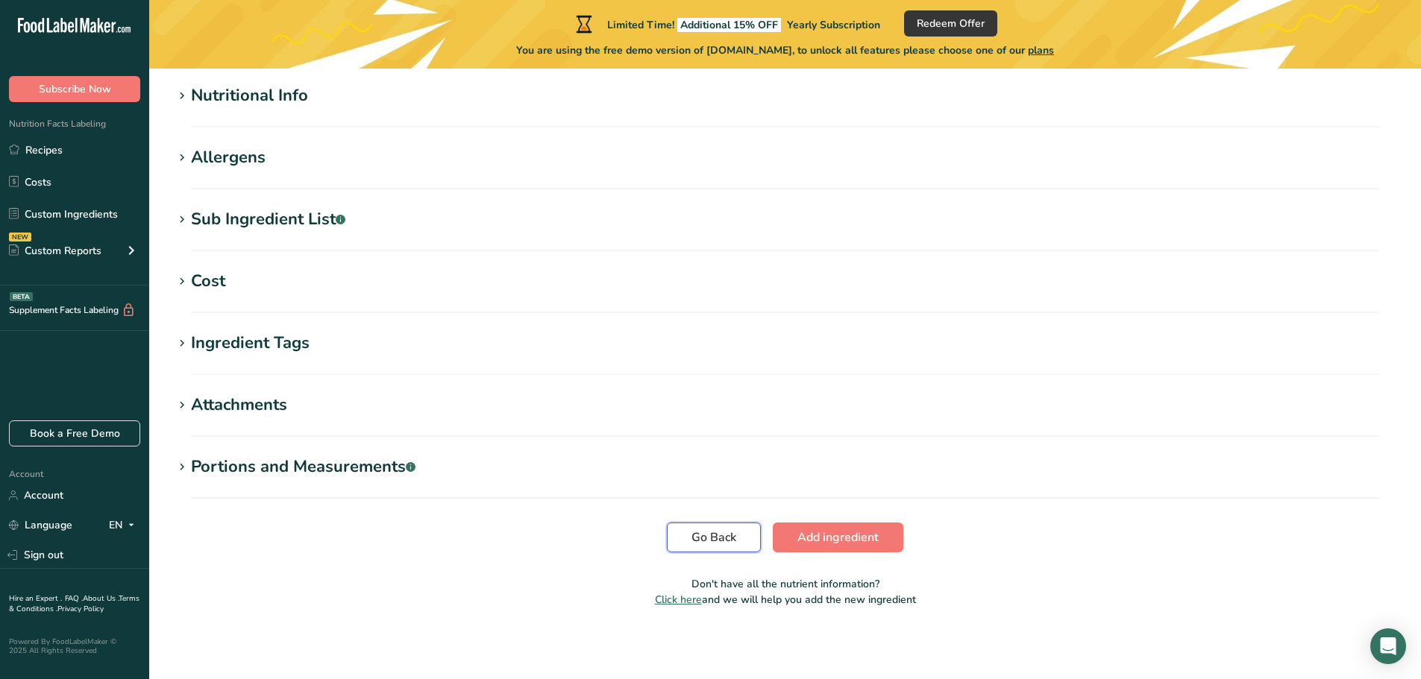
click at [709, 534] on span "Go Back" at bounding box center [713, 538] width 45 height 18
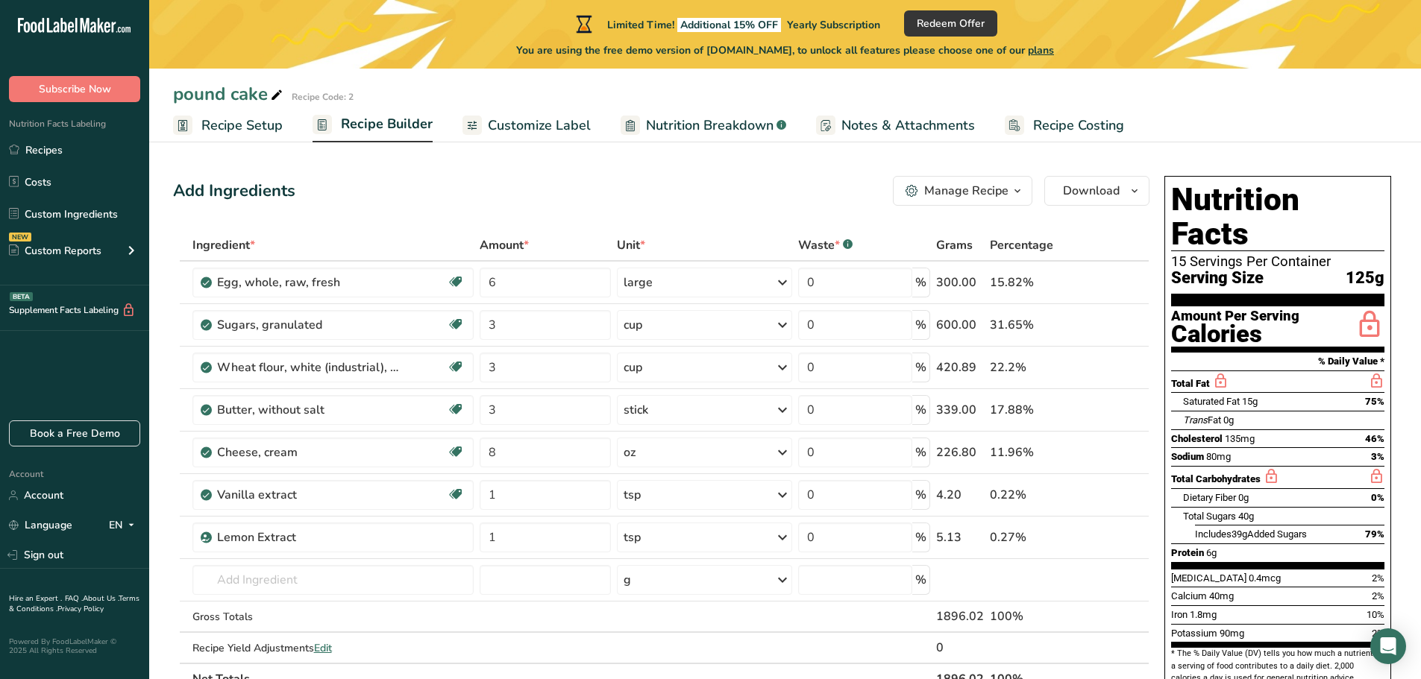
click at [391, 124] on span "Recipe Builder" at bounding box center [387, 124] width 92 height 20
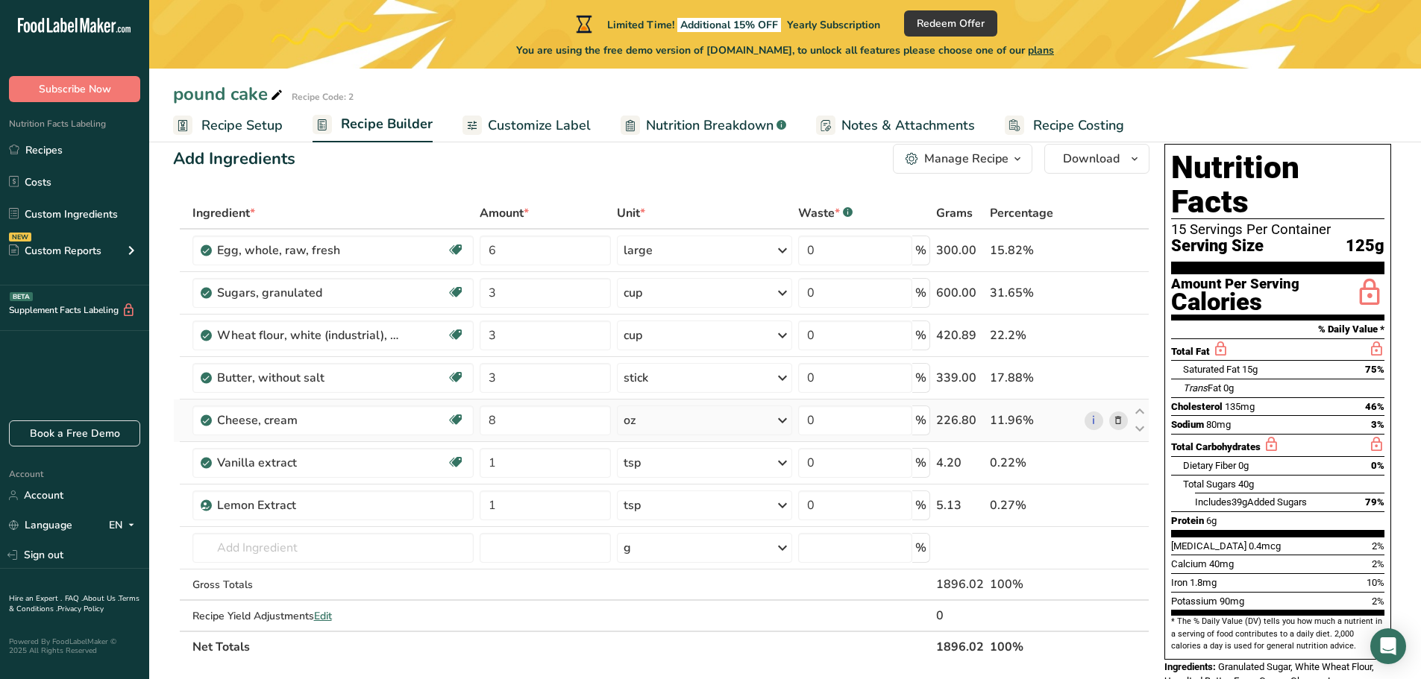
scroll to position [13, 0]
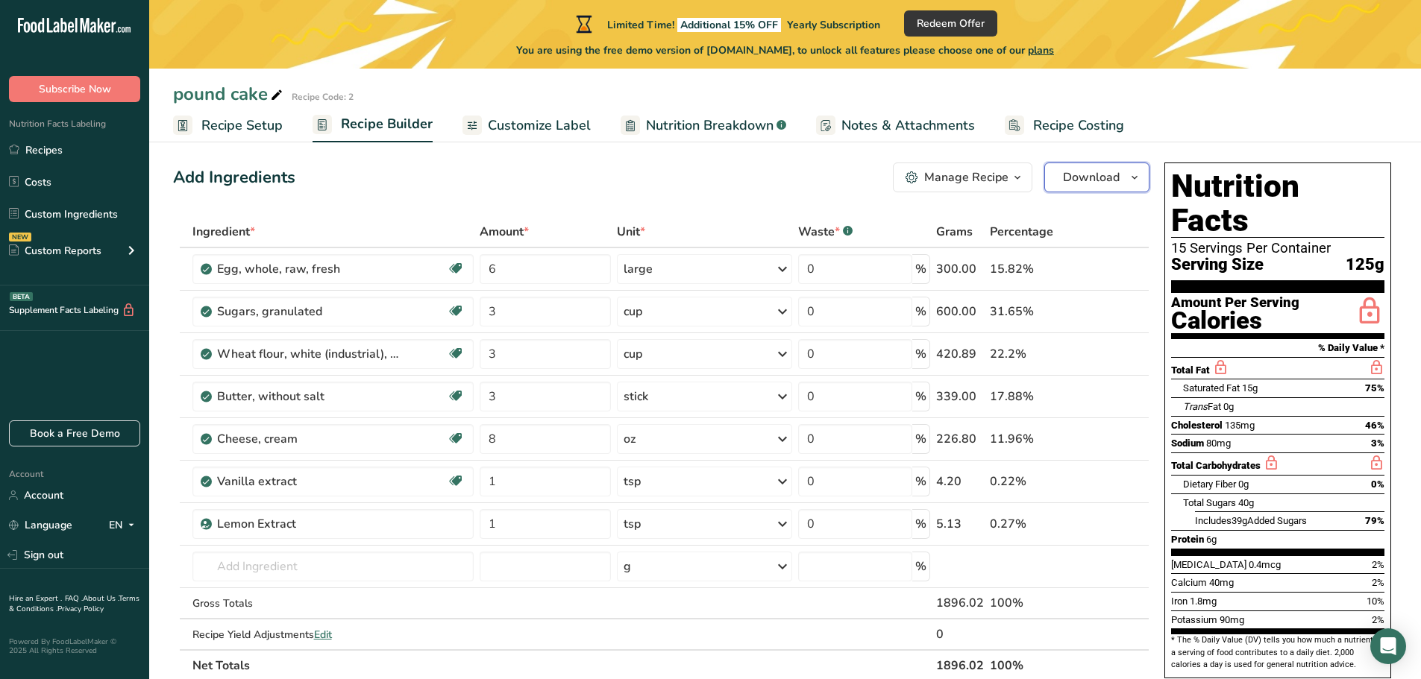
click at [1131, 175] on icon "button" at bounding box center [1134, 178] width 12 height 19
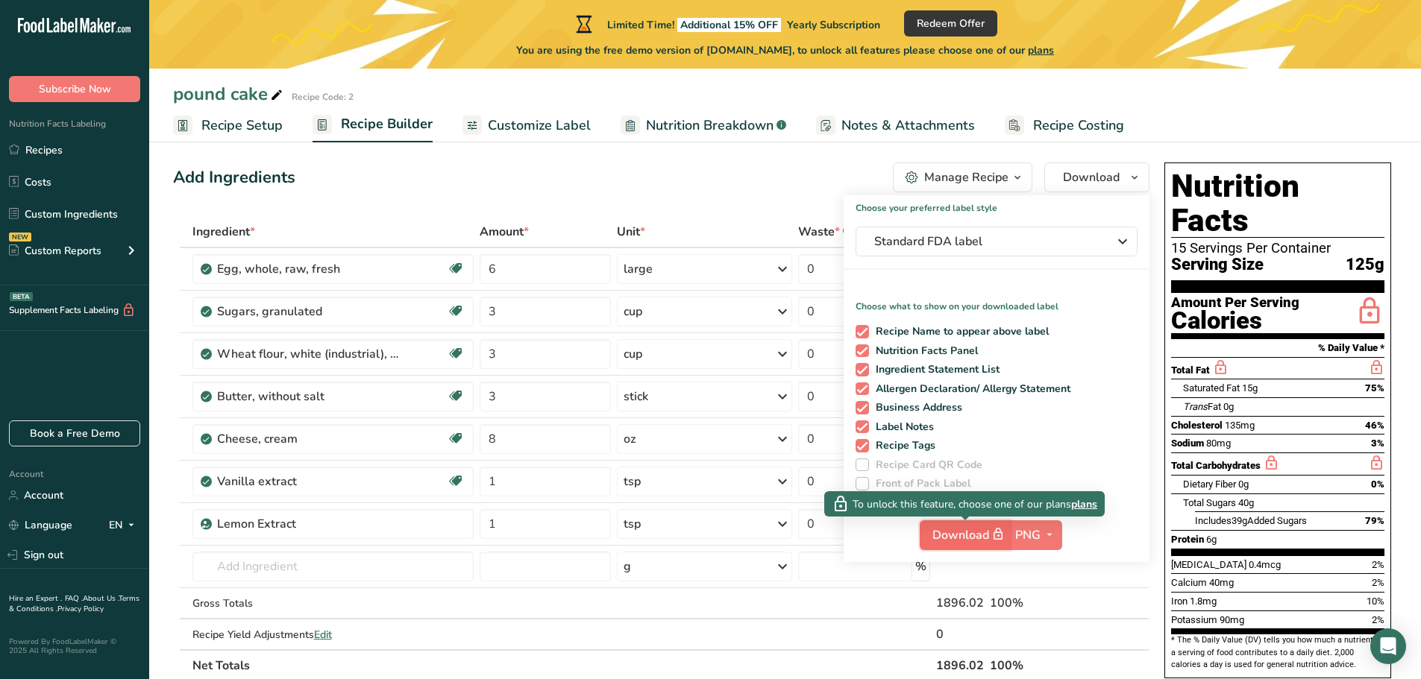
click at [979, 536] on span "Download" at bounding box center [969, 535] width 75 height 19
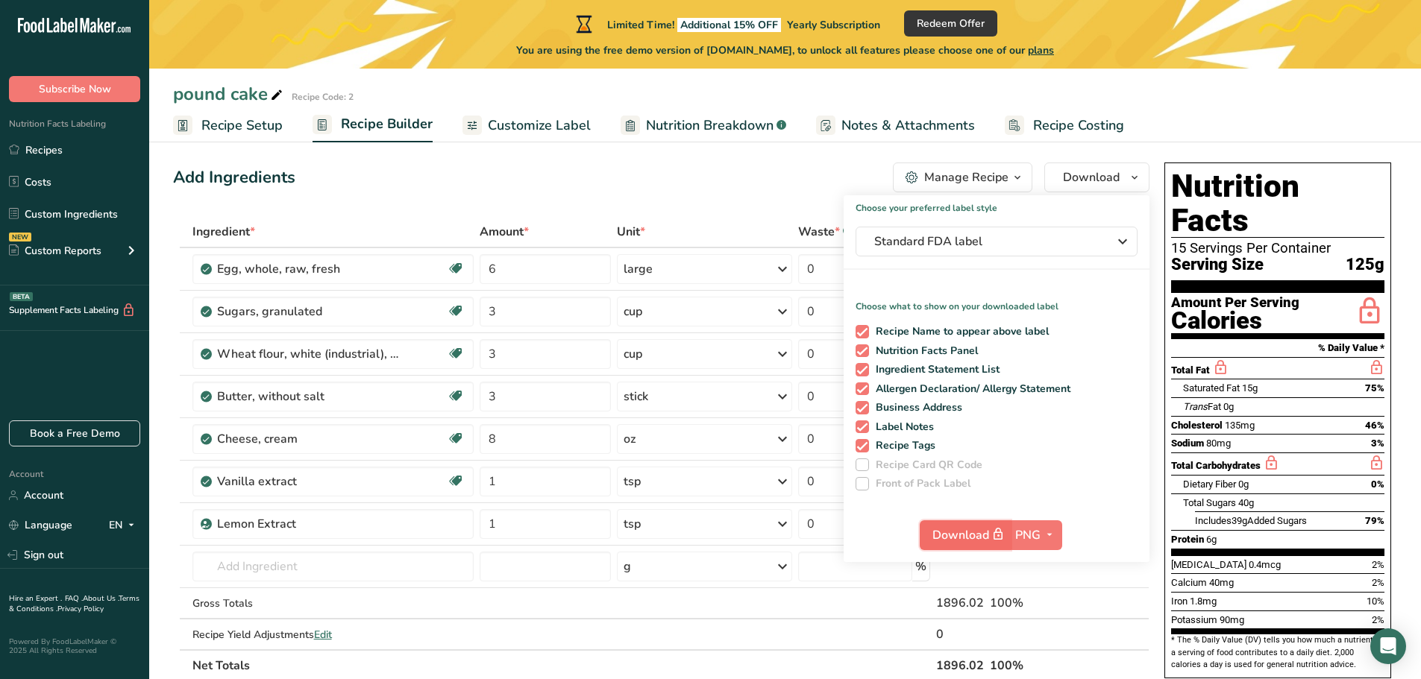
click at [979, 534] on span "Download" at bounding box center [969, 535] width 75 height 19
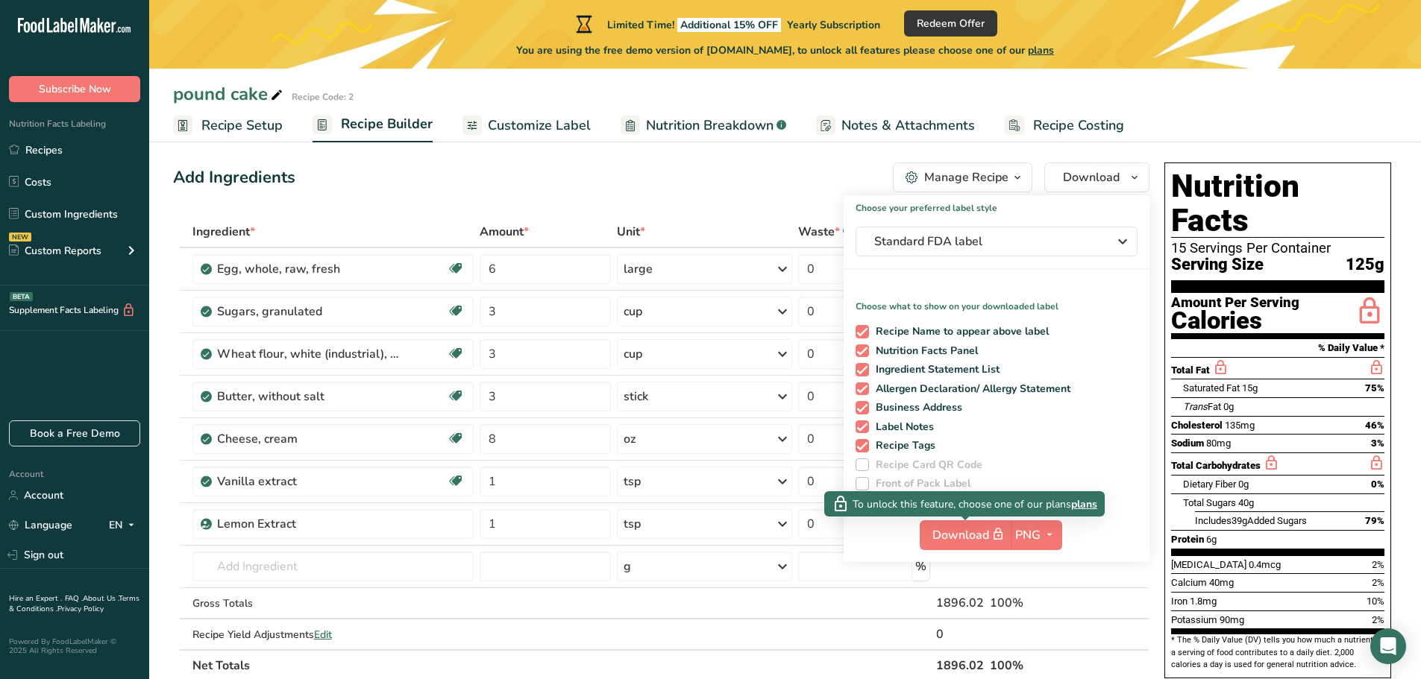
drag, startPoint x: 979, startPoint y: 534, endPoint x: 1175, endPoint y: 108, distance: 468.9
click at [1175, 108] on ul "Recipe Setup Recipe Builder Customize Label Nutrition Breakdown .a-a{fill:#3473…" at bounding box center [785, 124] width 1272 height 35
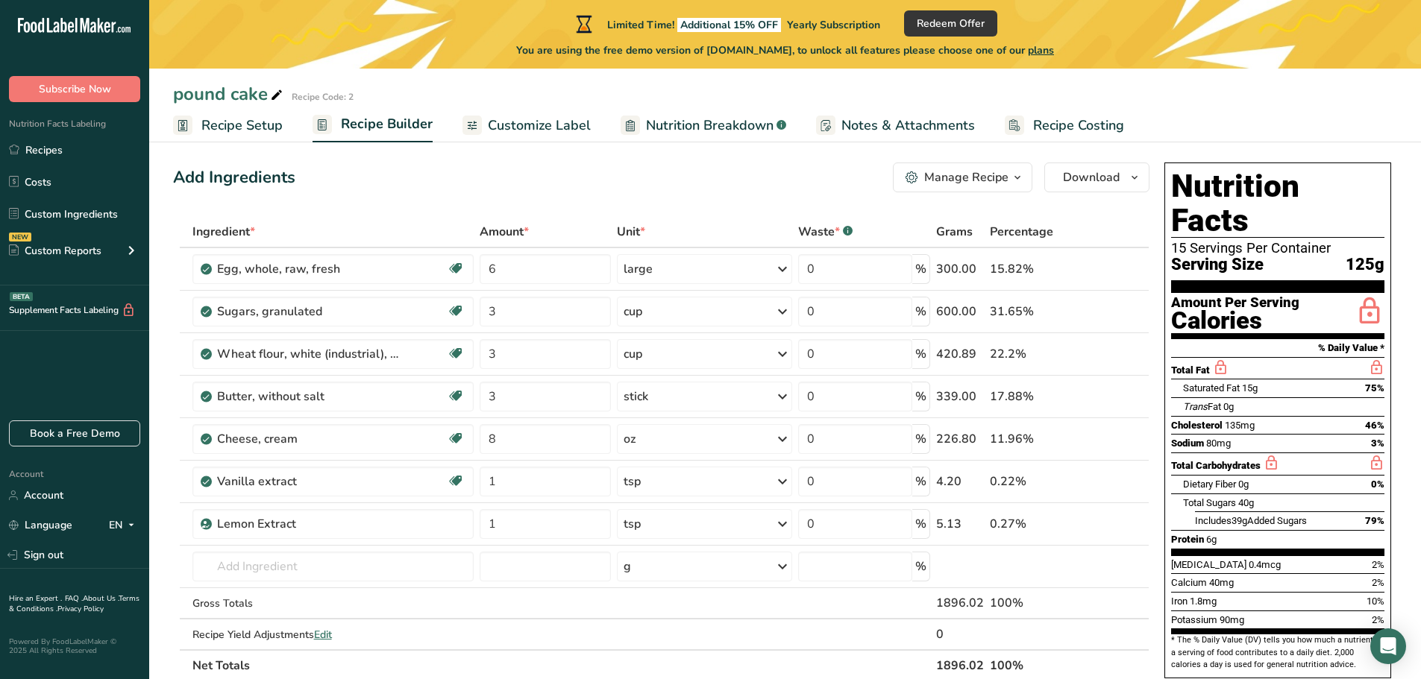
click at [1070, 128] on span "Recipe Costing" at bounding box center [1078, 126] width 91 height 20
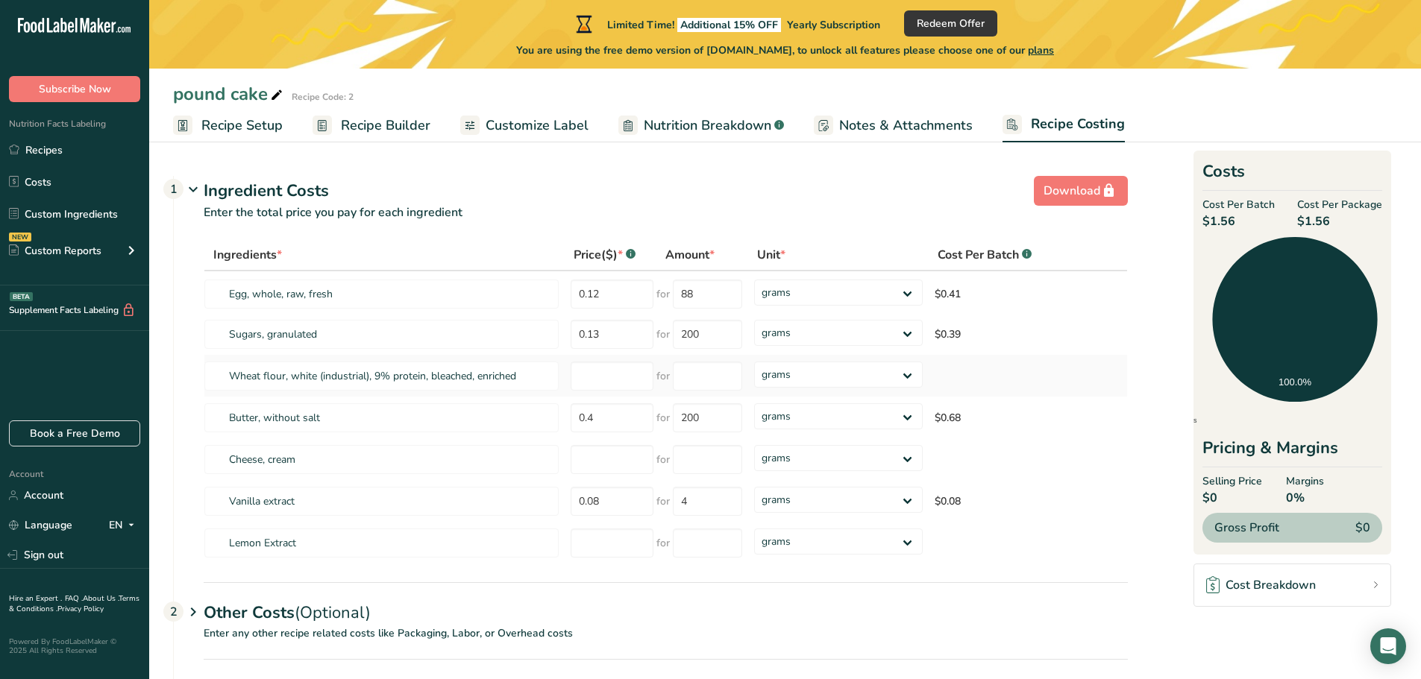
scroll to position [86, 0]
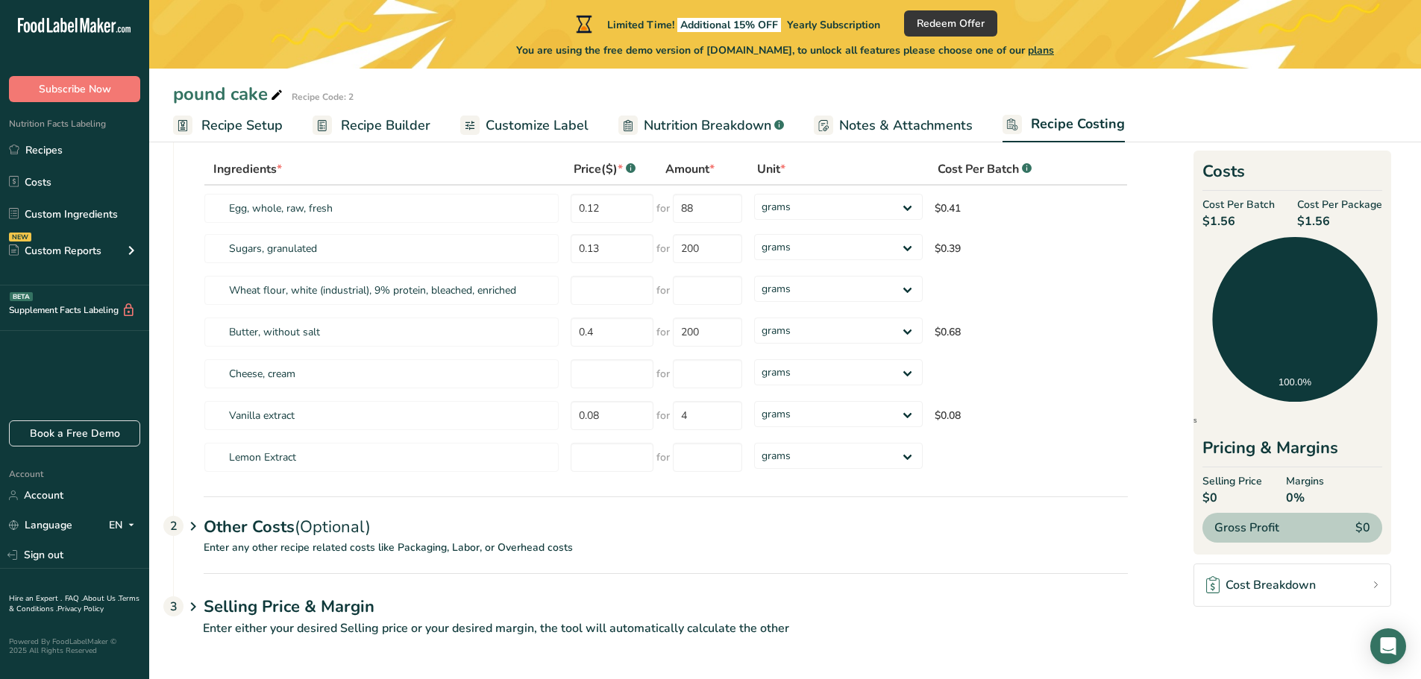
click at [1250, 541] on div "Gross Profit $0" at bounding box center [1292, 528] width 180 height 30
click at [1251, 524] on span "Gross Profit" at bounding box center [1246, 528] width 65 height 18
click at [1259, 582] on div "Cost Breakdown" at bounding box center [1261, 586] width 110 height 18
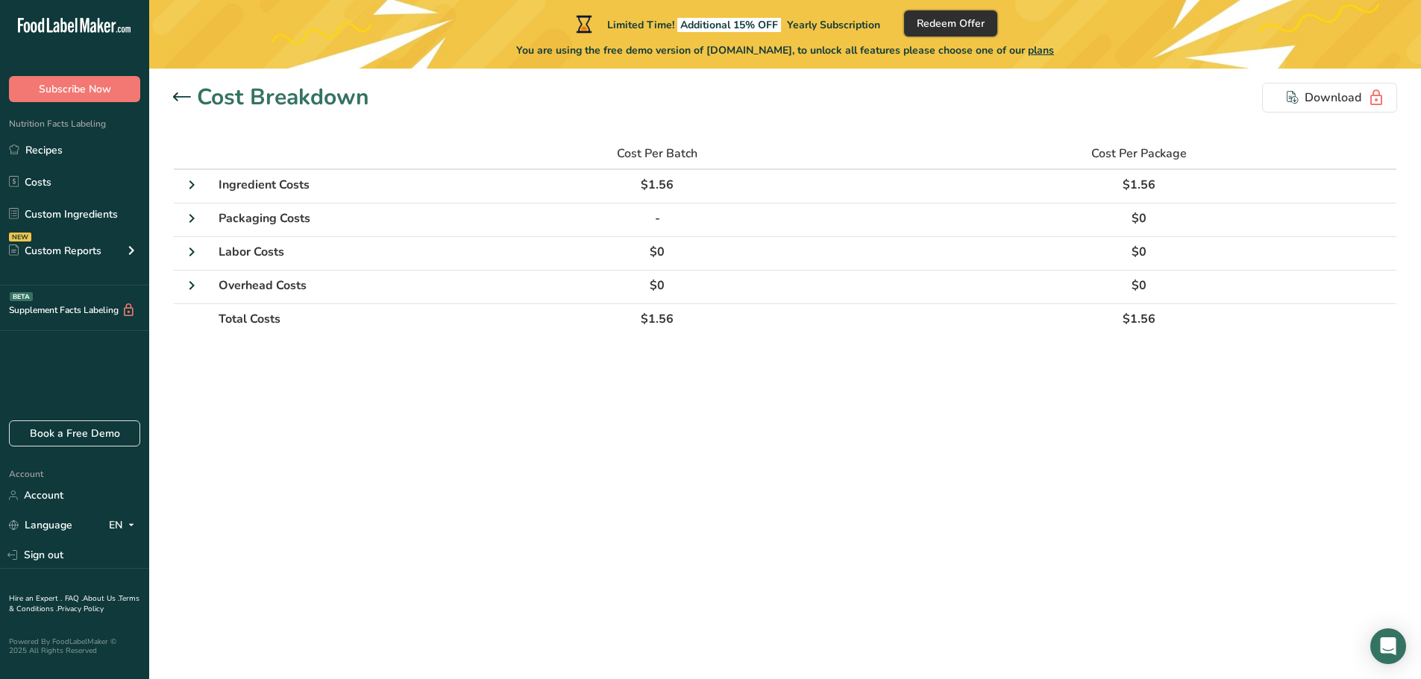
click at [935, 22] on span "Redeem Offer" at bounding box center [951, 24] width 68 height 16
